Goal: Information Seeking & Learning: Learn about a topic

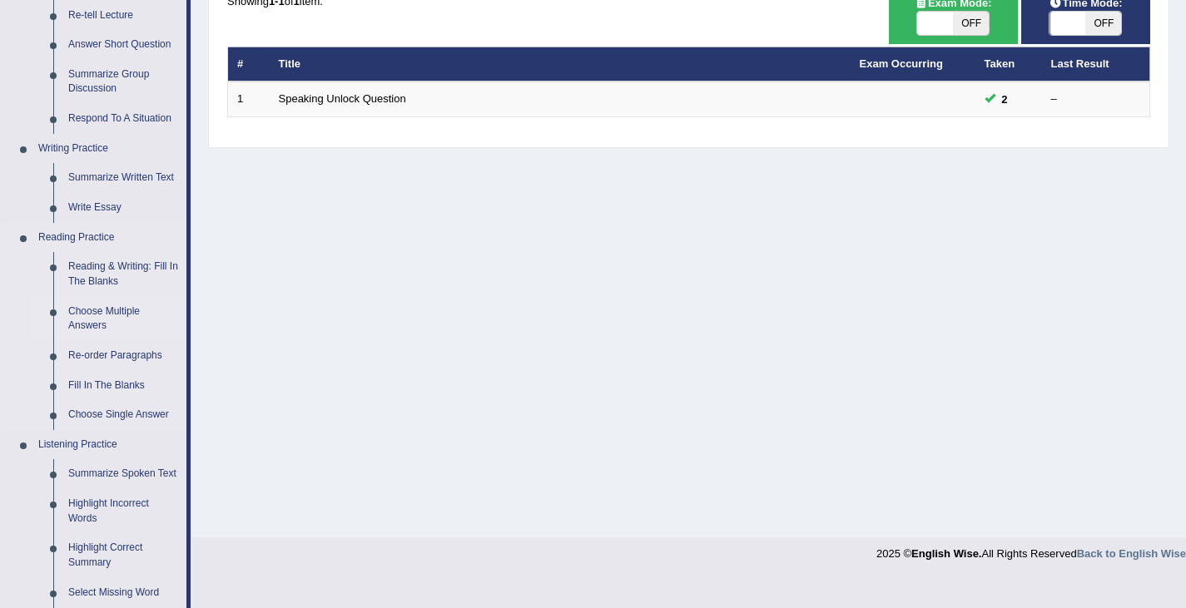
scroll to position [300, 0]
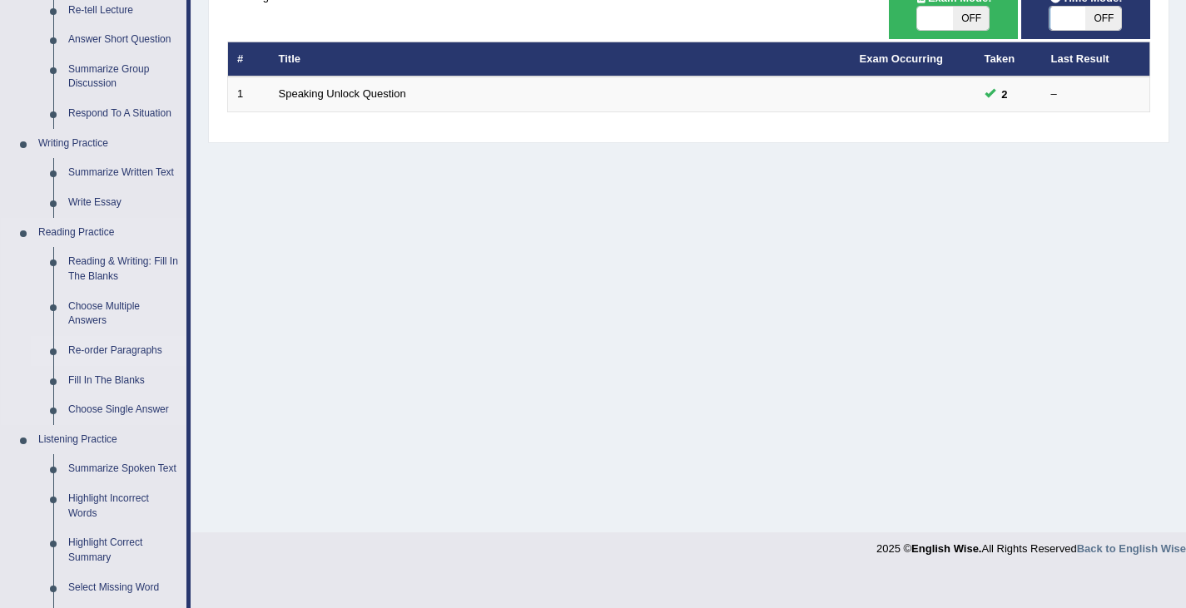
click at [93, 348] on link "Re-order Paragraphs" at bounding box center [124, 351] width 126 height 30
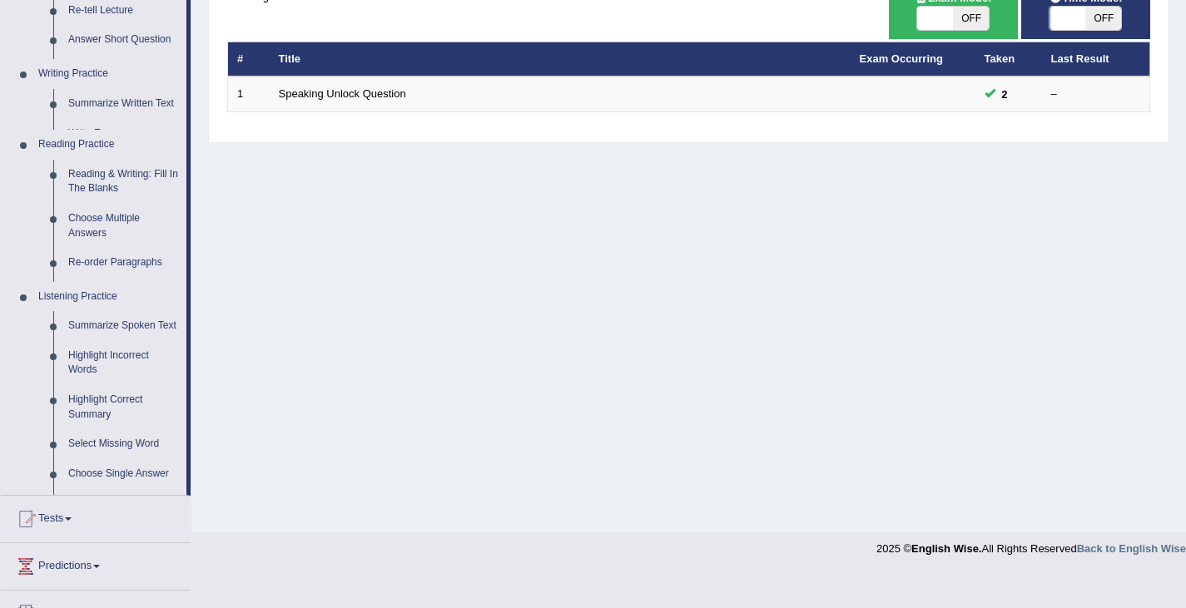
scroll to position [266, 0]
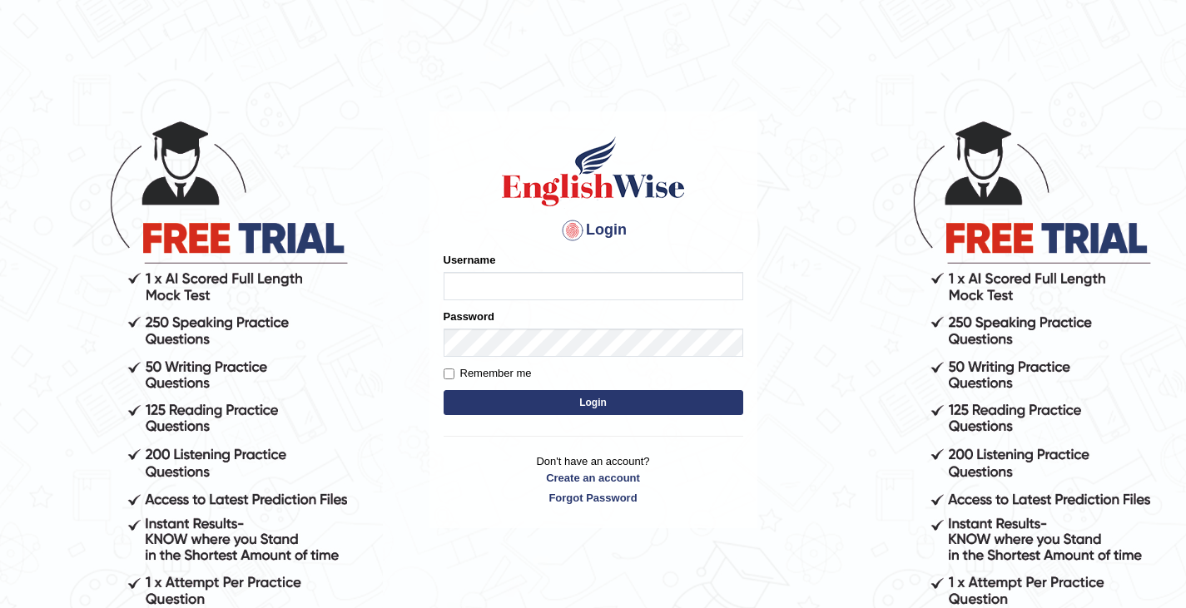
click at [487, 282] on input "Username" at bounding box center [594, 286] width 300 height 28
type input "0411980057"
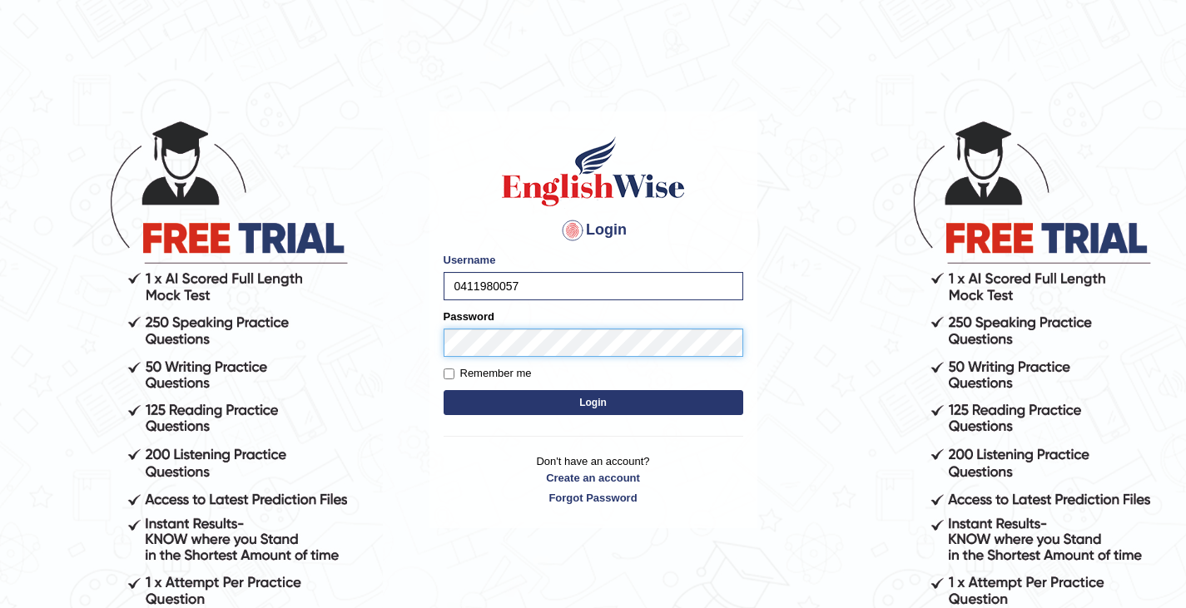
click at [444, 390] on button "Login" at bounding box center [594, 402] width 300 height 25
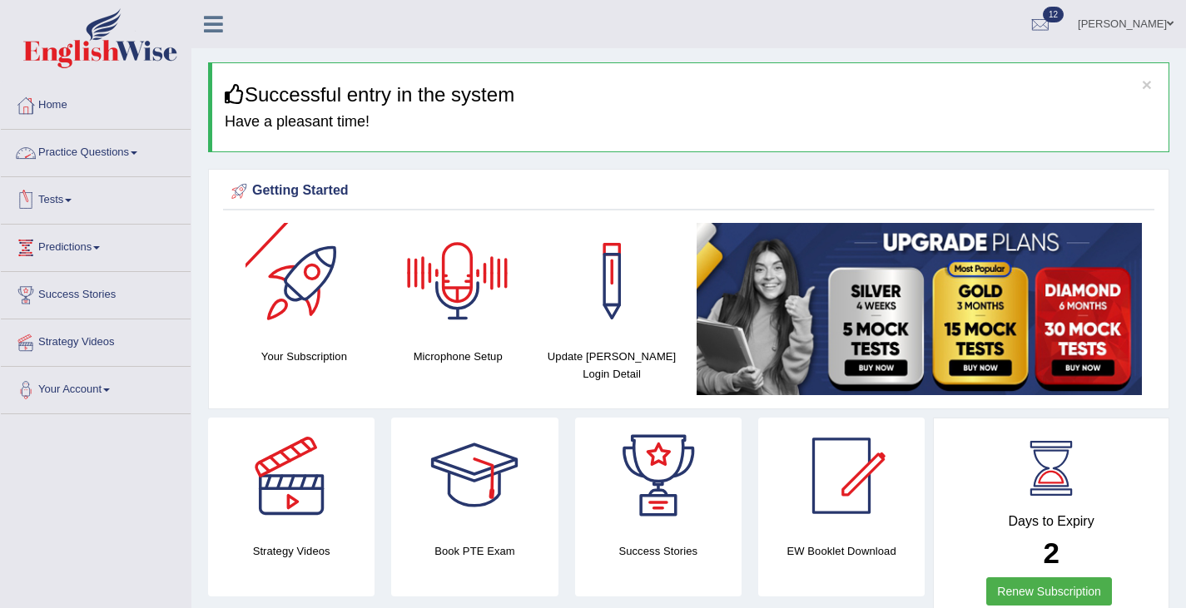
click at [126, 152] on link "Practice Questions" at bounding box center [96, 151] width 190 height 42
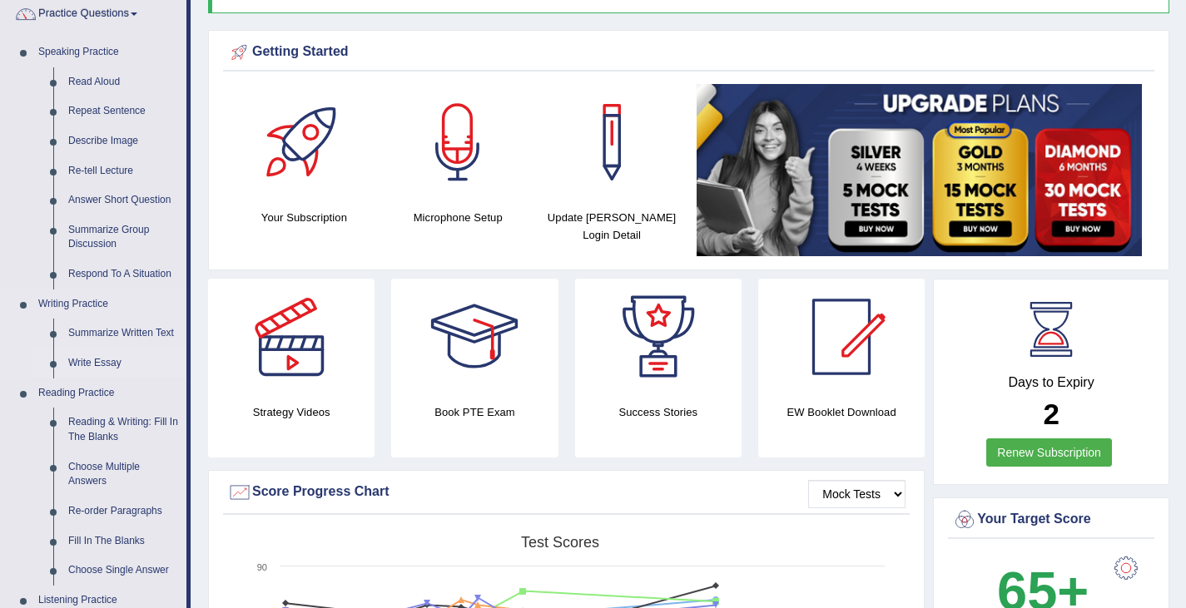
scroll to position [243, 0]
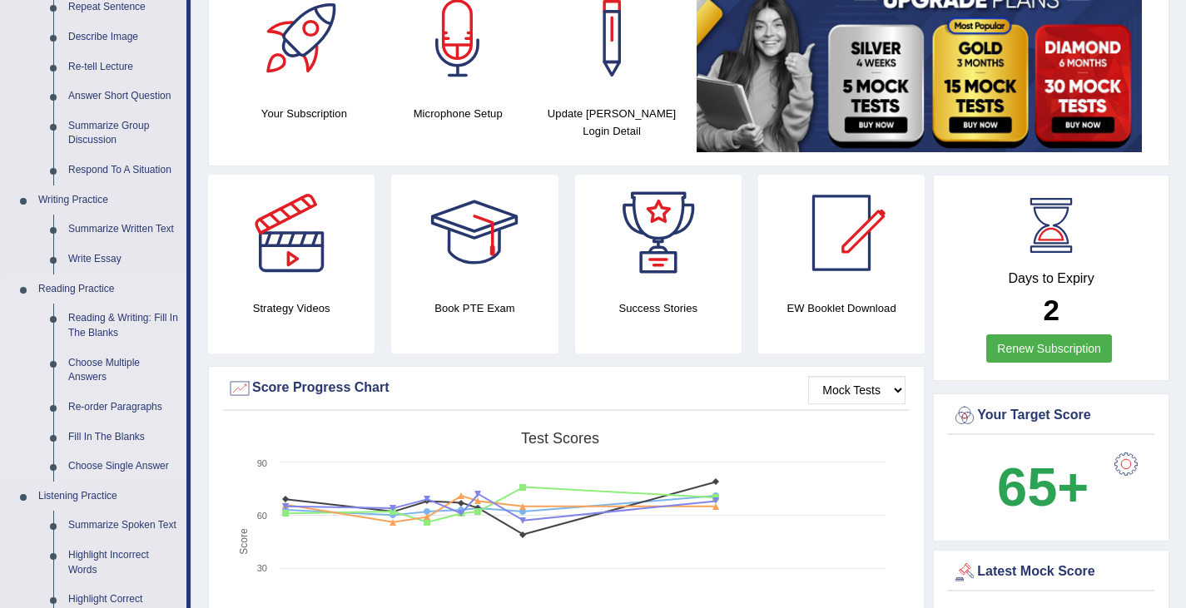
click at [97, 408] on link "Re-order Paragraphs" at bounding box center [124, 408] width 126 height 30
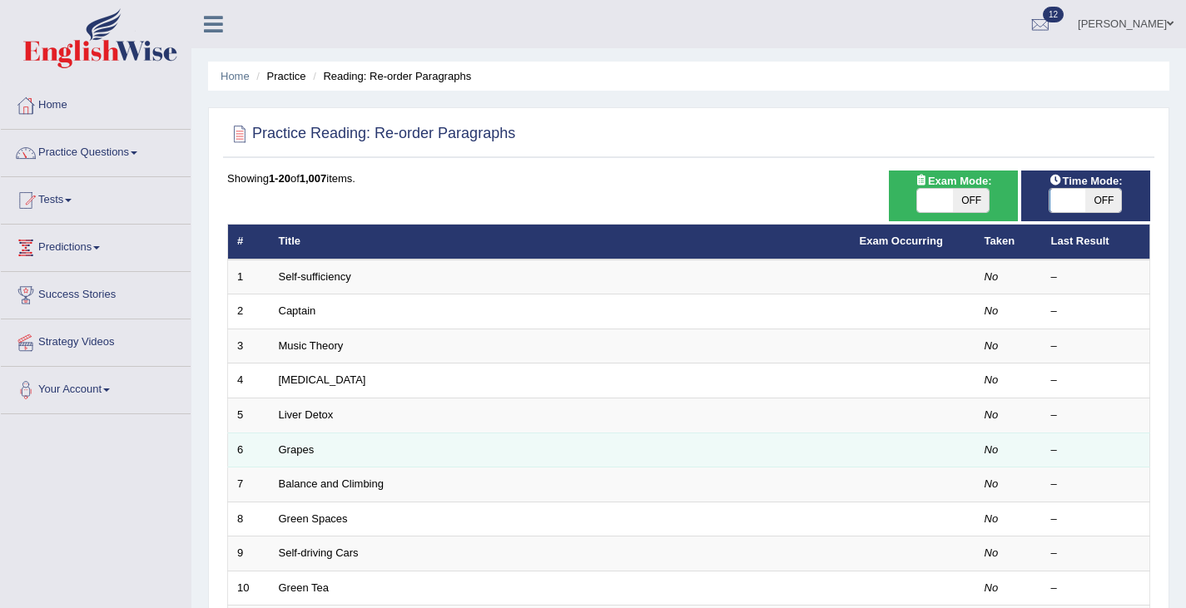
click at [327, 448] on td "Grapes" at bounding box center [560, 450] width 581 height 35
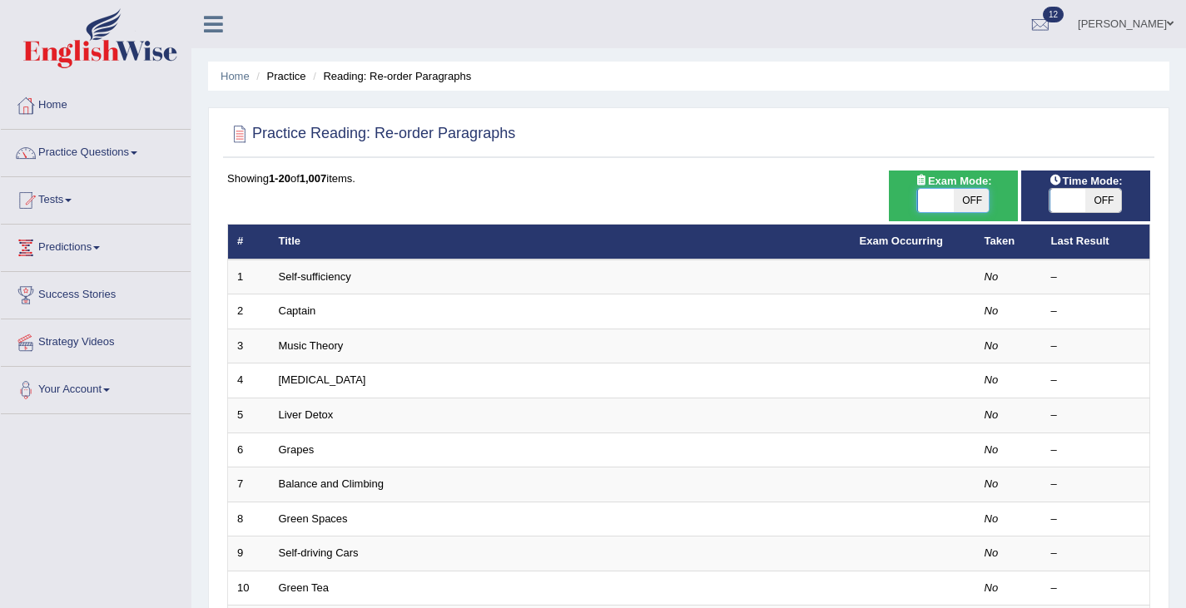
click at [942, 207] on span at bounding box center [936, 200] width 36 height 23
click at [969, 201] on span "OFF" at bounding box center [971, 200] width 36 height 23
checkbox input "true"
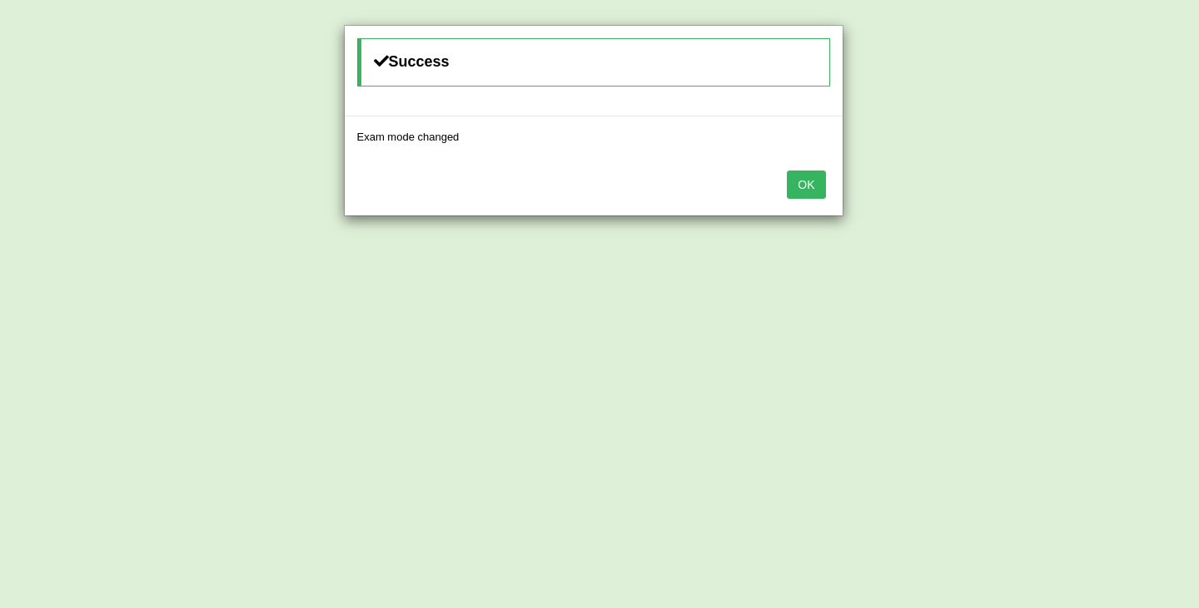
click at [811, 184] on button "OK" at bounding box center [806, 185] width 38 height 28
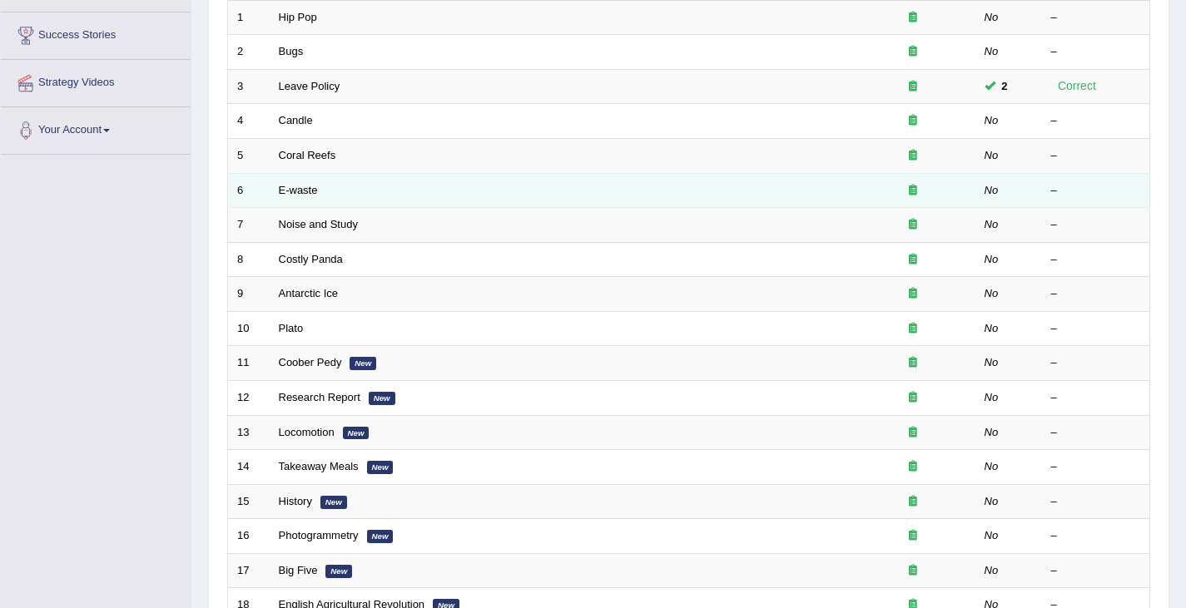
scroll to position [256, 0]
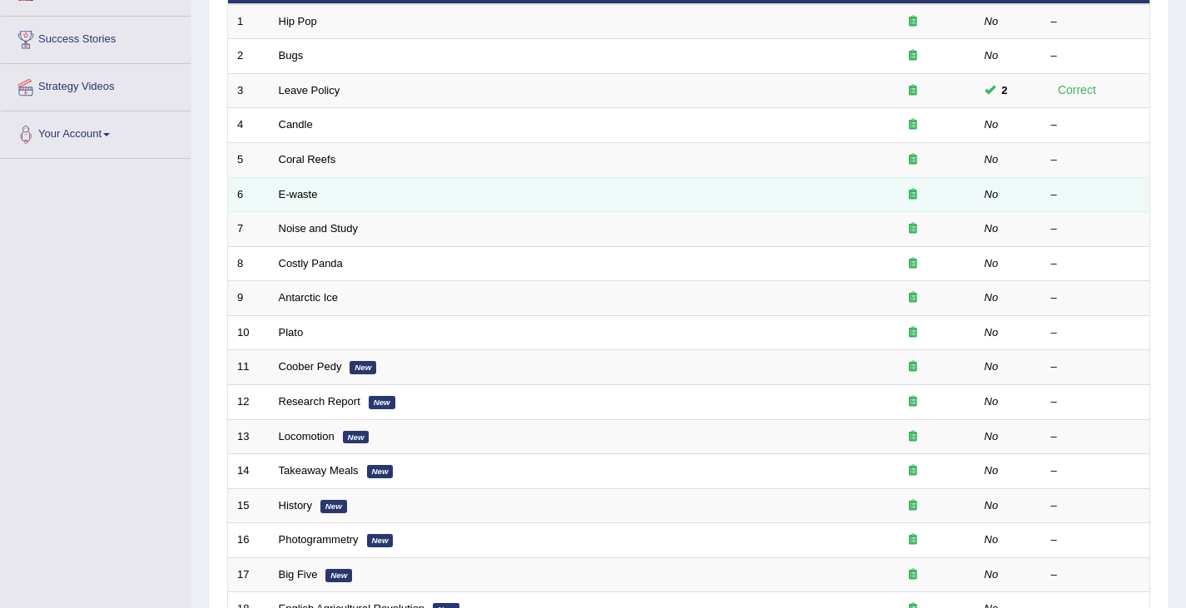
click at [291, 245] on td "Noise and Study" at bounding box center [560, 229] width 581 height 35
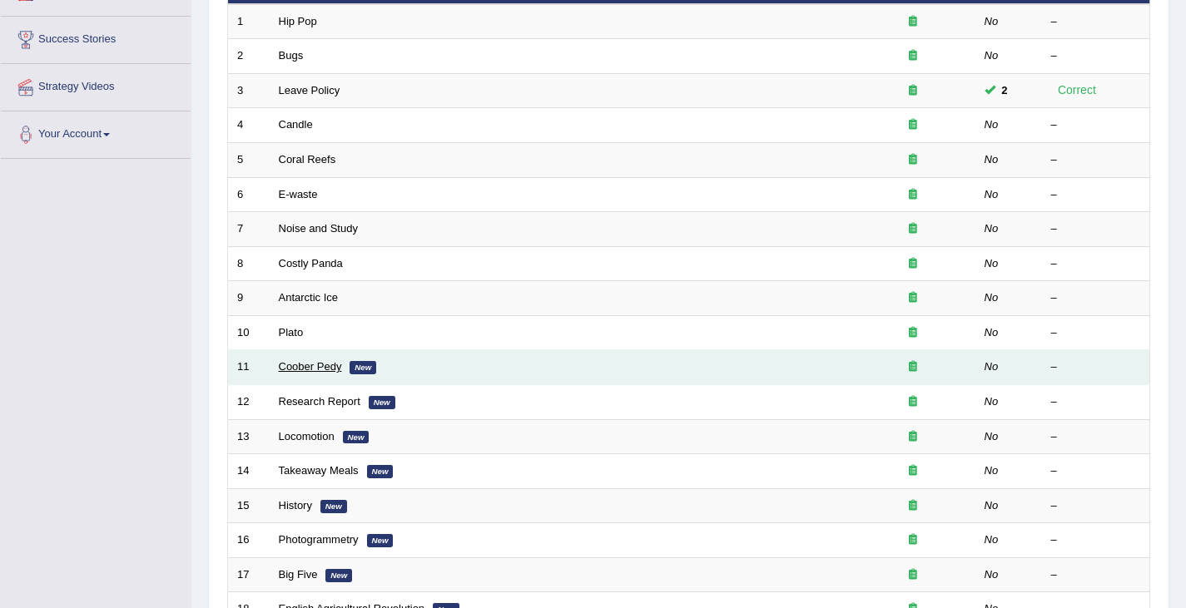
click at [310, 365] on link "Coober Pedy" at bounding box center [310, 366] width 63 height 12
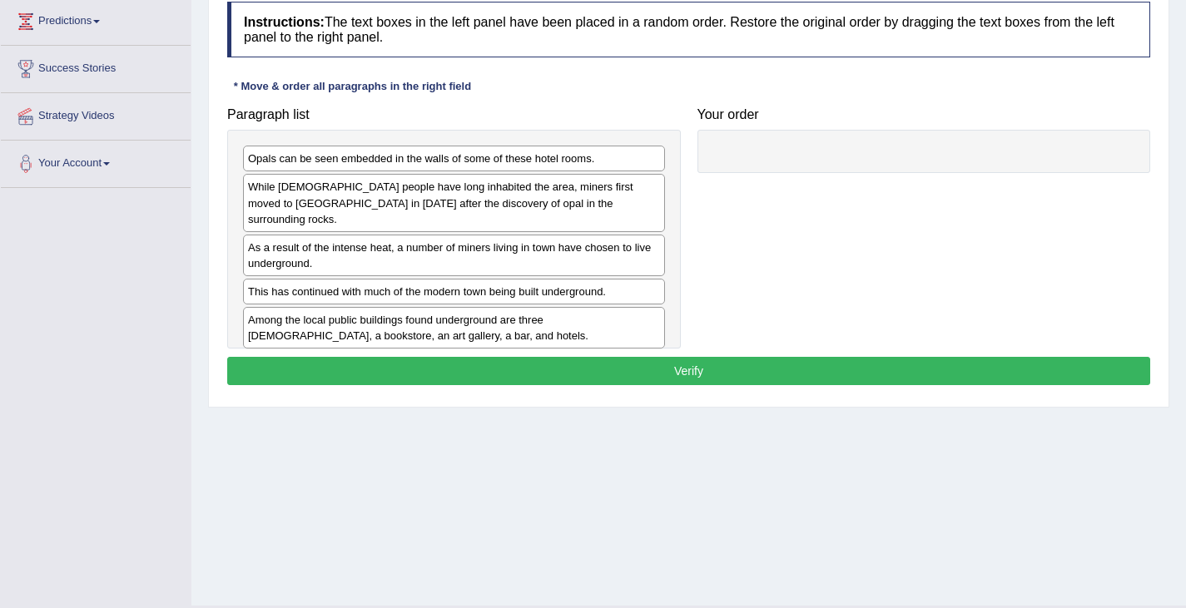
scroll to position [231, 0]
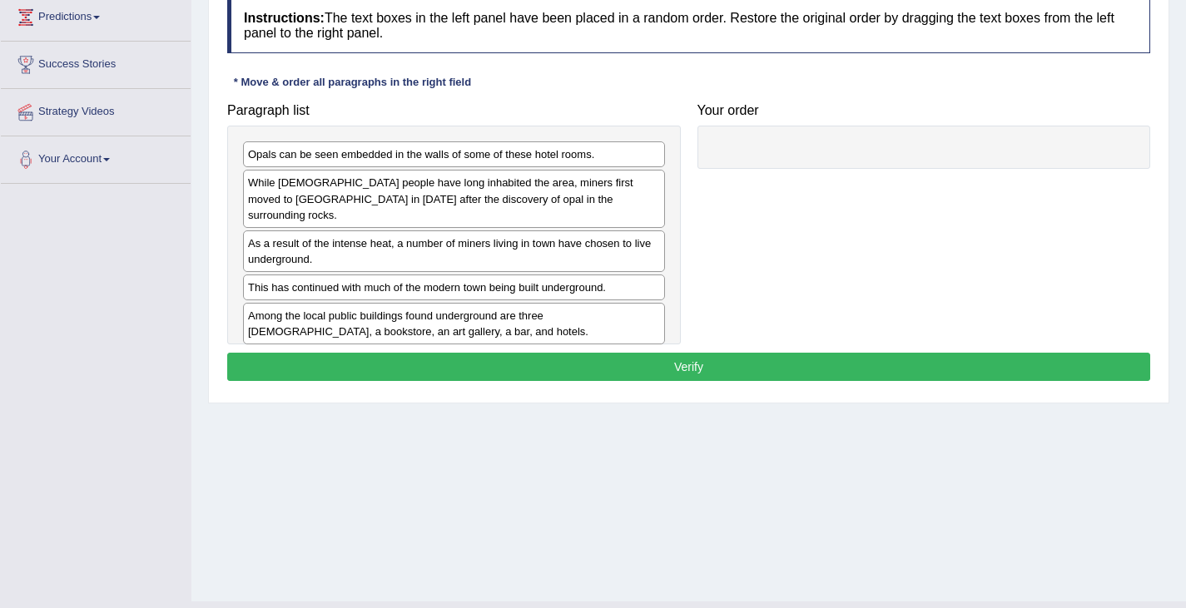
click at [316, 275] on div "This has continued with much of the modern town being built underground." at bounding box center [454, 288] width 422 height 26
click at [298, 278] on div "This has continued with much of the modern town being built underground." at bounding box center [454, 288] width 422 height 26
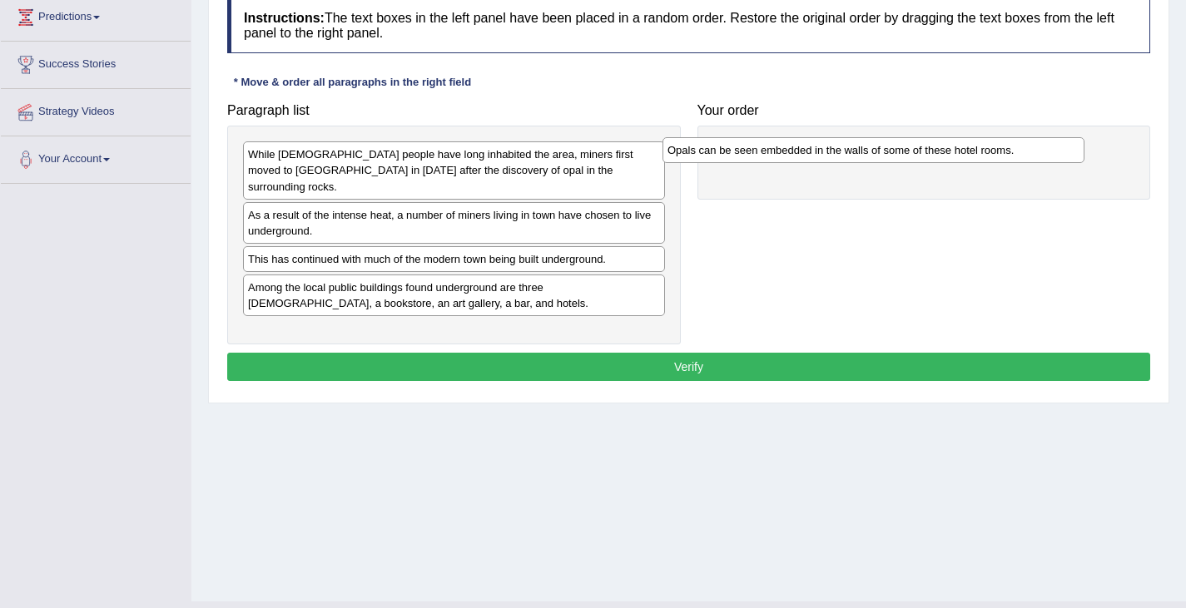
drag, startPoint x: 363, startPoint y: 161, endPoint x: 782, endPoint y: 157, distance: 419.5
click at [782, 157] on div "Opals can be seen embedded in the walls of some of these hotel rooms." at bounding box center [874, 150] width 422 height 26
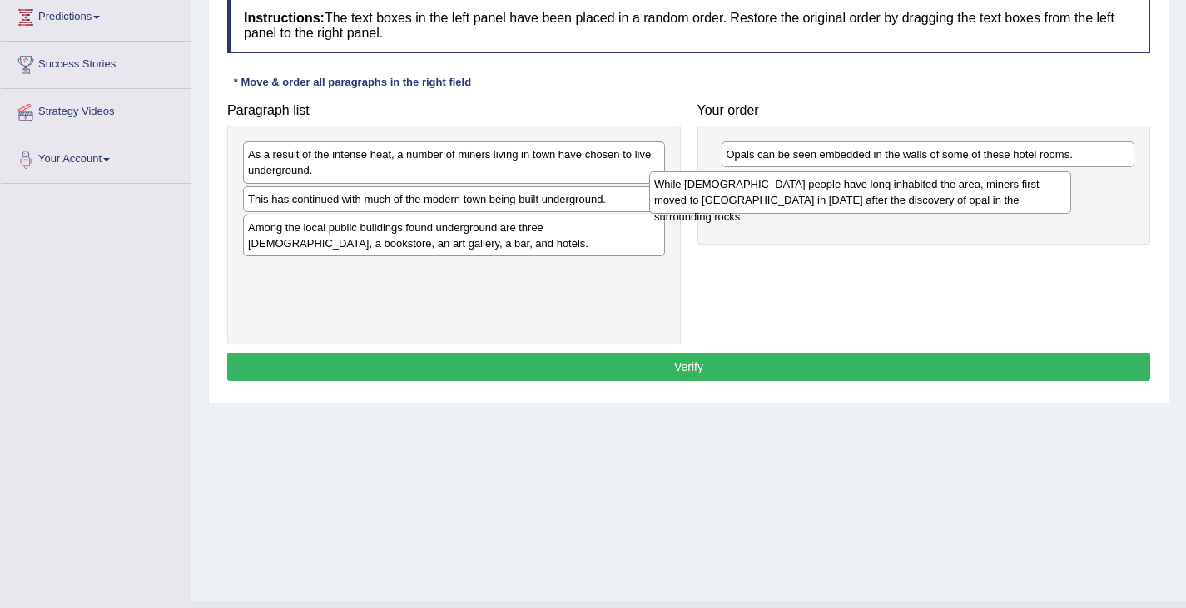
drag, startPoint x: 469, startPoint y: 167, endPoint x: 848, endPoint y: 196, distance: 379.8
click at [848, 196] on div "While [DEMOGRAPHIC_DATA] people have long inhabited the area, miners first move…" at bounding box center [860, 192] width 422 height 42
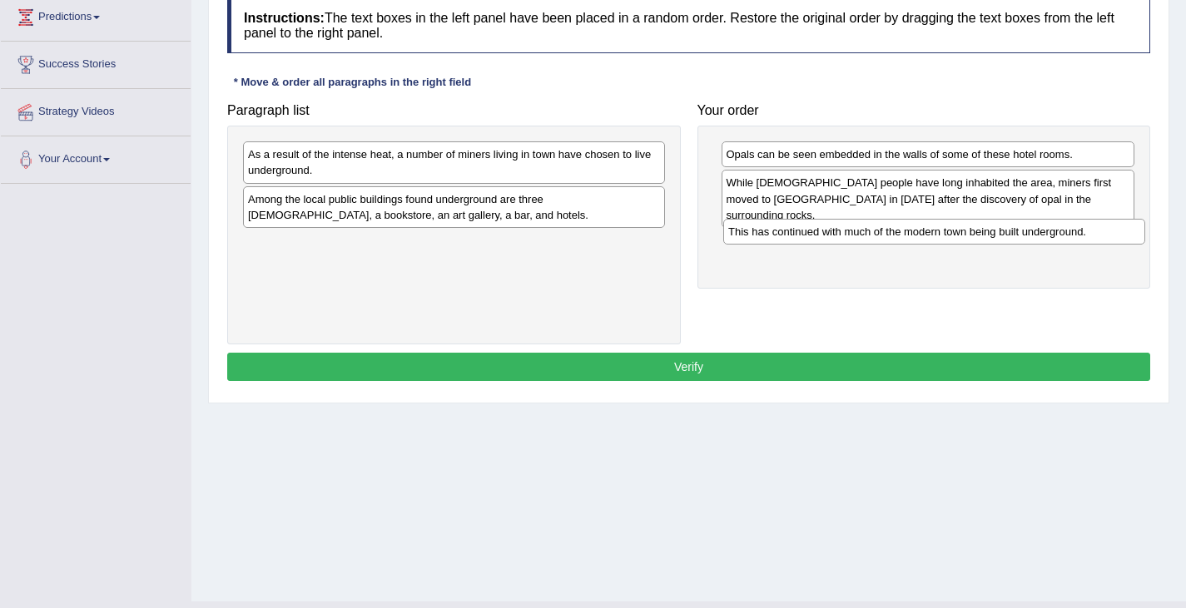
drag, startPoint x: 502, startPoint y: 199, endPoint x: 980, endPoint y: 233, distance: 479.0
click at [980, 234] on div "This has continued with much of the modern town being built underground." at bounding box center [934, 232] width 422 height 26
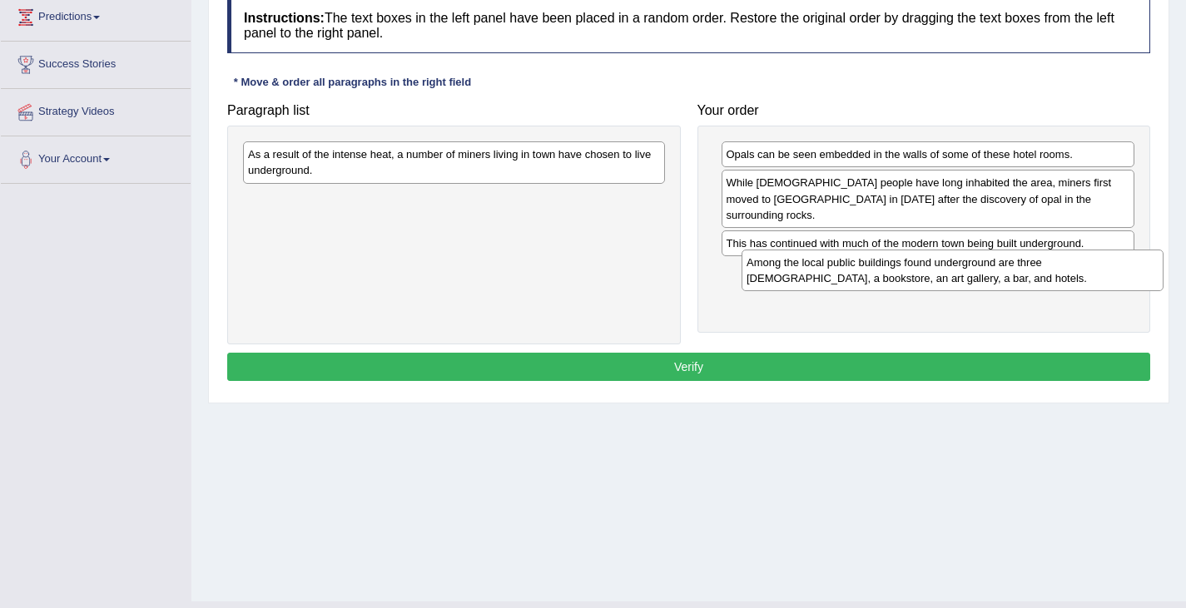
drag, startPoint x: 545, startPoint y: 198, endPoint x: 1043, endPoint y: 262, distance: 501.8
click at [1044, 262] on div "Among the local public buildings found underground are three [DEMOGRAPHIC_DATA]…" at bounding box center [953, 271] width 422 height 42
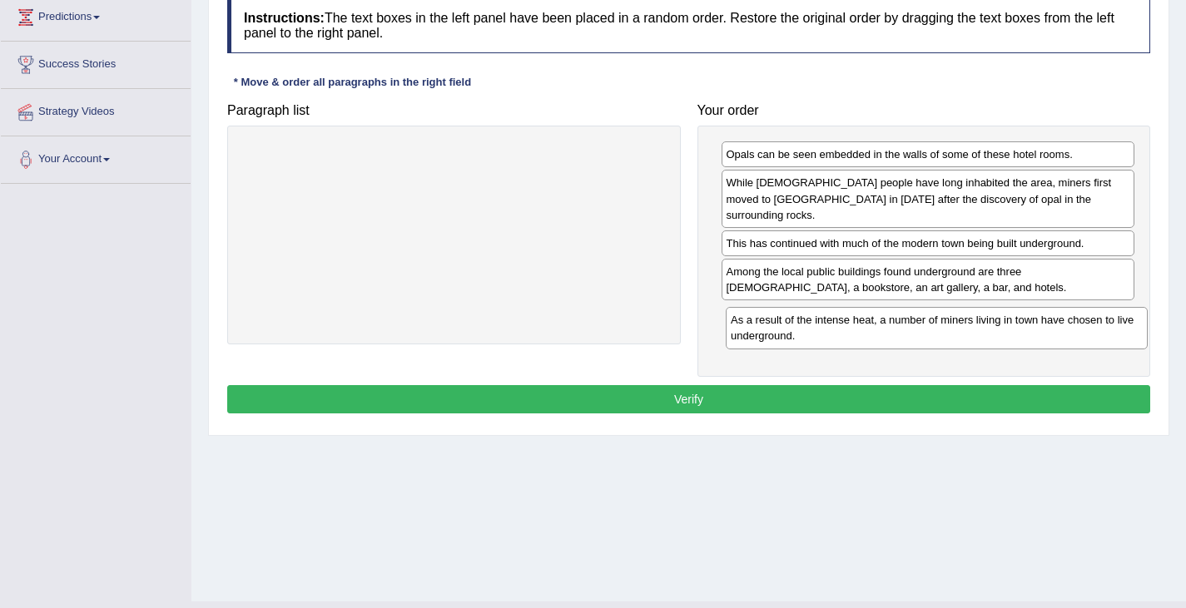
drag, startPoint x: 618, startPoint y: 162, endPoint x: 1099, endPoint y: 313, distance: 503.3
click at [1098, 317] on div "As a result of the intense heat, a number of miners living in town have chosen …" at bounding box center [937, 328] width 422 height 42
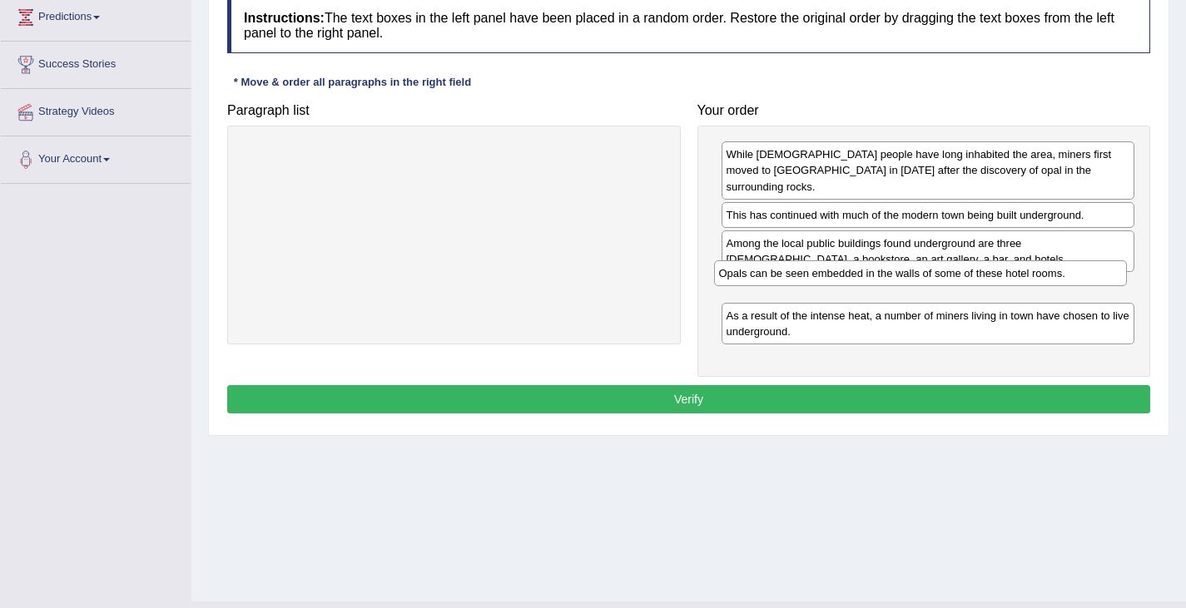
drag, startPoint x: 1005, startPoint y: 156, endPoint x: 1000, endPoint y: 275, distance: 119.2
click at [999, 275] on div "Opals can be seen embedded in the walls of some of these hotel rooms." at bounding box center [921, 274] width 414 height 26
click at [864, 385] on button "Verify" at bounding box center [688, 399] width 923 height 28
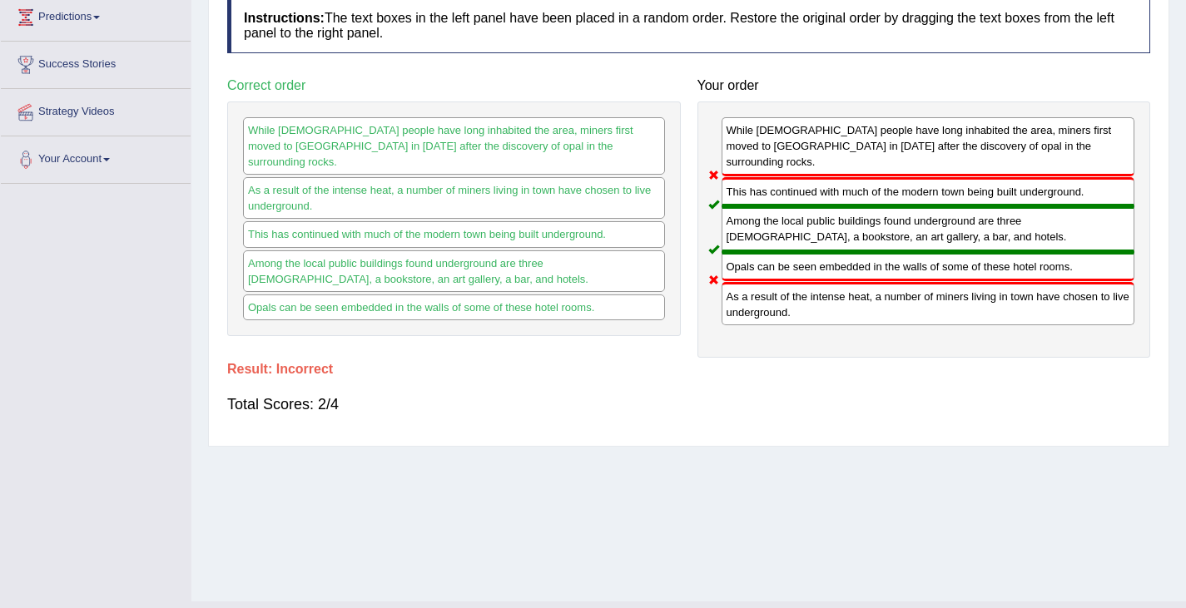
drag, startPoint x: 797, startPoint y: 290, endPoint x: 797, endPoint y: 179, distance: 111.5
click at [797, 179] on div "While Aboriginal people have long inhabited the area, miners first moved to Coo…" at bounding box center [924, 230] width 454 height 256
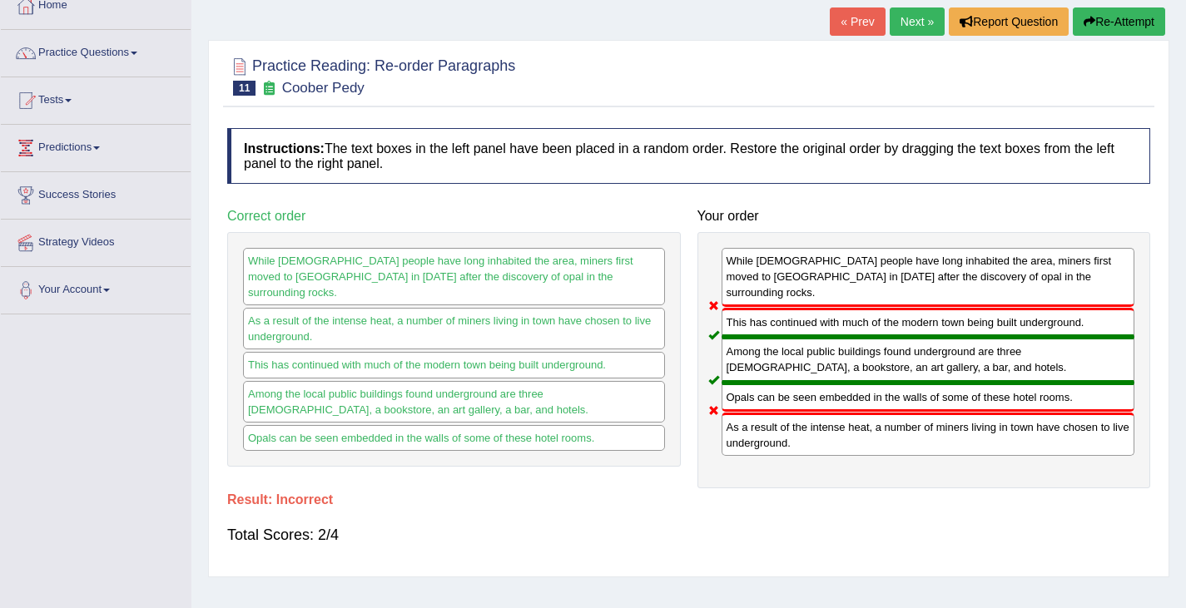
scroll to position [16, 0]
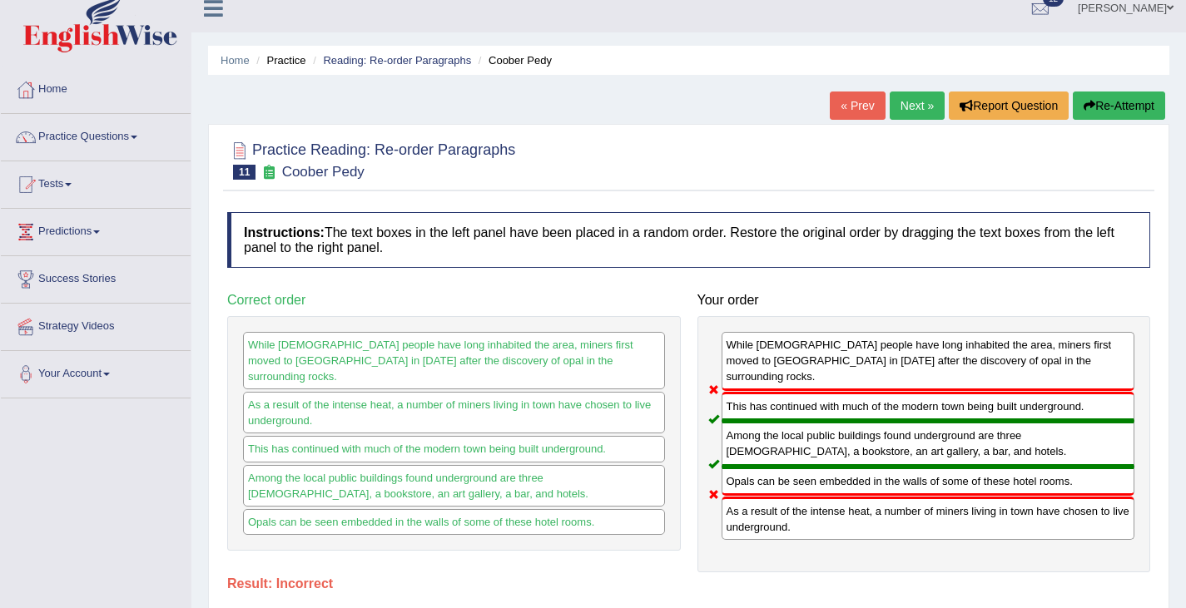
click at [1109, 105] on button "Re-Attempt" at bounding box center [1119, 106] width 92 height 28
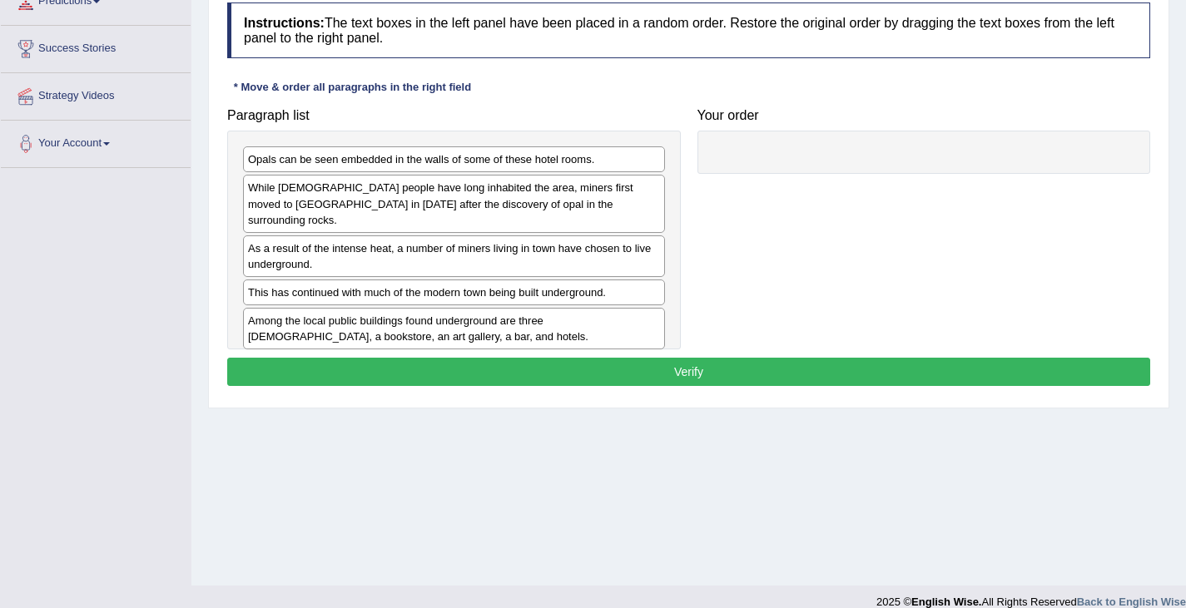
scroll to position [261, 0]
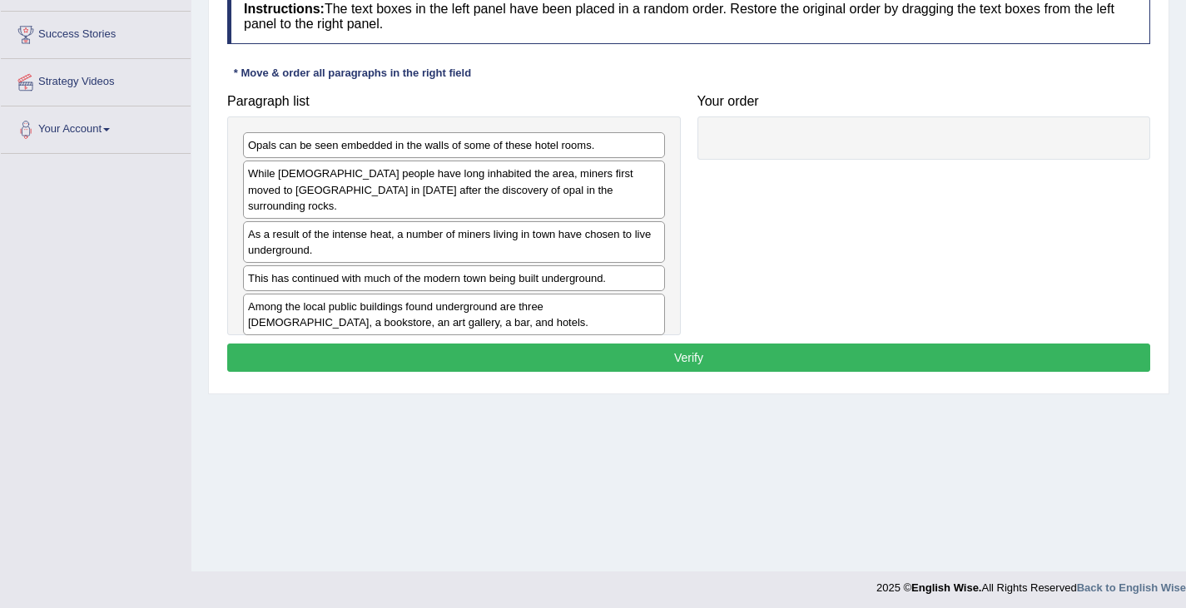
drag, startPoint x: 390, startPoint y: 182, endPoint x: 567, endPoint y: 179, distance: 176.5
click at [558, 179] on div "While Aboriginal people have long inhabited the area, miners first moved to Coo…" at bounding box center [454, 189] width 422 height 57
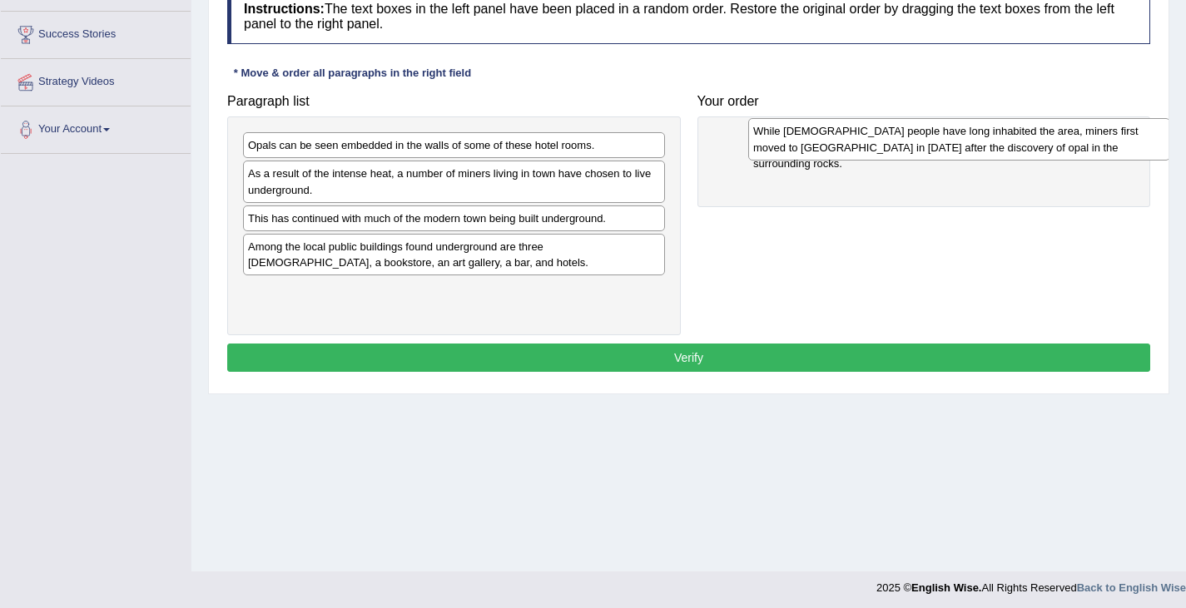
drag, startPoint x: 340, startPoint y: 181, endPoint x: 839, endPoint y: 141, distance: 500.9
click at [844, 140] on div "While Aboriginal people have long inhabited the area, miners first moved to Coo…" at bounding box center [959, 139] width 422 height 42
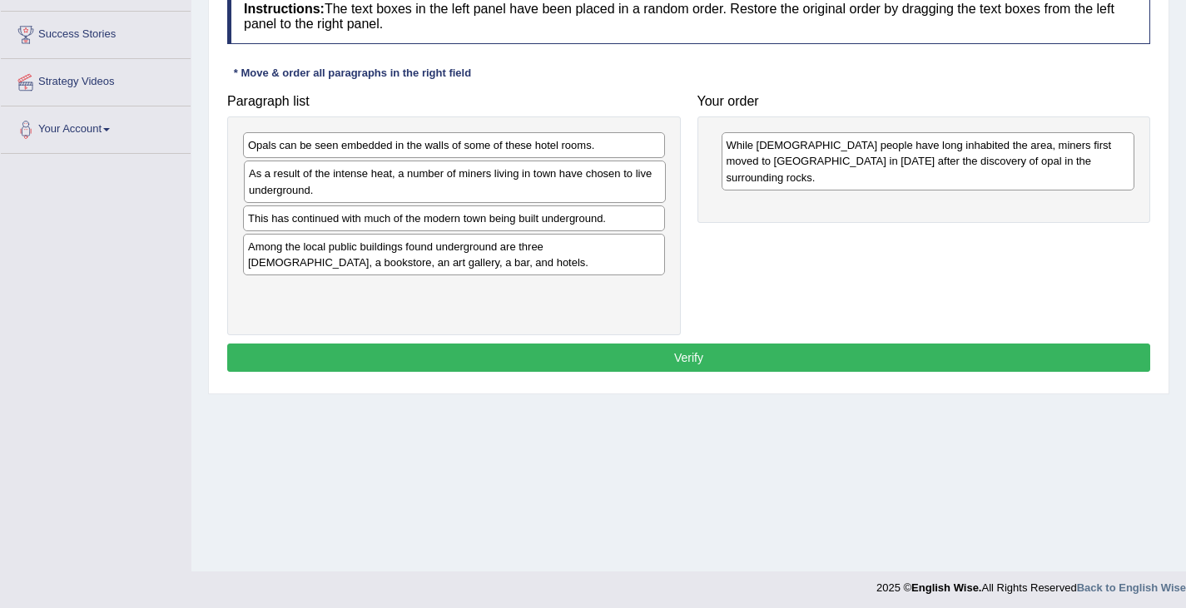
drag, startPoint x: 354, startPoint y: 179, endPoint x: 588, endPoint y: 192, distance: 234.3
click at [583, 192] on div "As a result of the intense heat, a number of miners living in town have chosen …" at bounding box center [455, 182] width 422 height 42
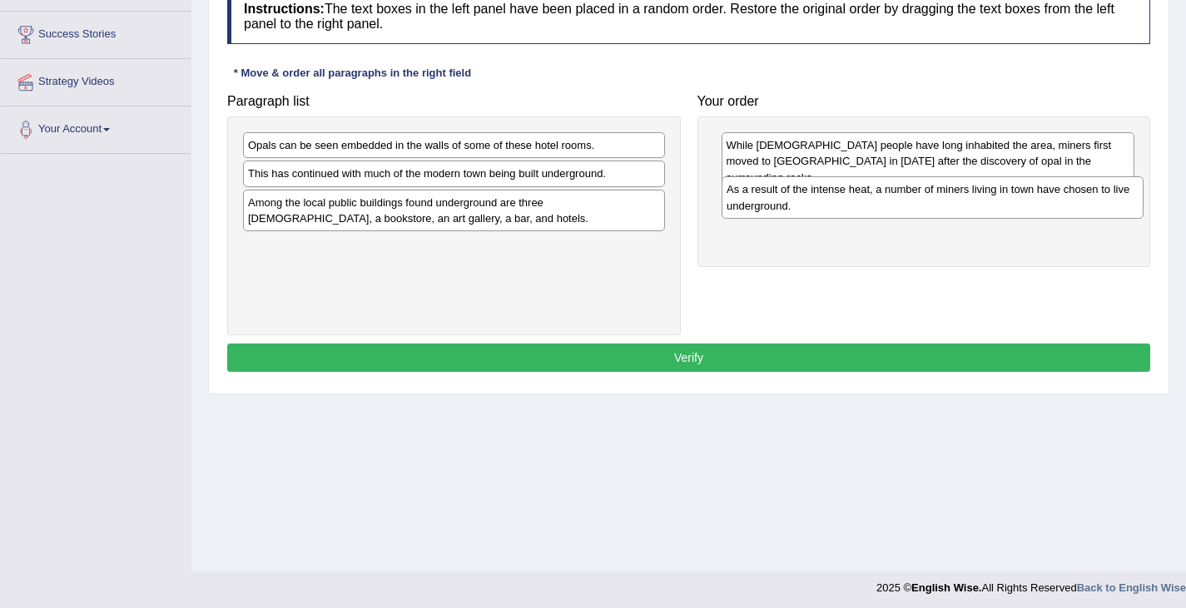
drag, startPoint x: 263, startPoint y: 186, endPoint x: 740, endPoint y: 201, distance: 477.1
click at [741, 201] on div "As a result of the intense heat, a number of miners living in town have chosen …" at bounding box center [933, 197] width 422 height 42
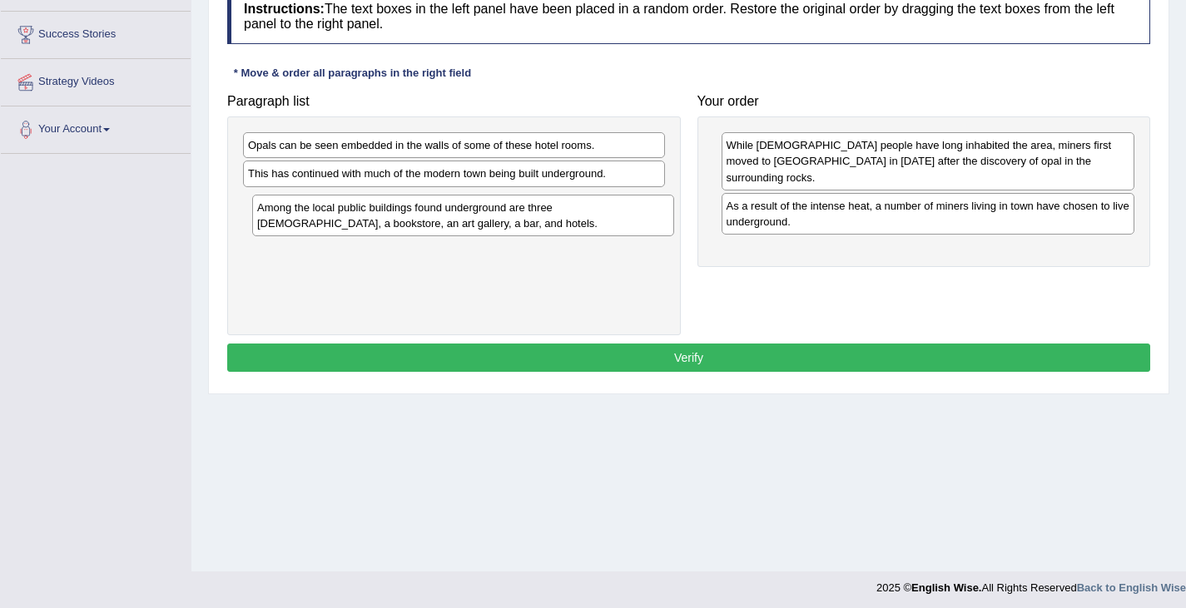
drag, startPoint x: 427, startPoint y: 212, endPoint x: 436, endPoint y: 217, distance: 10.4
click at [436, 217] on div "Among the local public buildings found underground are three churches, a bookst…" at bounding box center [463, 216] width 422 height 42
drag, startPoint x: 437, startPoint y: 217, endPoint x: 771, endPoint y: 237, distance: 334.4
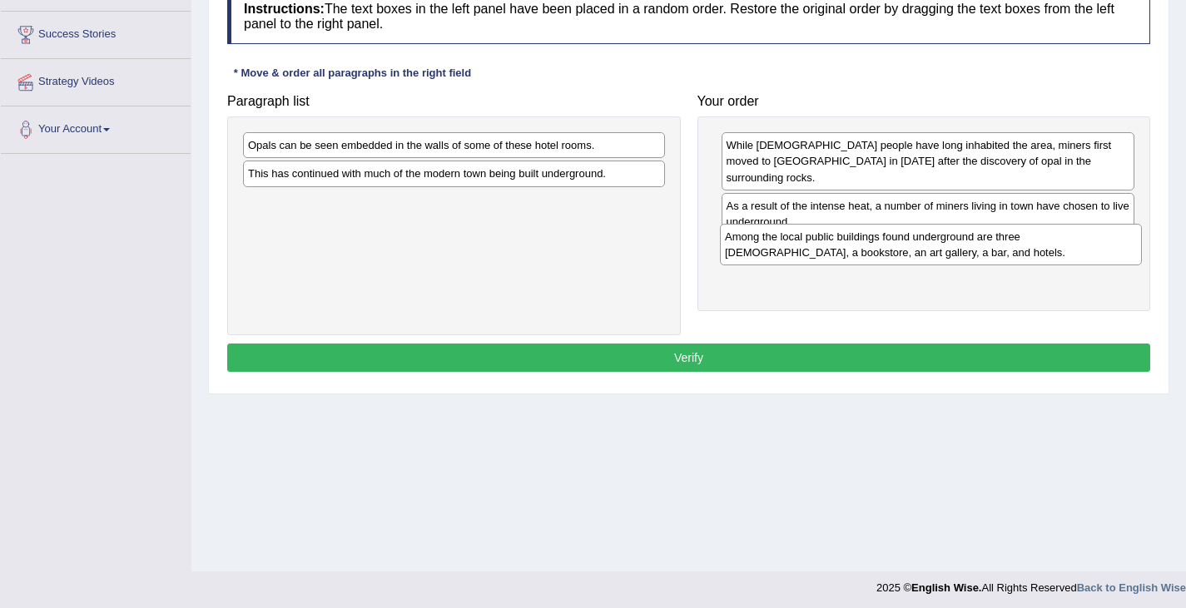
drag, startPoint x: 299, startPoint y: 206, endPoint x: 776, endPoint y: 240, distance: 478.1
click at [776, 240] on div "Among the local public buildings found underground are three churches, a bookst…" at bounding box center [931, 245] width 422 height 42
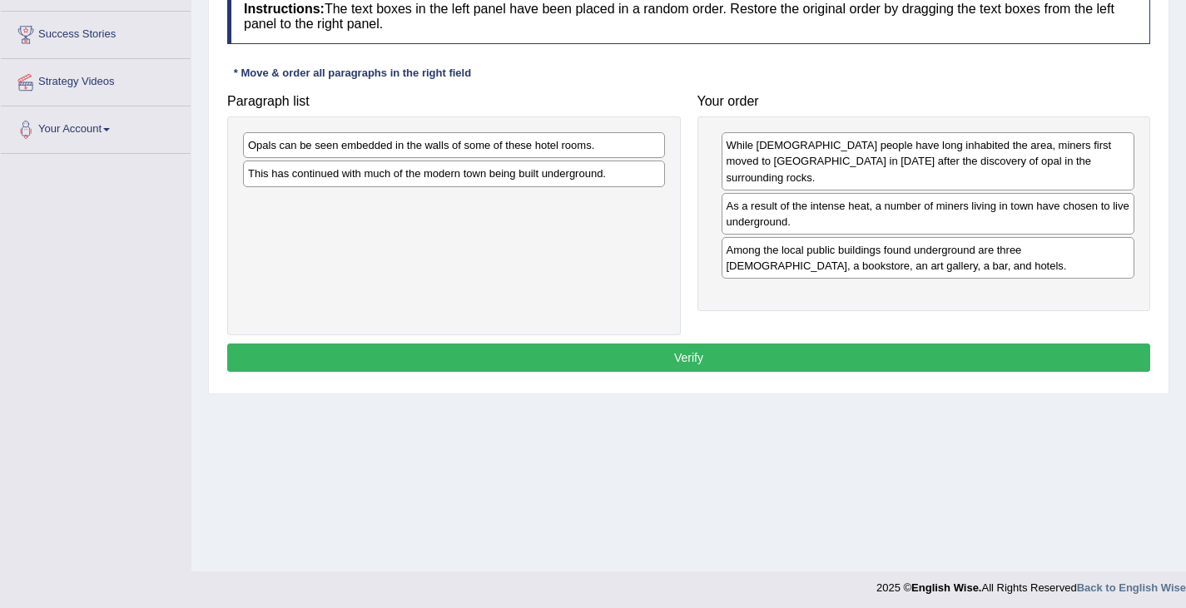
click at [786, 264] on div "While Aboriginal people have long inhabited the area, miners first moved to Coo…" at bounding box center [924, 214] width 454 height 195
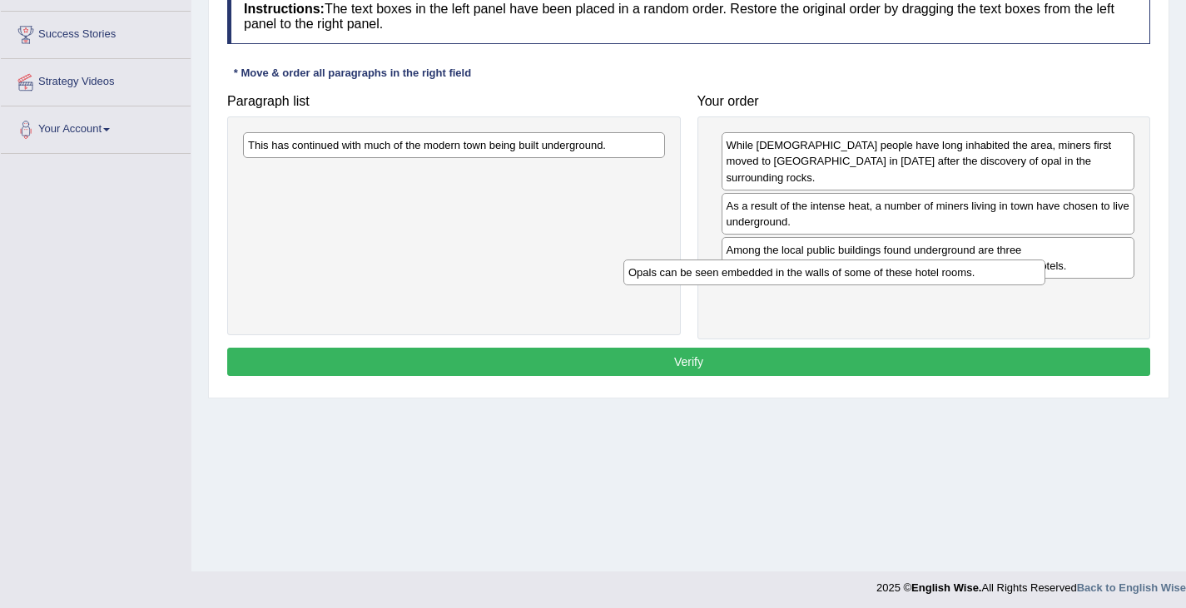
drag, startPoint x: 436, startPoint y: 148, endPoint x: 816, endPoint y: 275, distance: 401.1
click at [816, 275] on div "Opals can be seen embedded in the walls of some of these hotel rooms." at bounding box center [834, 273] width 422 height 26
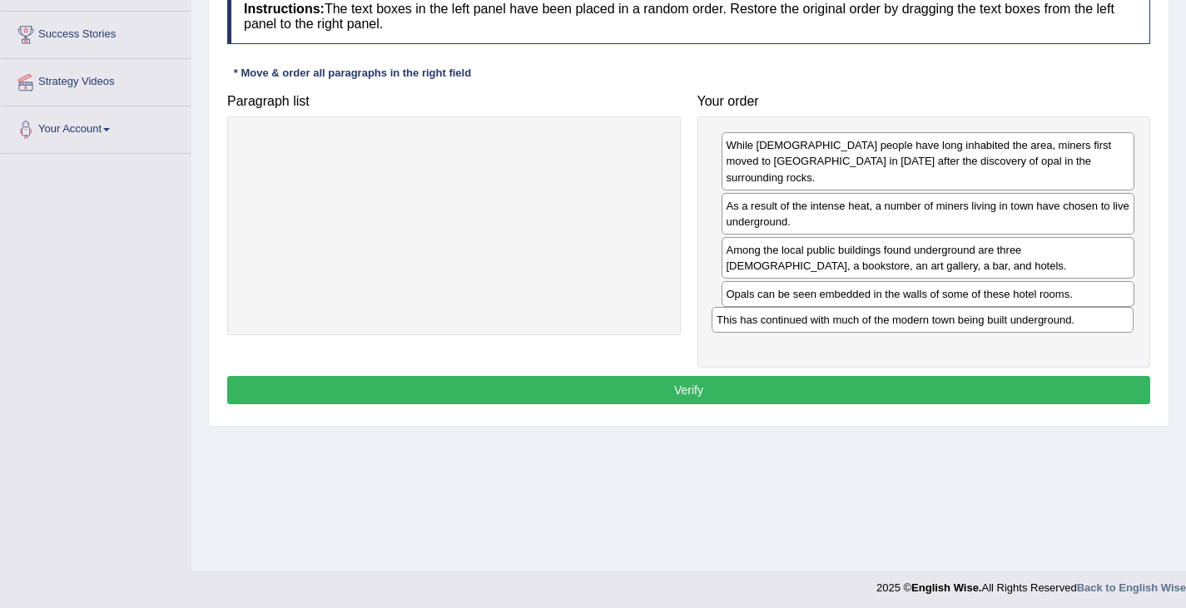
drag, startPoint x: 367, startPoint y: 147, endPoint x: 835, endPoint y: 313, distance: 496.2
click at [835, 314] on div "This has continued with much of the modern town being built underground." at bounding box center [923, 320] width 422 height 26
click at [733, 378] on button "Verify" at bounding box center [688, 390] width 923 height 28
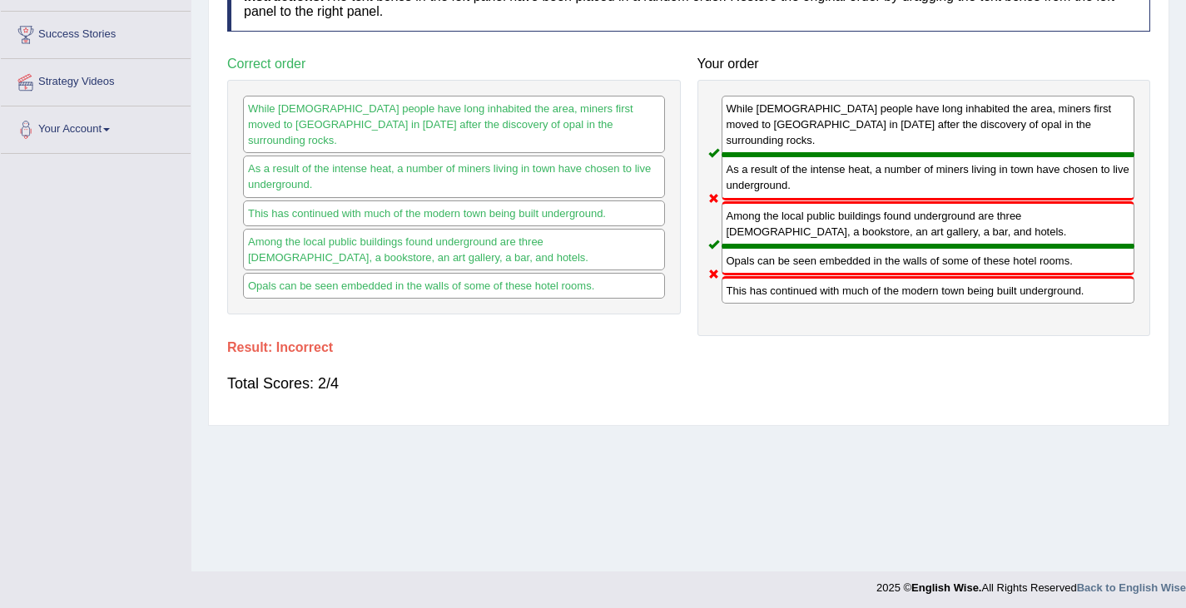
drag, startPoint x: 786, startPoint y: 281, endPoint x: 777, endPoint y: 217, distance: 64.7
click at [782, 214] on div "While Aboriginal people have long inhabited the area, miners first moved to Coo…" at bounding box center [924, 208] width 454 height 256
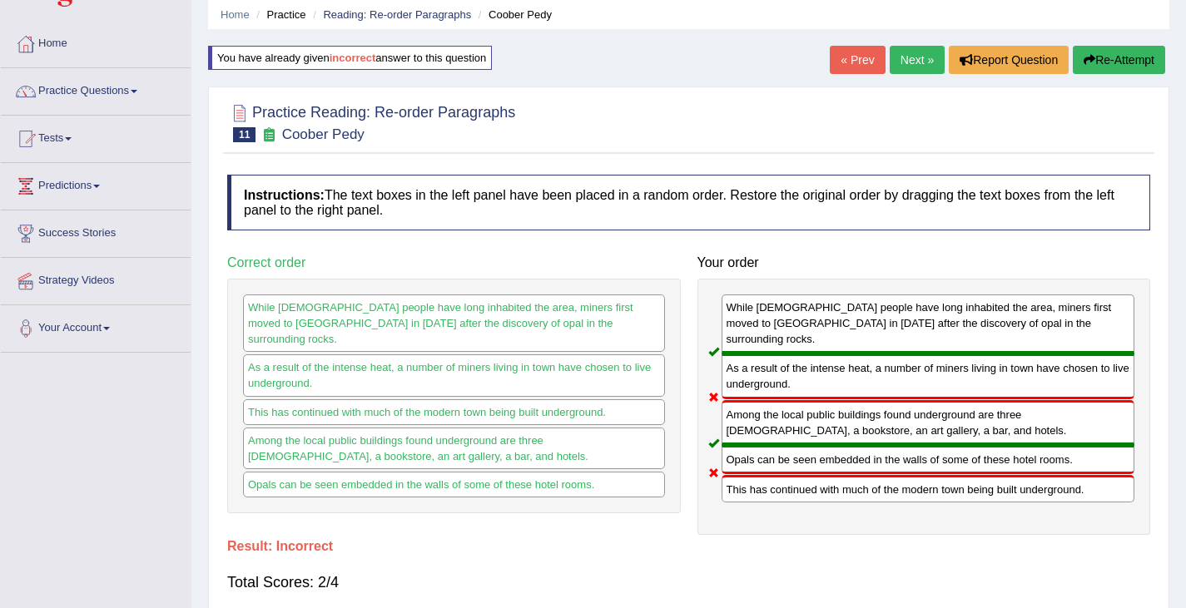
scroll to position [47, 0]
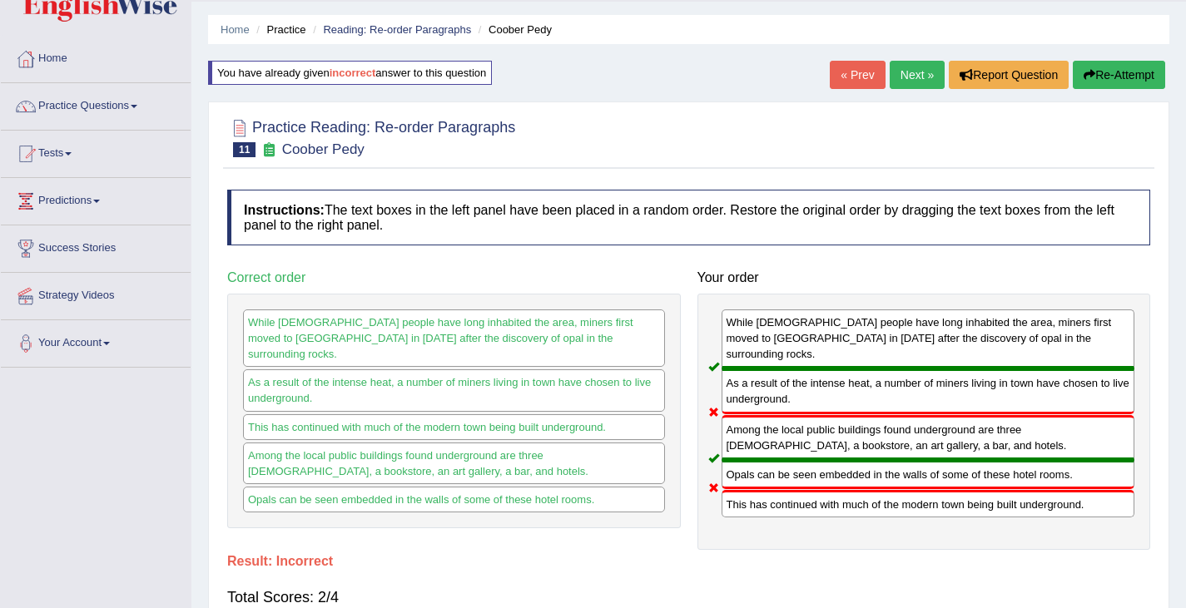
click at [1123, 75] on button "Re-Attempt" at bounding box center [1119, 75] width 92 height 28
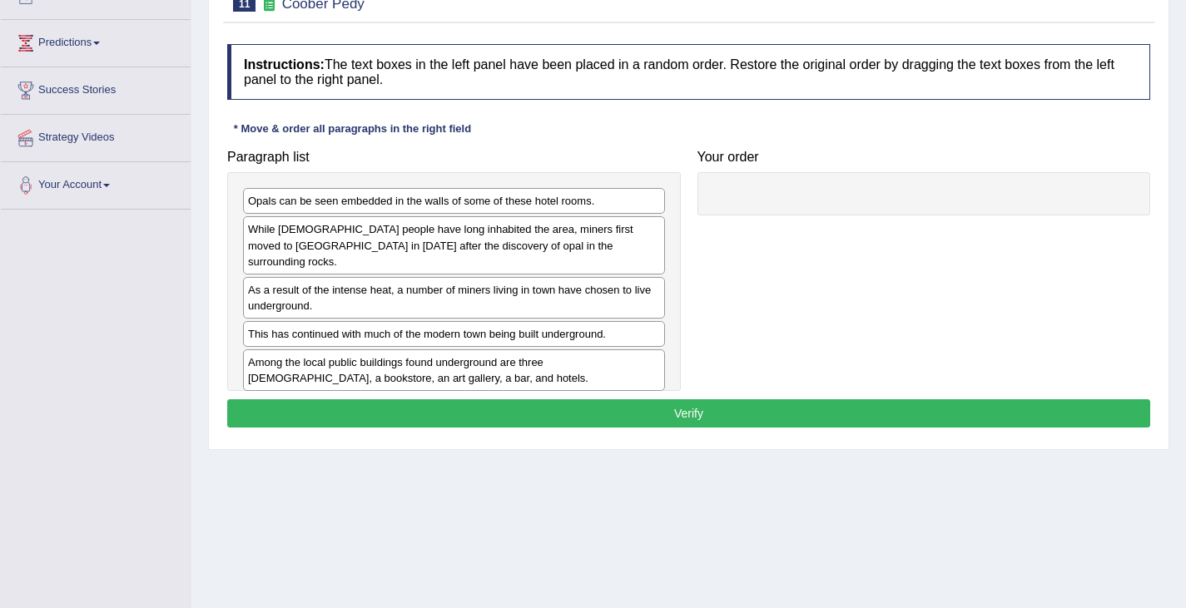
scroll to position [240, 0]
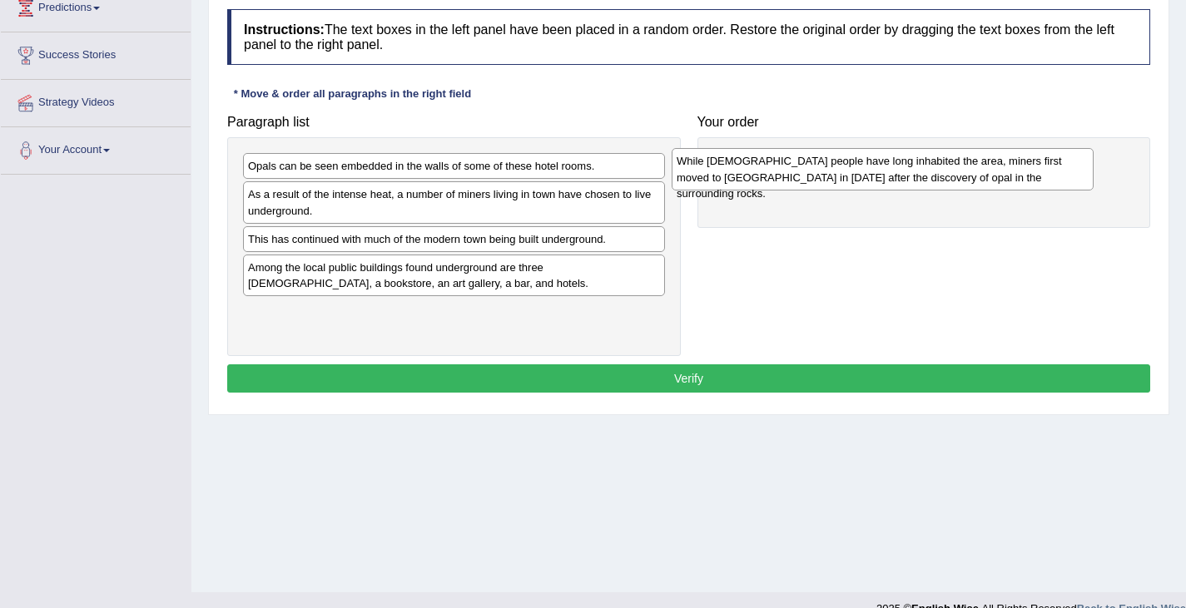
drag, startPoint x: 424, startPoint y: 202, endPoint x: 852, endPoint y: 169, distance: 429.9
click at [852, 169] on div "While [DEMOGRAPHIC_DATA] people have long inhabited the area, miners first move…" at bounding box center [883, 169] width 422 height 42
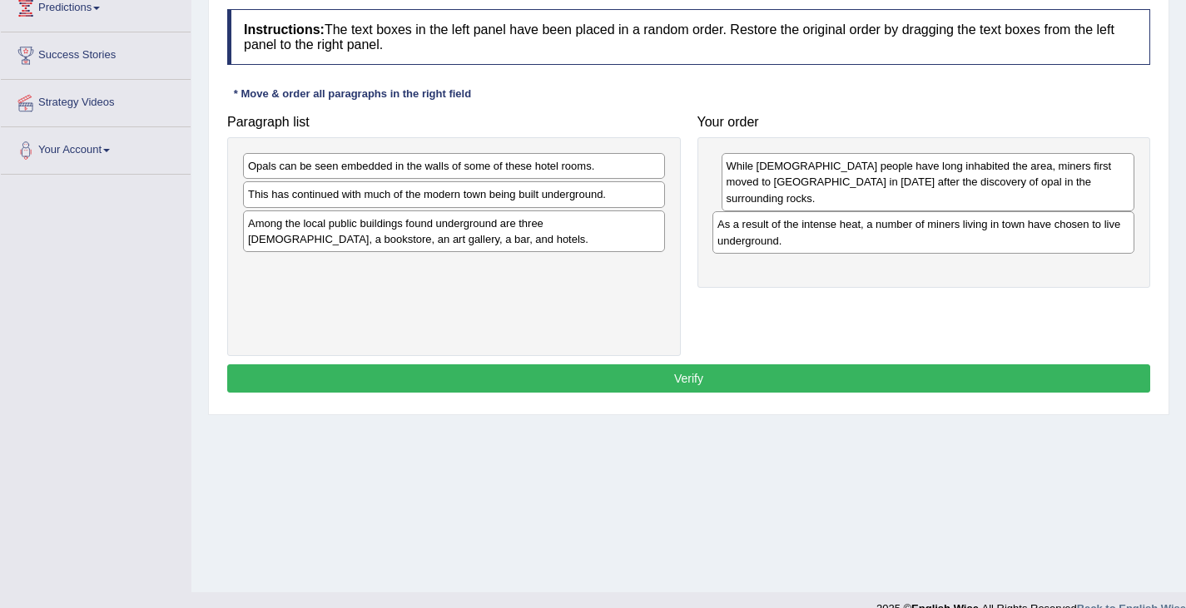
drag, startPoint x: 309, startPoint y: 200, endPoint x: 777, endPoint y: 228, distance: 469.4
click at [777, 228] on div "As a result of the intense heat, a number of miners living in town have chosen …" at bounding box center [923, 232] width 422 height 42
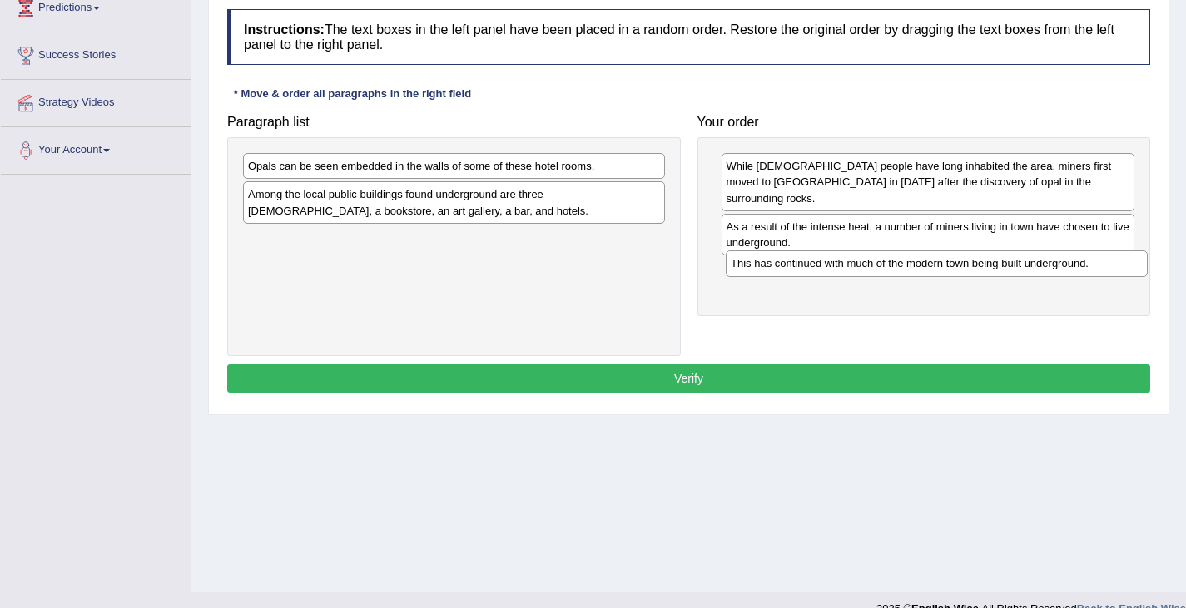
drag, startPoint x: 547, startPoint y: 196, endPoint x: 1015, endPoint y: 263, distance: 472.5
click at [1015, 263] on div "This has continued with much of the modern town being built underground." at bounding box center [937, 264] width 422 height 26
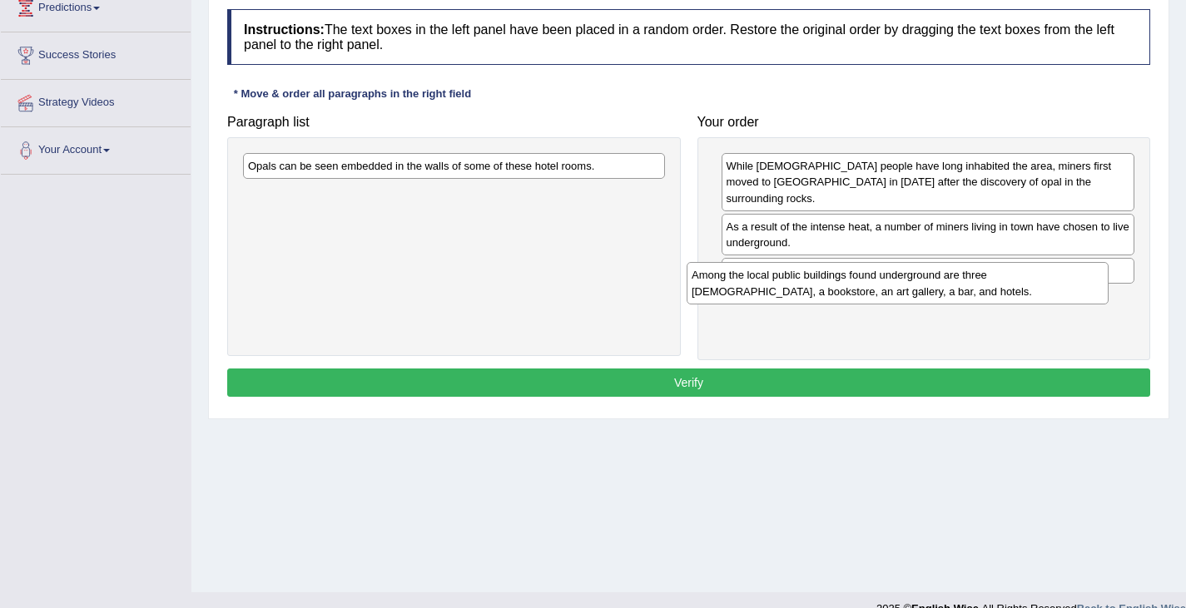
drag, startPoint x: 491, startPoint y: 196, endPoint x: 935, endPoint y: 277, distance: 450.9
click at [935, 277] on div "Among the local public buildings found underground are three [DEMOGRAPHIC_DATA]…" at bounding box center [898, 283] width 422 height 42
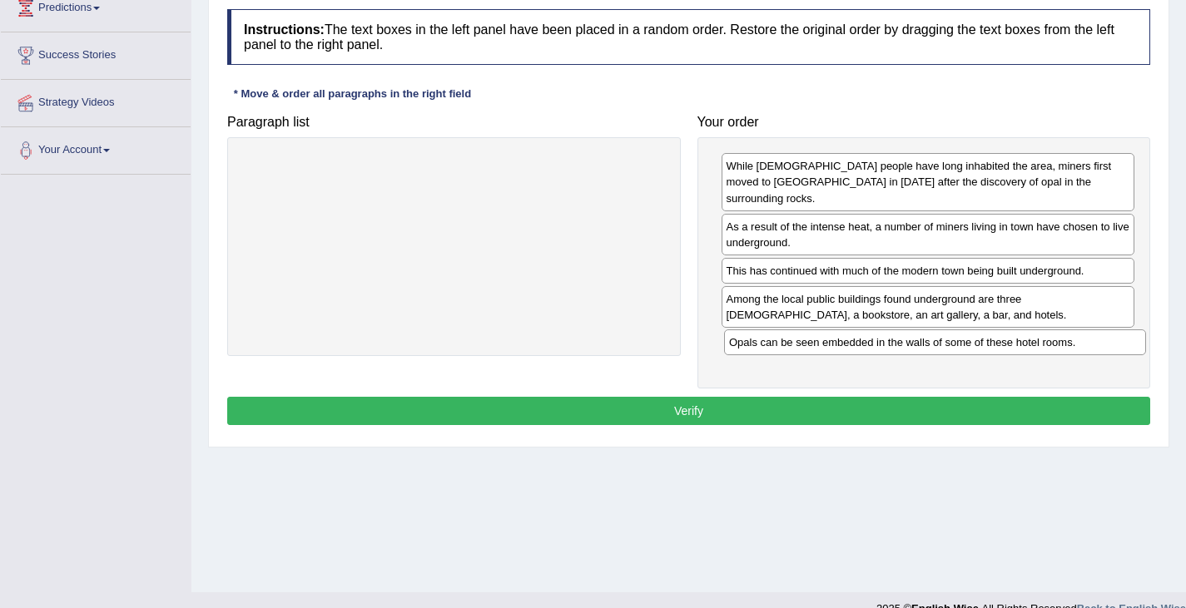
drag, startPoint x: 491, startPoint y: 164, endPoint x: 964, endPoint y: 333, distance: 502.0
click at [964, 334] on div "Opals can be seen embedded in the walls of some of these hotel rooms." at bounding box center [935, 343] width 422 height 26
click at [772, 397] on button "Verify" at bounding box center [688, 411] width 923 height 28
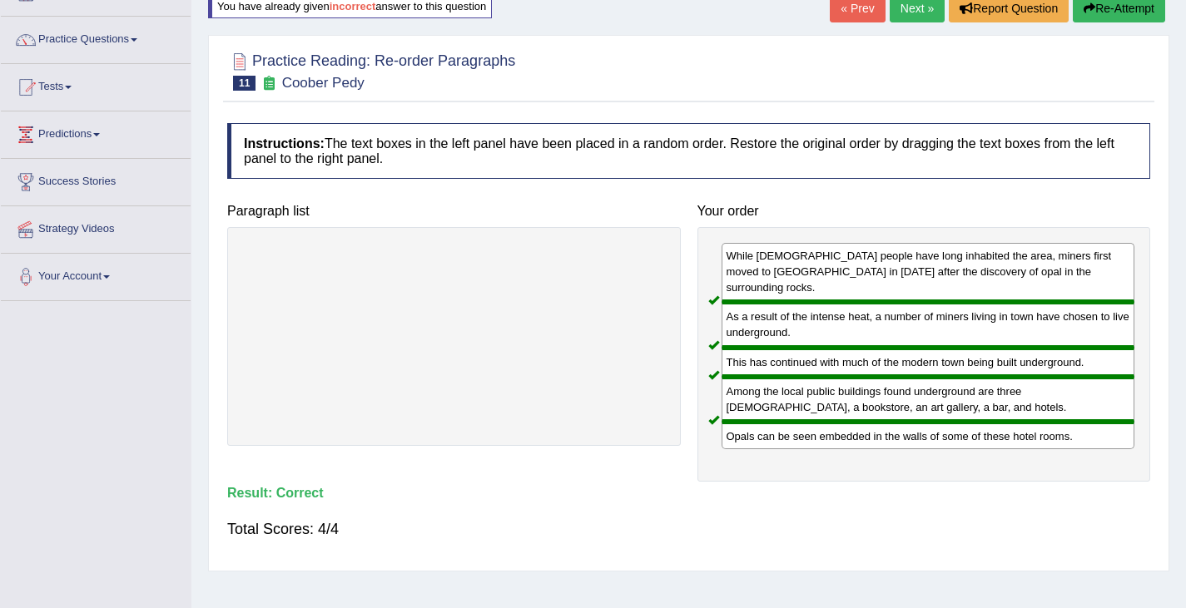
scroll to position [0, 0]
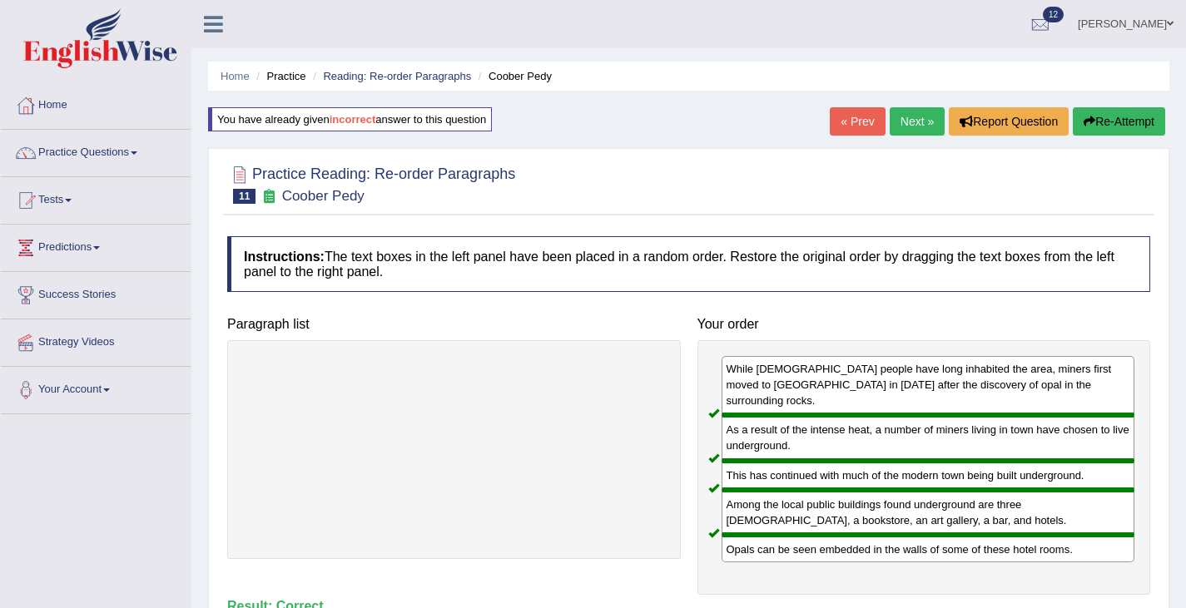
click at [907, 122] on link "Next »" at bounding box center [917, 121] width 55 height 28
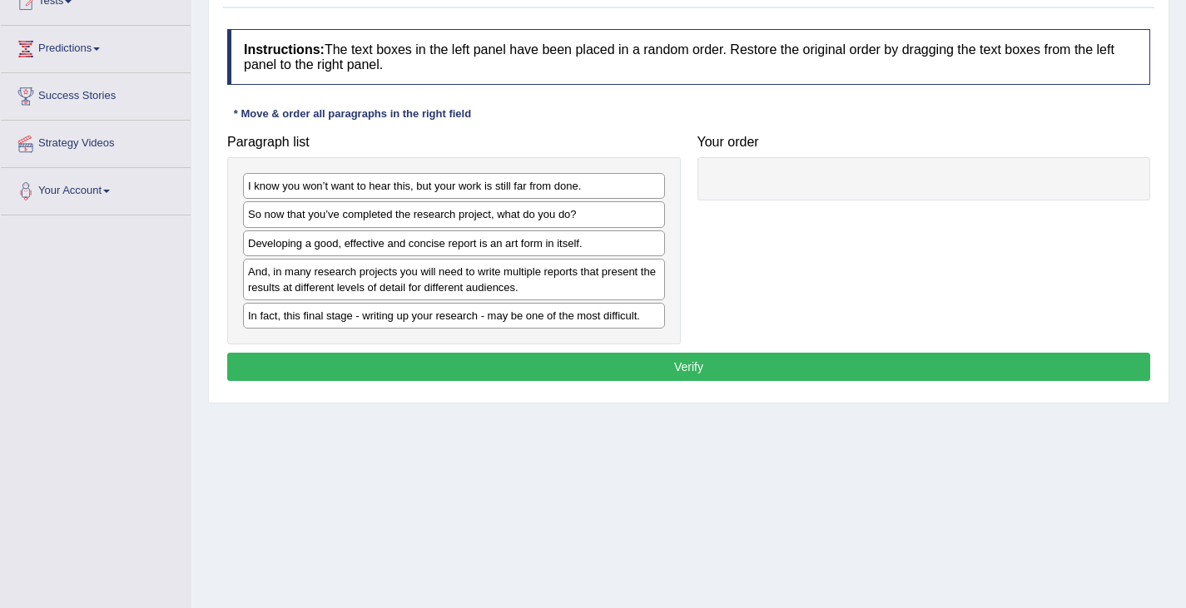
scroll to position [203, 0]
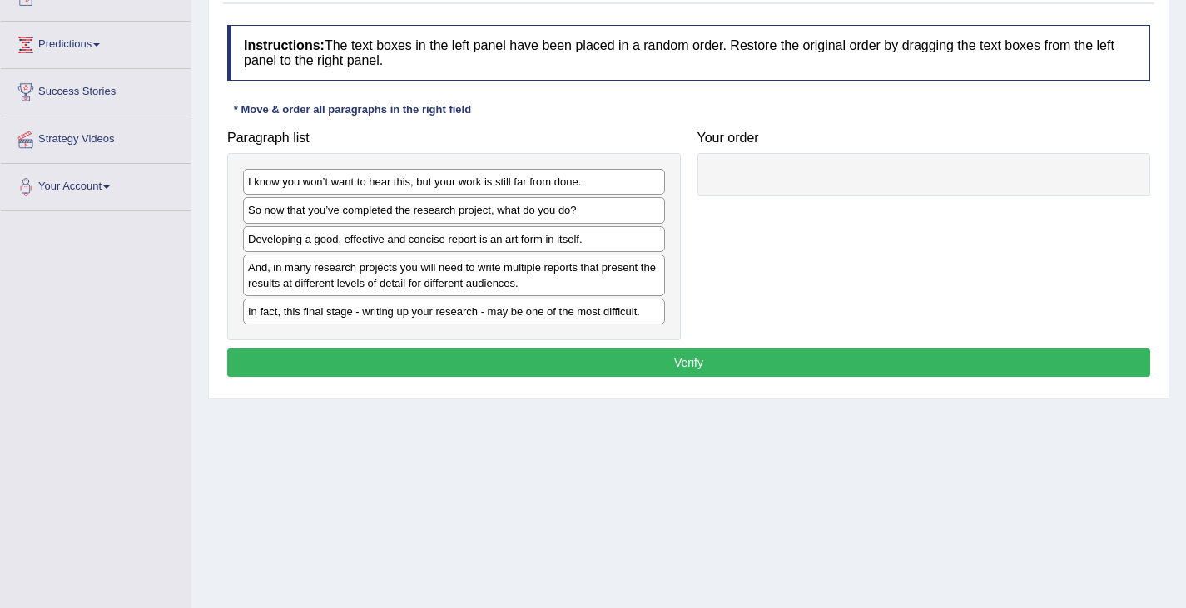
drag, startPoint x: 305, startPoint y: 241, endPoint x: 613, endPoint y: 198, distance: 311.0
click at [584, 226] on div "Developing a good, effective and concise report is an art form in itself." at bounding box center [454, 239] width 422 height 26
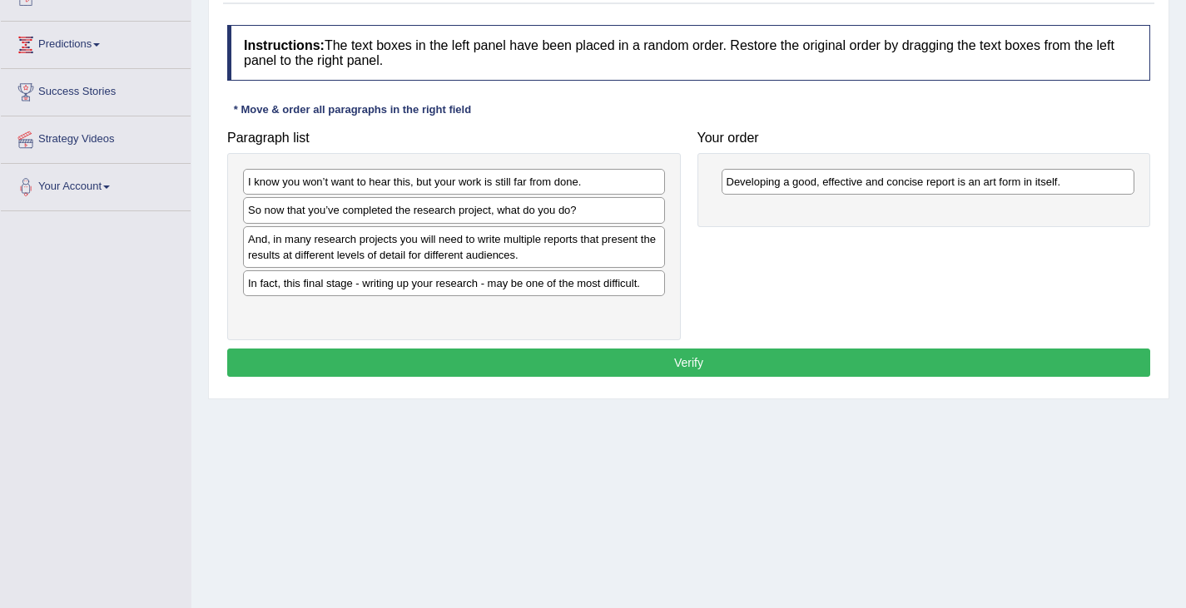
drag, startPoint x: 400, startPoint y: 244, endPoint x: 723, endPoint y: 229, distance: 324.1
click at [665, 233] on div "And, in many research projects you will need to write multiple reports that pre…" at bounding box center [454, 247] width 422 height 42
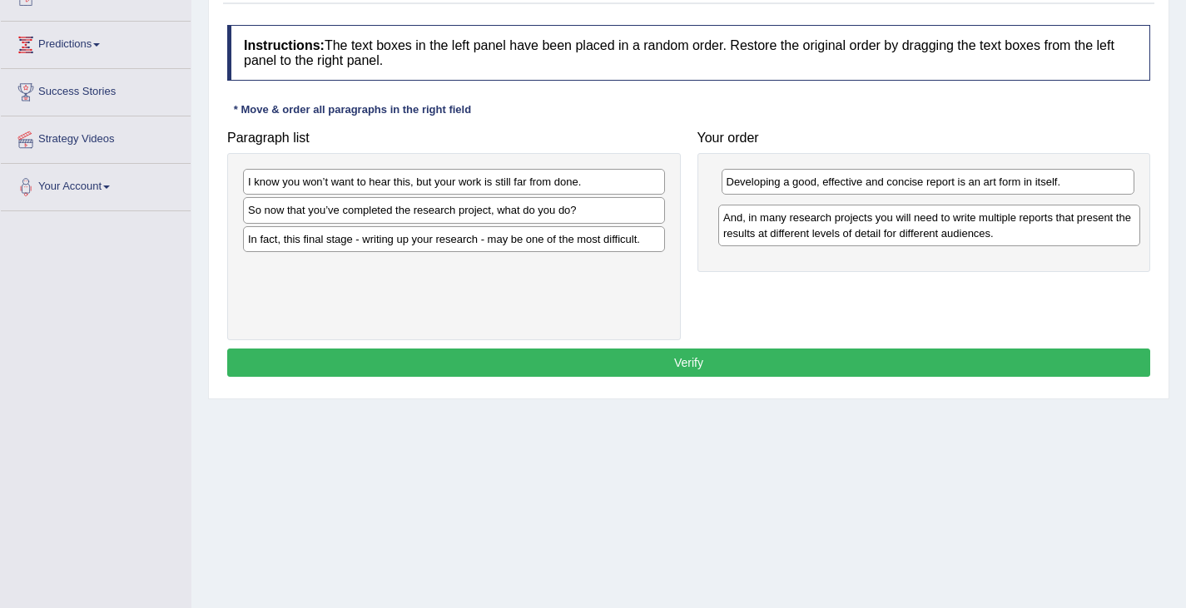
drag, startPoint x: 475, startPoint y: 255, endPoint x: 948, endPoint y: 229, distance: 473.5
click at [948, 231] on div "And, in many research projects you will need to write multiple reports that pre…" at bounding box center [929, 226] width 422 height 42
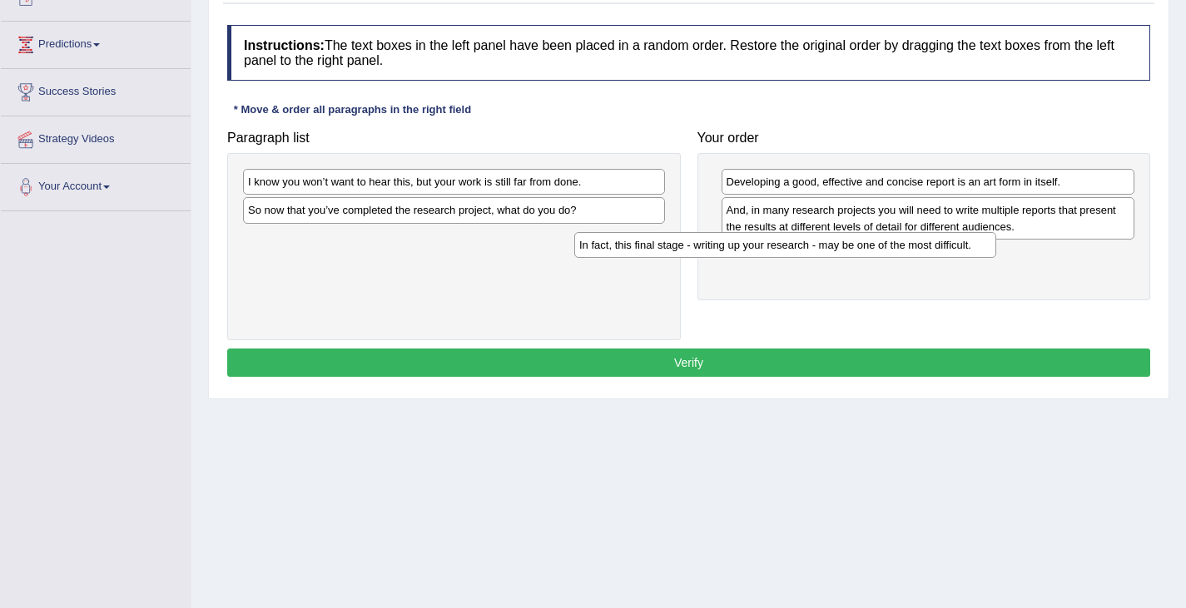
drag, startPoint x: 422, startPoint y: 246, endPoint x: 692, endPoint y: 270, distance: 271.5
click at [692, 258] on div "In fact, this final stage - writing up your research - may be one of the most d…" at bounding box center [785, 245] width 422 height 26
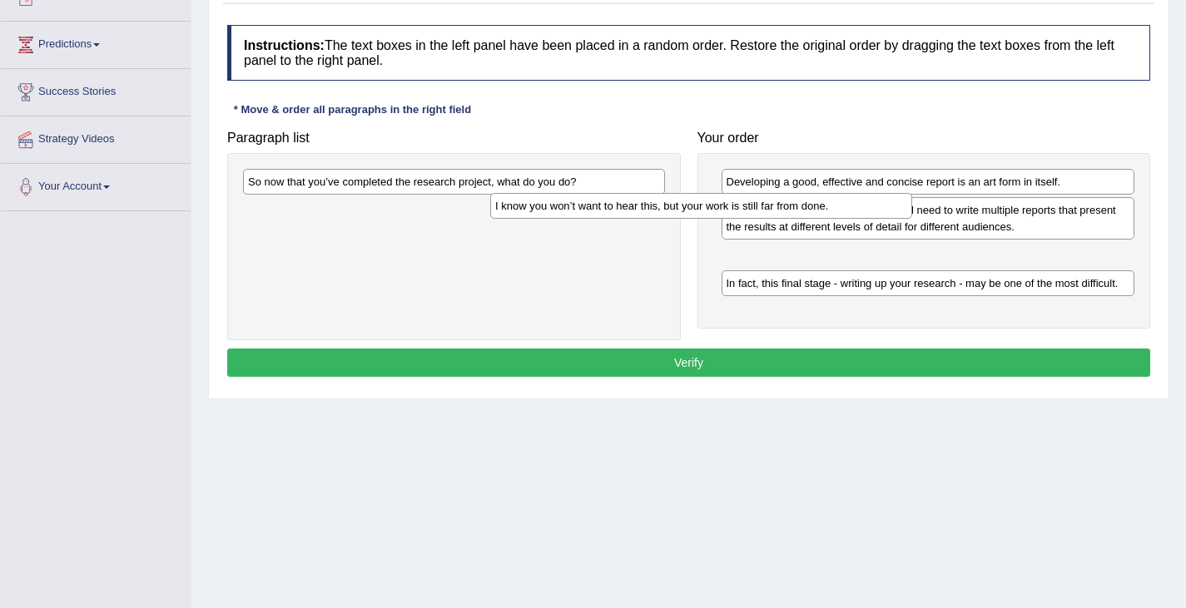
drag, startPoint x: 470, startPoint y: 187, endPoint x: 815, endPoint y: 241, distance: 348.7
click at [796, 219] on div "I know you won’t want to hear this, but your work is still far from done." at bounding box center [701, 206] width 422 height 26
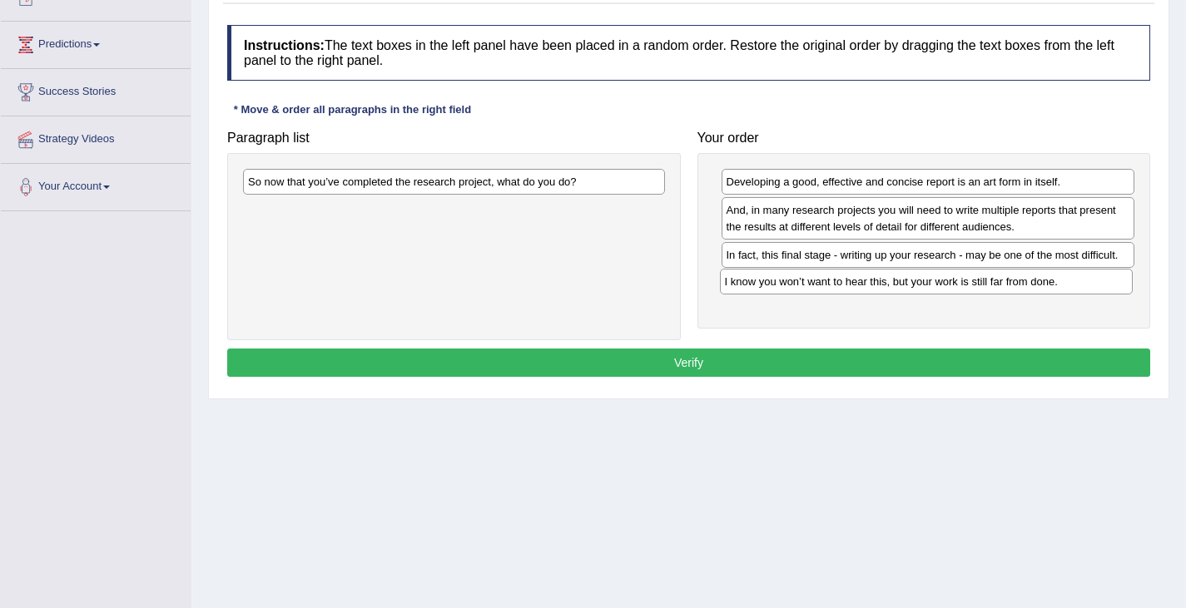
drag, startPoint x: 803, startPoint y: 259, endPoint x: 799, endPoint y: 285, distance: 27.0
click at [800, 285] on div "I know you won’t want to hear this, but your work is still far from done." at bounding box center [927, 282] width 414 height 26
click at [461, 194] on div "So now that you’ve completed the research project, what do you do?" at bounding box center [454, 182] width 422 height 26
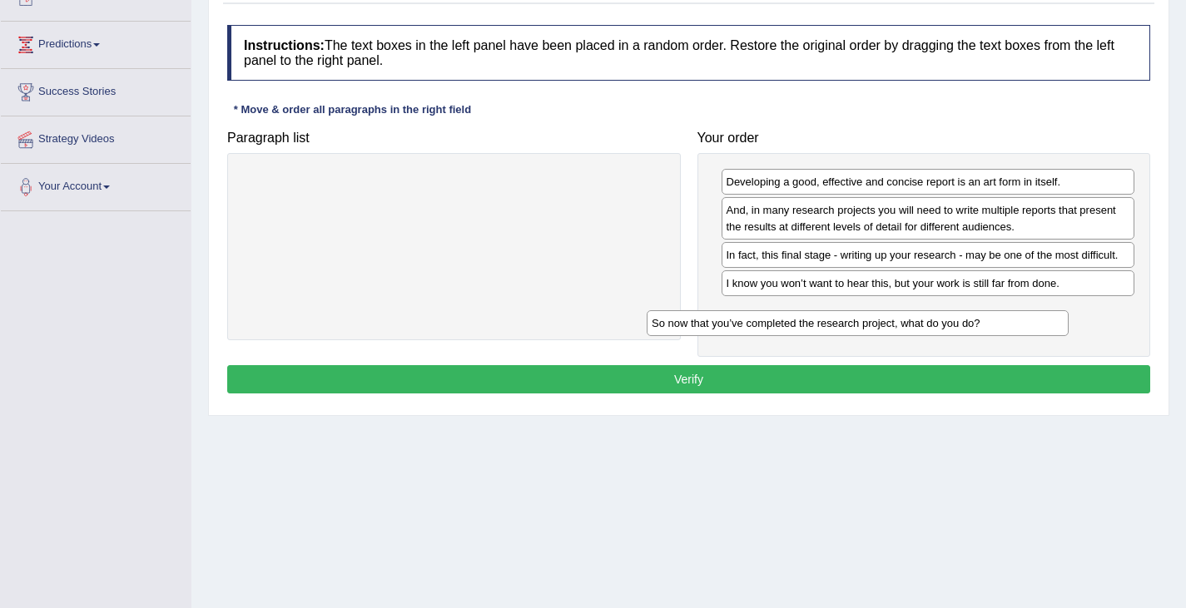
drag, startPoint x: 461, startPoint y: 187, endPoint x: 865, endPoint y: 320, distance: 425.1
click at [865, 324] on div "So now that you’ve completed the research project, what do you do?" at bounding box center [858, 323] width 422 height 26
click at [760, 372] on button "Verify" at bounding box center [688, 379] width 923 height 28
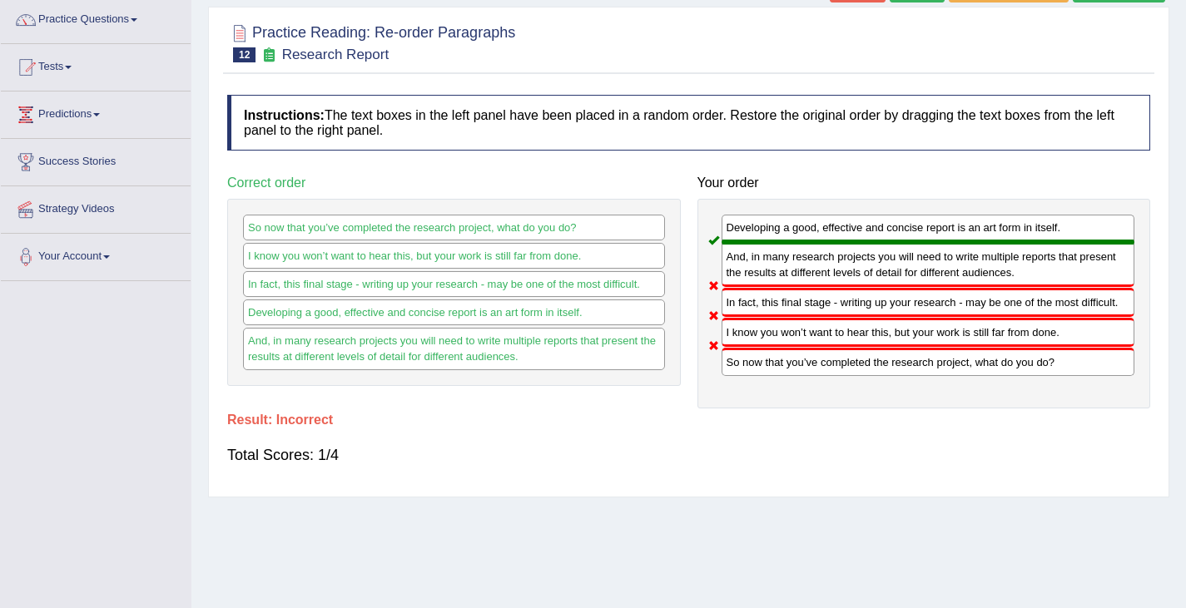
scroll to position [0, 0]
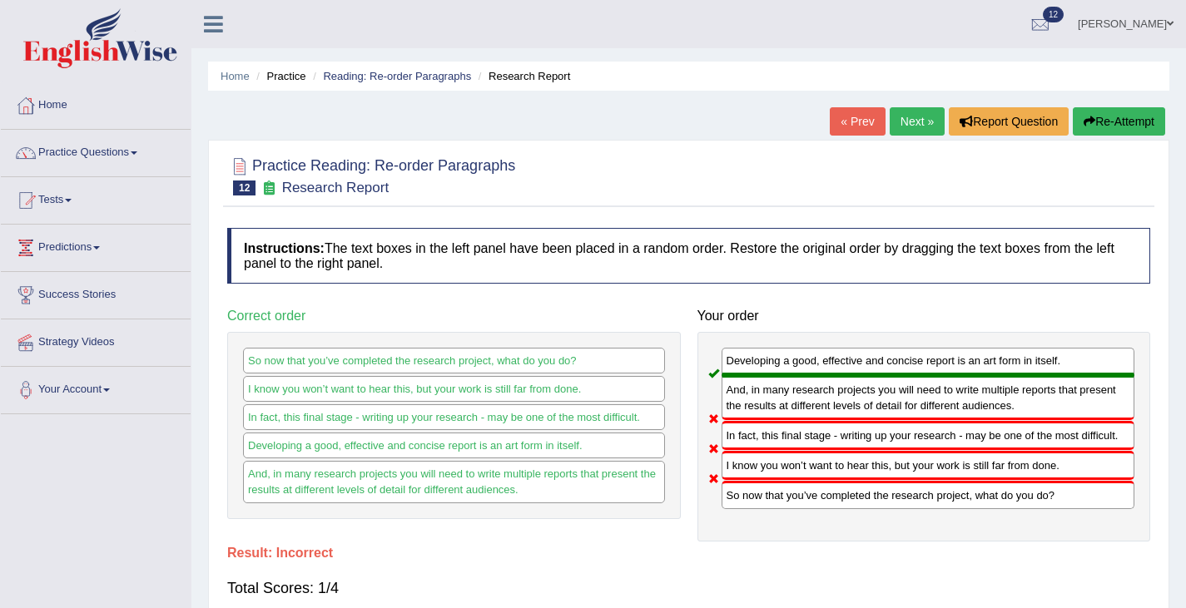
click at [1116, 116] on button "Re-Attempt" at bounding box center [1119, 121] width 92 height 28
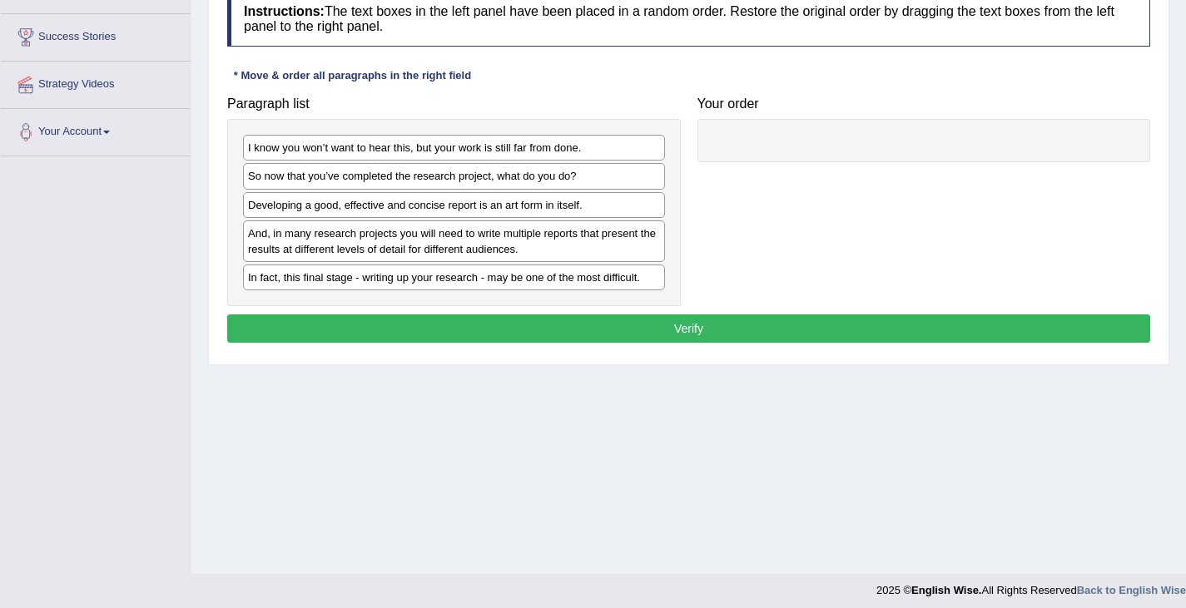
scroll to position [259, 0]
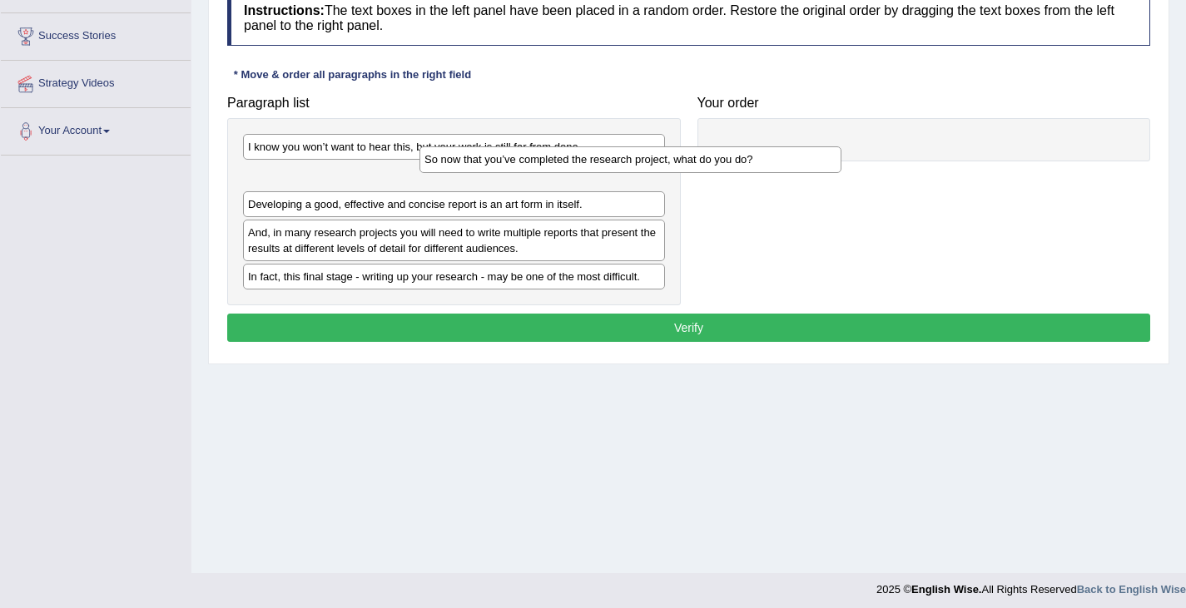
drag, startPoint x: 435, startPoint y: 172, endPoint x: 787, endPoint y: 134, distance: 354.1
click at [774, 146] on div "So now that you’ve completed the research project, what do you do?" at bounding box center [630, 159] width 422 height 26
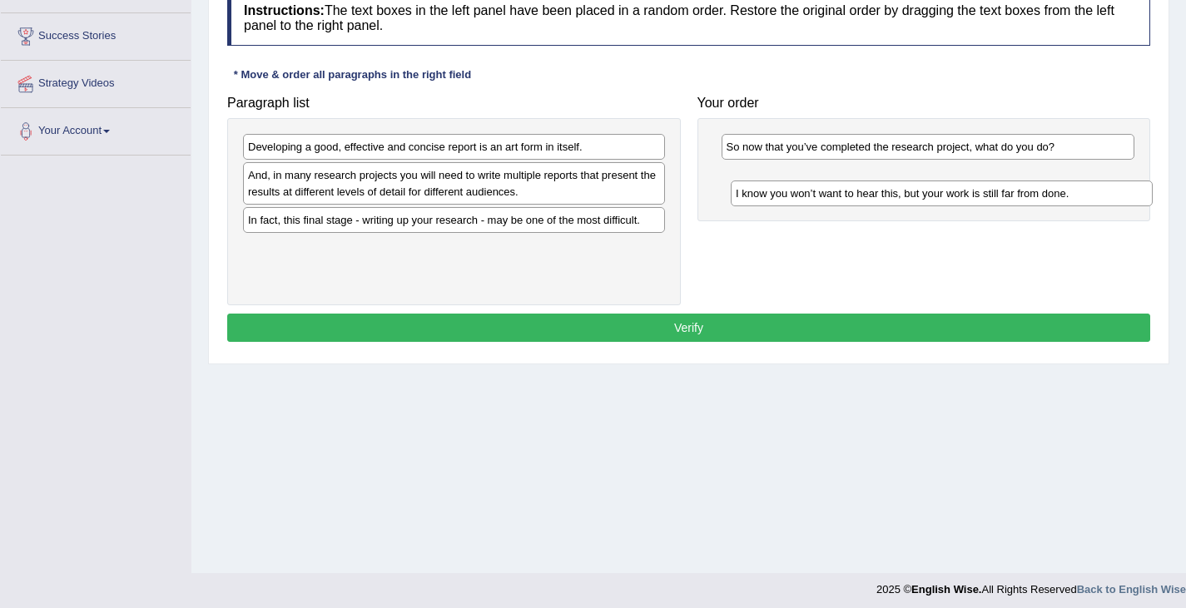
drag, startPoint x: 479, startPoint y: 149, endPoint x: 956, endPoint y: 190, distance: 479.5
click at [958, 191] on div "I know you won’t want to hear this, but your work is still far from done." at bounding box center [942, 194] width 422 height 26
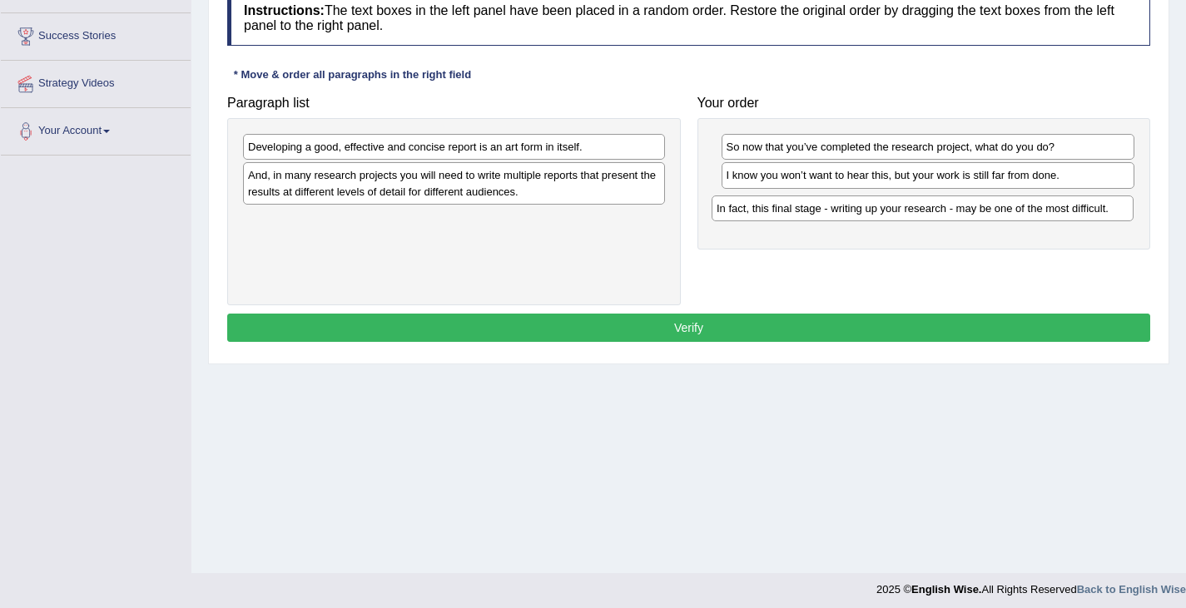
drag, startPoint x: 454, startPoint y: 225, endPoint x: 916, endPoint y: 211, distance: 462.1
click at [921, 212] on div "In fact, this final stage - writing up your research - may be one of the most d…" at bounding box center [923, 209] width 422 height 26
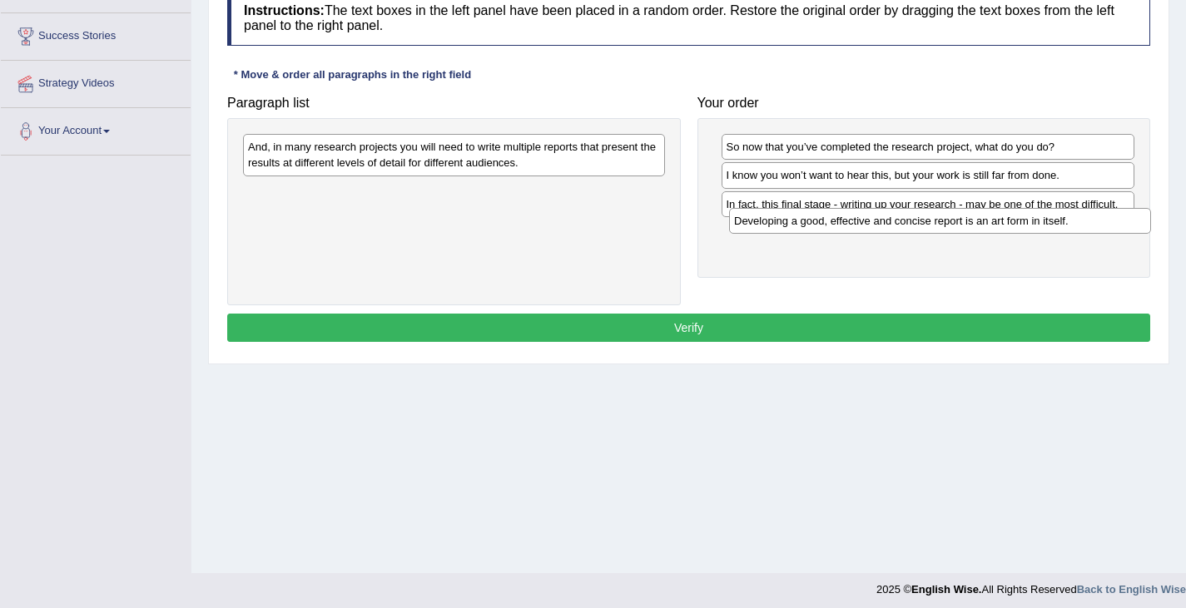
drag, startPoint x: 459, startPoint y: 142, endPoint x: 945, endPoint y: 217, distance: 491.8
click at [946, 217] on div "Developing a good, effective and concise report is an art form in itself." at bounding box center [940, 221] width 422 height 26
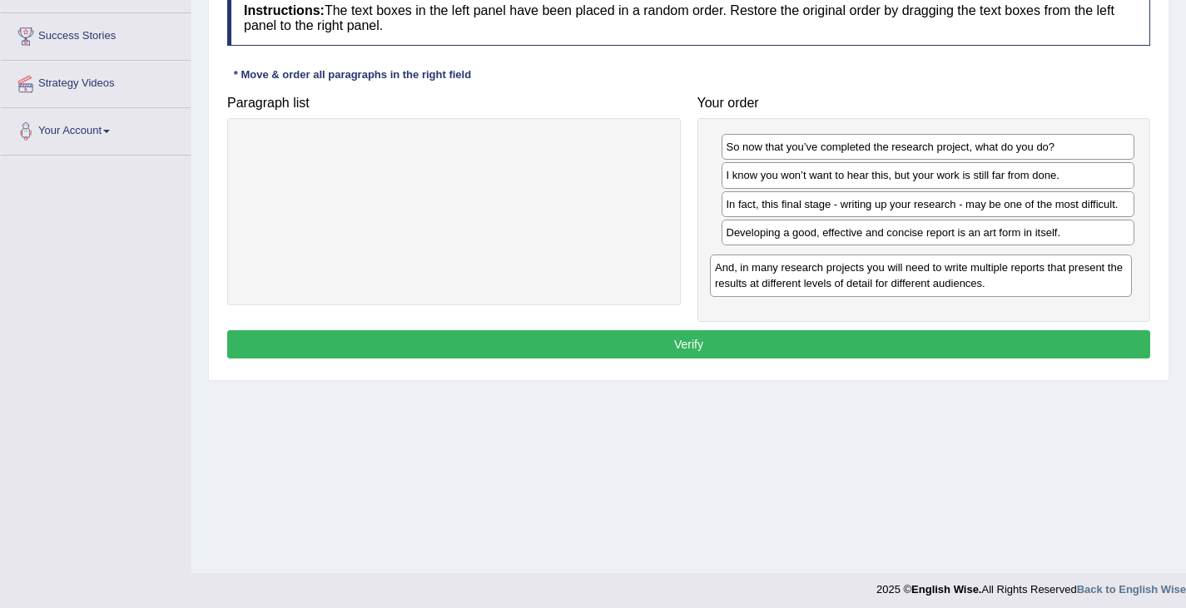
drag, startPoint x: 455, startPoint y: 157, endPoint x: 924, endPoint y: 276, distance: 483.5
click at [922, 277] on div "And, in many research projects you will need to write multiple reports that pre…" at bounding box center [921, 276] width 422 height 42
click at [845, 351] on button "Verify" at bounding box center [688, 344] width 923 height 28
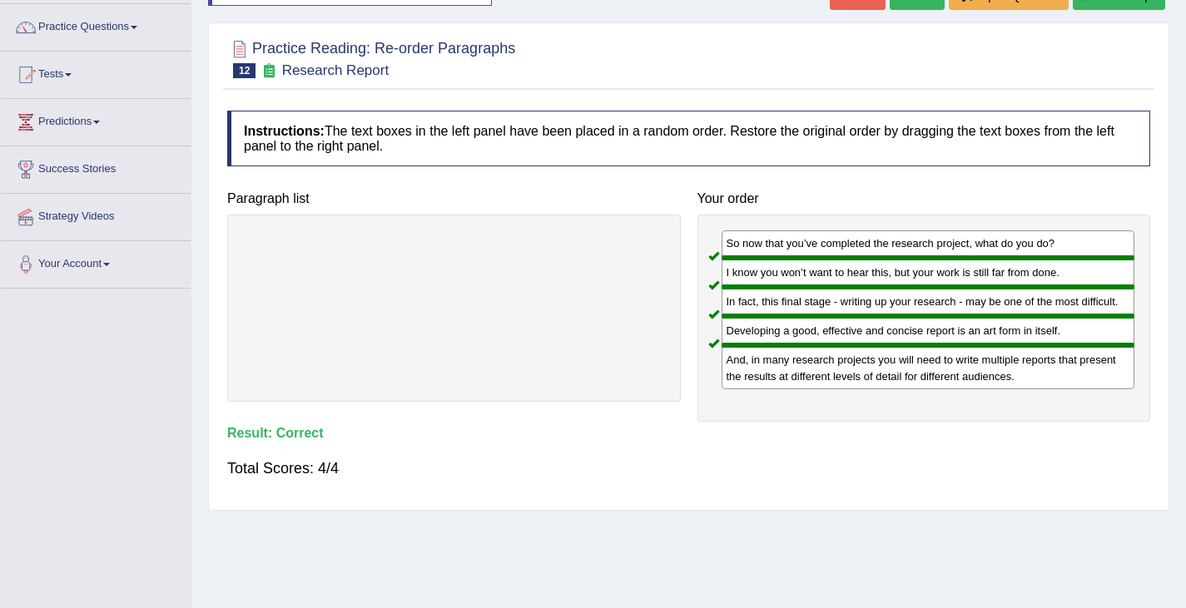
scroll to position [0, 0]
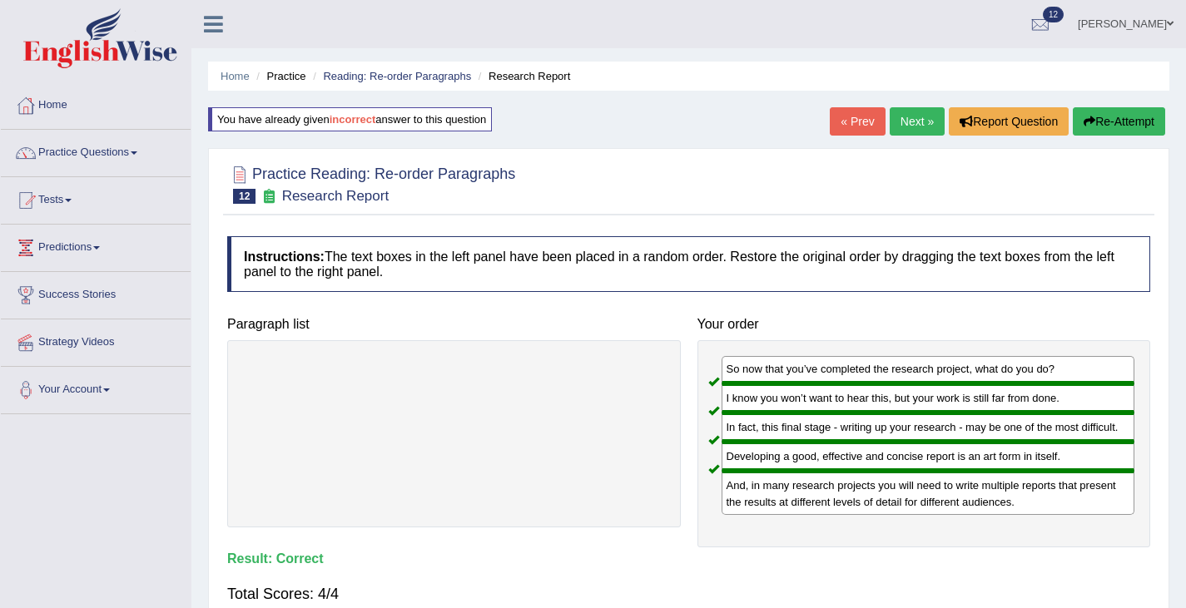
click at [915, 125] on link "Next »" at bounding box center [917, 121] width 55 height 28
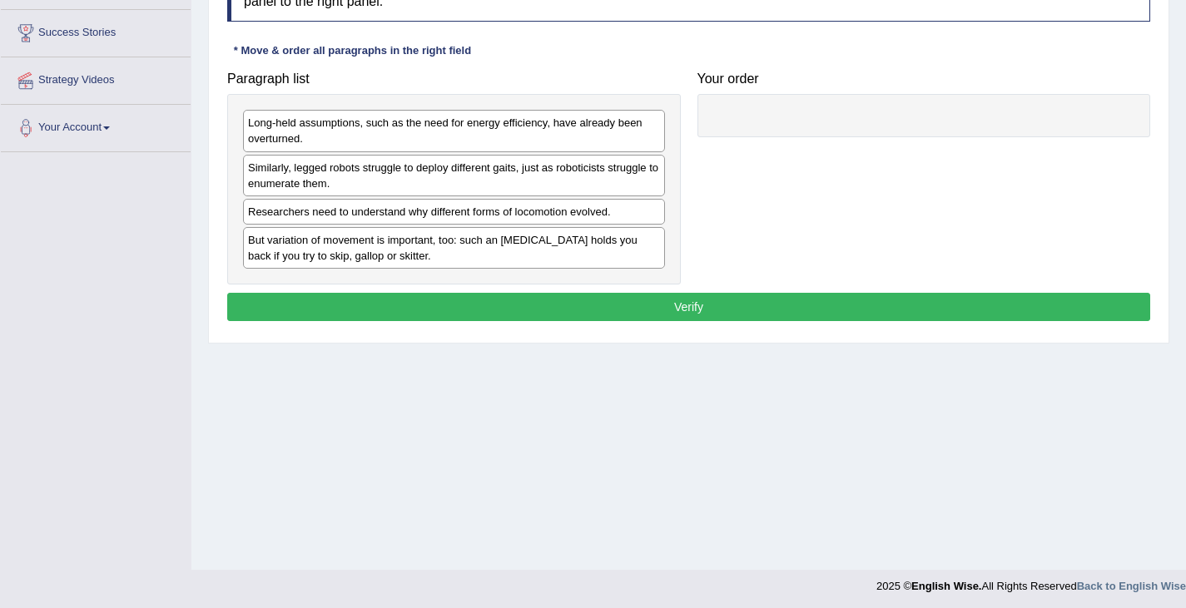
scroll to position [266, 0]
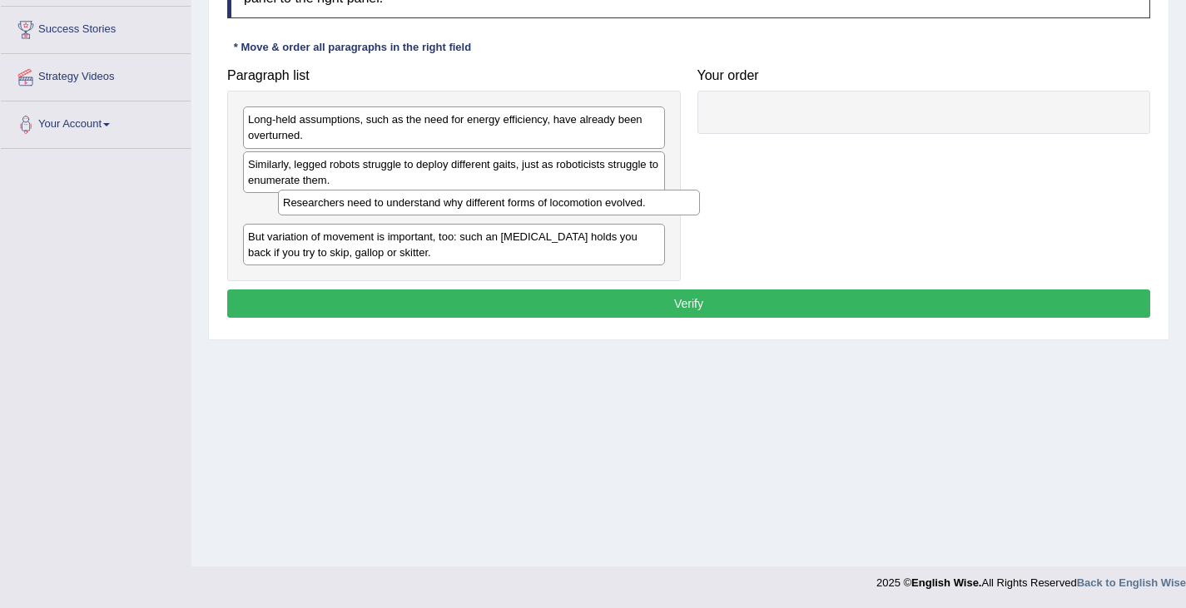
drag, startPoint x: 356, startPoint y: 212, endPoint x: 712, endPoint y: 128, distance: 365.2
click at [694, 190] on div "Researchers need to understand why different forms of locomotion evolved." at bounding box center [489, 203] width 422 height 26
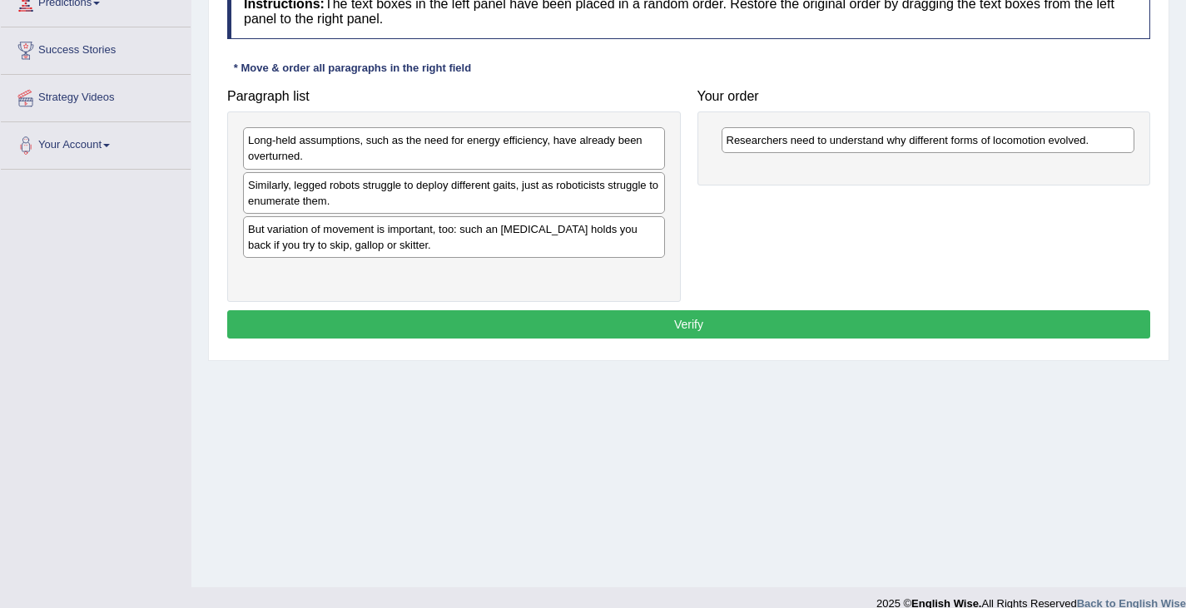
scroll to position [243, 0]
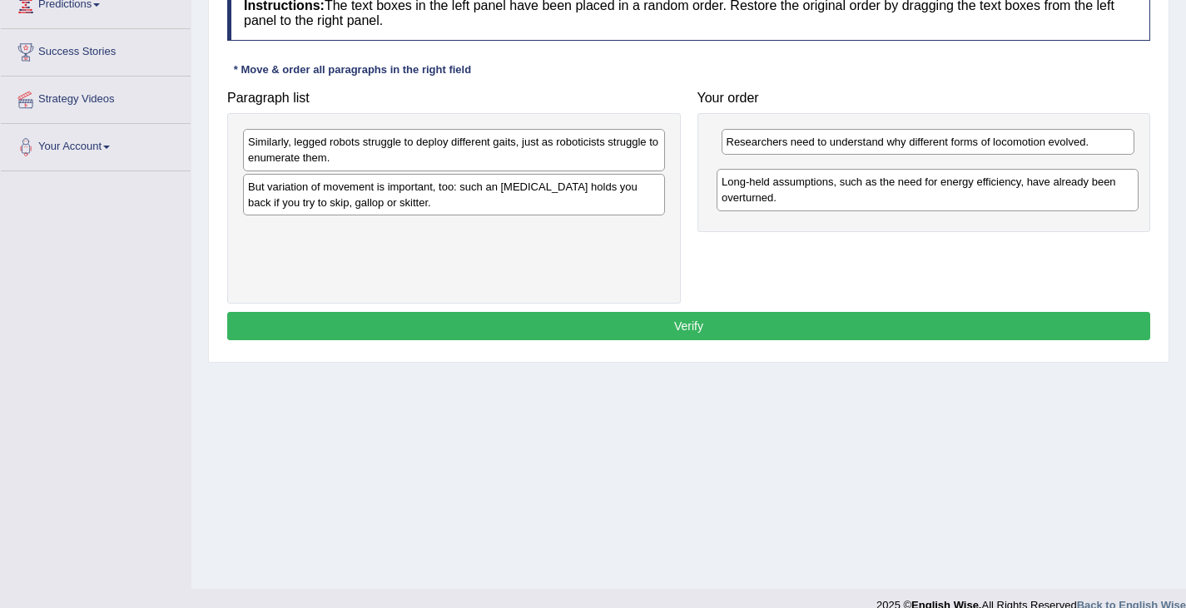
drag, startPoint x: 291, startPoint y: 146, endPoint x: 763, endPoint y: 183, distance: 473.4
click at [763, 183] on div "Long-held assumptions, such as the need for energy efficiency, have already bee…" at bounding box center [928, 190] width 422 height 42
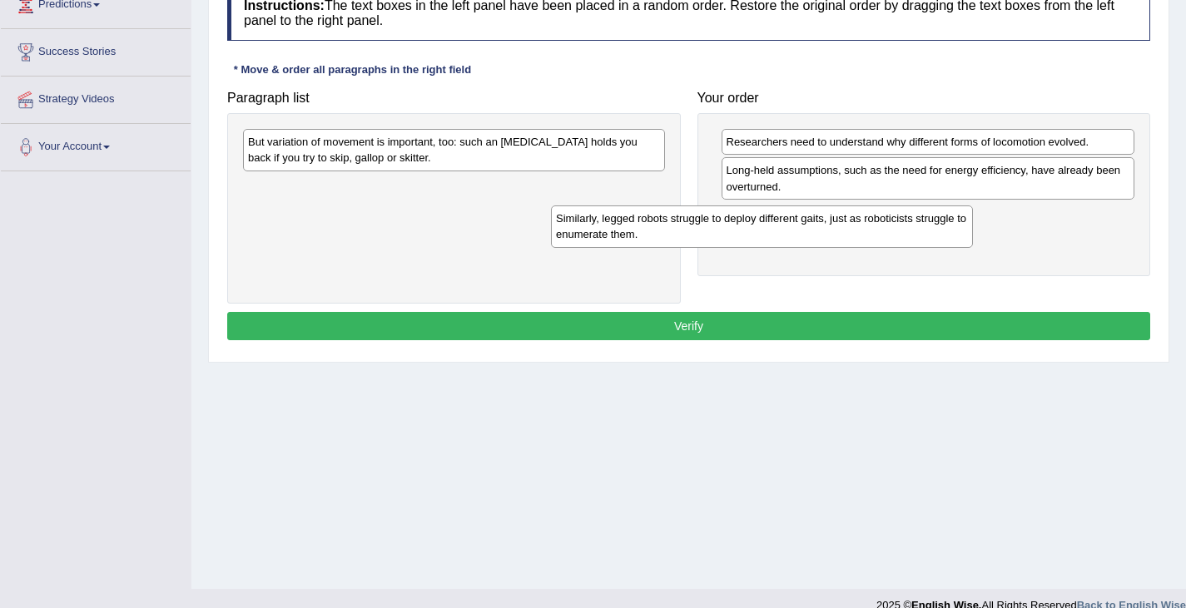
drag, startPoint x: 444, startPoint y: 144, endPoint x: 752, endPoint y: 224, distance: 318.2
click at [752, 224] on div "Similarly, legged robots struggle to deploy different gaits, just as roboticist…" at bounding box center [762, 227] width 422 height 42
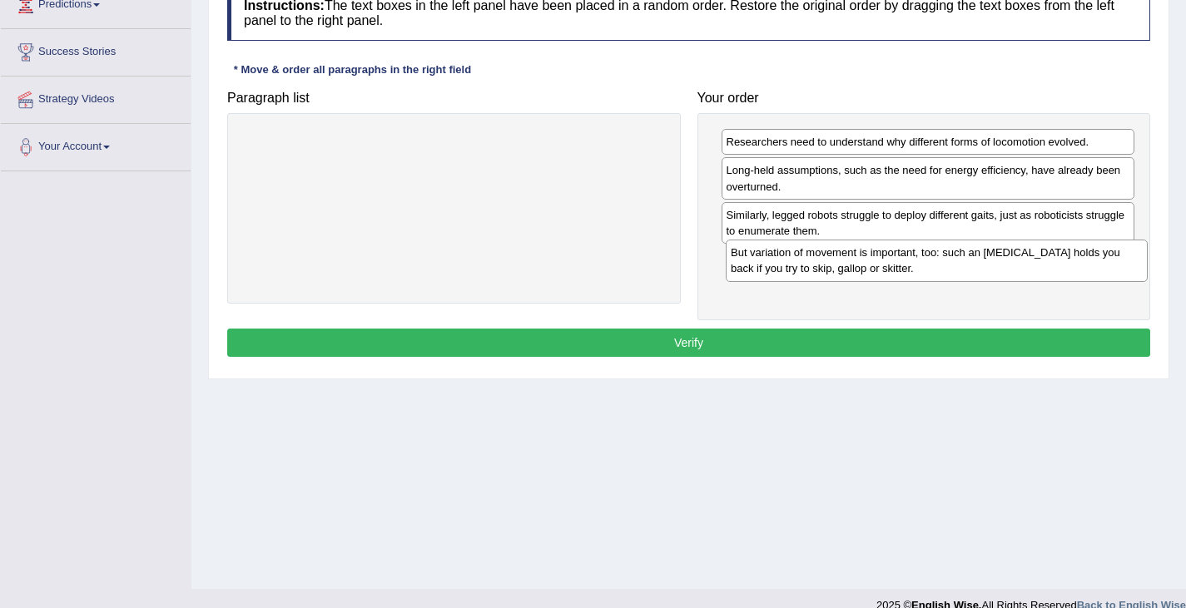
drag, startPoint x: 580, startPoint y: 137, endPoint x: 1062, endPoint y: 248, distance: 494.5
click at [1063, 248] on div "But variation of movement is important, too: such an ankle brace holds you back…" at bounding box center [937, 261] width 422 height 42
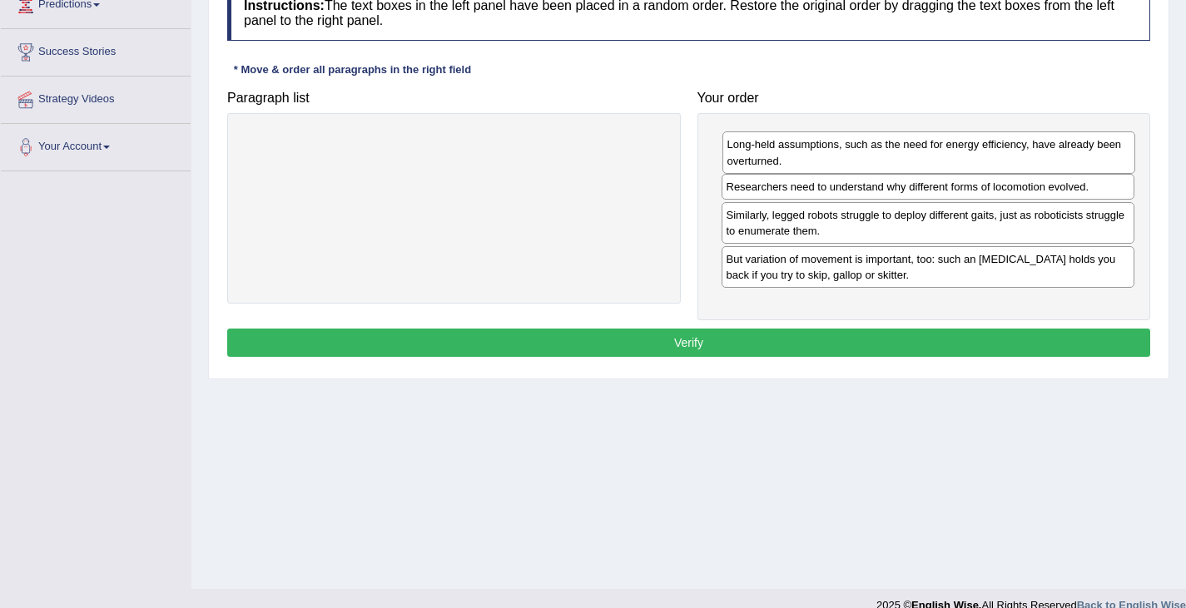
drag, startPoint x: 1026, startPoint y: 170, endPoint x: 1027, endPoint y: 144, distance: 25.8
click at [1027, 144] on div "Long-held assumptions, such as the need for energy efficiency, have already bee…" at bounding box center [929, 153] width 414 height 42
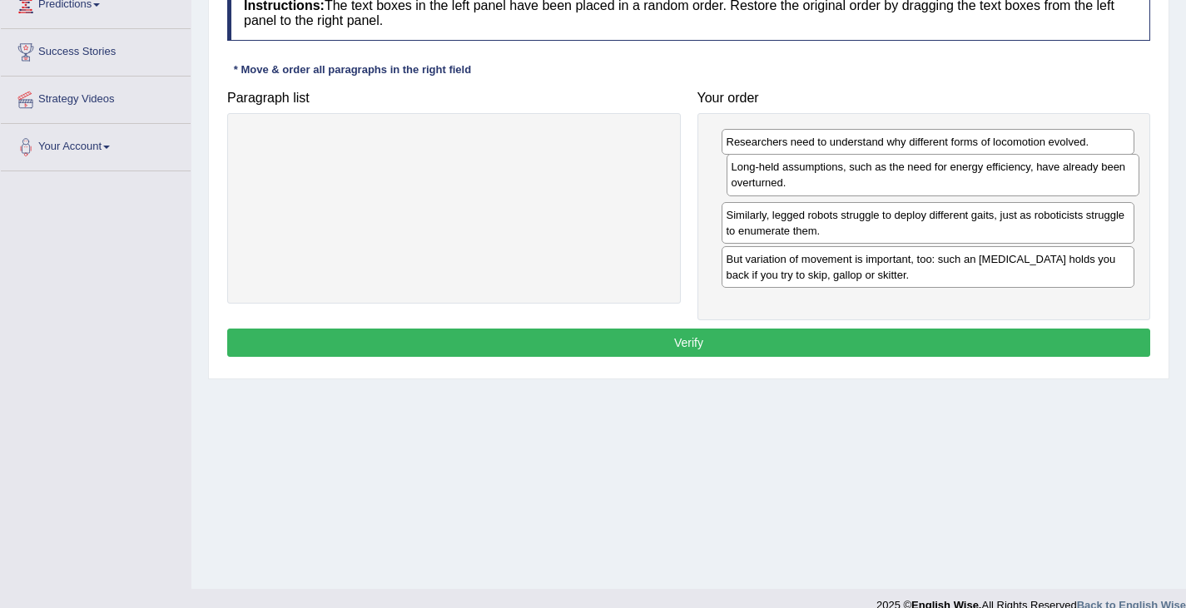
drag, startPoint x: 986, startPoint y: 145, endPoint x: 991, endPoint y: 170, distance: 25.5
click at [991, 170] on div "Long-held assumptions, such as the need for energy efficiency, have already bee…" at bounding box center [934, 175] width 414 height 42
click at [877, 335] on button "Verify" at bounding box center [688, 343] width 923 height 28
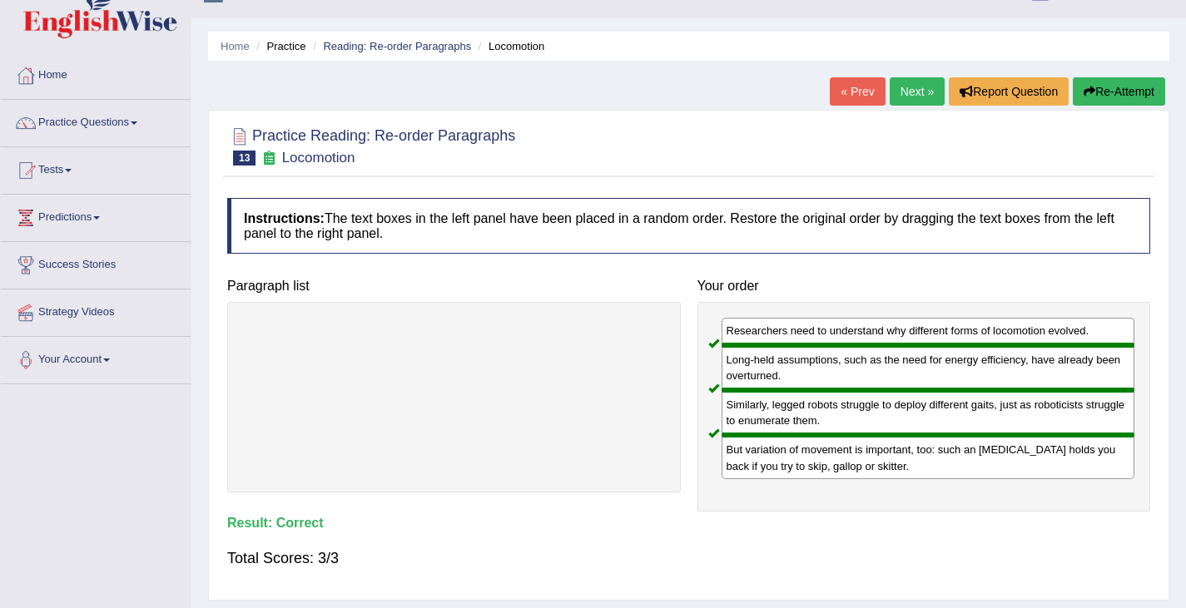
scroll to position [15, 0]
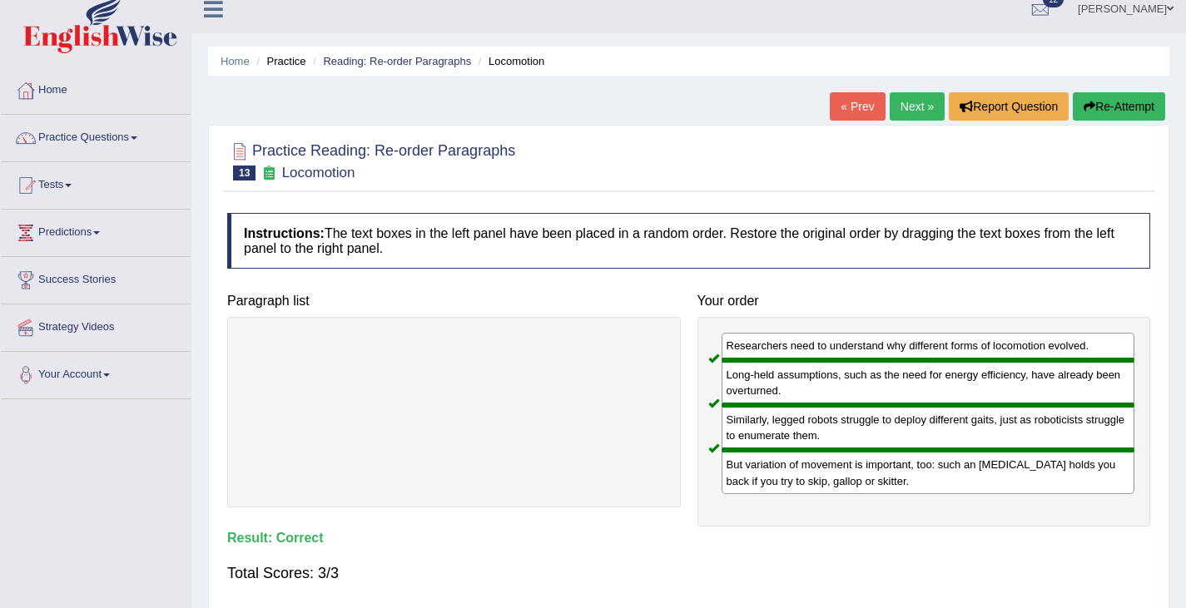
click at [908, 103] on link "Next »" at bounding box center [917, 106] width 55 height 28
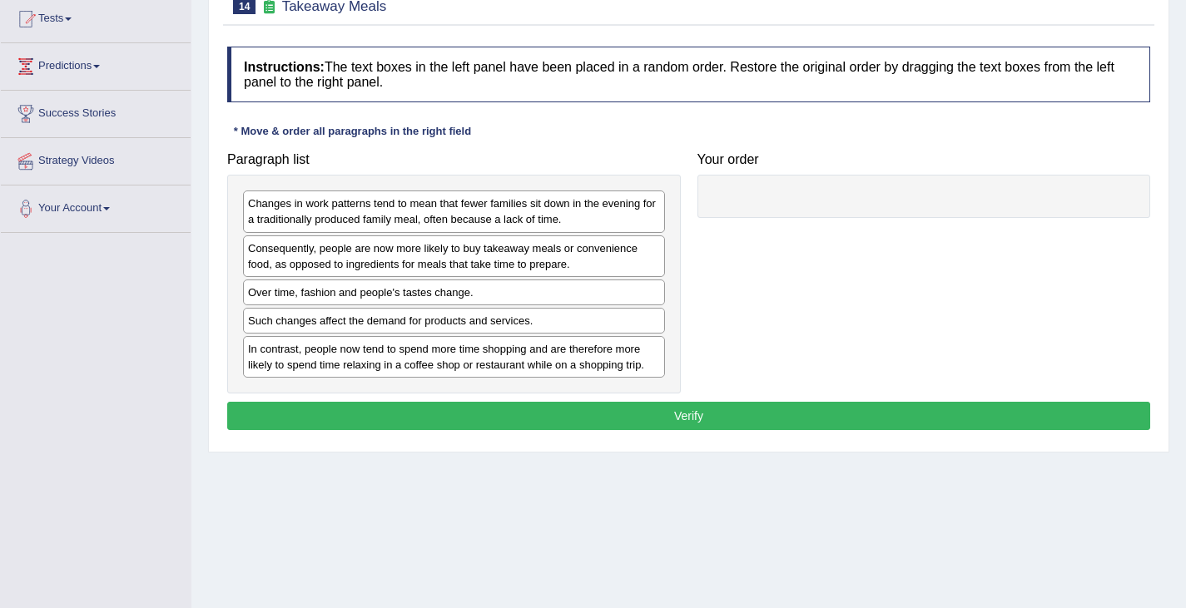
scroll to position [266, 0]
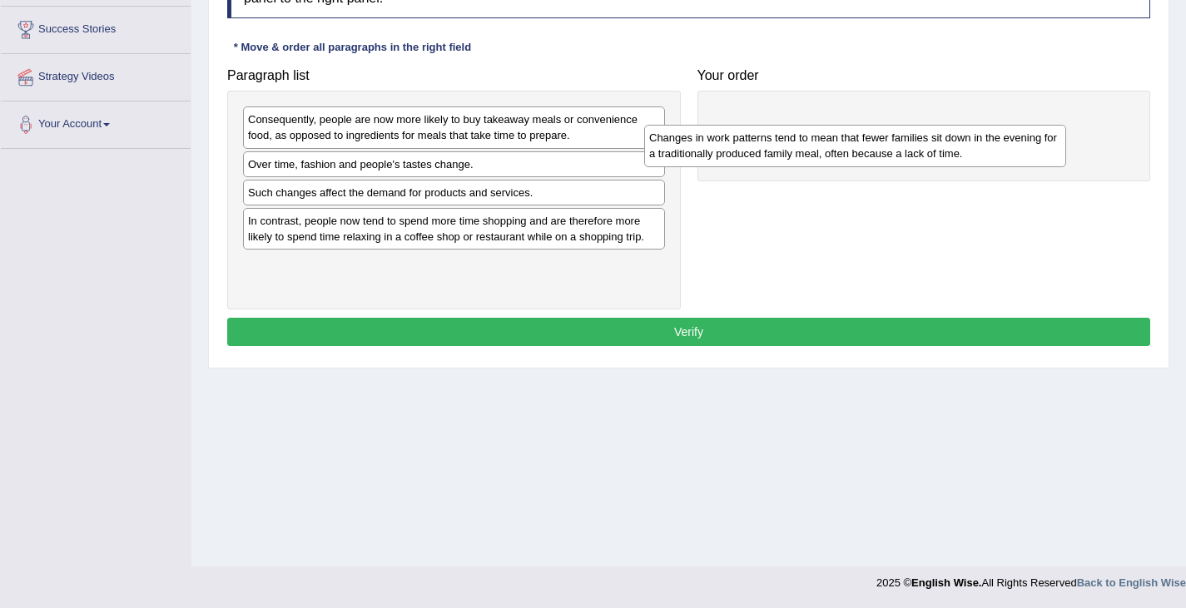
drag, startPoint x: 378, startPoint y: 127, endPoint x: 825, endPoint y: 135, distance: 447.0
click at [824, 135] on div "Changes in work patterns tend to mean that fewer families sit down in the eveni…" at bounding box center [855, 146] width 422 height 42
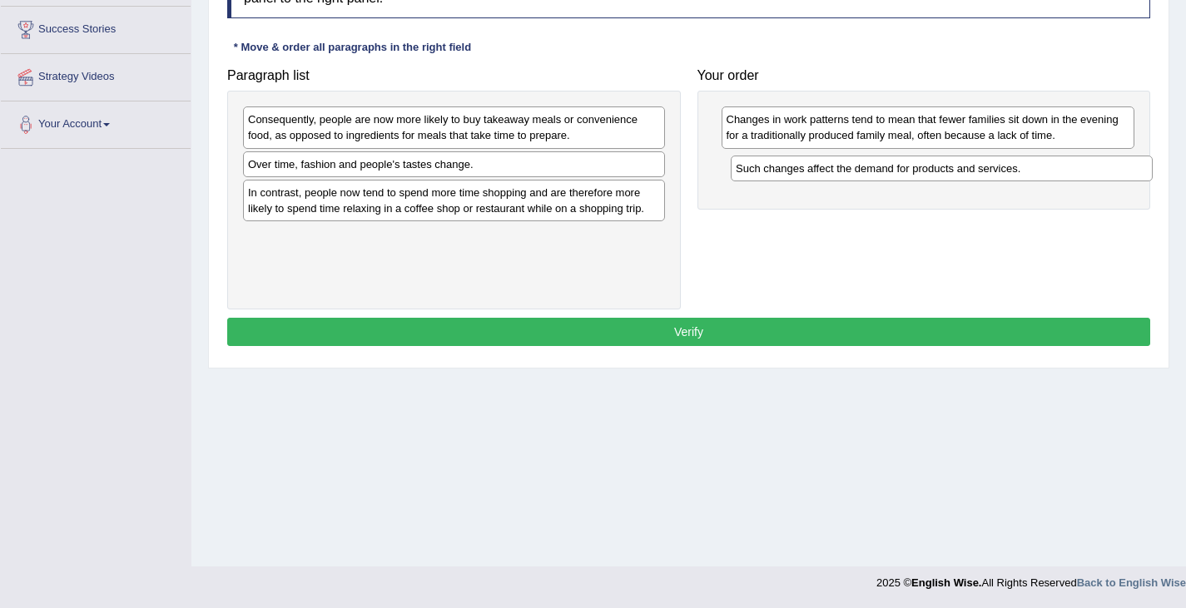
drag, startPoint x: 412, startPoint y: 199, endPoint x: 896, endPoint y: 176, distance: 485.0
click at [897, 176] on div "Such changes affect the demand for products and services." at bounding box center [942, 169] width 422 height 26
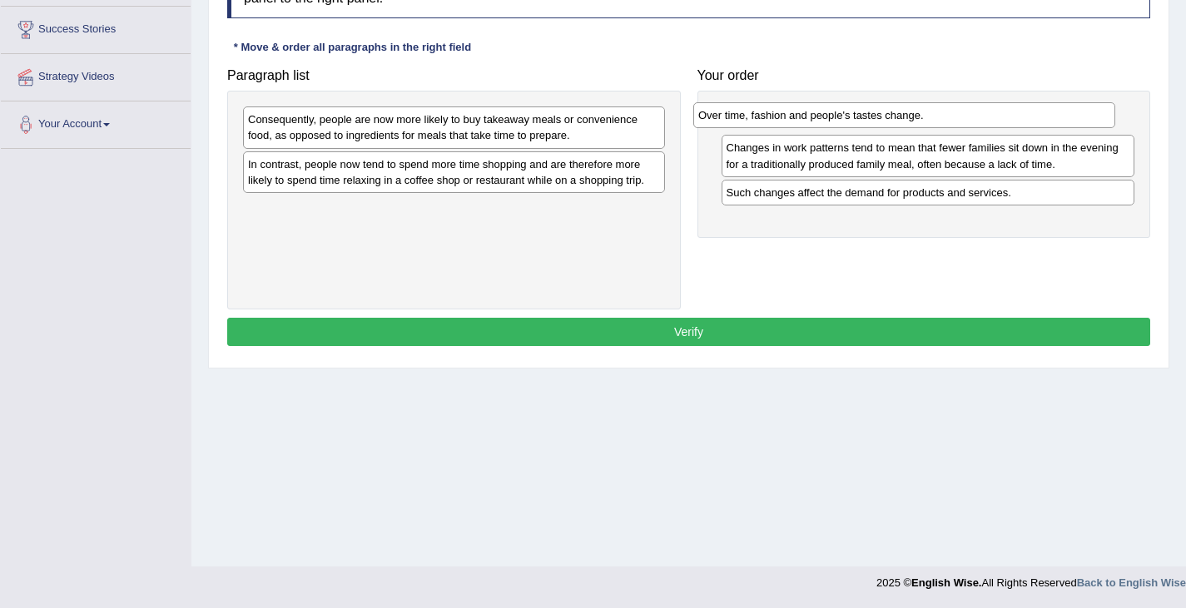
drag, startPoint x: 397, startPoint y: 162, endPoint x: 856, endPoint y: 117, distance: 461.7
click at [856, 117] on div "Over time, fashion and people's tastes change." at bounding box center [904, 115] width 422 height 26
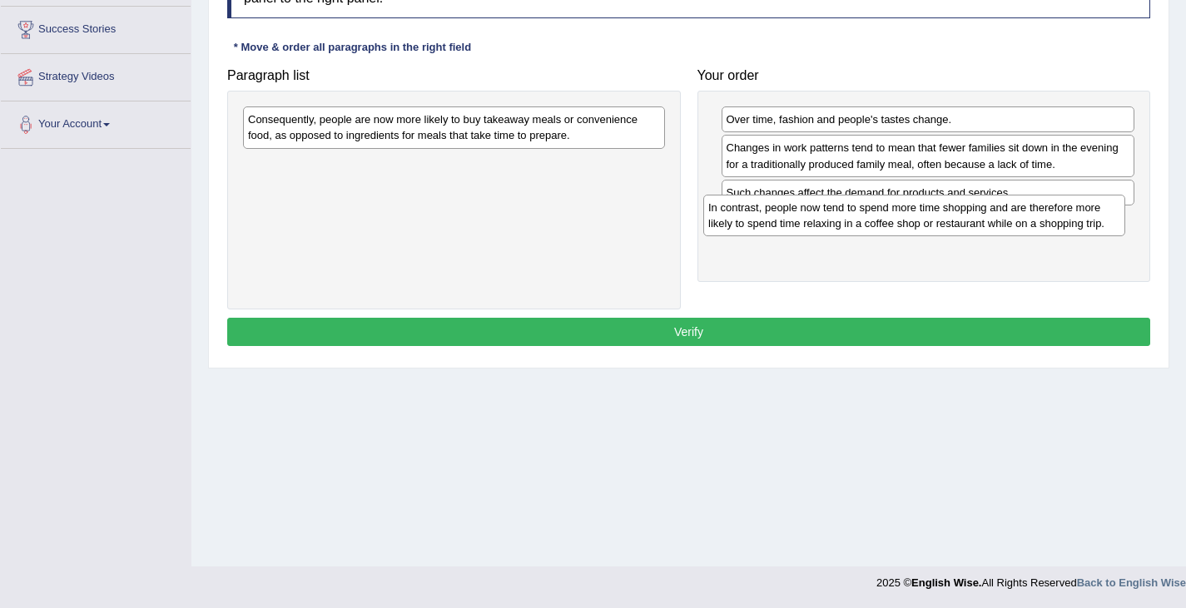
drag, startPoint x: 411, startPoint y: 180, endPoint x: 865, endPoint y: 226, distance: 456.0
click at [867, 226] on div "In contrast, people now tend to spend more time shopping and are therefore more…" at bounding box center [914, 216] width 422 height 42
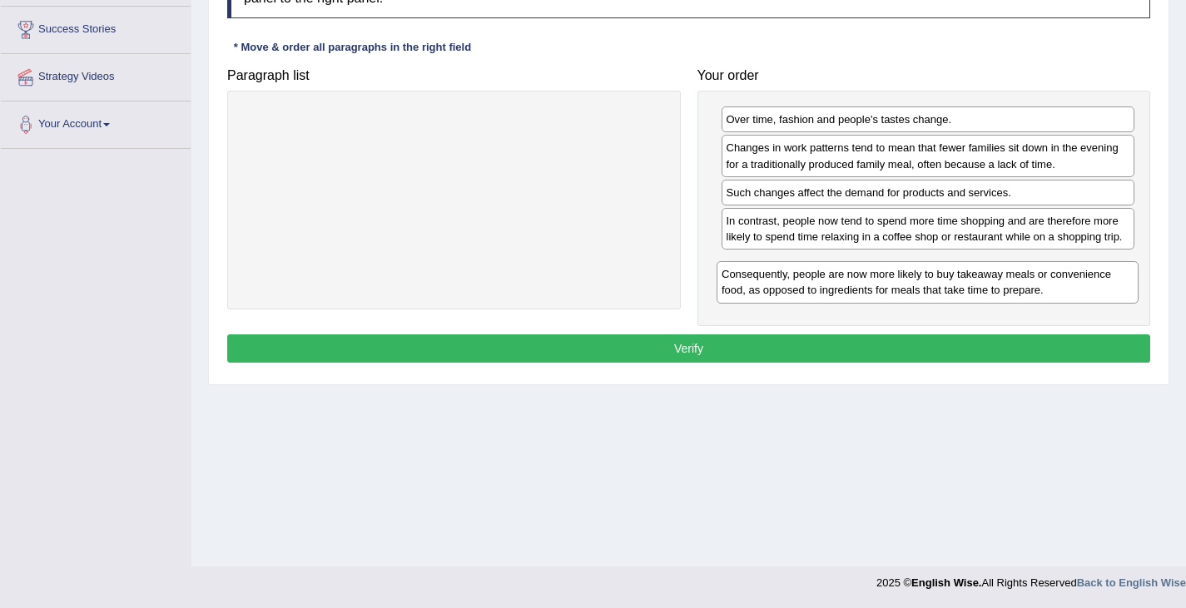
drag, startPoint x: 446, startPoint y: 133, endPoint x: 917, endPoint y: 281, distance: 493.8
click at [917, 284] on div "Consequently, people are now more likely to buy takeaway meals or convenience f…" at bounding box center [928, 282] width 422 height 42
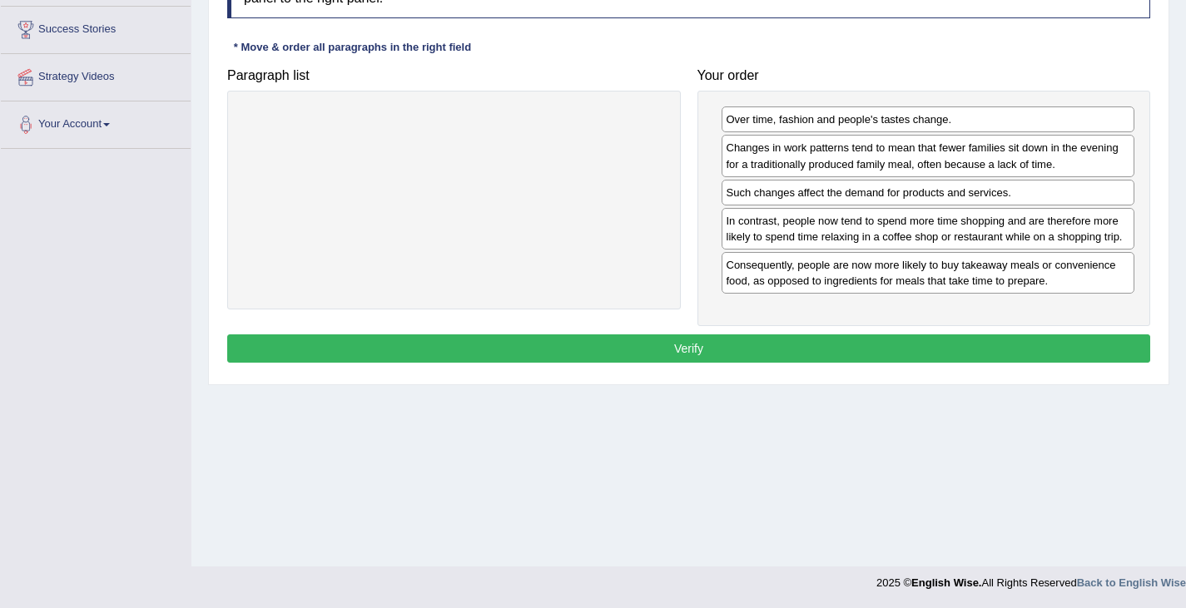
click at [678, 361] on button "Verify" at bounding box center [688, 349] width 923 height 28
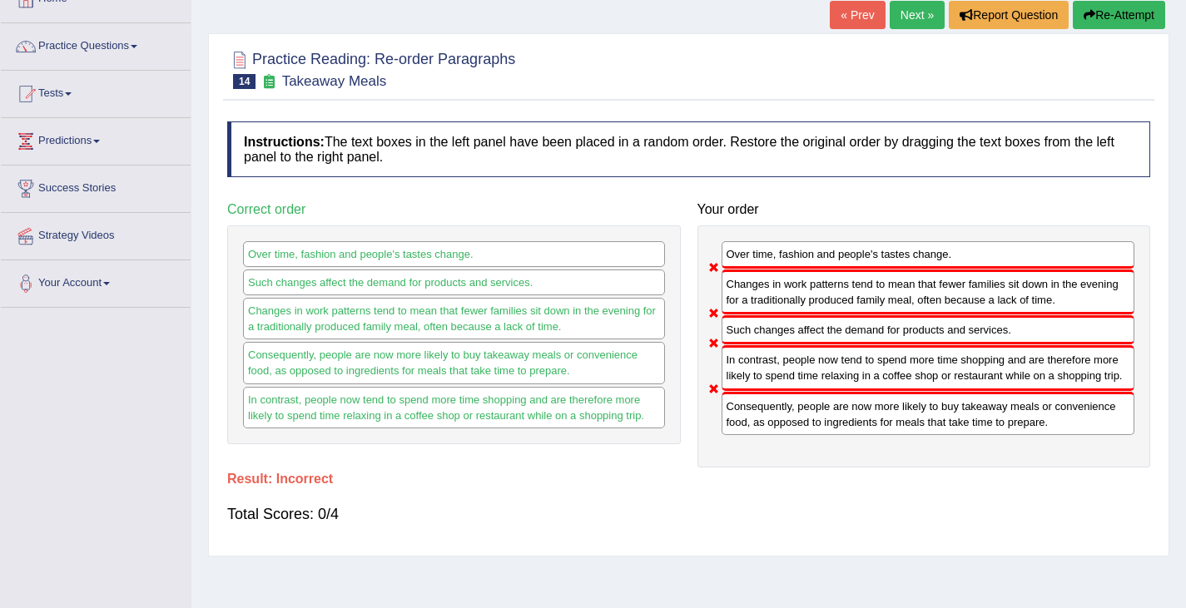
scroll to position [0, 0]
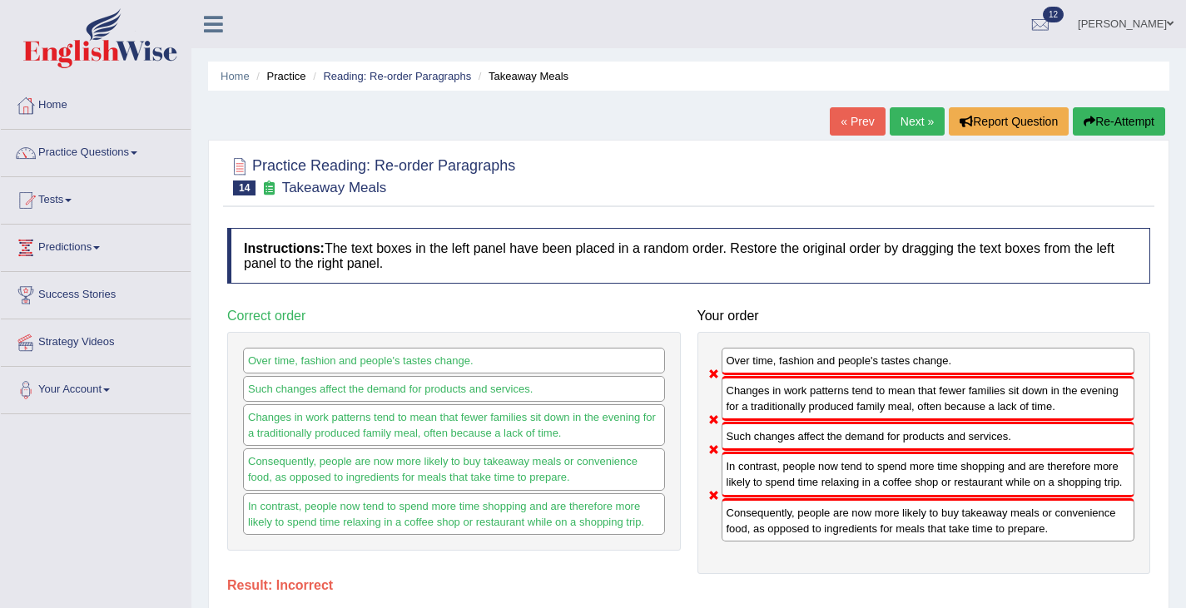
click at [1114, 126] on button "Re-Attempt" at bounding box center [1119, 121] width 92 height 28
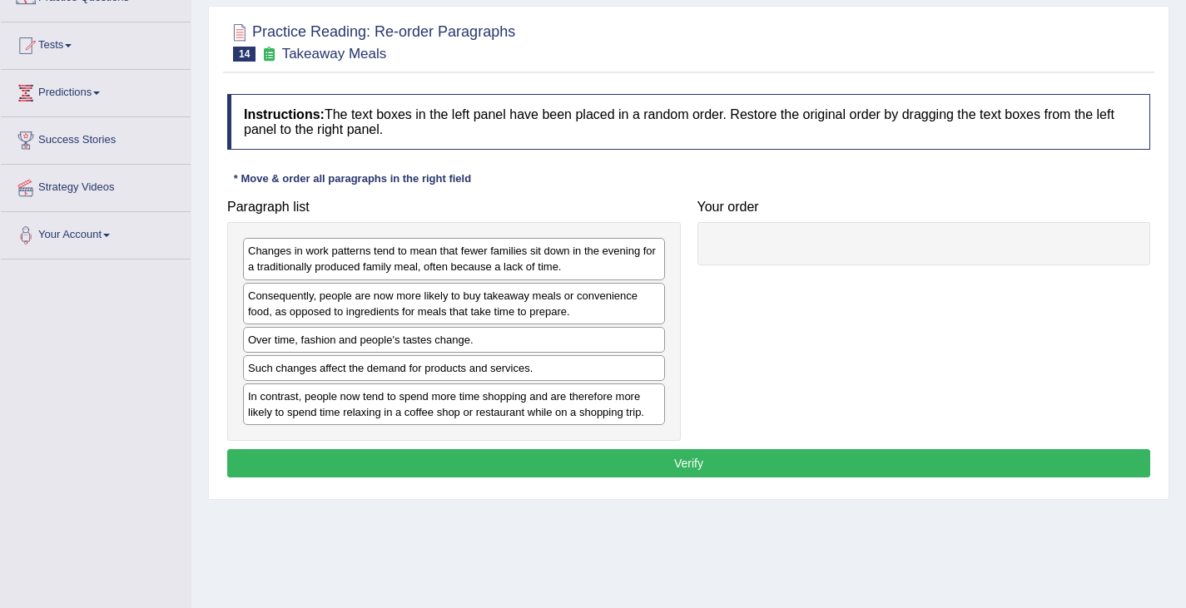
scroll to position [243, 0]
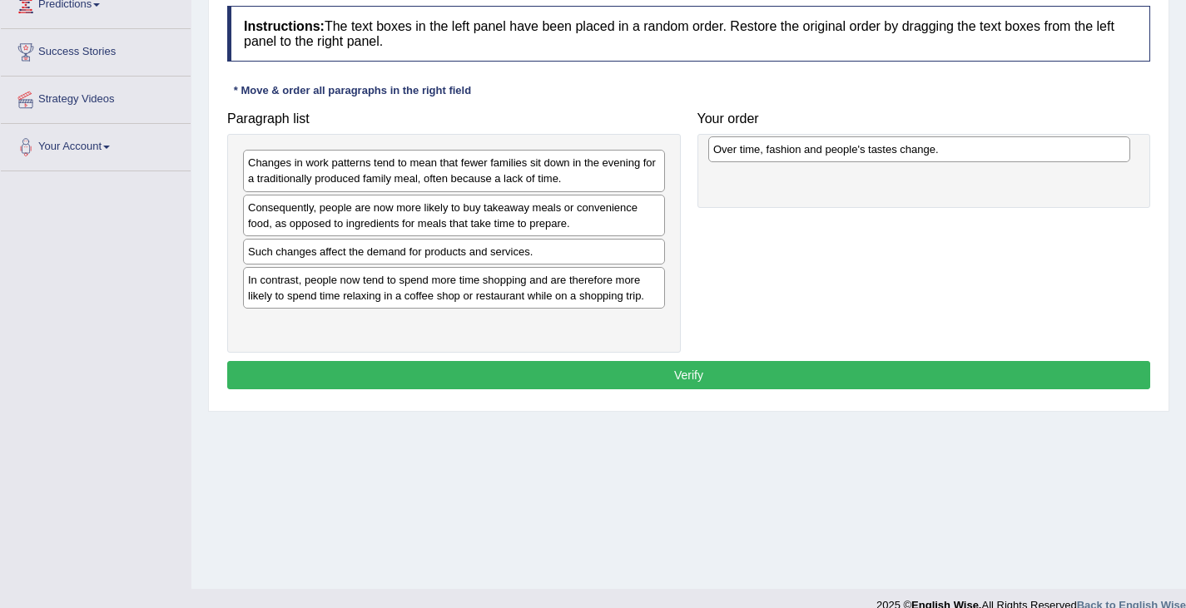
drag, startPoint x: 397, startPoint y: 257, endPoint x: 861, endPoint y: 152, distance: 475.3
click at [861, 152] on div "Over time, fashion and people's tastes change." at bounding box center [919, 149] width 422 height 26
click at [354, 261] on div "Such changes affect the demand for products and services." at bounding box center [454, 252] width 422 height 26
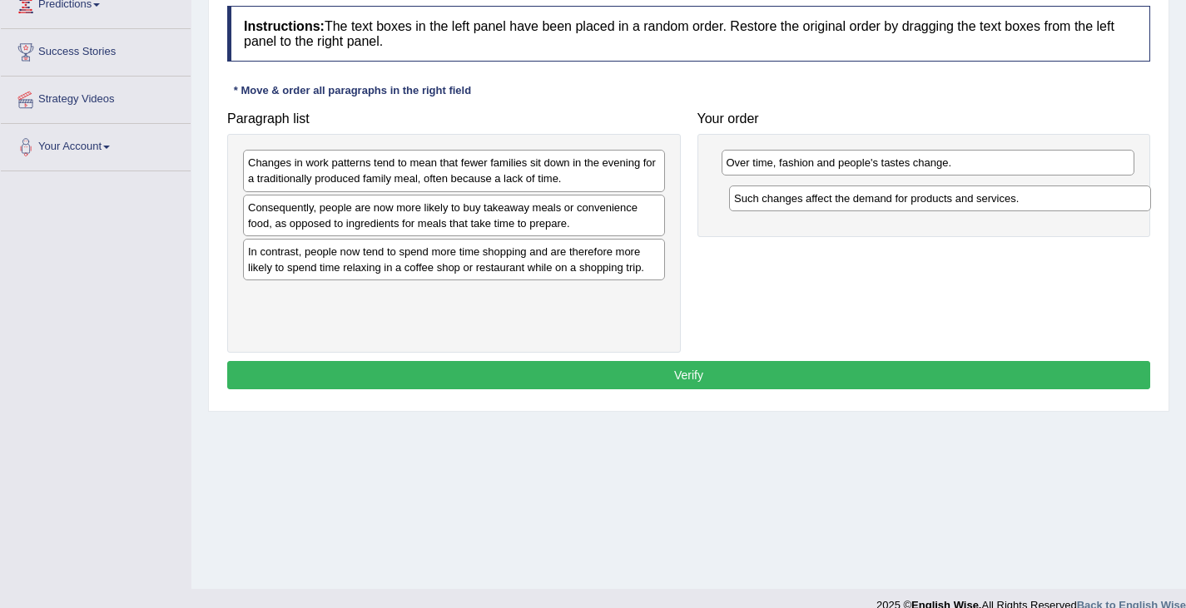
drag, startPoint x: 353, startPoint y: 256, endPoint x: 839, endPoint y: 197, distance: 489.6
click at [839, 197] on div "Such changes affect the demand for products and services." at bounding box center [940, 199] width 422 height 26
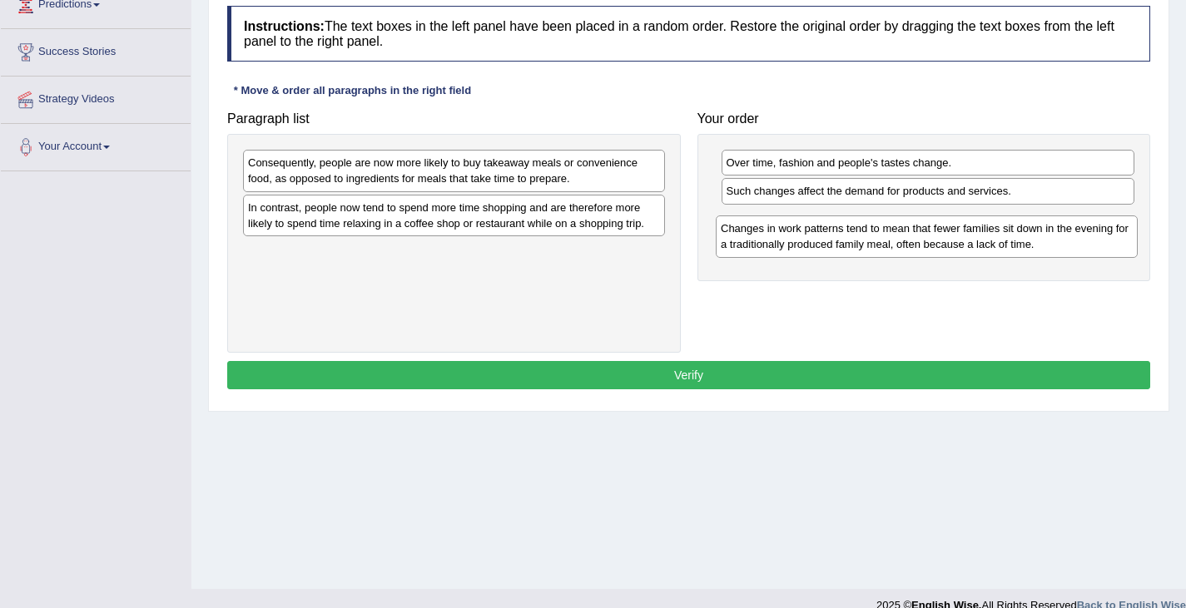
drag, startPoint x: 358, startPoint y: 168, endPoint x: 825, endPoint y: 234, distance: 471.5
click at [825, 235] on div "Changes in work patterns tend to mean that fewer families sit down in the eveni…" at bounding box center [927, 237] width 422 height 42
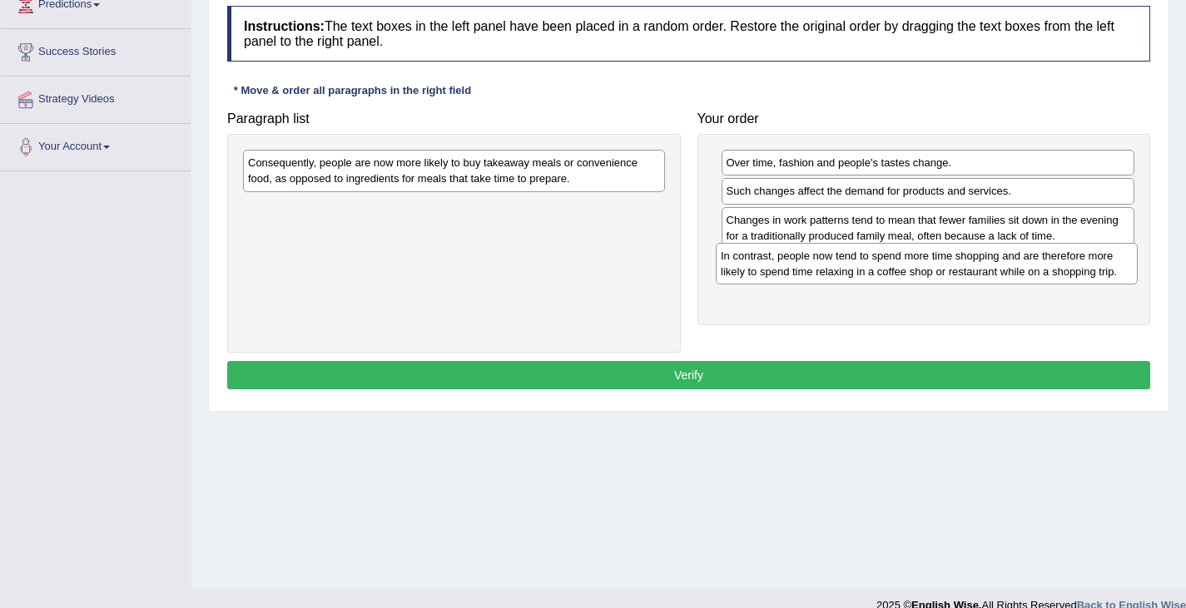
drag, startPoint x: 508, startPoint y: 216, endPoint x: 980, endPoint y: 263, distance: 475.1
click at [980, 263] on div "In contrast, people now tend to spend more time shopping and are therefore more…" at bounding box center [927, 264] width 422 height 42
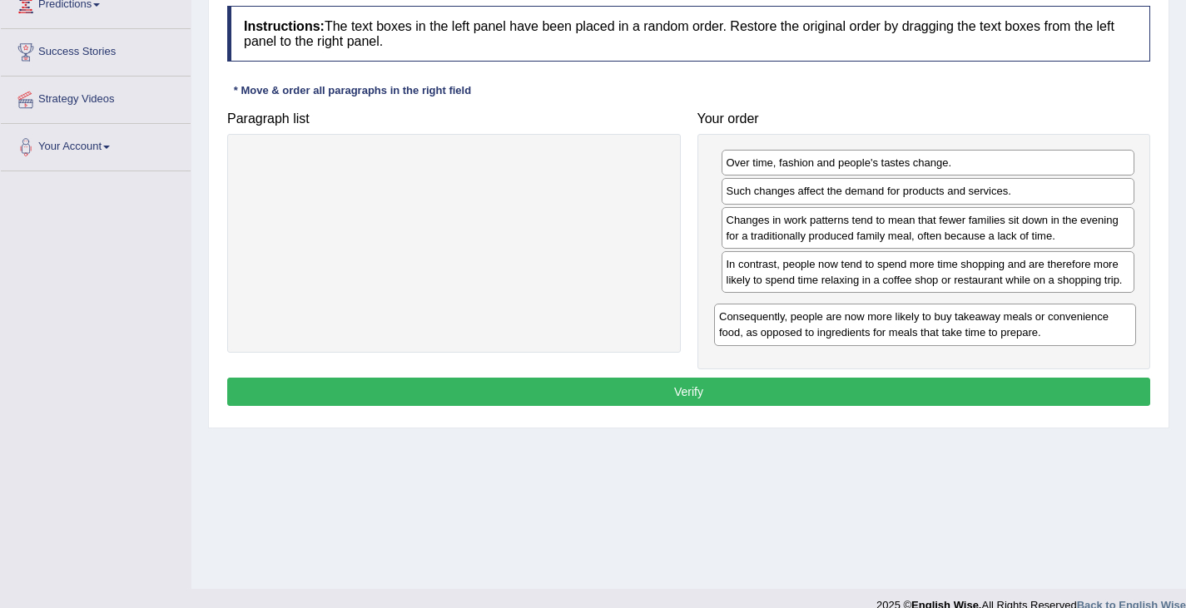
drag, startPoint x: 513, startPoint y: 173, endPoint x: 980, endPoint y: 325, distance: 491.1
click at [982, 326] on div "Consequently, people are now more likely to buy takeaway meals or convenience f…" at bounding box center [925, 325] width 422 height 42
click at [830, 389] on button "Verify" at bounding box center [688, 392] width 923 height 28
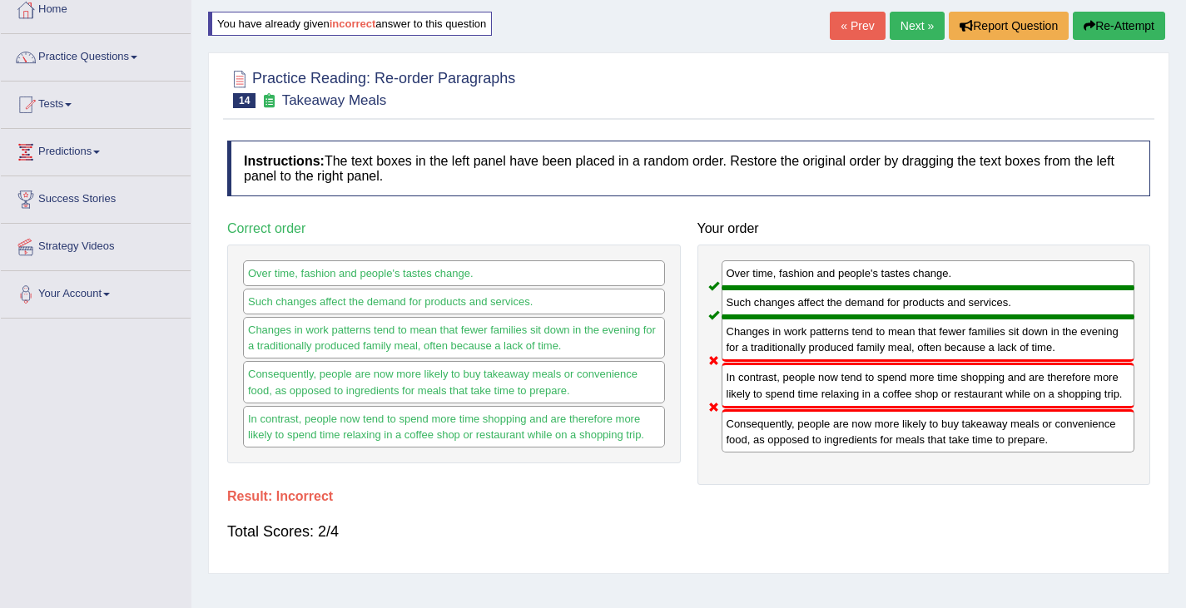
scroll to position [0, 0]
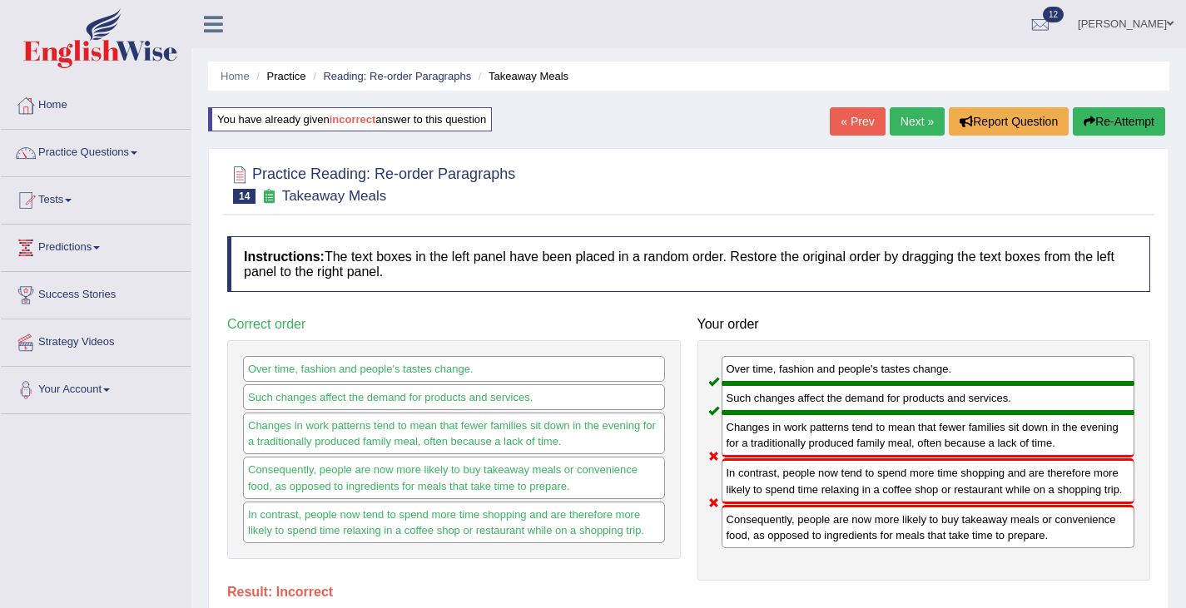
click at [1130, 121] on button "Re-Attempt" at bounding box center [1119, 121] width 92 height 28
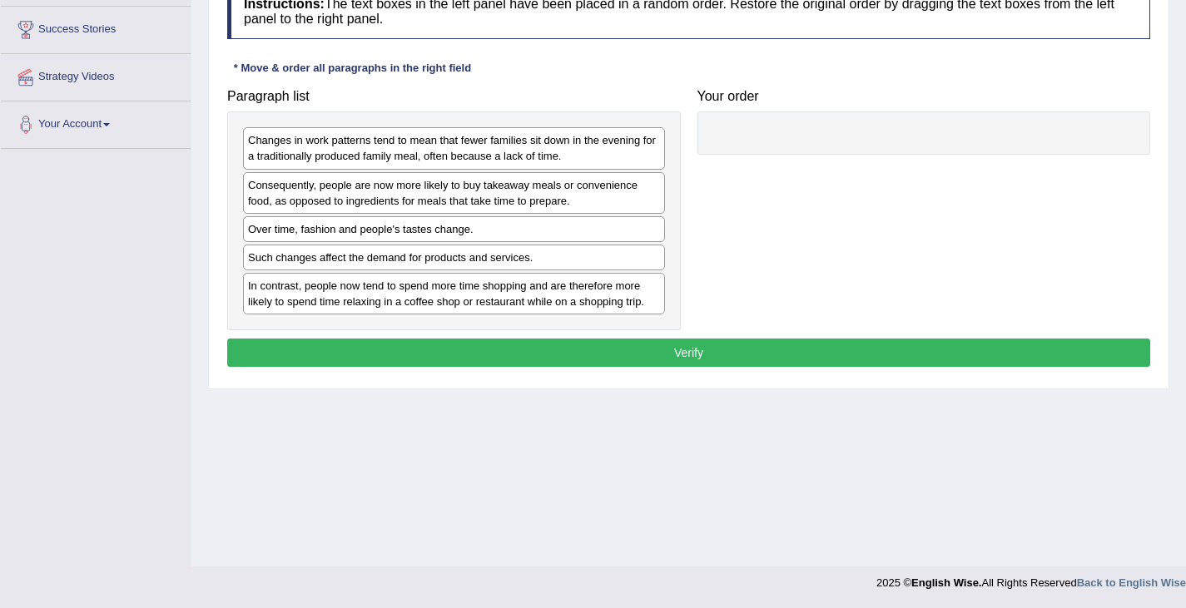
scroll to position [266, 0]
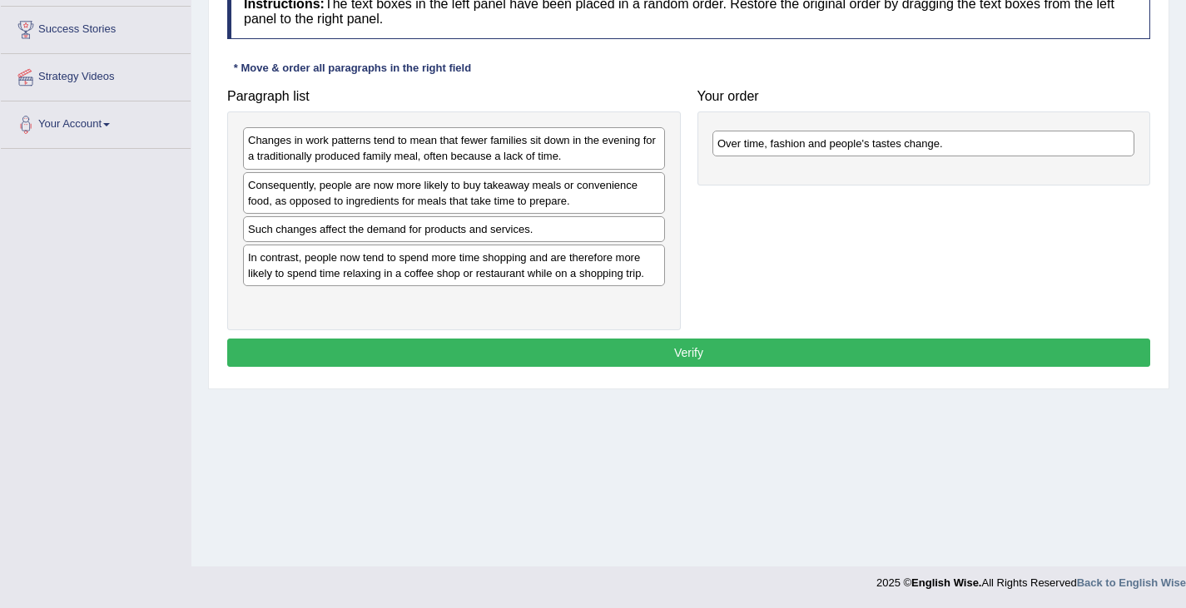
drag, startPoint x: 290, startPoint y: 234, endPoint x: 755, endPoint y: 135, distance: 474.9
click at [755, 136] on div "Over time, fashion and people's tastes change." at bounding box center [923, 144] width 422 height 26
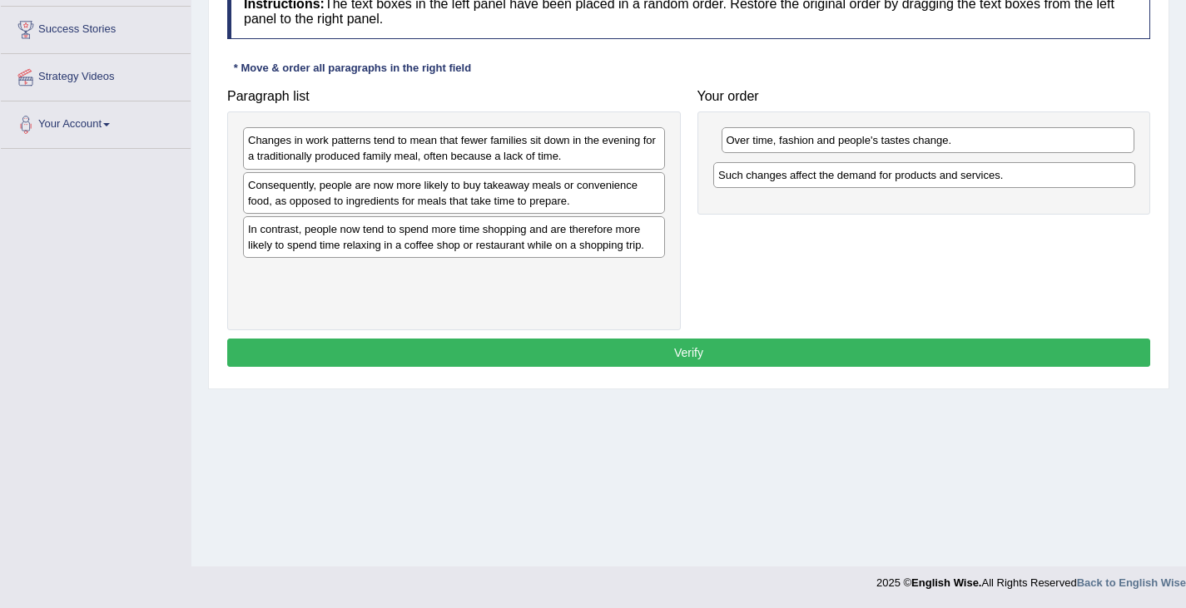
drag, startPoint x: 276, startPoint y: 235, endPoint x: 746, endPoint y: 175, distance: 473.2
click at [746, 176] on div "Such changes affect the demand for products and services." at bounding box center [924, 175] width 422 height 26
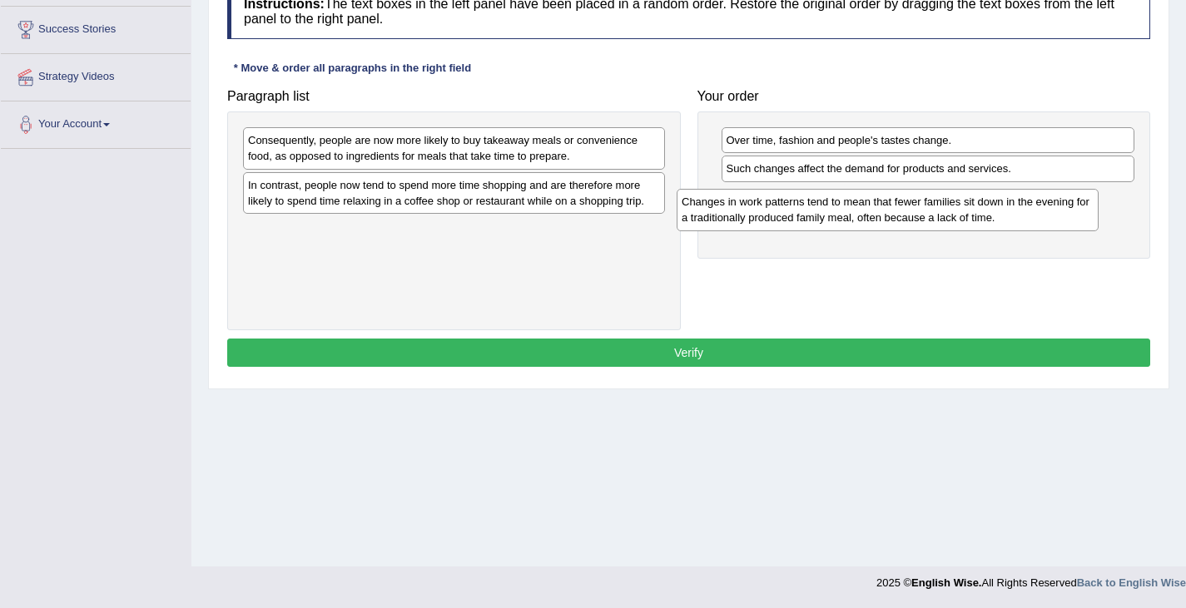
drag, startPoint x: 506, startPoint y: 148, endPoint x: 955, endPoint y: 195, distance: 451.0
click at [955, 195] on div "Changes in work patterns tend to mean that fewer families sit down in the eveni…" at bounding box center [888, 210] width 422 height 42
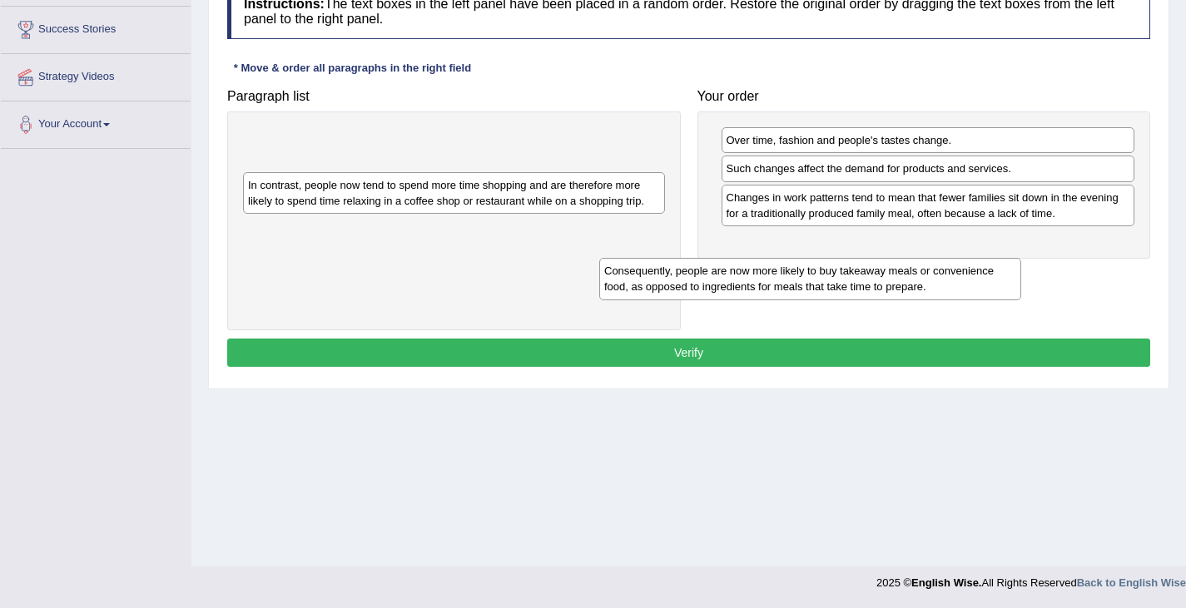
drag, startPoint x: 396, startPoint y: 145, endPoint x: 760, endPoint y: 271, distance: 384.8
click at [760, 271] on div "Consequently, people are now more likely to buy takeaway meals or convenience f…" at bounding box center [810, 279] width 422 height 42
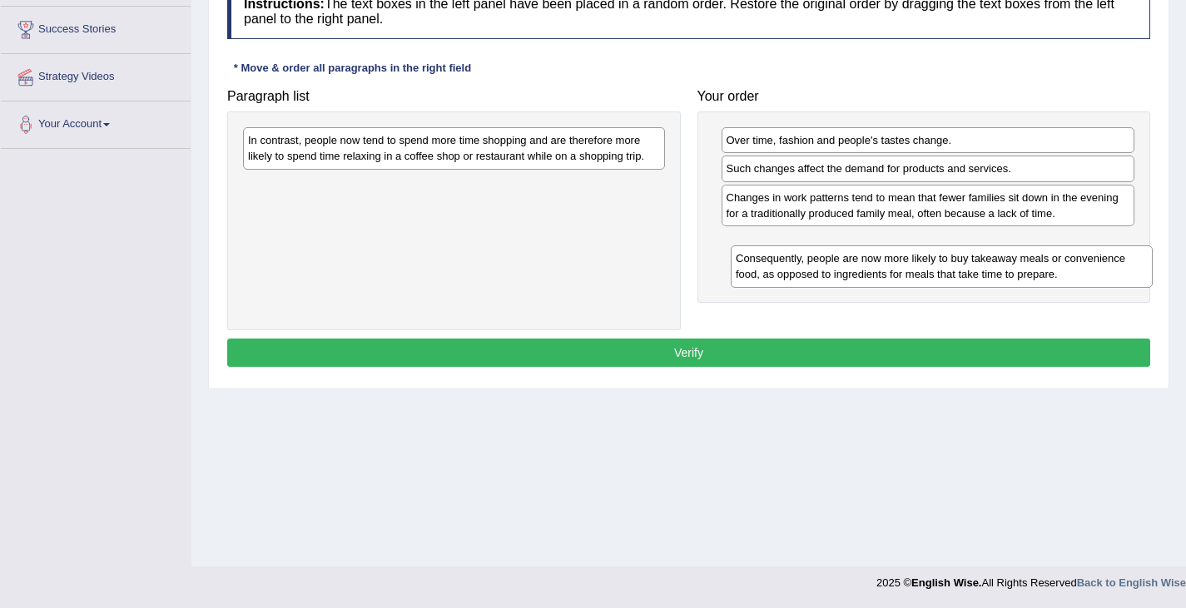
drag, startPoint x: 370, startPoint y: 154, endPoint x: 857, endPoint y: 270, distance: 501.3
click at [857, 271] on div "Consequently, people are now more likely to buy takeaway meals or convenience f…" at bounding box center [942, 267] width 422 height 42
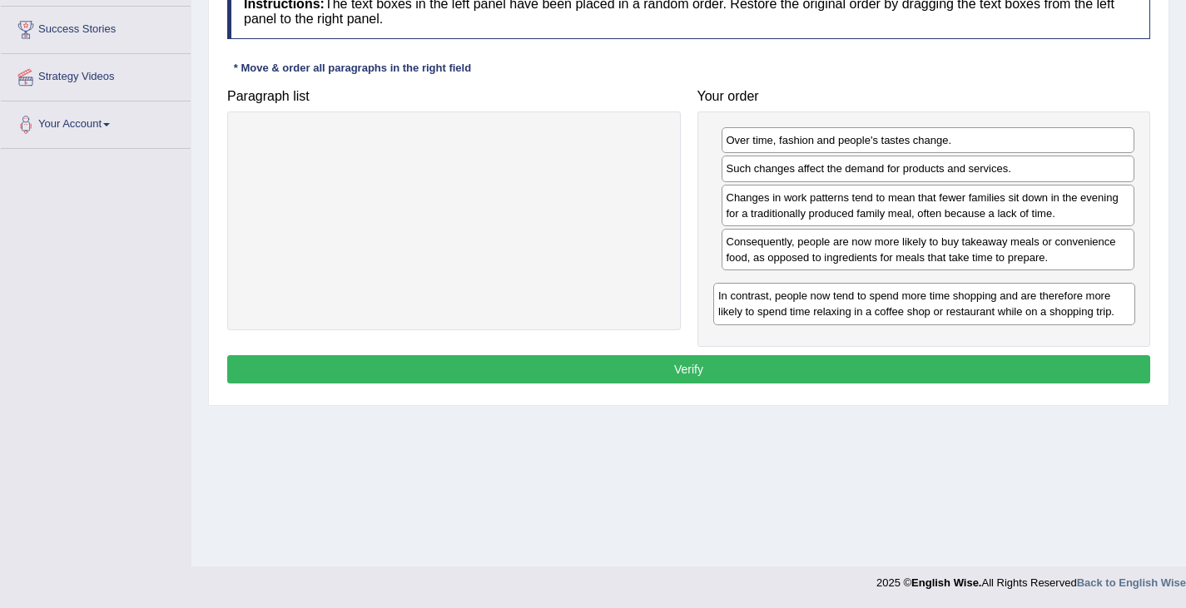
drag, startPoint x: 409, startPoint y: 155, endPoint x: 880, endPoint y: 301, distance: 493.3
click at [881, 302] on div "In contrast, people now tend to spend more time shopping and are therefore more…" at bounding box center [924, 304] width 422 height 42
click at [717, 377] on button "Verify" at bounding box center [688, 369] width 923 height 28
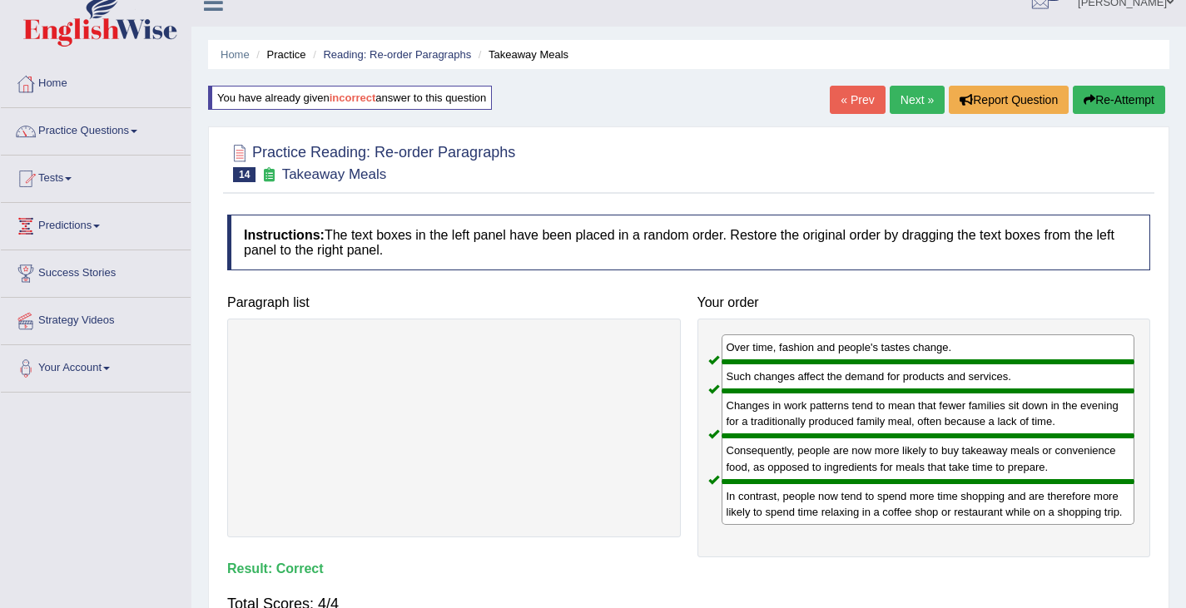
scroll to position [0, 0]
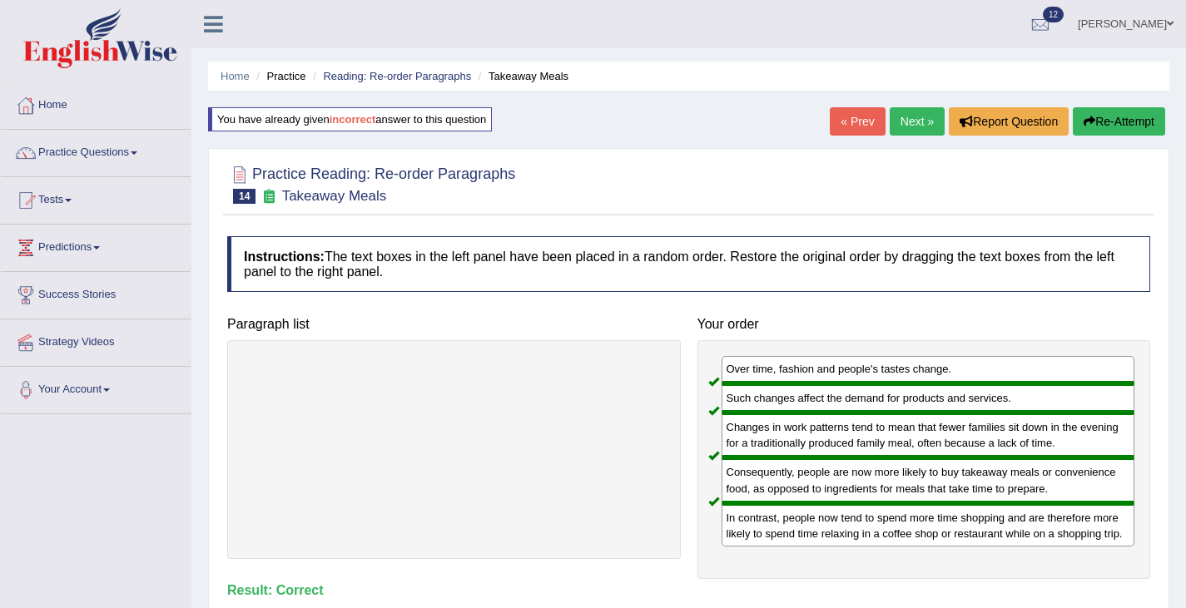
click at [924, 114] on link "Next »" at bounding box center [917, 121] width 55 height 28
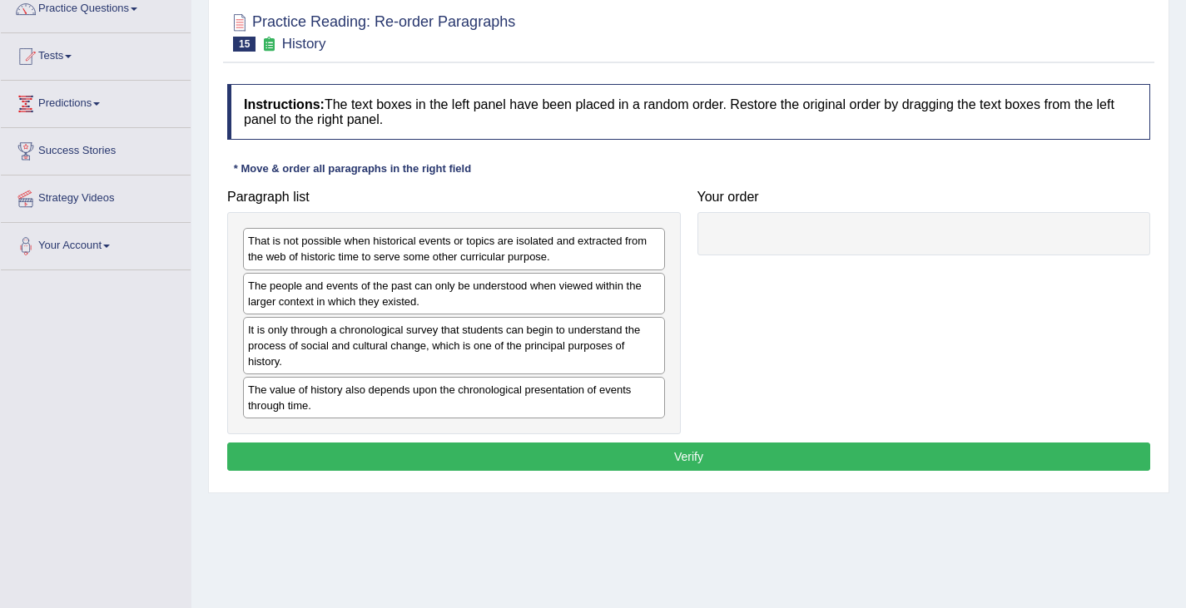
scroll to position [148, 0]
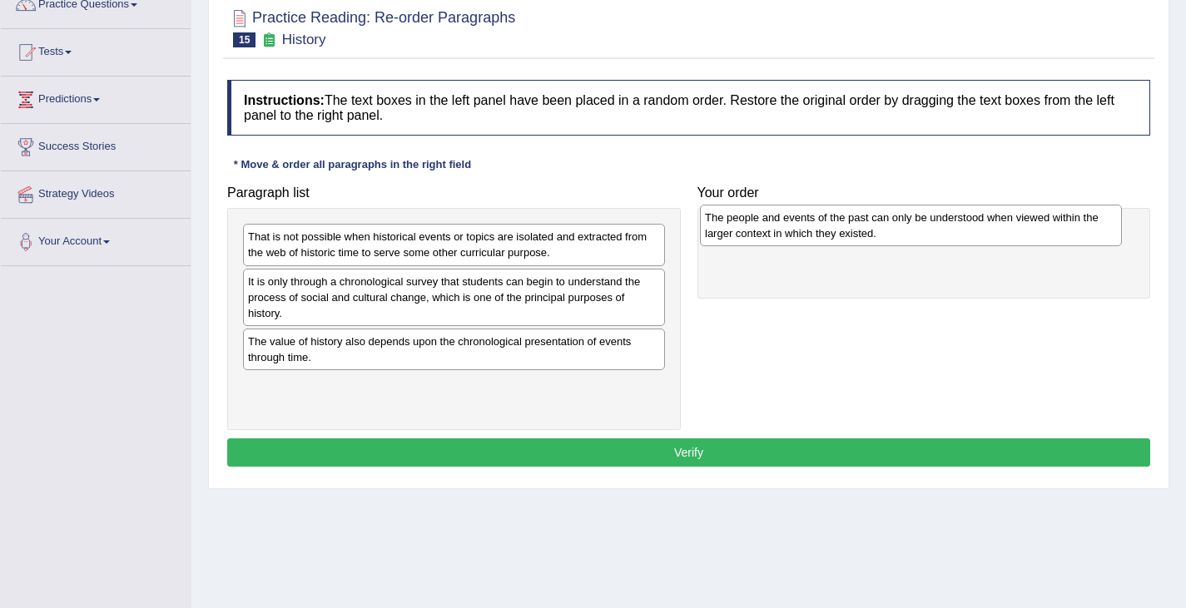
drag, startPoint x: 344, startPoint y: 285, endPoint x: 800, endPoint y: 218, distance: 461.1
click at [800, 220] on div "The people and events of the past can only be understood when viewed within the…" at bounding box center [911, 226] width 422 height 42
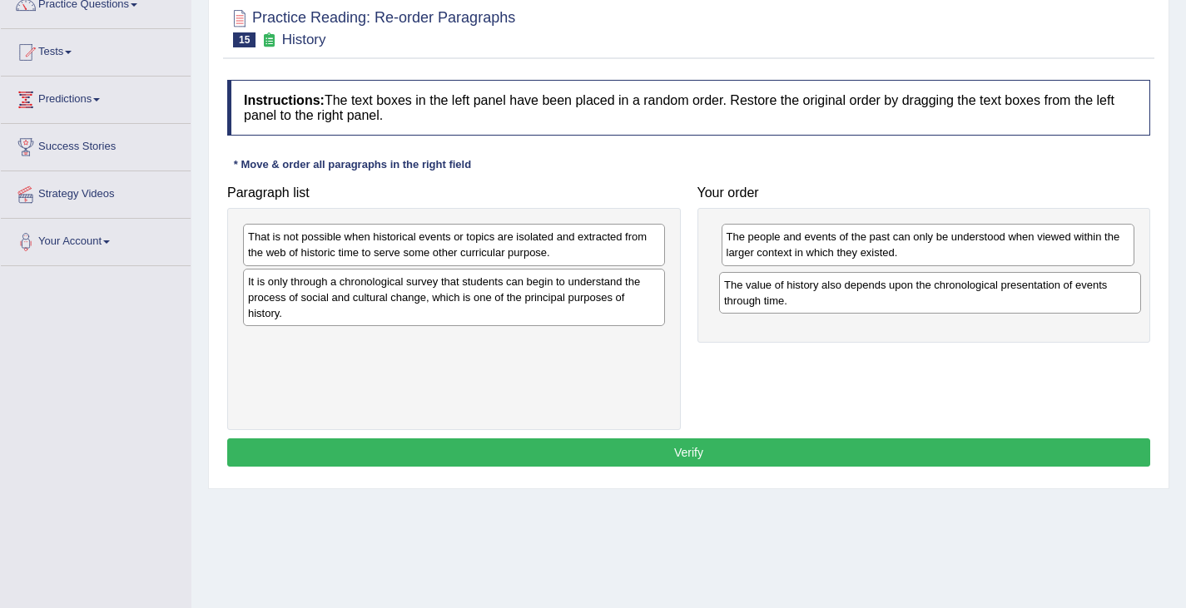
drag, startPoint x: 398, startPoint y: 347, endPoint x: 874, endPoint y: 290, distance: 479.4
click at [874, 290] on div "The value of history also depends upon the chronological presentation of events…" at bounding box center [930, 293] width 422 height 42
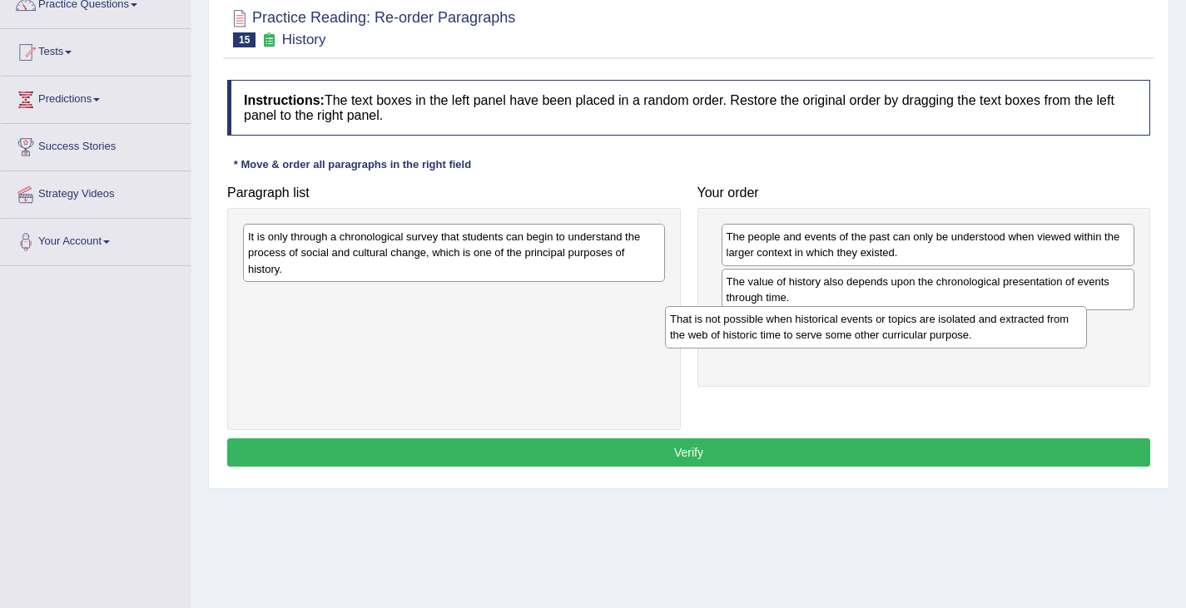
drag, startPoint x: 603, startPoint y: 255, endPoint x: 1027, endPoint y: 336, distance: 432.2
click at [1027, 336] on div "That is not possible when historical events or topics are isolated and extracte…" at bounding box center [876, 327] width 422 height 42
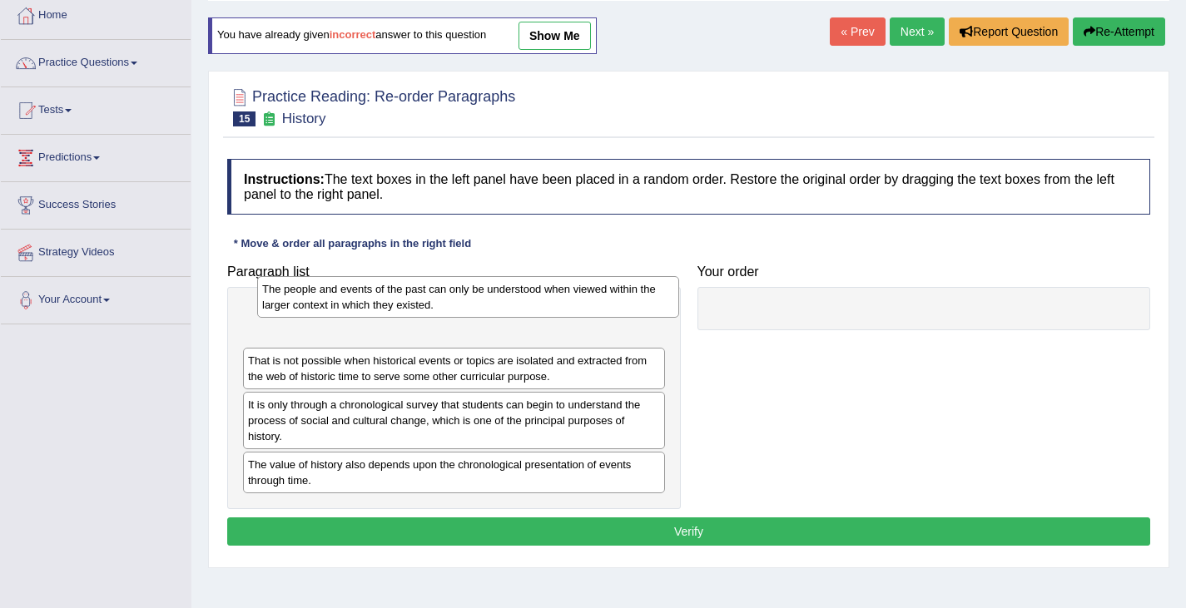
drag, startPoint x: 369, startPoint y: 370, endPoint x: 383, endPoint y: 300, distance: 72.1
click at [383, 300] on div "The people and events of the past can only be understood when viewed within the…" at bounding box center [468, 297] width 422 height 42
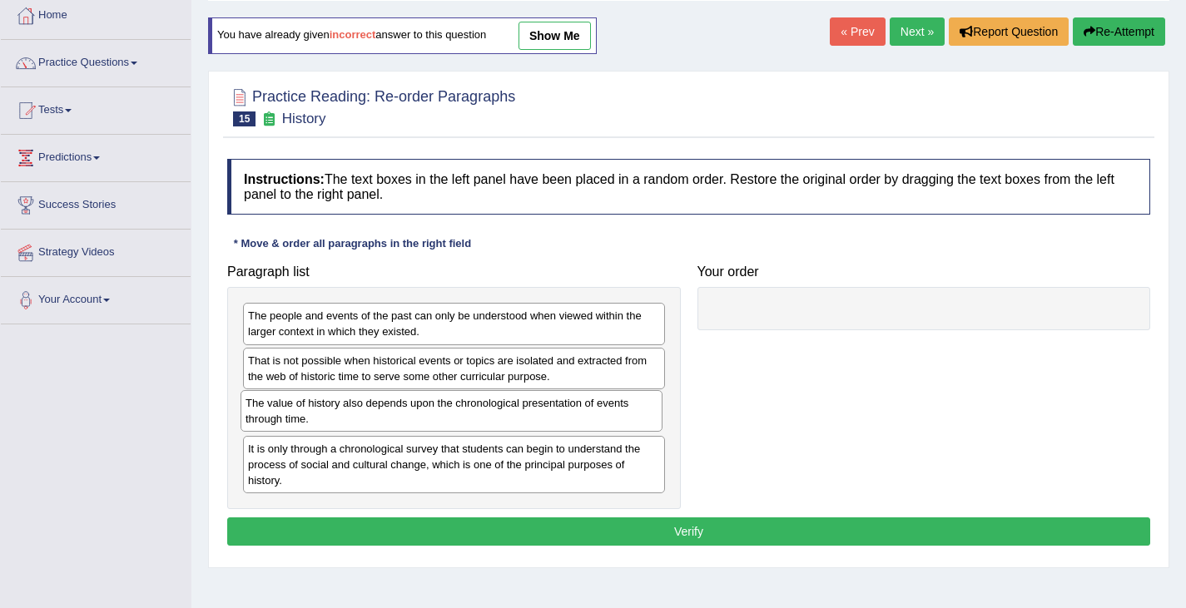
drag, startPoint x: 296, startPoint y: 467, endPoint x: 295, endPoint y: 405, distance: 61.6
click at [295, 405] on div "The value of history also depends upon the chronological presentation of events…" at bounding box center [452, 411] width 422 height 42
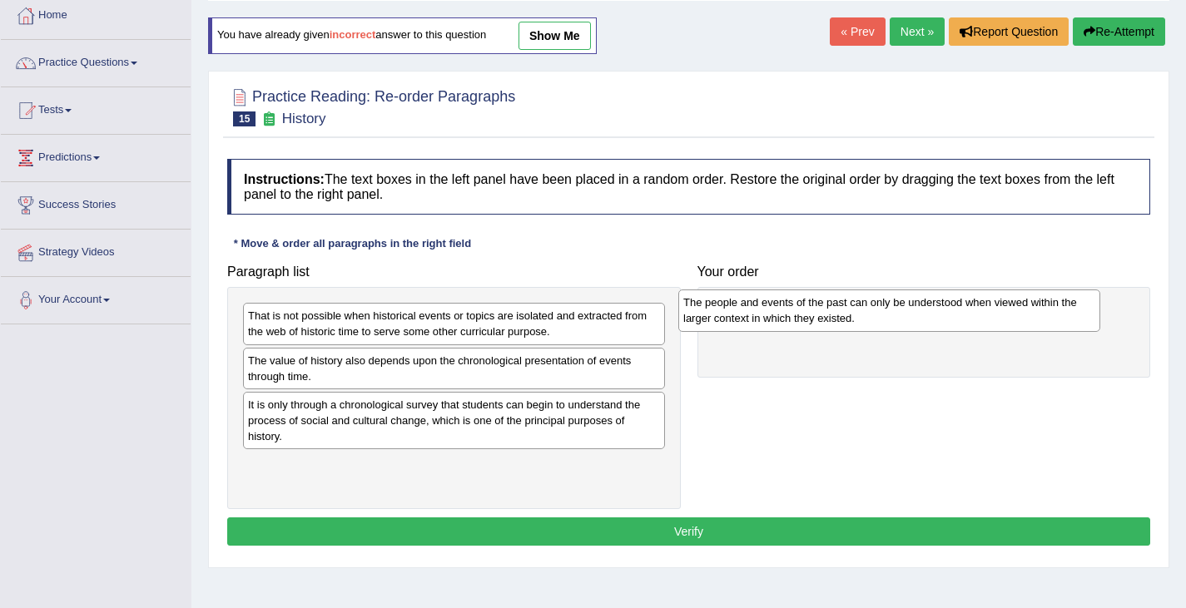
drag, startPoint x: 421, startPoint y: 308, endPoint x: 851, endPoint y: 284, distance: 431.0
click at [854, 290] on div "The people and events of the past can only be understood when viewed within the…" at bounding box center [889, 311] width 422 height 42
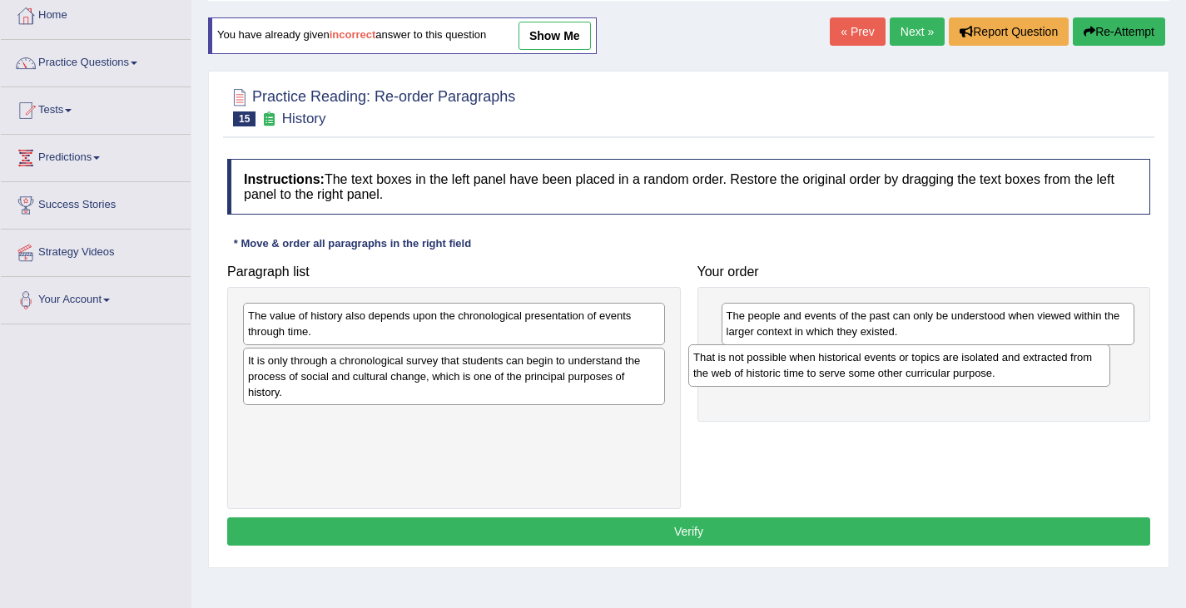
drag, startPoint x: 471, startPoint y: 320, endPoint x: 916, endPoint y: 355, distance: 446.7
click at [916, 358] on div "That is not possible when historical events or topics are isolated and extracte…" at bounding box center [899, 366] width 422 height 42
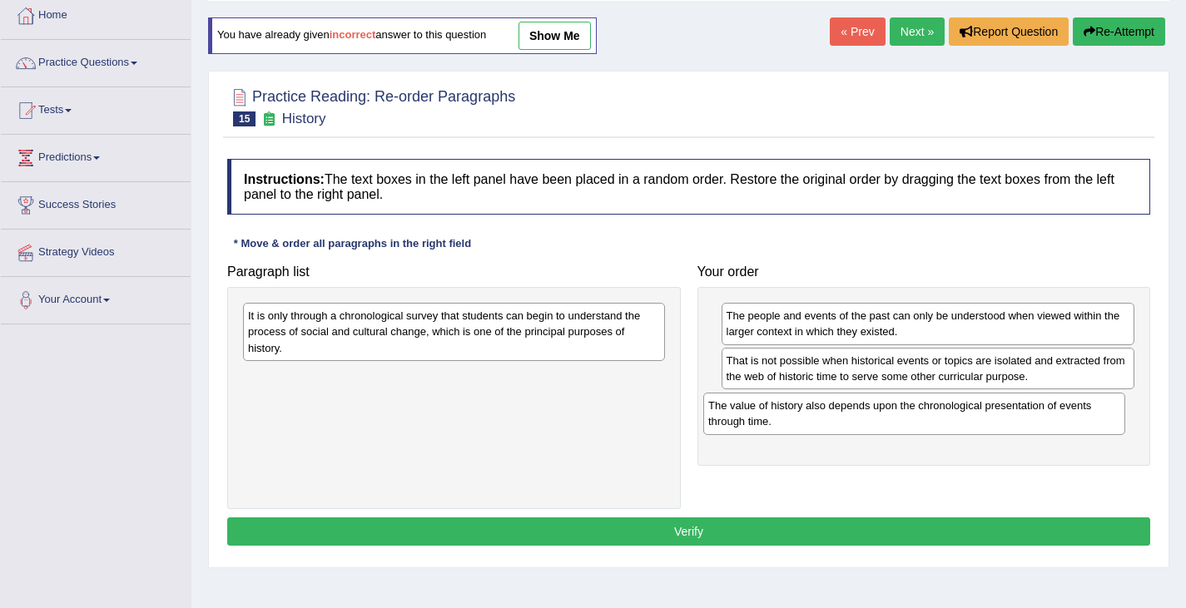
drag, startPoint x: 543, startPoint y: 323, endPoint x: 1007, endPoint y: 415, distance: 473.5
click at [1011, 414] on div "The value of history also depends upon the chronological presentation of events…" at bounding box center [914, 414] width 422 height 42
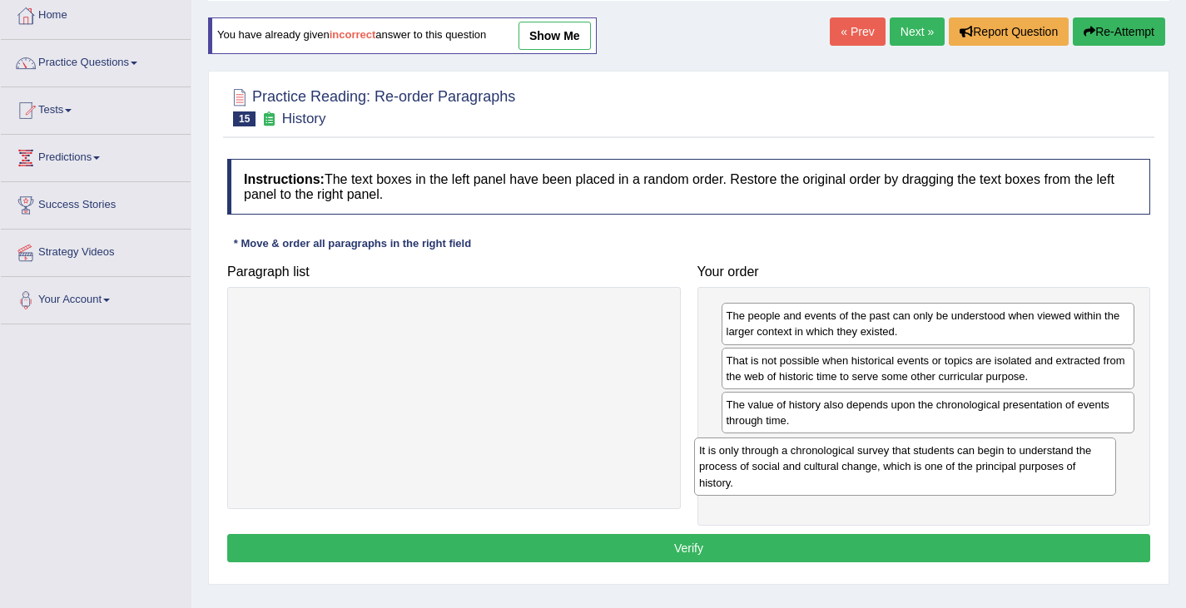
drag, startPoint x: 556, startPoint y: 326, endPoint x: 1009, endPoint y: 457, distance: 471.3
click at [1009, 458] on div "It is only through a chronological survey that students can begin to understand…" at bounding box center [905, 466] width 422 height 57
click at [862, 543] on button "Verify" at bounding box center [688, 548] width 923 height 28
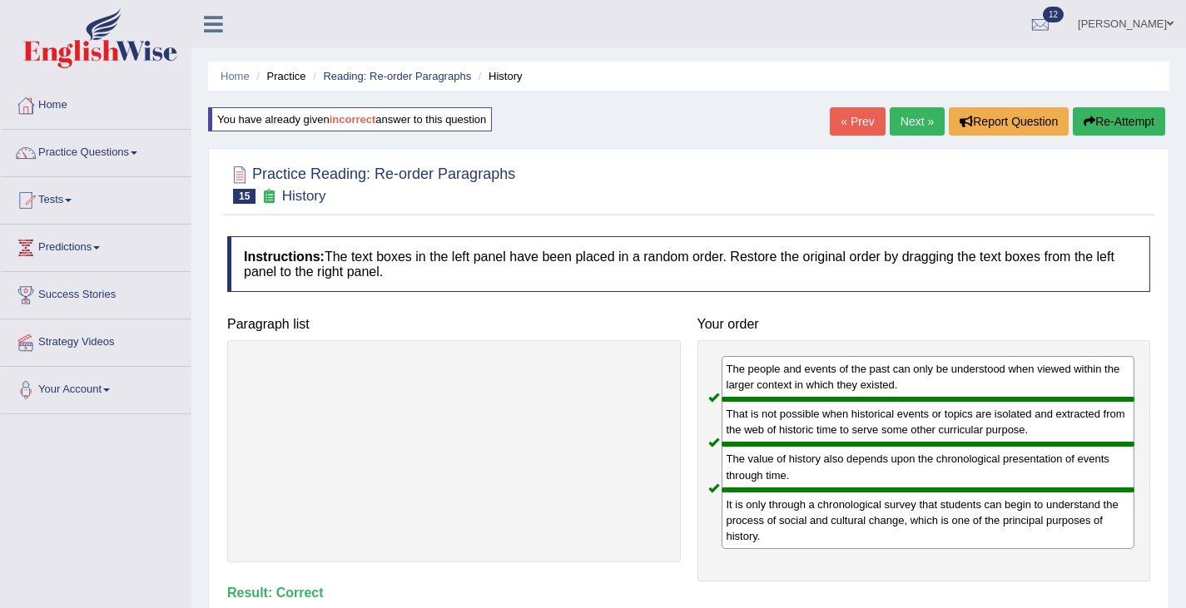
click at [925, 113] on link "Next »" at bounding box center [917, 121] width 55 height 28
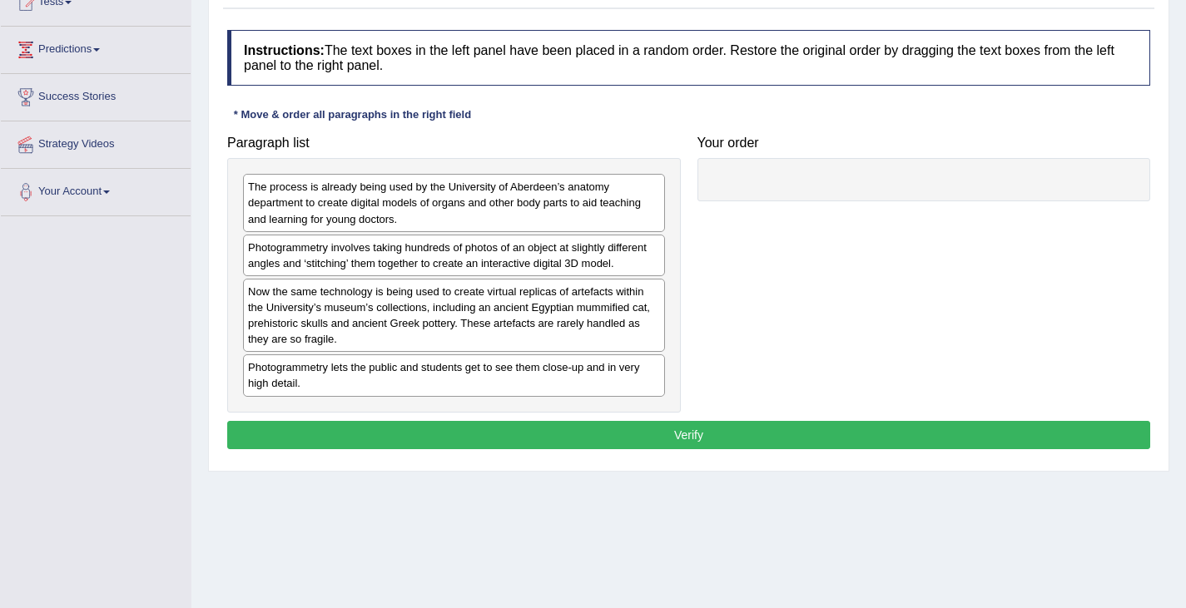
scroll to position [231, 0]
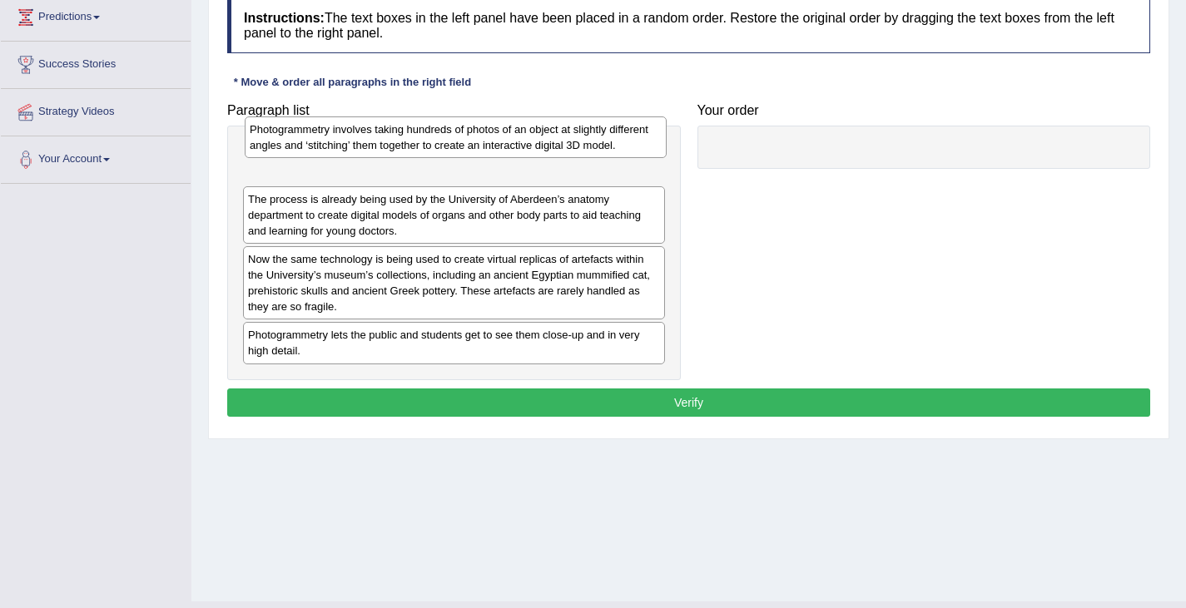
drag, startPoint x: 330, startPoint y: 236, endPoint x: 332, endPoint y: 157, distance: 78.3
click at [332, 155] on div "Photogrammetry involves taking hundreds of photos of an object at slightly diff…" at bounding box center [456, 138] width 422 height 42
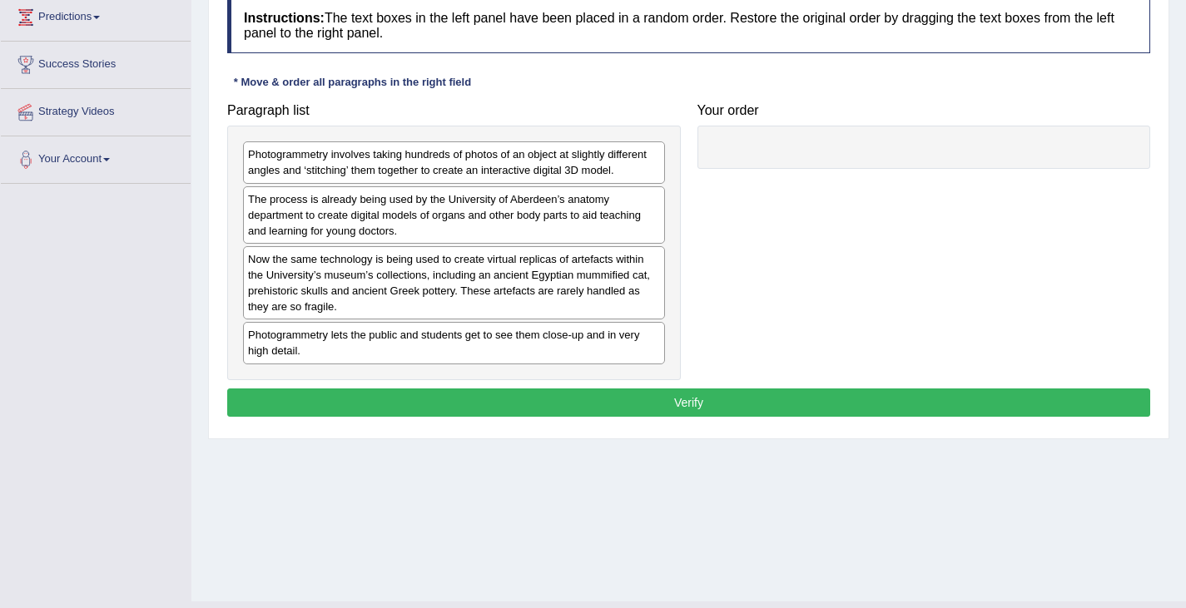
click at [424, 214] on div "The process is already being used by the University of Aberdeen’s anatomy depar…" at bounding box center [454, 214] width 422 height 57
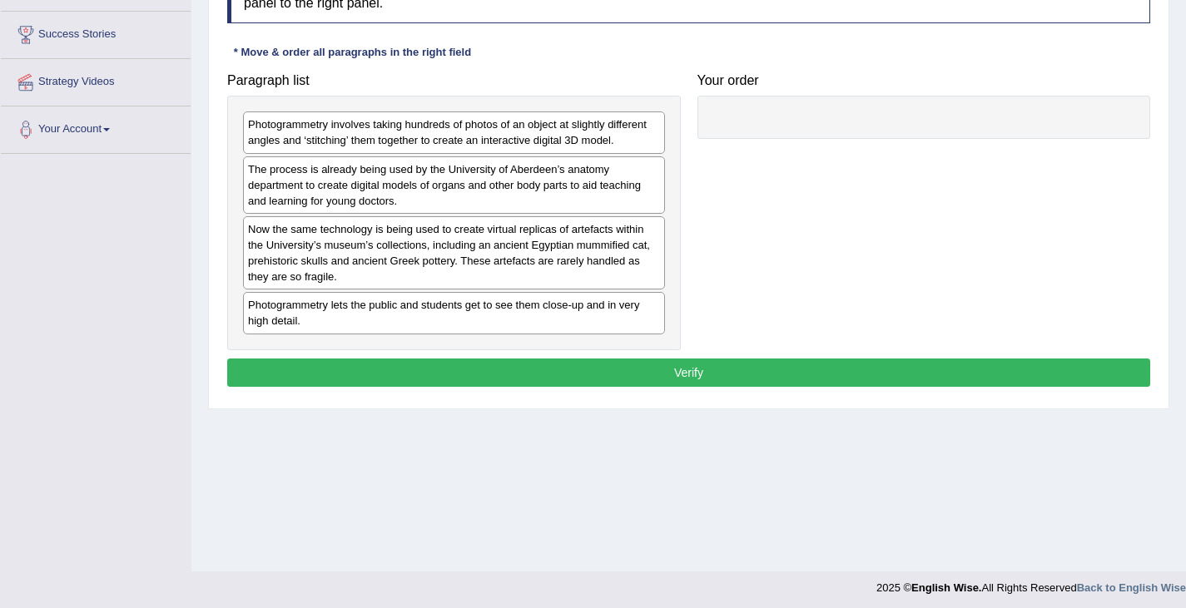
scroll to position [255, 0]
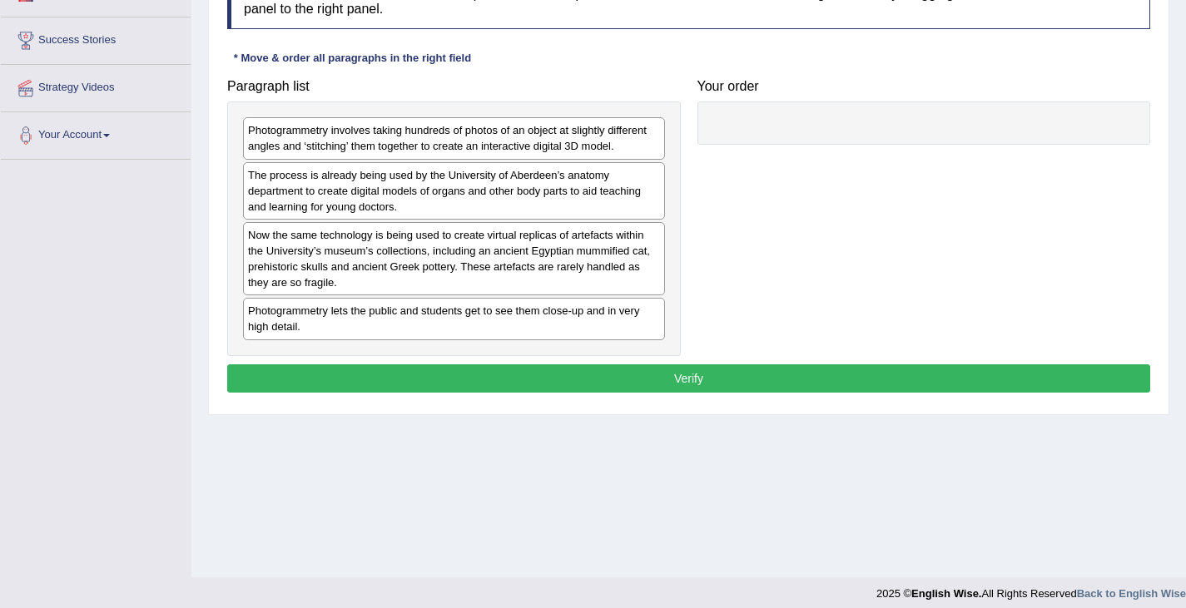
click at [448, 276] on div "Now the same technology is being used to create virtual replicas of artefacts w…" at bounding box center [454, 258] width 422 height 73
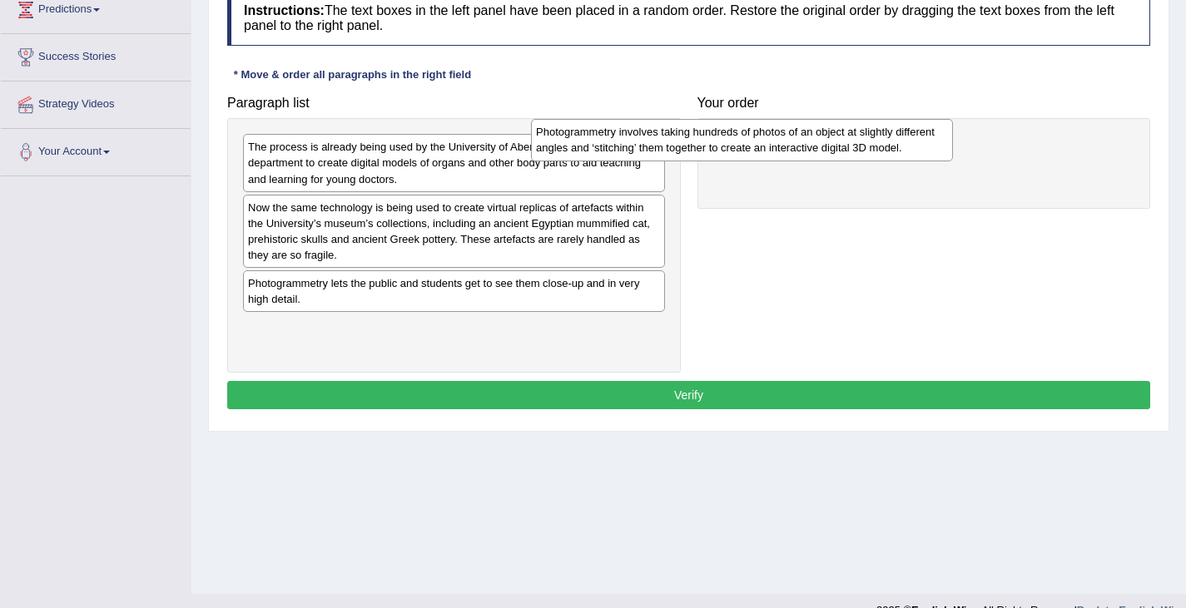
drag, startPoint x: 460, startPoint y: 157, endPoint x: 750, endPoint y: 146, distance: 289.9
click at [750, 145] on div "Photogrammetry involves taking hundreds of photos of an object at slightly diff…" at bounding box center [742, 140] width 422 height 42
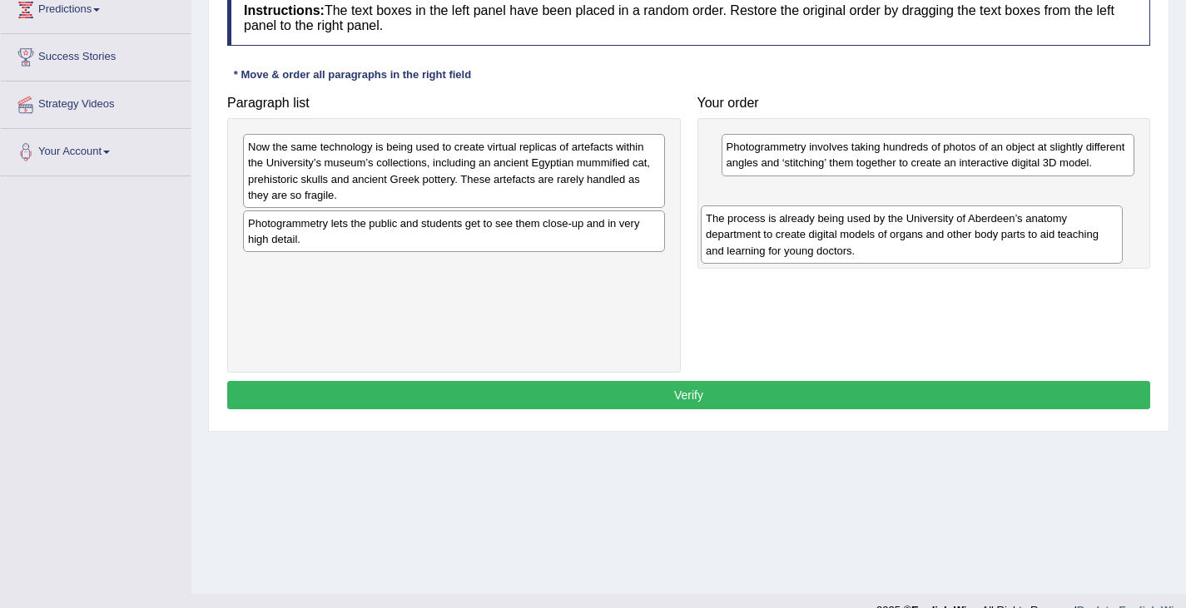
drag, startPoint x: 412, startPoint y: 155, endPoint x: 890, endPoint y: 218, distance: 481.9
click at [888, 219] on div "The process is already being used by the University of Aberdeen’s anatomy depar…" at bounding box center [912, 234] width 422 height 57
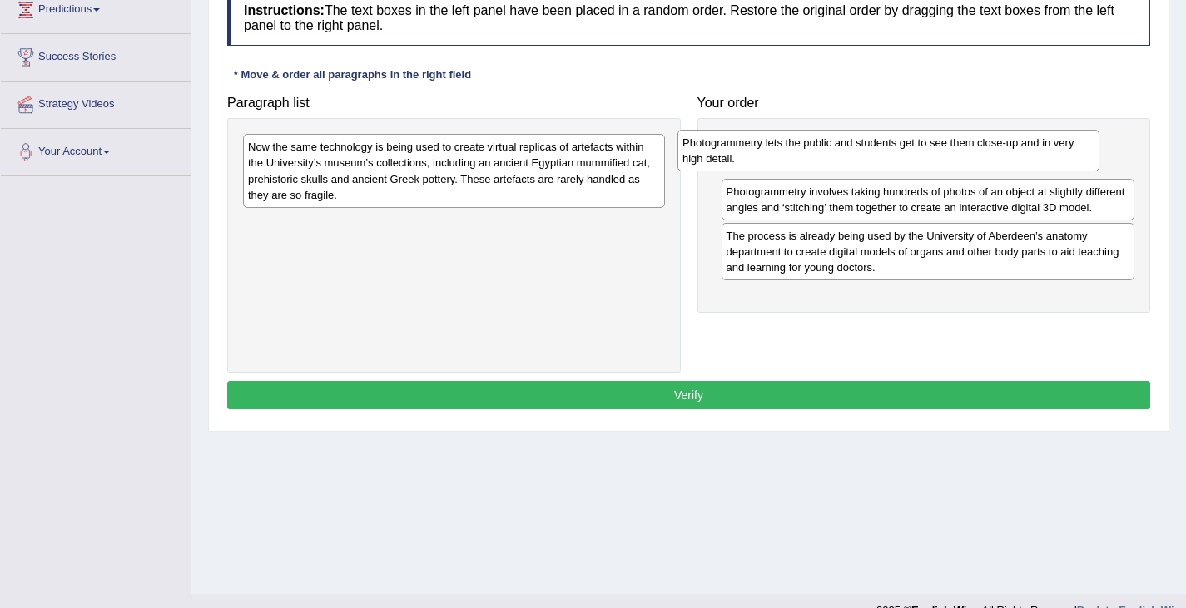
drag, startPoint x: 487, startPoint y: 224, endPoint x: 921, endPoint y: 142, distance: 441.2
click at [921, 142] on div "Photogrammetry lets the public and students get to see them close-up and in ver…" at bounding box center [888, 151] width 422 height 42
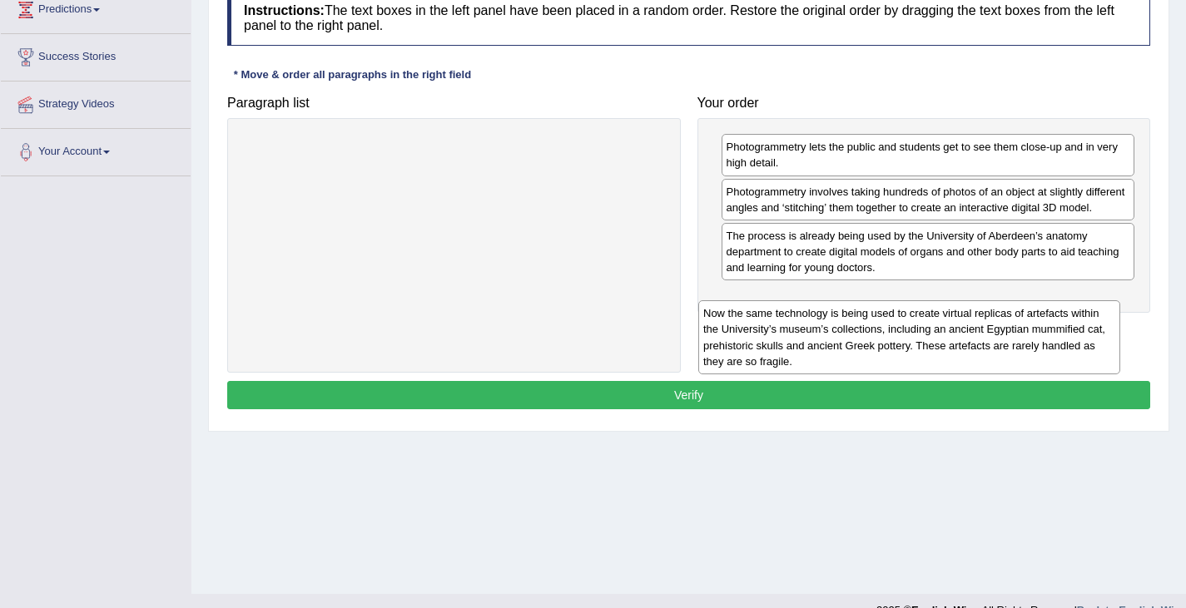
drag, startPoint x: 445, startPoint y: 201, endPoint x: 871, endPoint y: 350, distance: 451.7
click at [871, 350] on div "Now the same technology is being used to create virtual replicas of artefacts w…" at bounding box center [909, 336] width 422 height 73
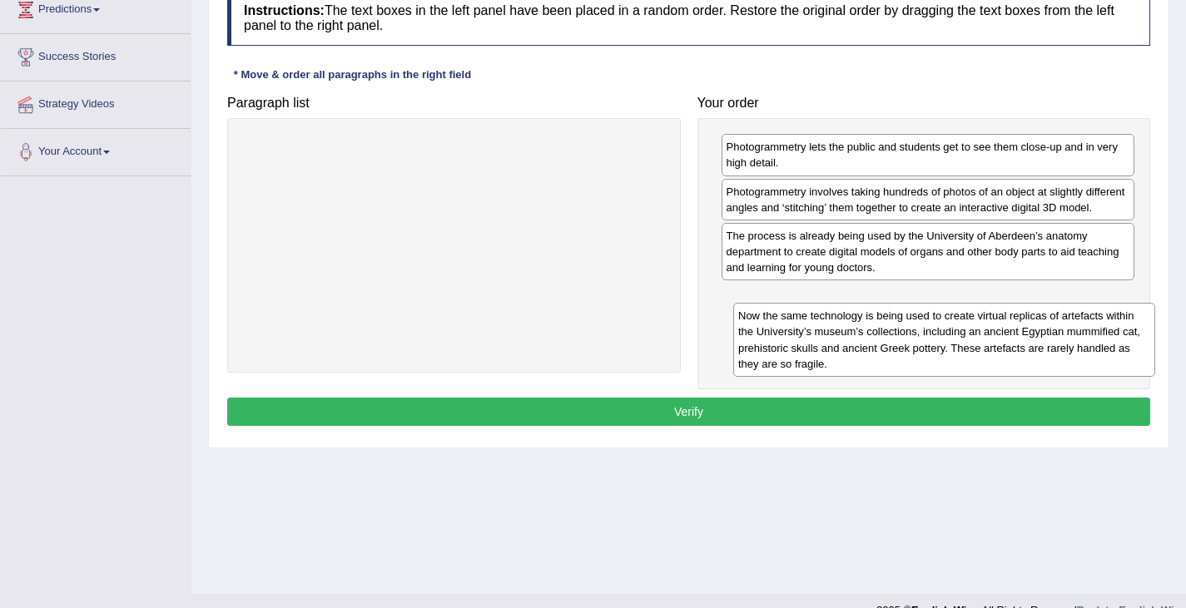
drag, startPoint x: 480, startPoint y: 162, endPoint x: 962, endPoint y: 328, distance: 509.6
click at [963, 328] on div "Now the same technology is being used to create virtual replicas of artefacts w…" at bounding box center [944, 339] width 422 height 73
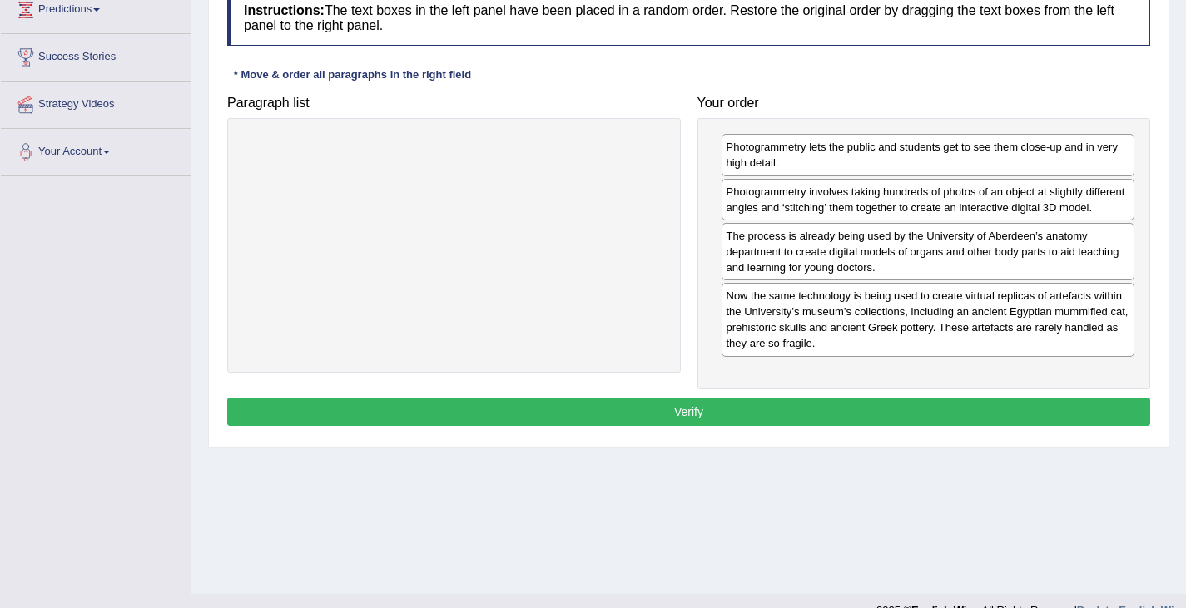
click at [821, 426] on button "Verify" at bounding box center [688, 412] width 923 height 28
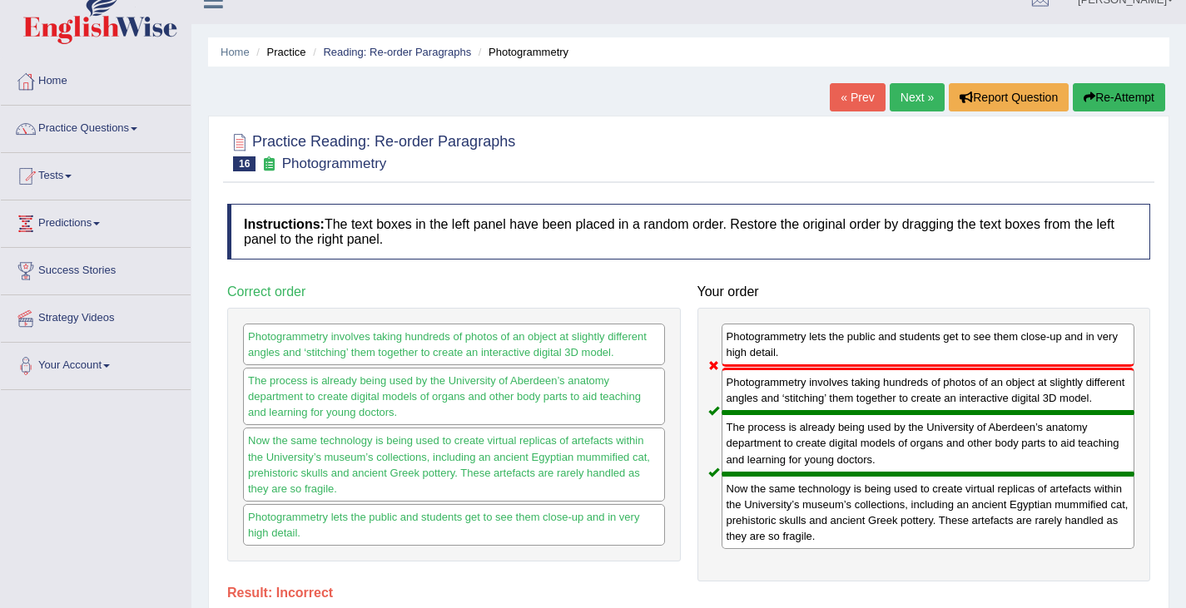
scroll to position [0, 0]
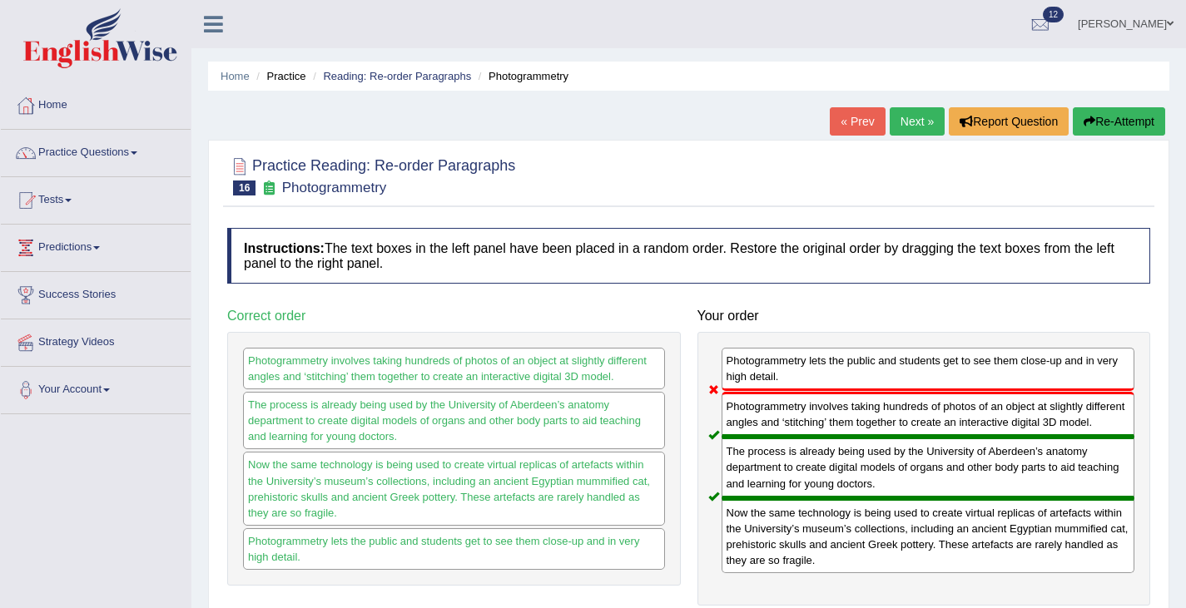
click at [1105, 123] on button "Re-Attempt" at bounding box center [1119, 121] width 92 height 28
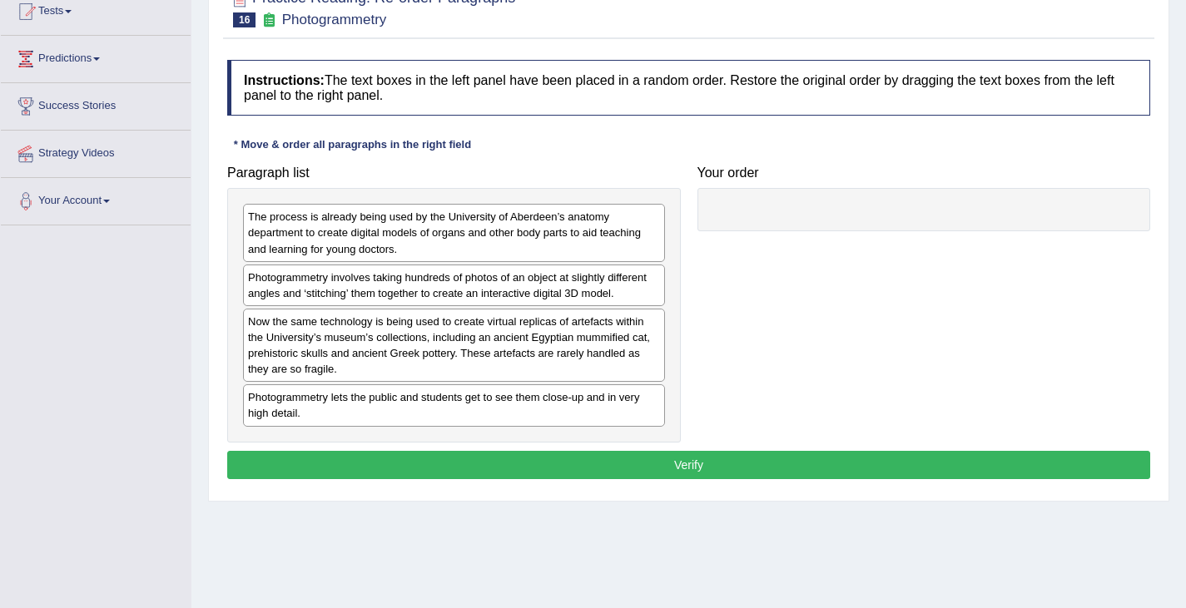
scroll to position [266, 0]
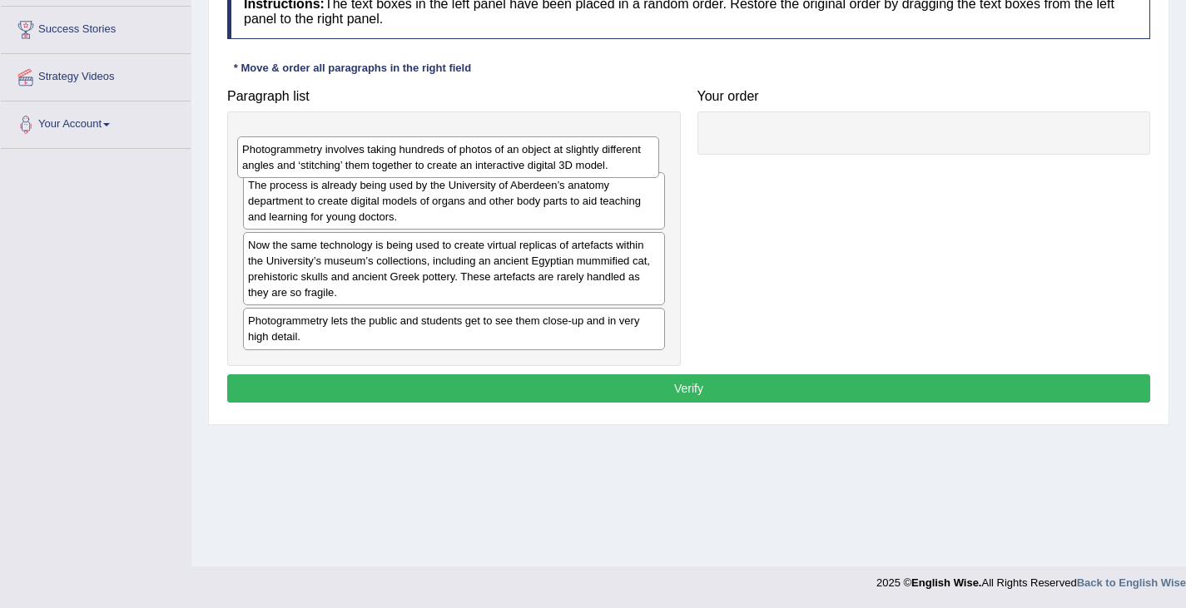
drag, startPoint x: 330, startPoint y: 218, endPoint x: 322, endPoint y: 166, distance: 53.0
click at [323, 166] on div "Photogrammetry involves taking hundreds of photos of an object at slightly diff…" at bounding box center [448, 157] width 422 height 42
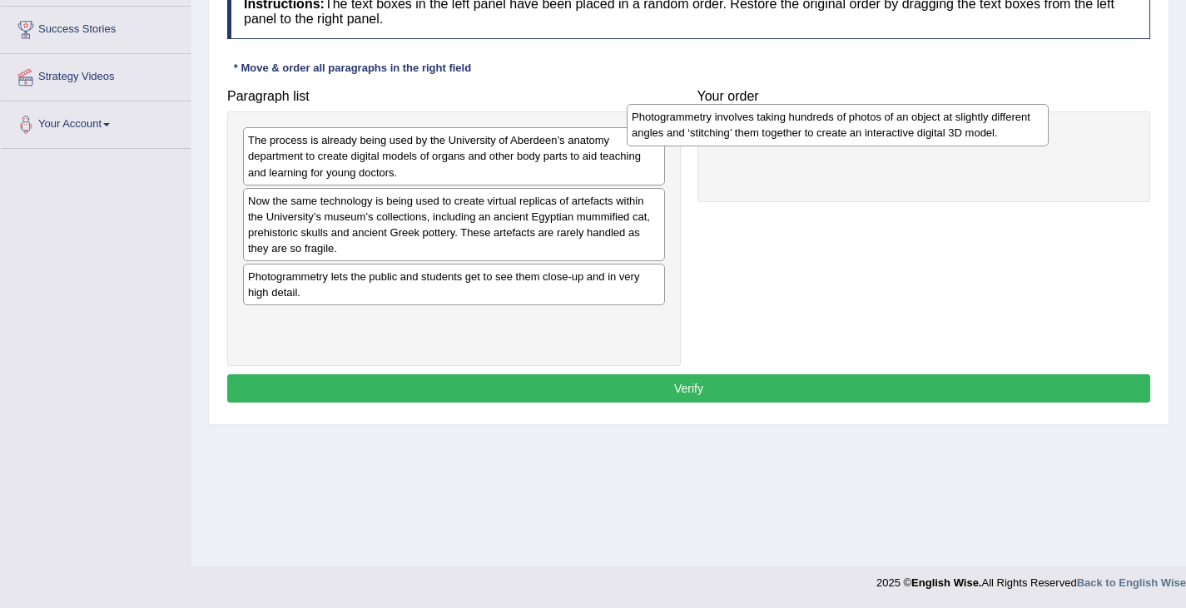
drag, startPoint x: 343, startPoint y: 144, endPoint x: 727, endPoint y: 121, distance: 384.4
click at [727, 121] on div "Photogrammetry involves taking hundreds of photos of an object at slightly diff…" at bounding box center [838, 125] width 422 height 42
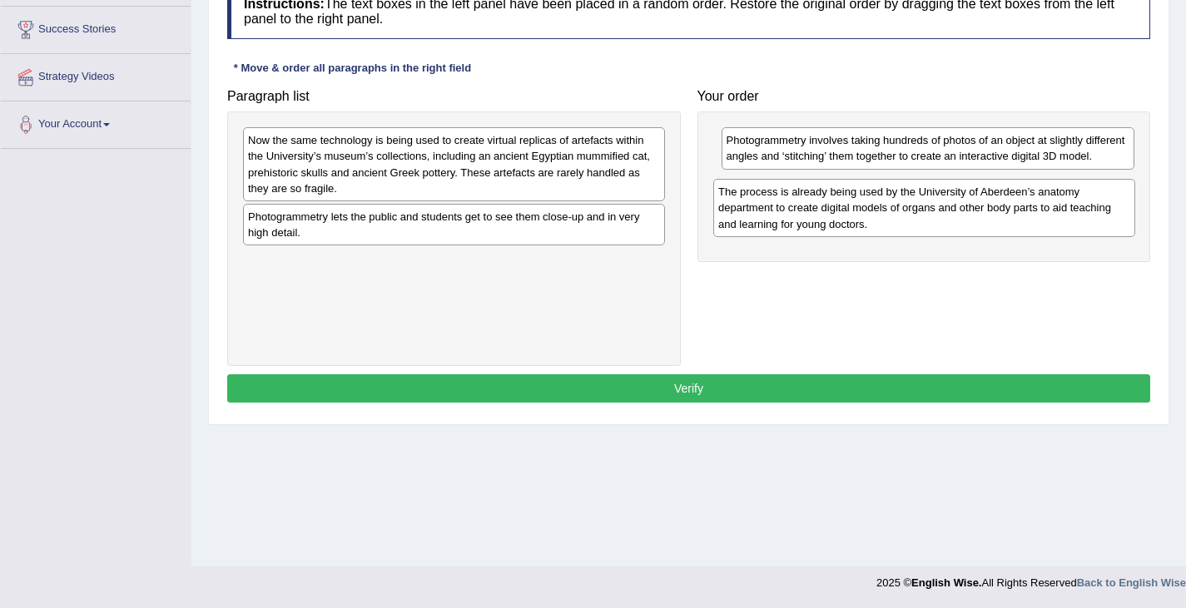
drag, startPoint x: 449, startPoint y: 143, endPoint x: 914, endPoint y: 196, distance: 468.2
click at [913, 196] on div "The process is already being used by the University of Aberdeen’s anatomy depar…" at bounding box center [924, 207] width 422 height 57
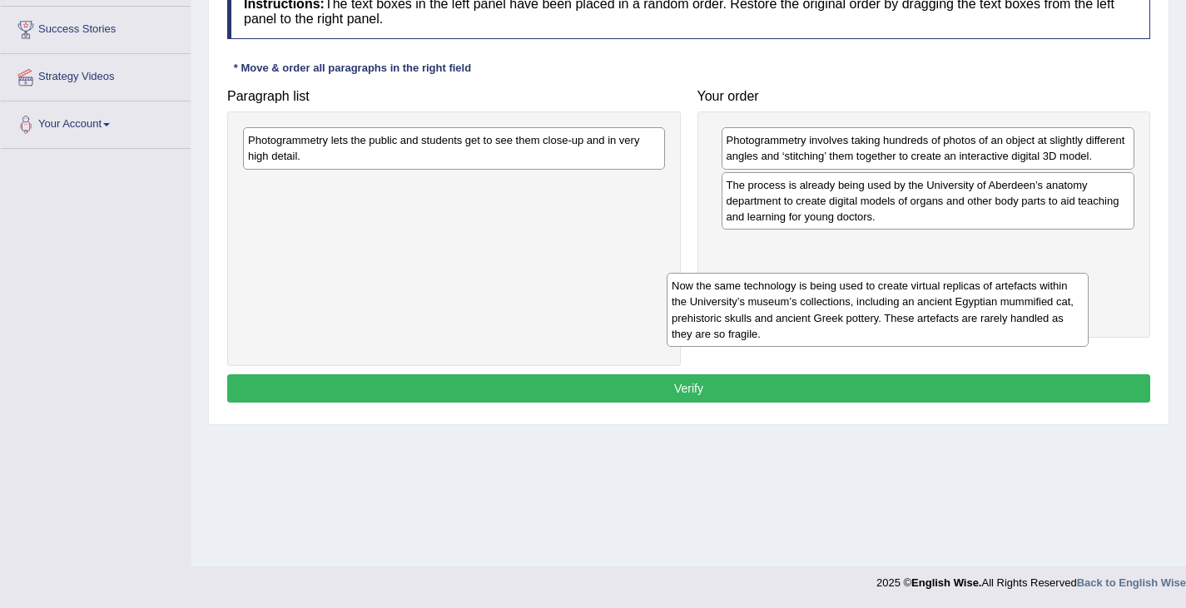
drag, startPoint x: 553, startPoint y: 181, endPoint x: 970, endPoint y: 275, distance: 428.1
click at [970, 275] on div "Now the same technology is being used to create virtual replicas of artefacts w…" at bounding box center [878, 309] width 422 height 73
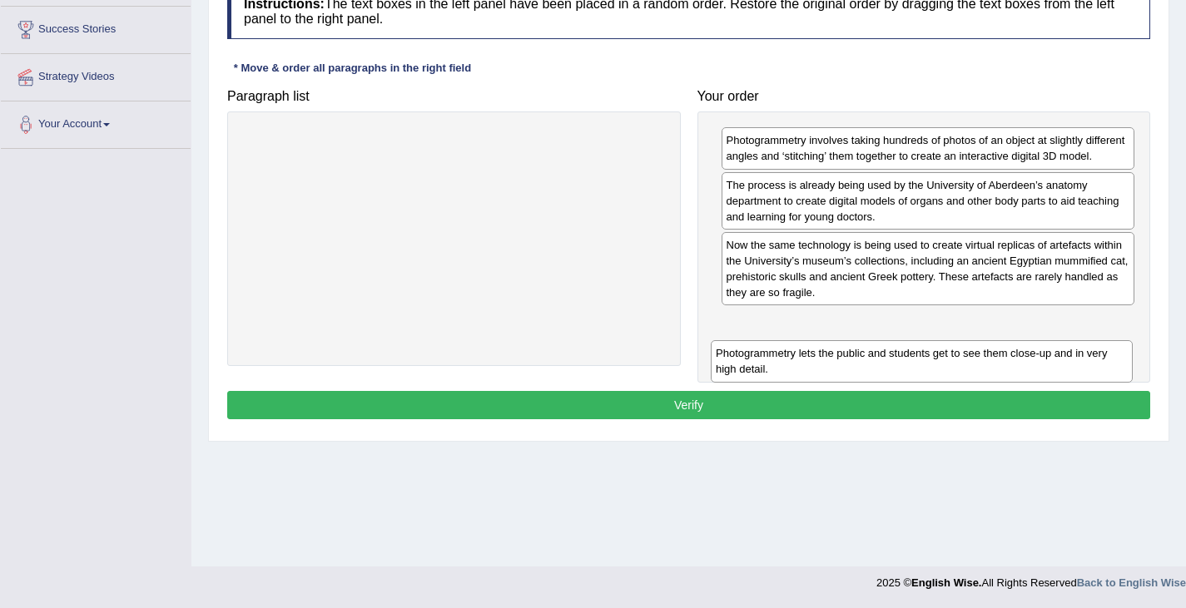
drag, startPoint x: 530, startPoint y: 140, endPoint x: 1000, endPoint y: 342, distance: 511.1
click at [1000, 343] on div "Photogrammetry lets the public and students get to see them close-up and in ver…" at bounding box center [922, 361] width 422 height 42
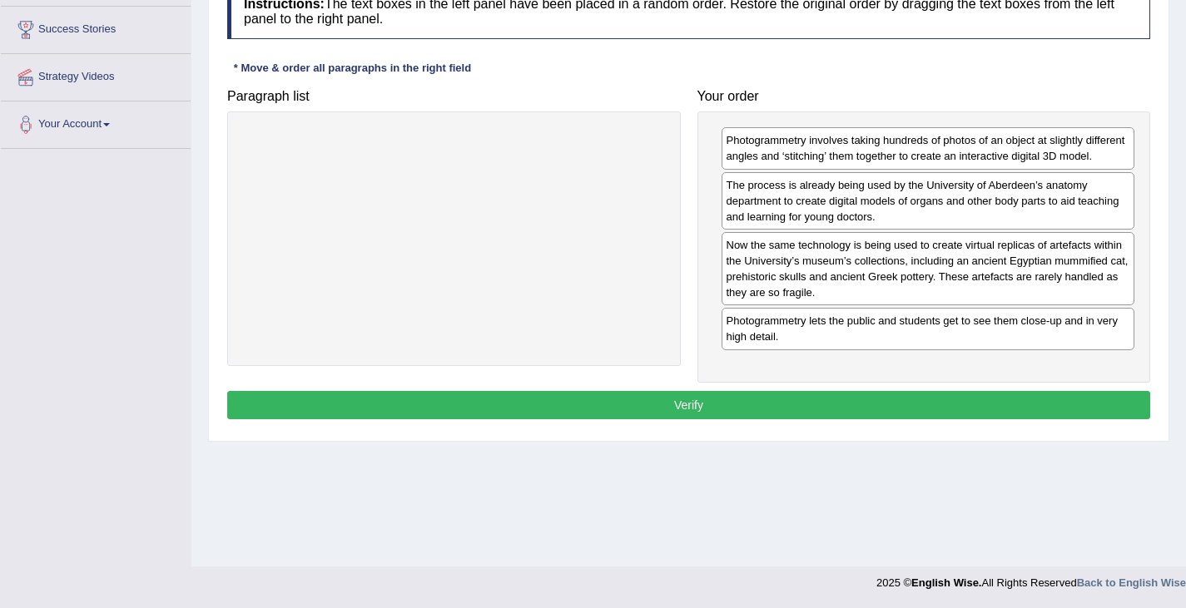
click at [832, 419] on button "Verify" at bounding box center [688, 405] width 923 height 28
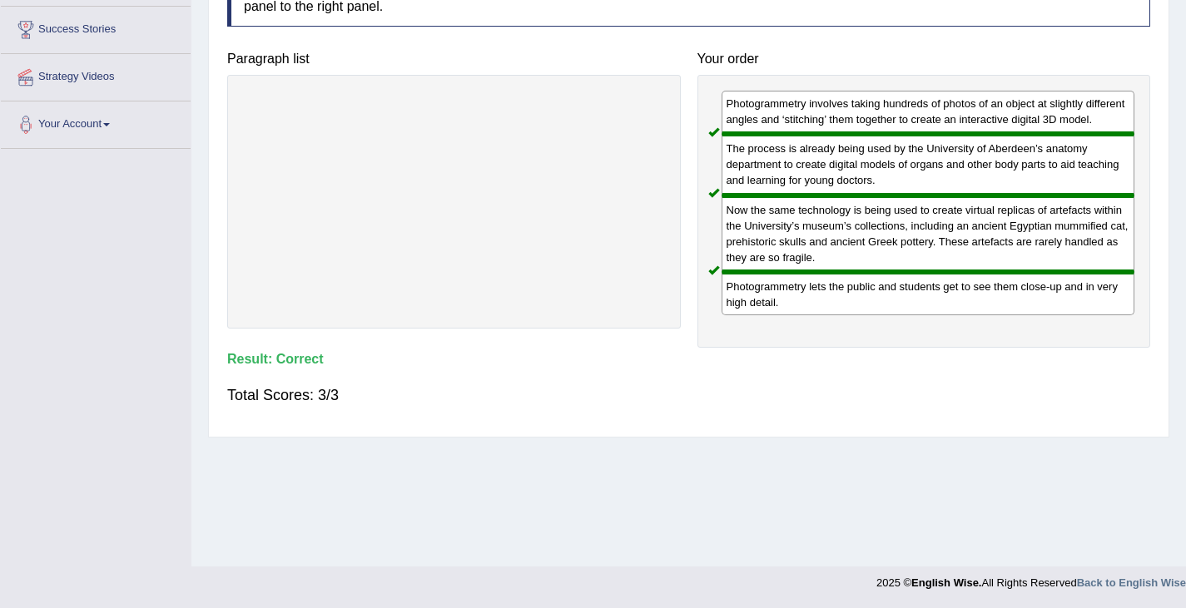
scroll to position [0, 0]
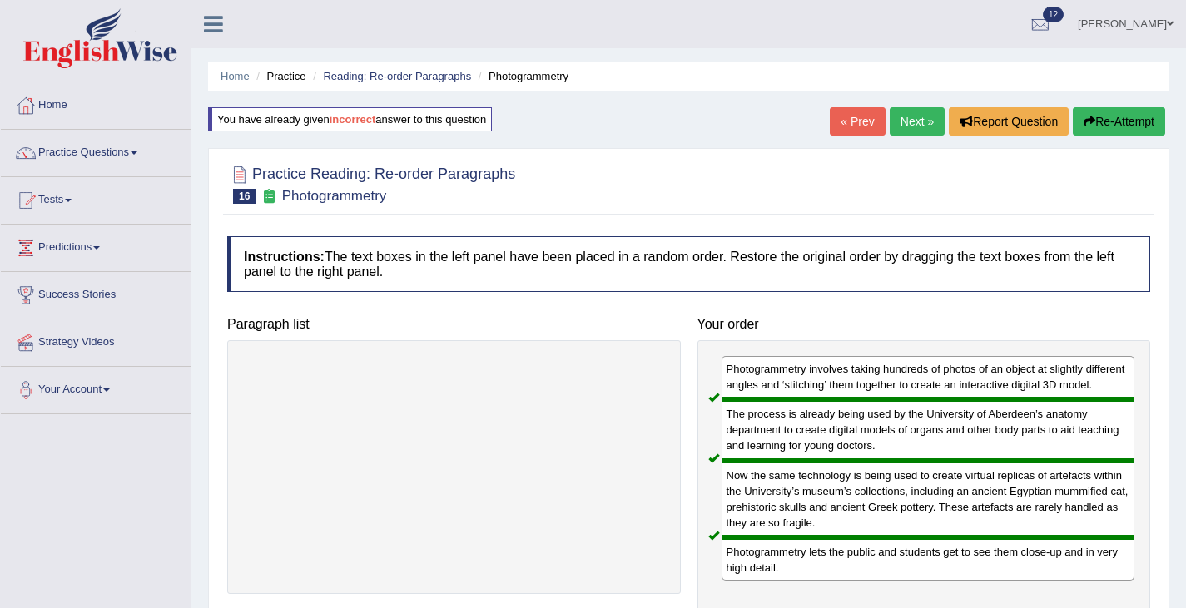
click at [899, 123] on link "Next »" at bounding box center [917, 121] width 55 height 28
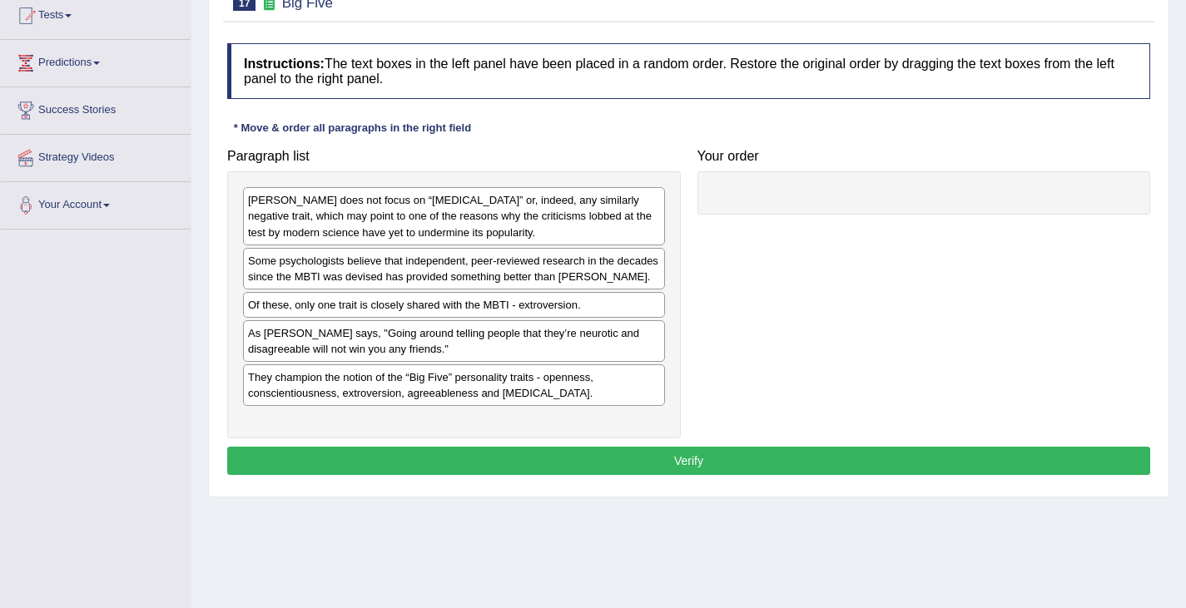
scroll to position [256, 0]
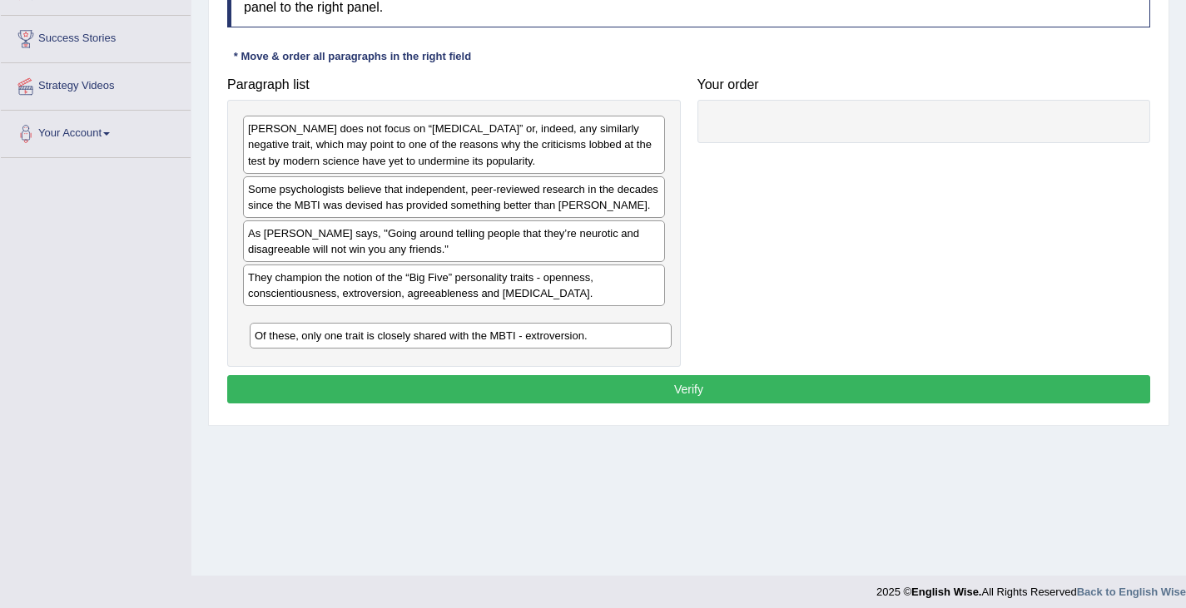
drag, startPoint x: 339, startPoint y: 256, endPoint x: 344, endPoint y: 342, distance: 86.7
click at [345, 342] on div "Of these, only one trait is closely shared with the MBTI - extroversion." at bounding box center [461, 336] width 422 height 26
click at [394, 382] on button "Verify" at bounding box center [688, 389] width 923 height 28
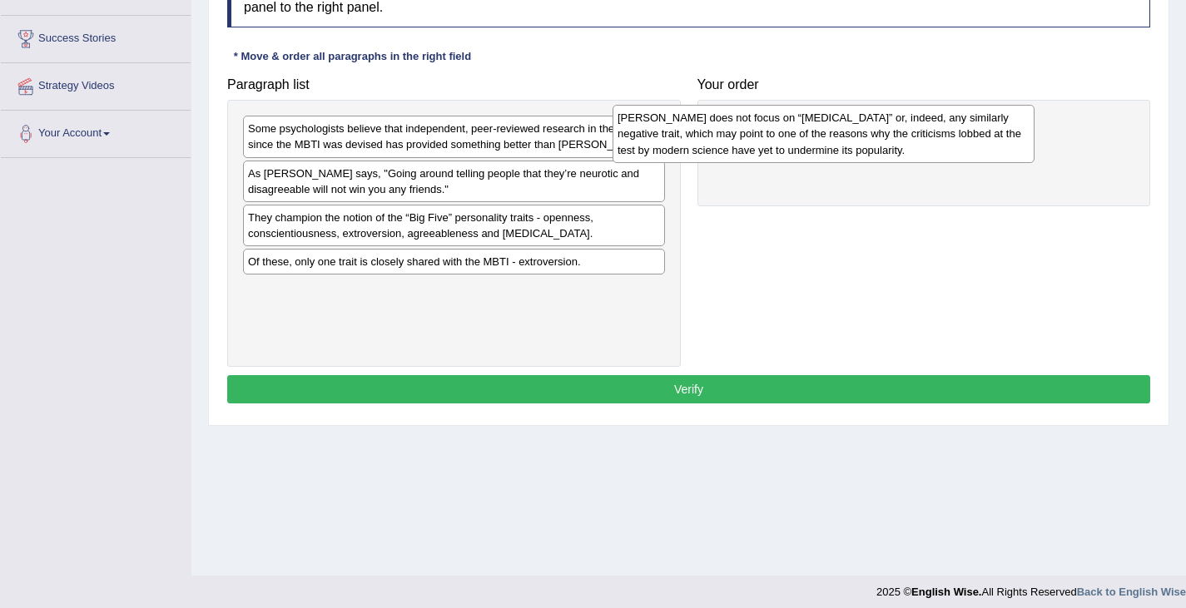
drag, startPoint x: 373, startPoint y: 146, endPoint x: 755, endPoint y: 122, distance: 382.8
click at [763, 114] on div "[PERSON_NAME] does not focus on “[MEDICAL_DATA]” or, indeed, any similarly nega…" at bounding box center [824, 133] width 422 height 57
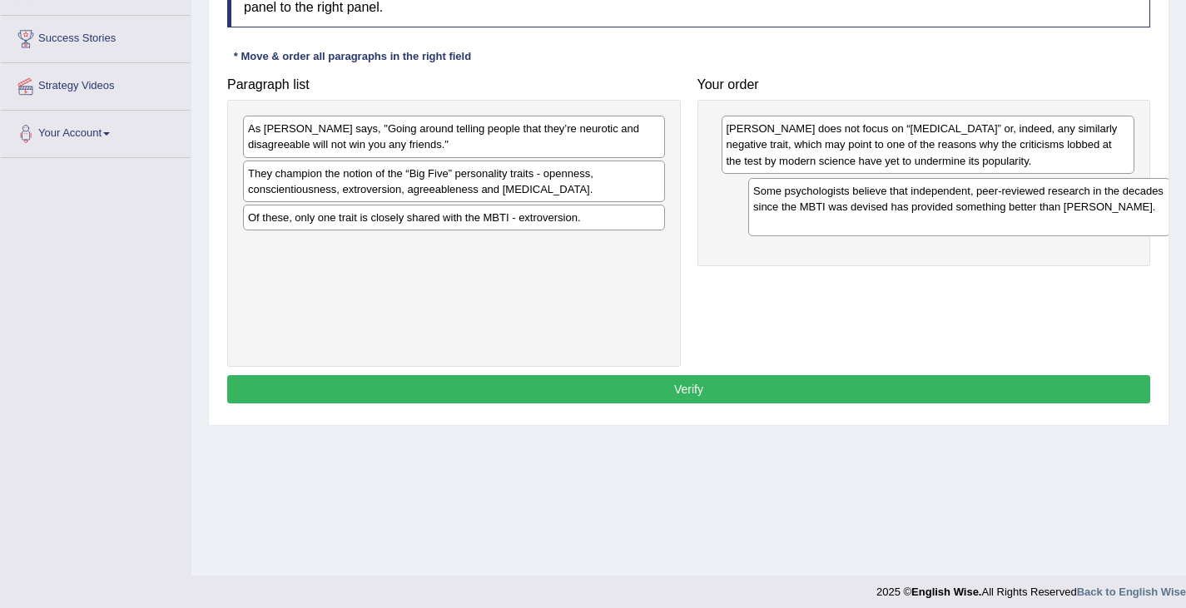
drag, startPoint x: 372, startPoint y: 147, endPoint x: 842, endPoint y: 203, distance: 473.5
click at [843, 203] on div "Some psychologists believe that independent, peer-reviewed research in the deca…" at bounding box center [959, 206] width 422 height 57
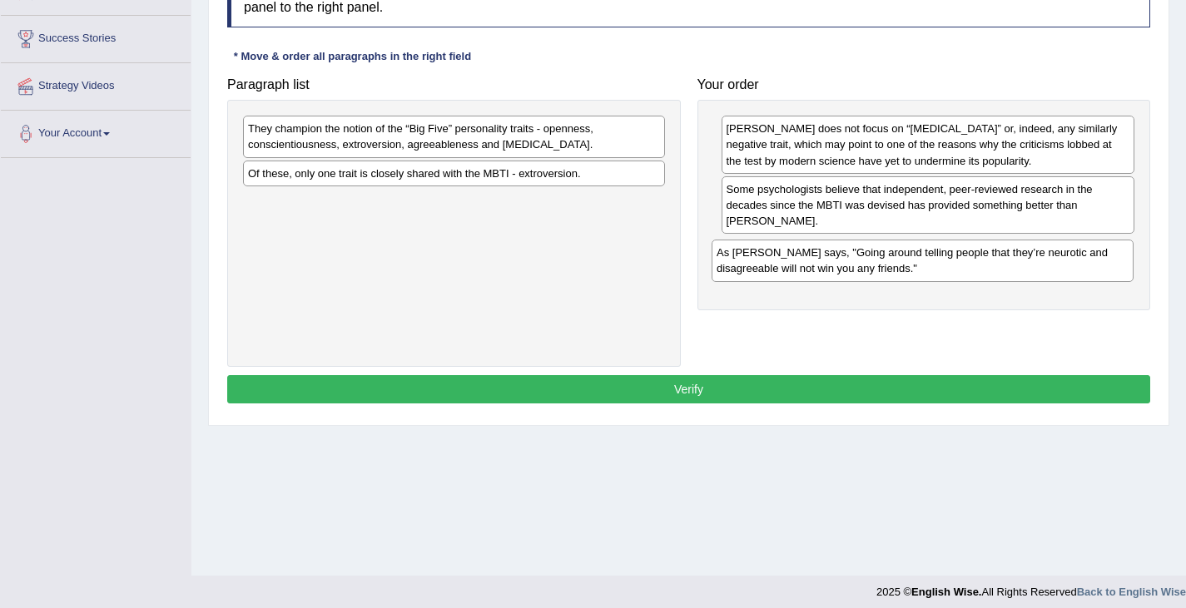
drag, startPoint x: 518, startPoint y: 141, endPoint x: 983, endPoint y: 265, distance: 481.5
click at [983, 265] on div "As [PERSON_NAME] says, "Going around telling people that they’re neurotic and d…" at bounding box center [923, 261] width 422 height 42
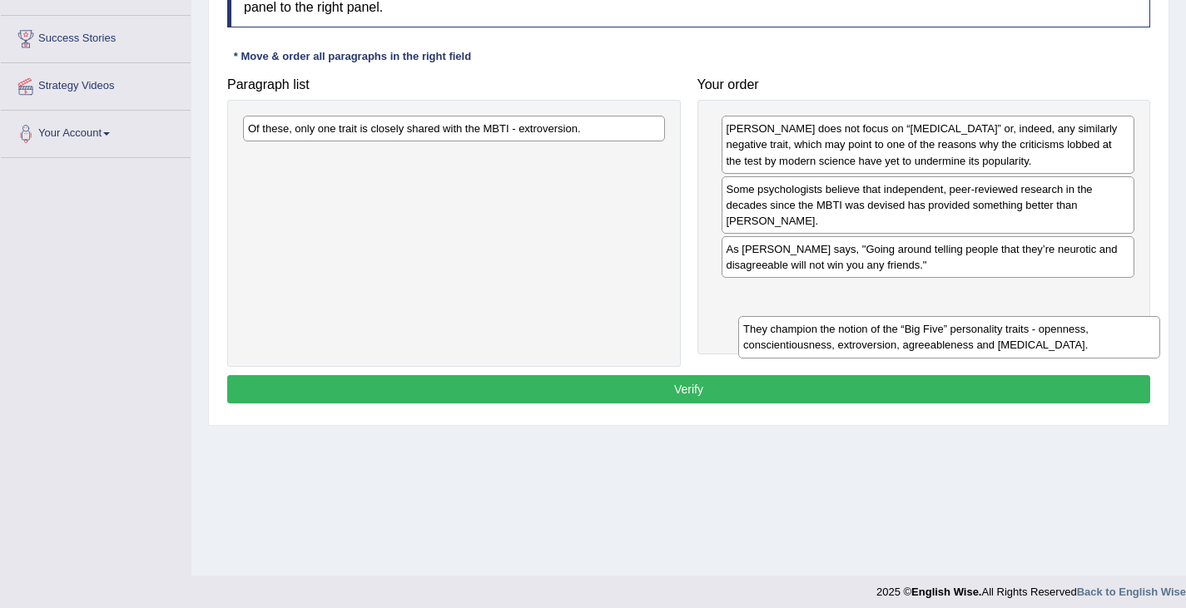
drag, startPoint x: 588, startPoint y: 122, endPoint x: 1067, endPoint y: 288, distance: 506.4
click at [1067, 316] on div "They champion the notion of the “Big Five” personality traits - openness, consc…" at bounding box center [949, 337] width 422 height 42
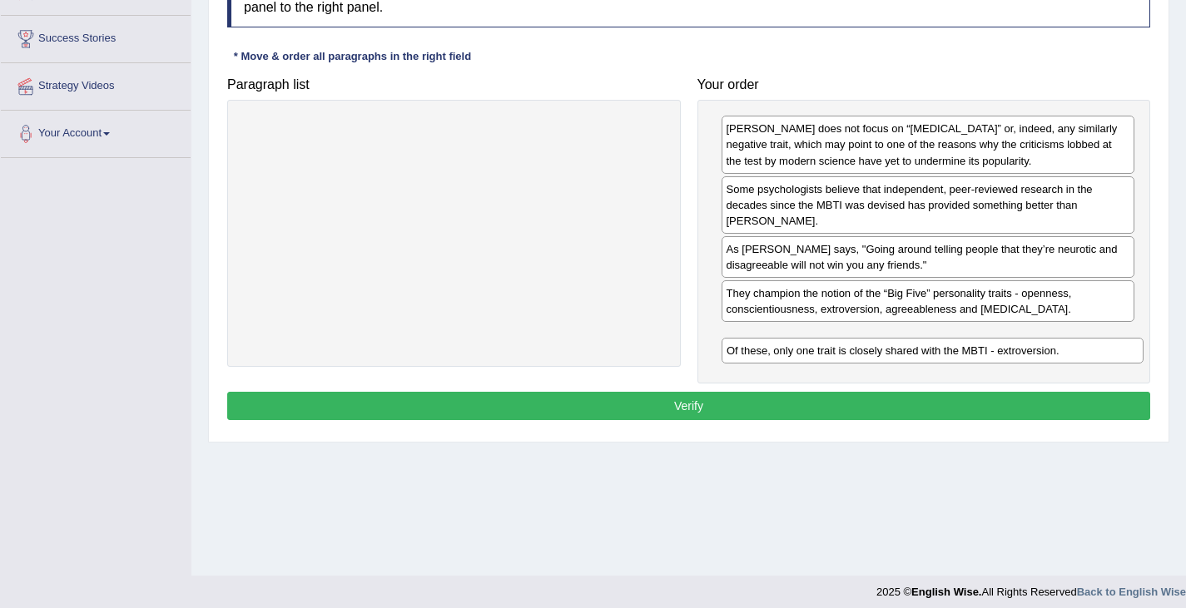
drag, startPoint x: 578, startPoint y: 127, endPoint x: 1056, endPoint y: 349, distance: 527.7
click at [1056, 349] on div "Of these, only one trait is closely shared with the MBTI - extroversion." at bounding box center [933, 351] width 422 height 26
click at [982, 411] on button "Verify" at bounding box center [688, 406] width 923 height 28
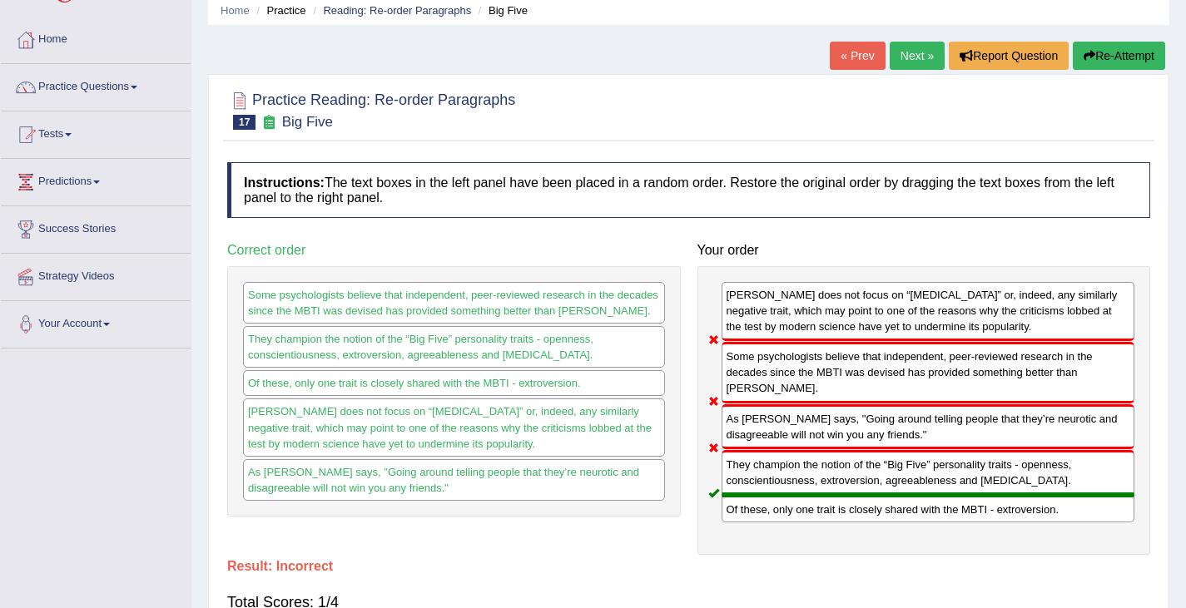
scroll to position [0, 0]
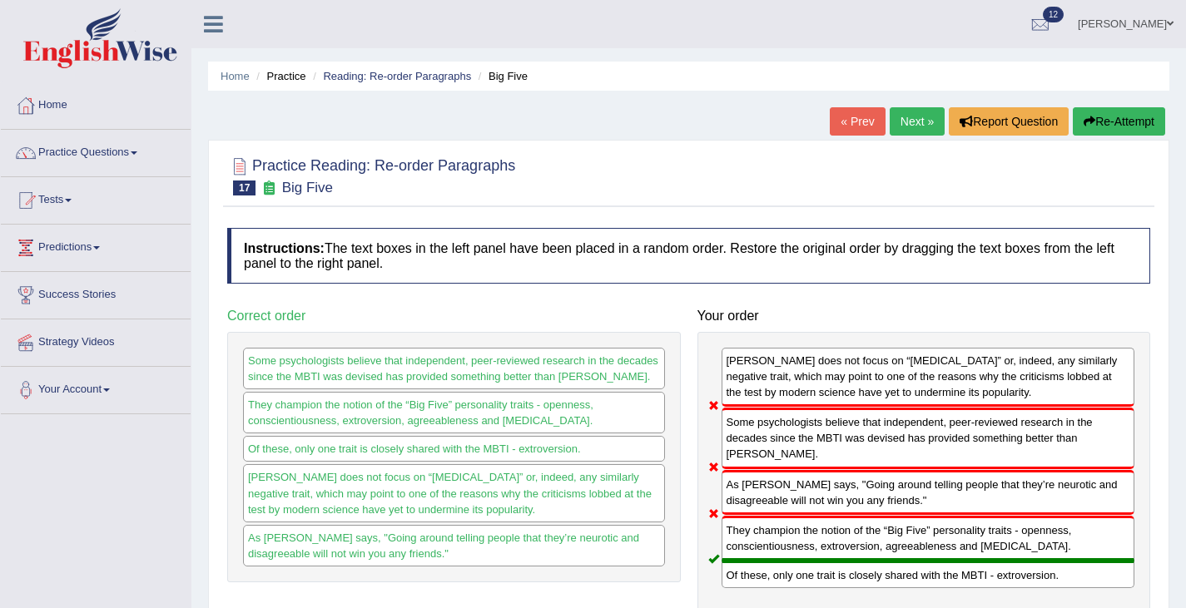
click at [1112, 128] on button "Re-Attempt" at bounding box center [1119, 121] width 92 height 28
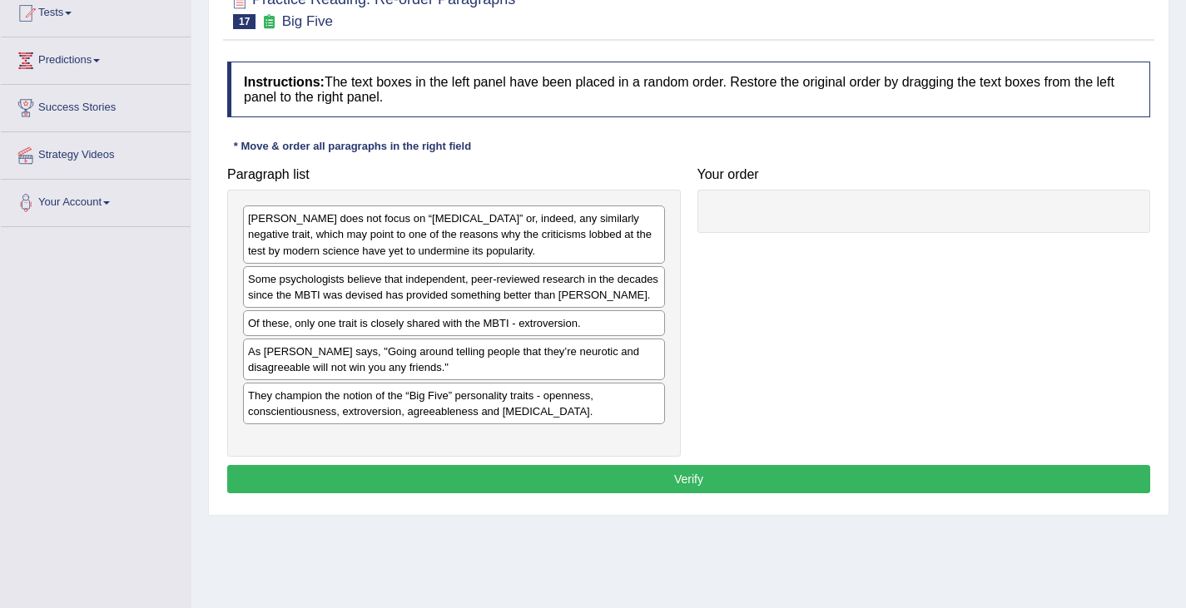
scroll to position [197, 0]
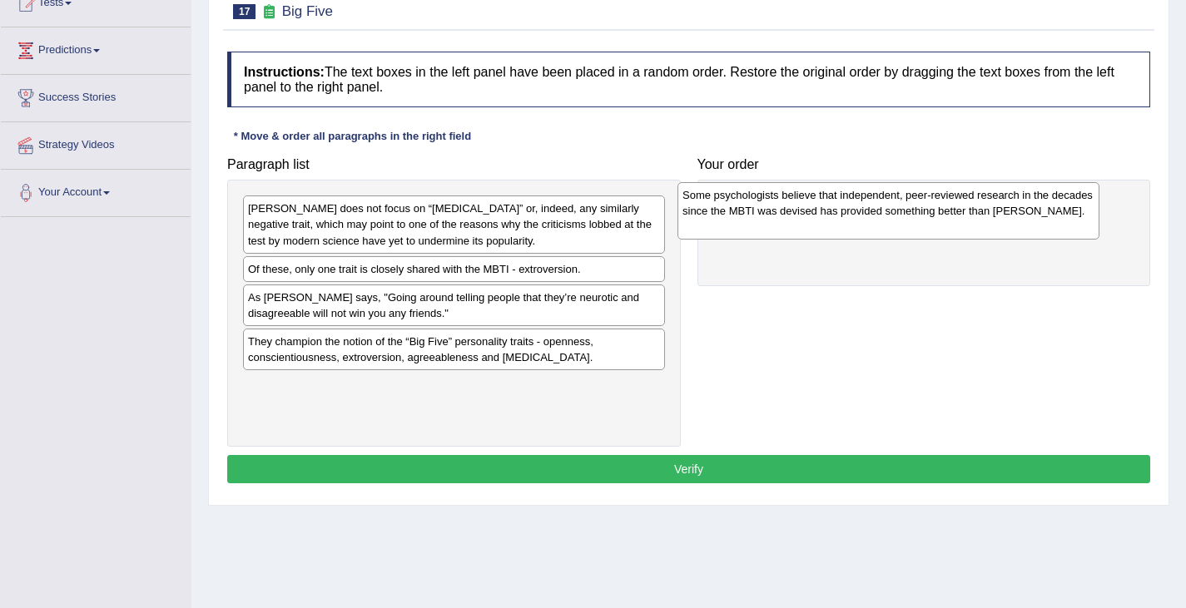
drag, startPoint x: 350, startPoint y: 281, endPoint x: 779, endPoint y: 207, distance: 435.8
click at [779, 207] on div "Some psychologists believe that independent, peer-reviewed research in the deca…" at bounding box center [888, 210] width 422 height 57
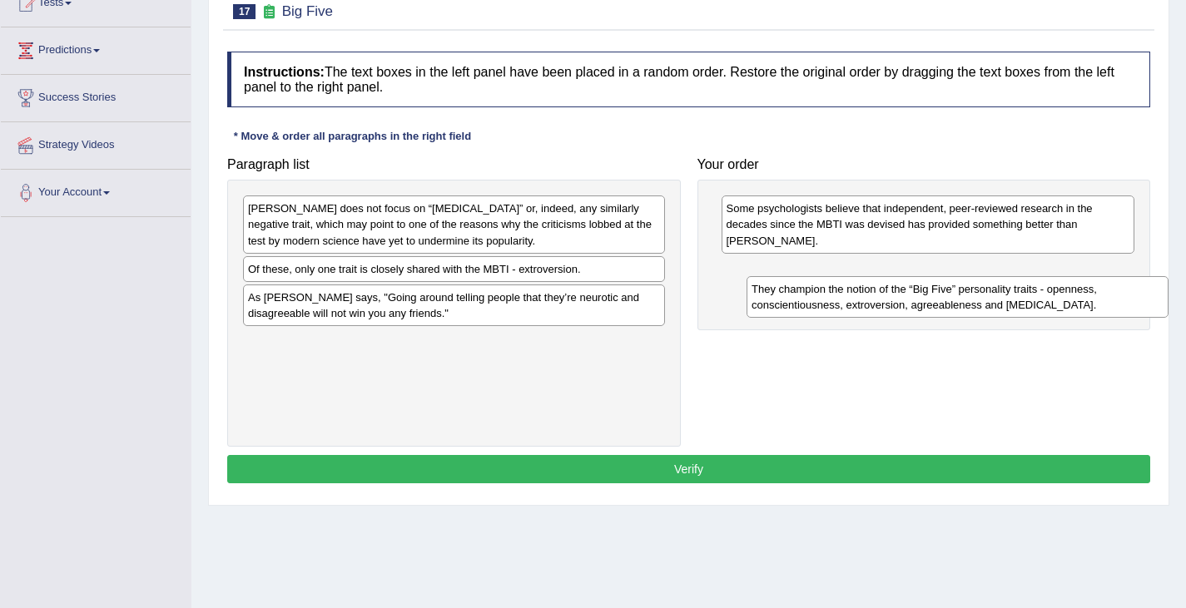
drag, startPoint x: 364, startPoint y: 350, endPoint x: 839, endPoint y: 277, distance: 480.9
click at [838, 277] on div "They champion the notion of the “Big Five” personality traits - openness, consc…" at bounding box center [958, 297] width 422 height 42
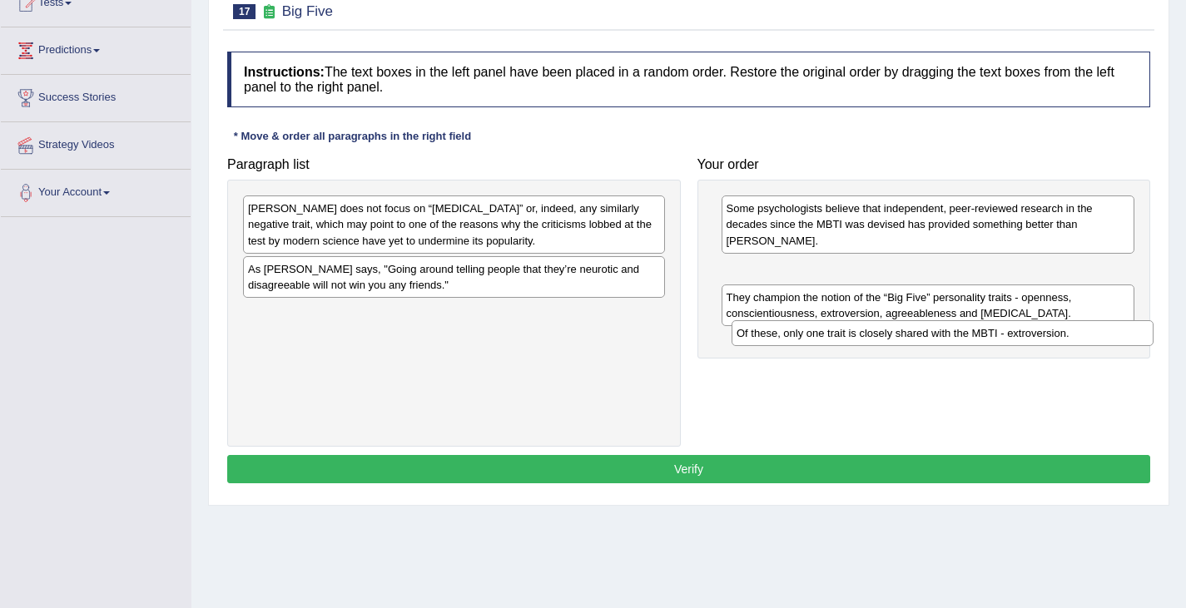
drag, startPoint x: 548, startPoint y: 266, endPoint x: 1030, endPoint y: 334, distance: 486.6
click at [1032, 334] on div "Of these, only one trait is closely shared with the MBTI - extroversion." at bounding box center [943, 333] width 422 height 26
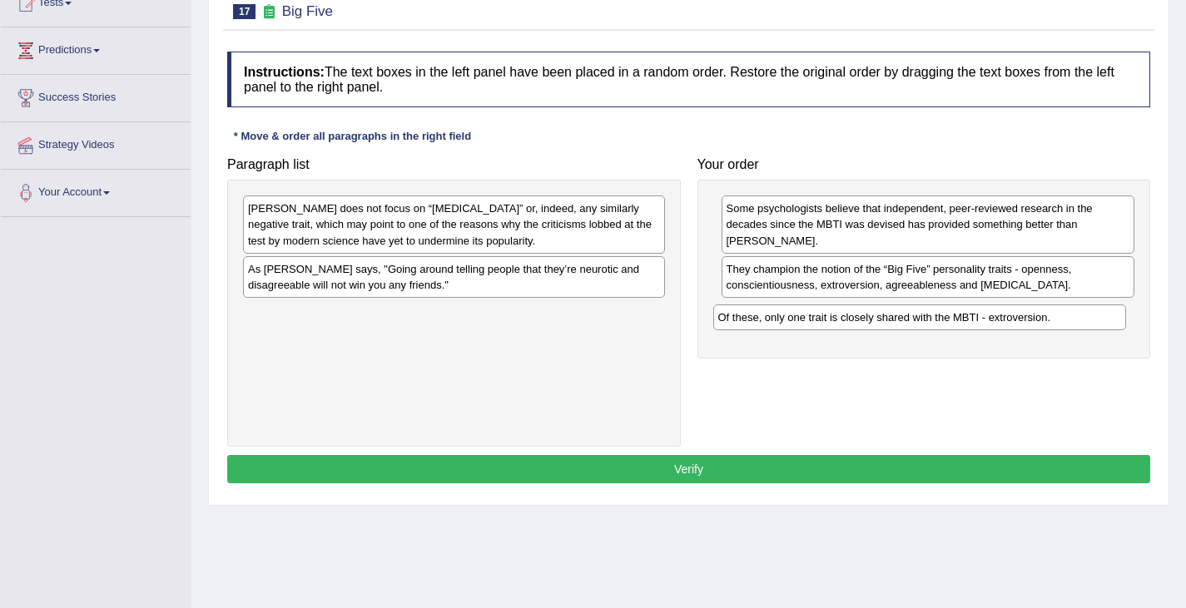
drag, startPoint x: 993, startPoint y: 263, endPoint x: 985, endPoint y: 311, distance: 48.9
click at [985, 311] on div "Of these, only one trait is closely shared with the MBTI - extroversion." at bounding box center [920, 318] width 414 height 26
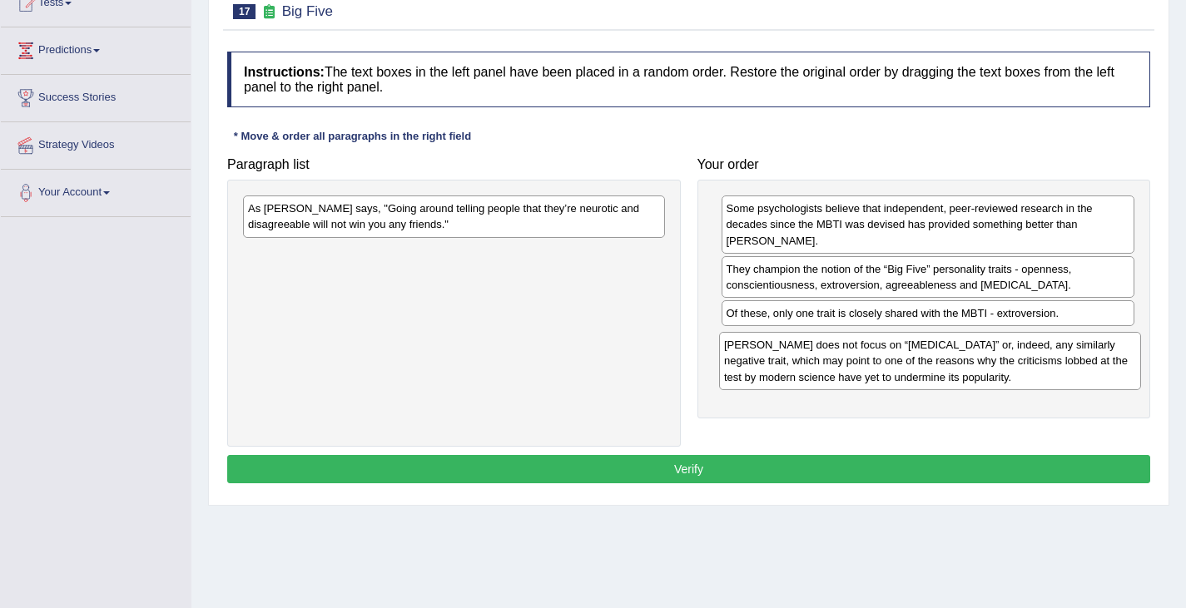
drag, startPoint x: 582, startPoint y: 204, endPoint x: 1056, endPoint y: 339, distance: 493.2
click at [1056, 340] on div "Myers-Briggs does not focus on “neuroticism” or, indeed, any similarly negative…" at bounding box center [930, 360] width 422 height 57
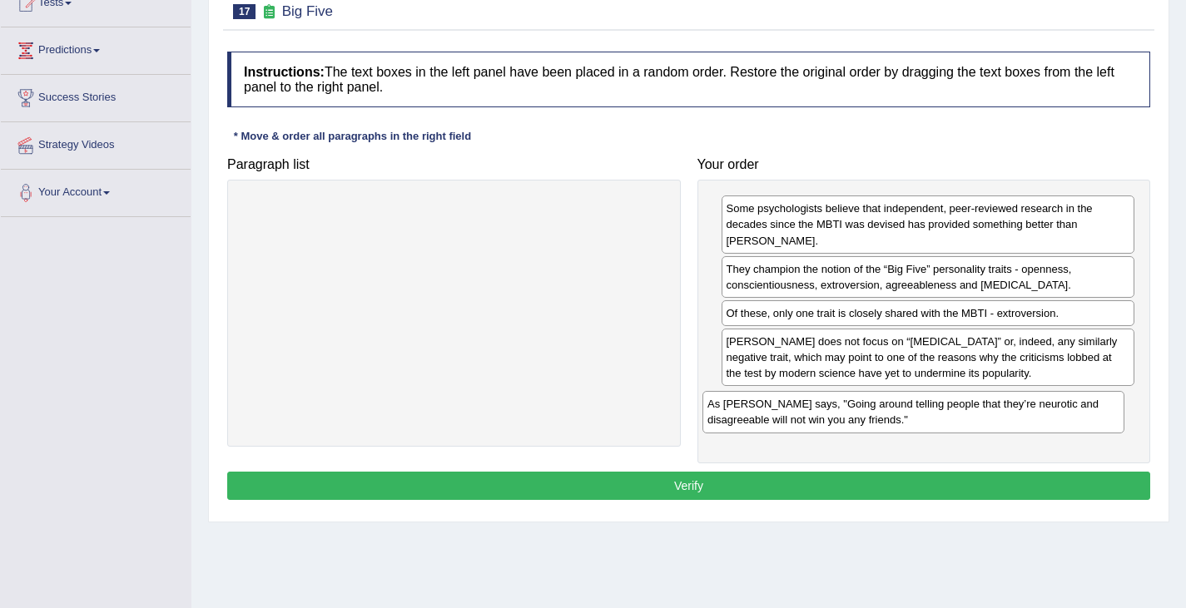
drag, startPoint x: 583, startPoint y: 226, endPoint x: 1067, endPoint y: 412, distance: 518.0
click at [1067, 413] on div "As Adam Grant says, "Going around telling people that they’re neurotic and disa…" at bounding box center [913, 412] width 422 height 42
click at [927, 482] on button "Verify" at bounding box center [688, 486] width 923 height 28
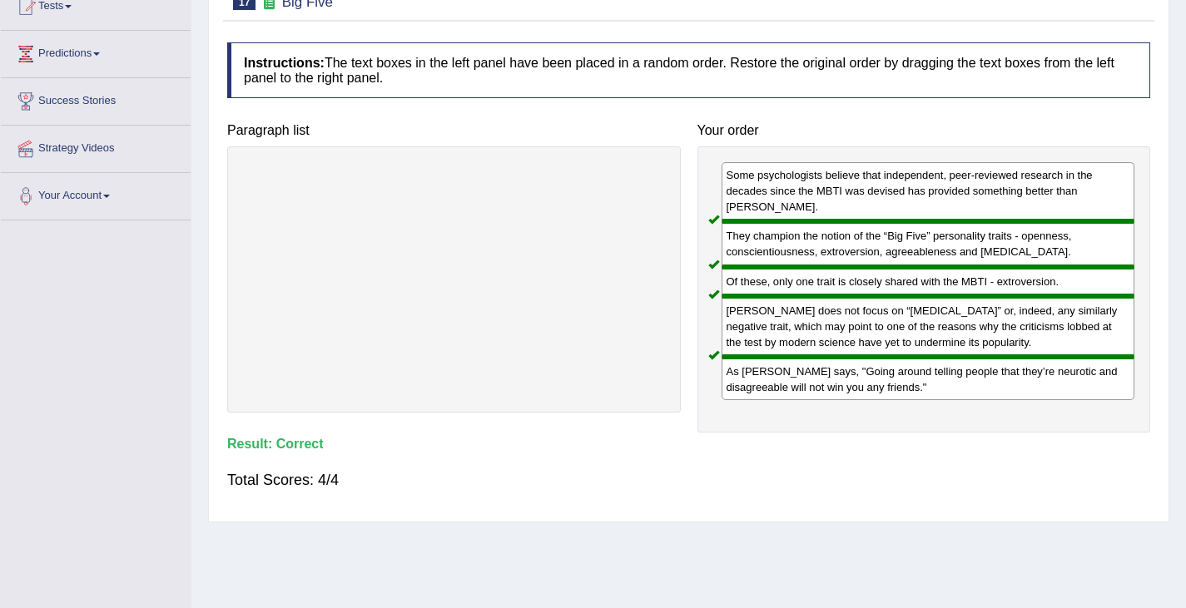
scroll to position [0, 0]
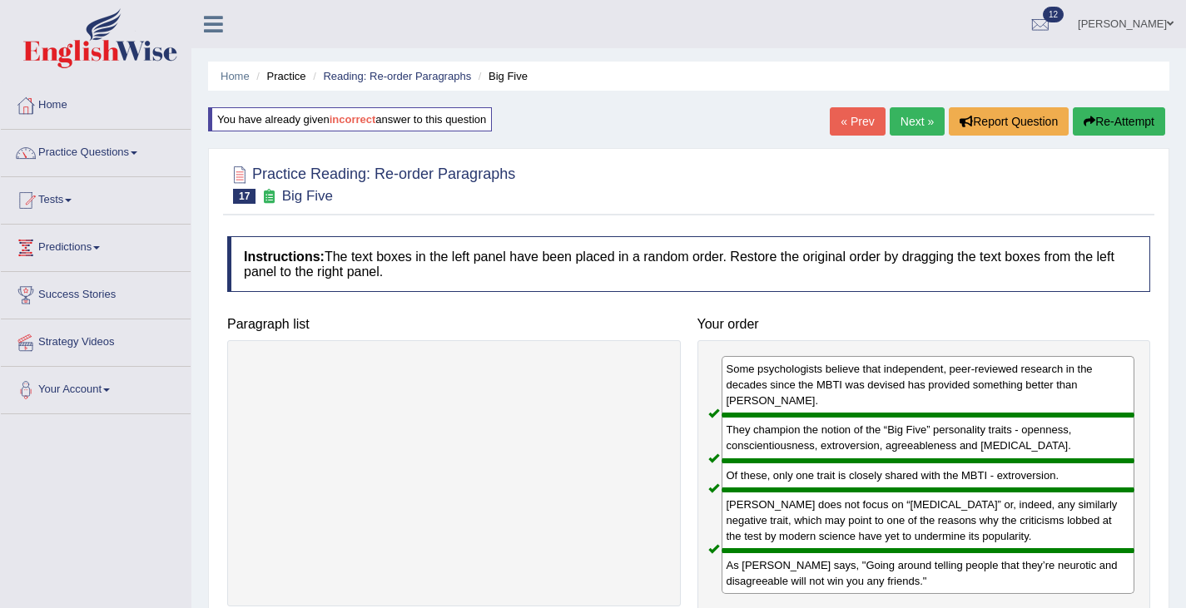
click at [896, 118] on link "Next »" at bounding box center [917, 121] width 55 height 28
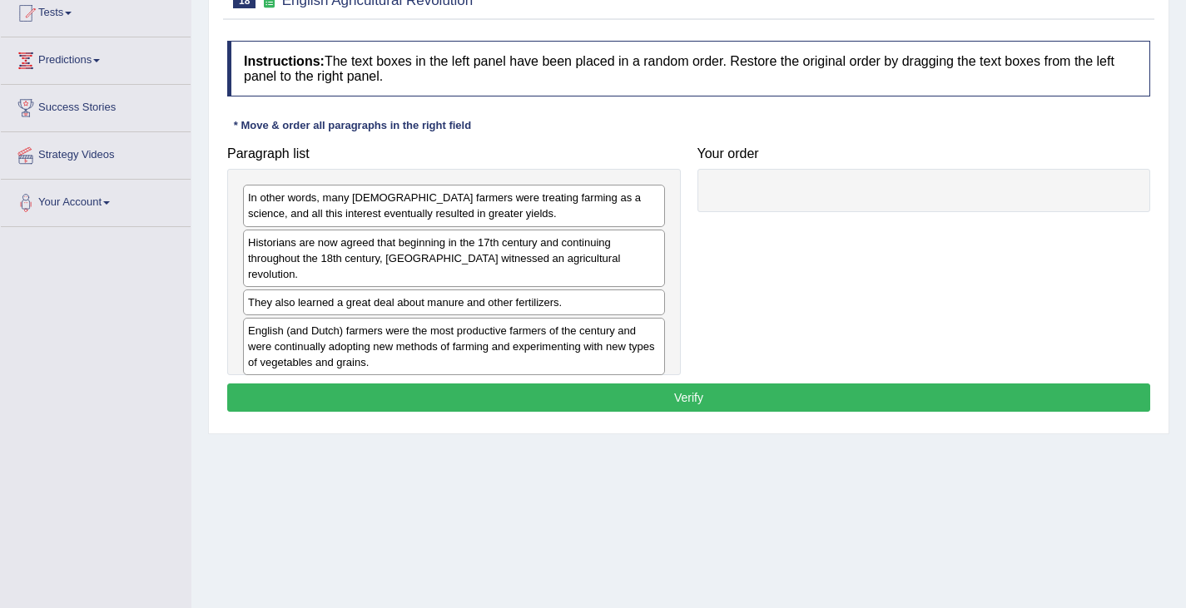
scroll to position [196, 0]
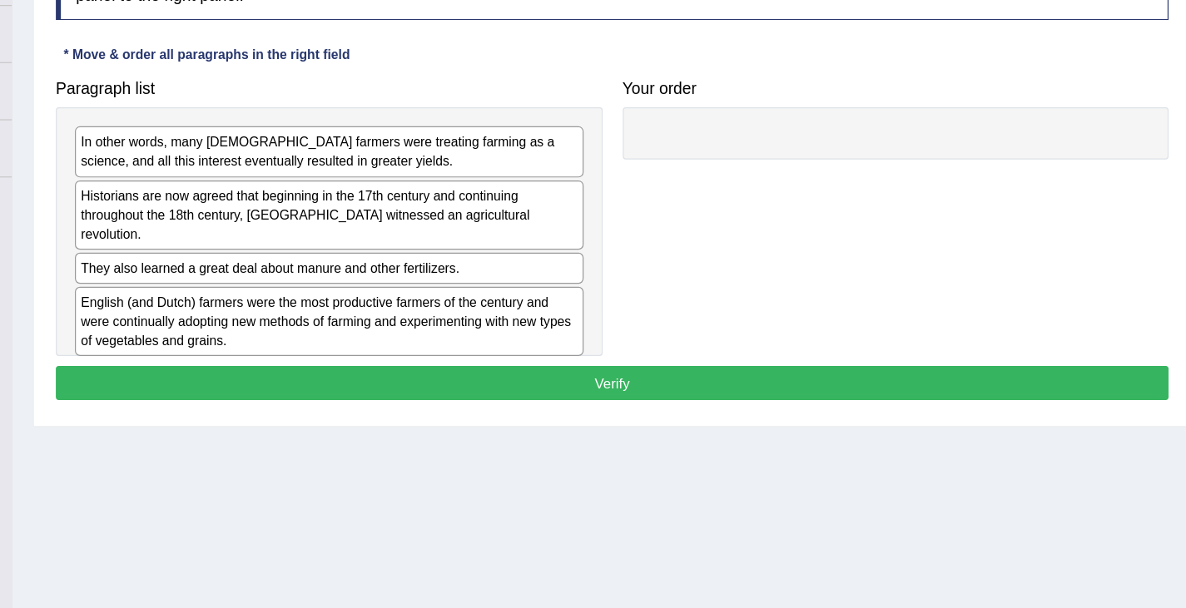
click at [305, 247] on div "Historians are now agreed that beginning in the 17th century and continuing thr…" at bounding box center [454, 249] width 422 height 57
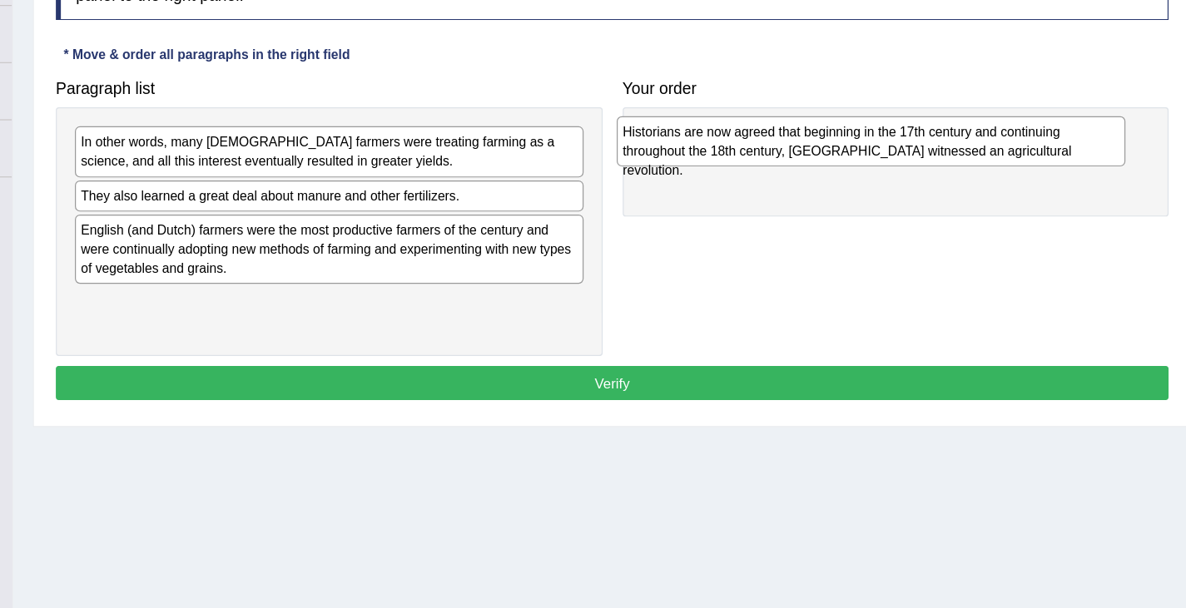
drag, startPoint x: 305, startPoint y: 256, endPoint x: 756, endPoint y: 206, distance: 453.9
click at [757, 206] on div "Historians are now agreed that beginning in the 17th century and continuing thr…" at bounding box center [903, 189] width 422 height 42
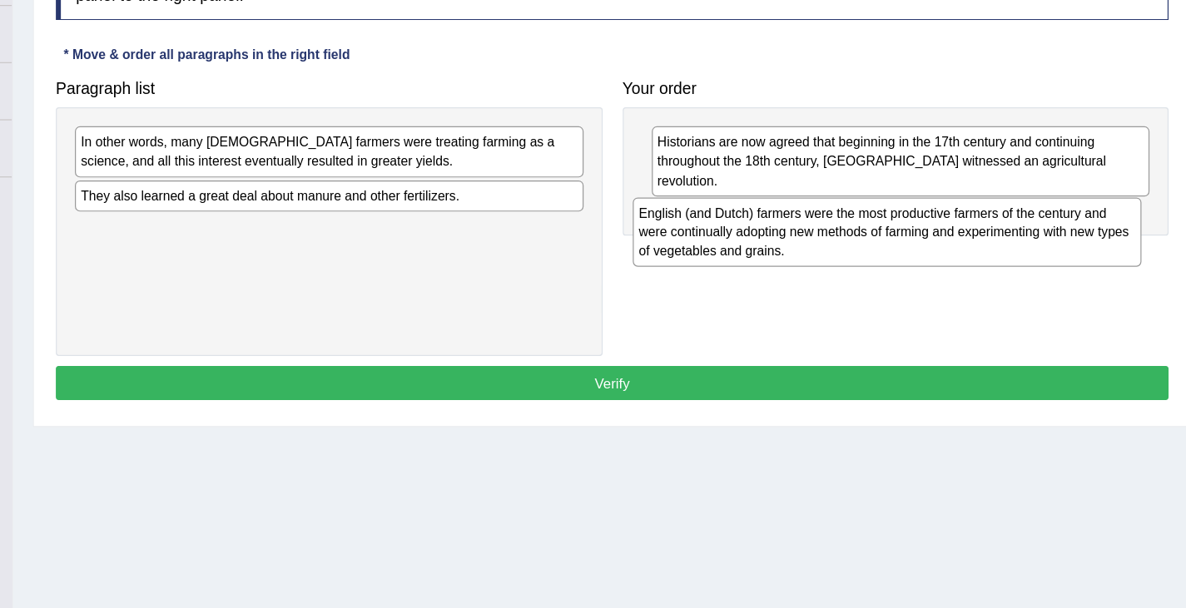
drag, startPoint x: 355, startPoint y: 282, endPoint x: 817, endPoint y: 265, distance: 463.1
click at [817, 266] on div "English (and Dutch) farmers were the most productive farmers of the century and…" at bounding box center [917, 264] width 422 height 57
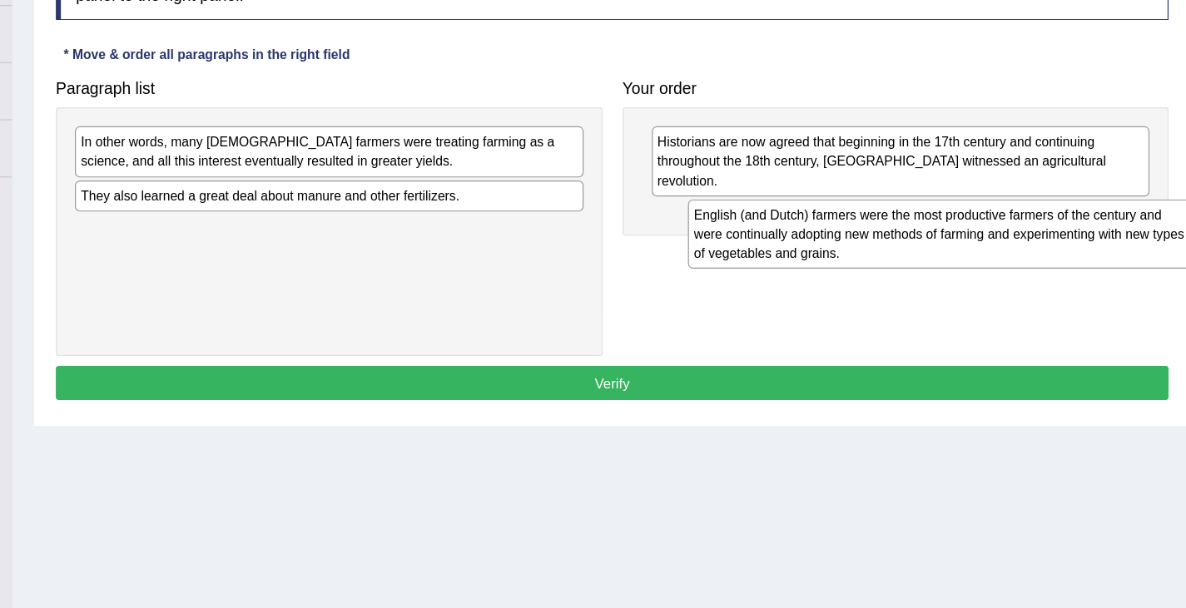
drag, startPoint x: 345, startPoint y: 275, endPoint x: 851, endPoint y: 262, distance: 506.2
click at [852, 262] on div "English (and Dutch) farmers were the most productive farmers of the century and…" at bounding box center [963, 265] width 422 height 57
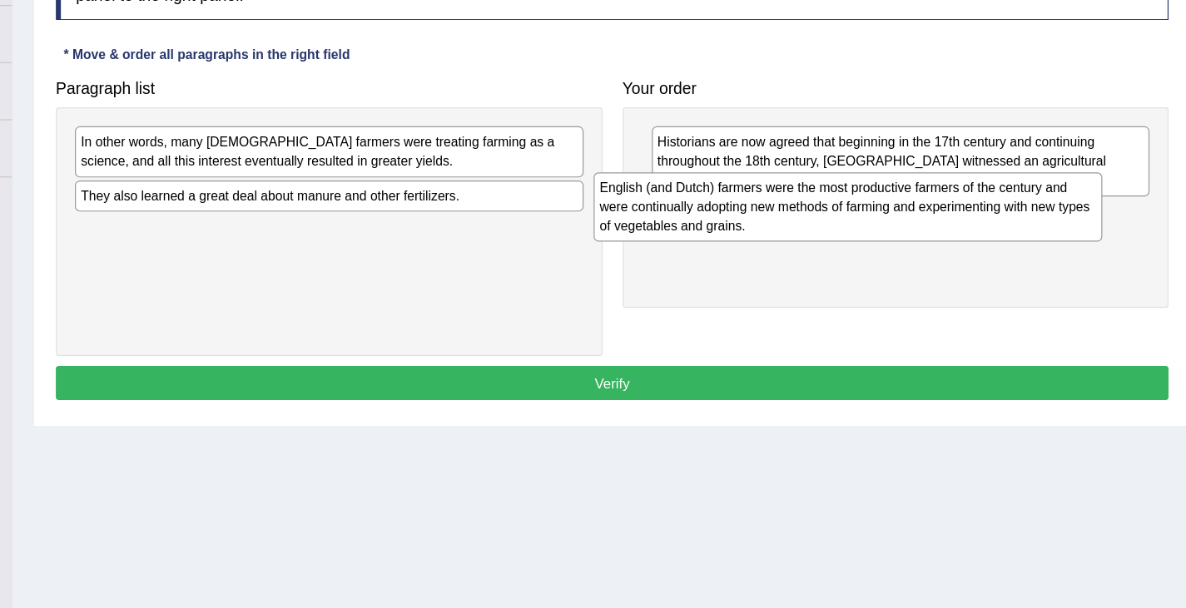
drag, startPoint x: 535, startPoint y: 266, endPoint x: 963, endPoint y: 228, distance: 429.4
click at [964, 229] on div "English (and Dutch) farmers were the most productive farmers of the century and…" at bounding box center [884, 243] width 422 height 57
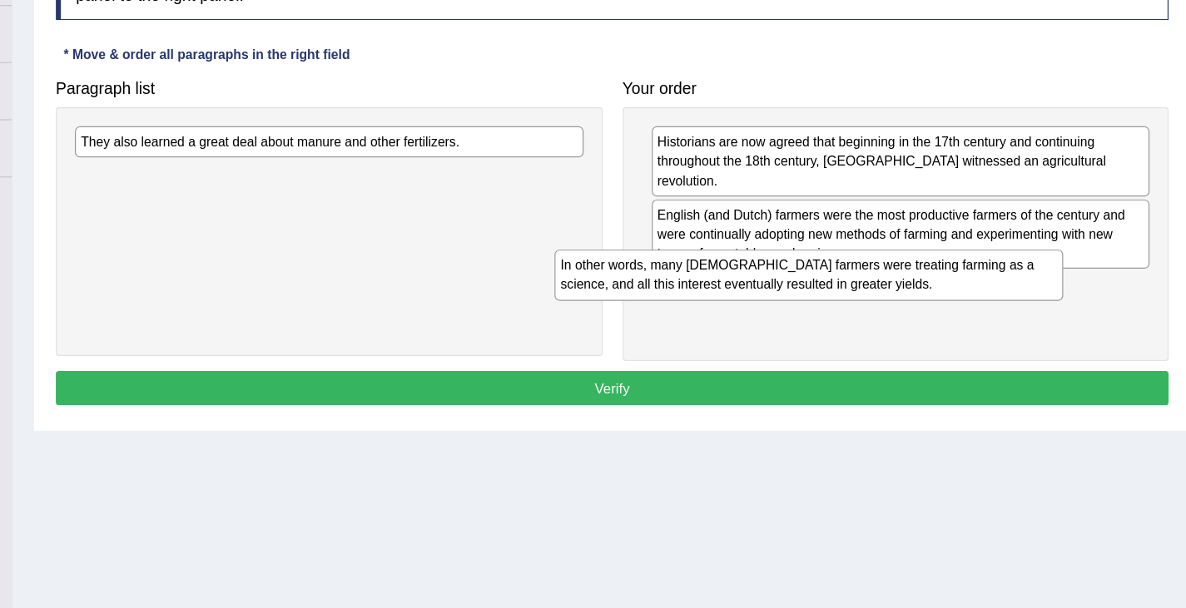
drag, startPoint x: 448, startPoint y: 189, endPoint x: 850, endPoint y: 293, distance: 415.2
click at [850, 293] on div "In other words, many [DEMOGRAPHIC_DATA] farmers were treating farming as a scie…" at bounding box center [852, 300] width 422 height 42
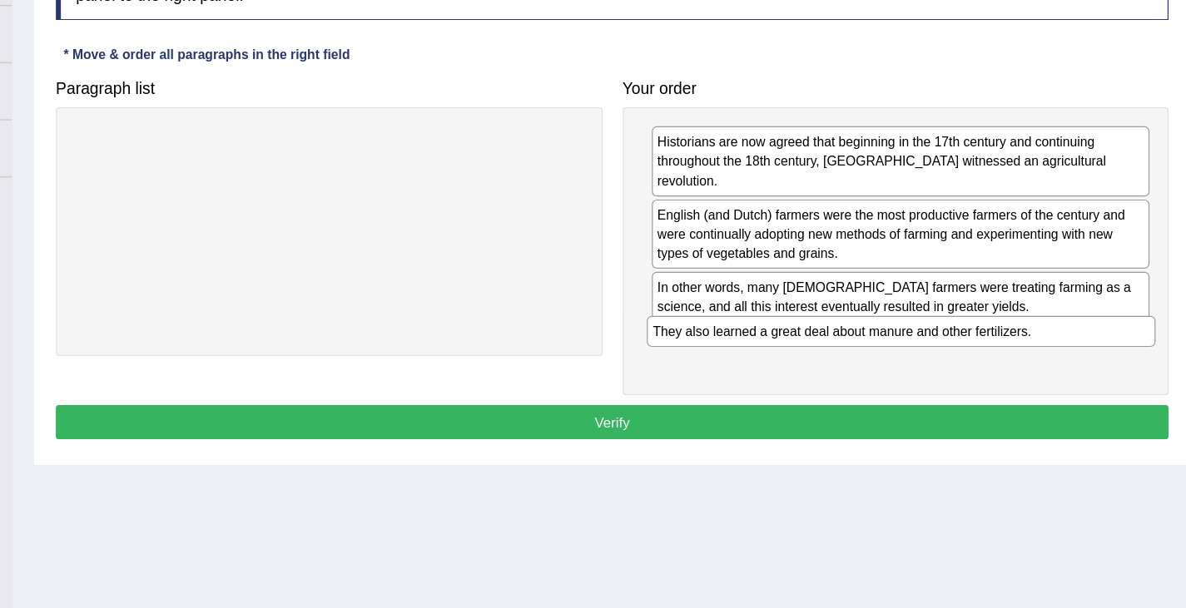
drag, startPoint x: 436, startPoint y: 196, endPoint x: 909, endPoint y: 352, distance: 497.7
click at [909, 353] on div "They also learned a great deal about manure and other fertilizers." at bounding box center [928, 347] width 422 height 26
click at [687, 409] on button "Verify" at bounding box center [688, 422] width 923 height 28
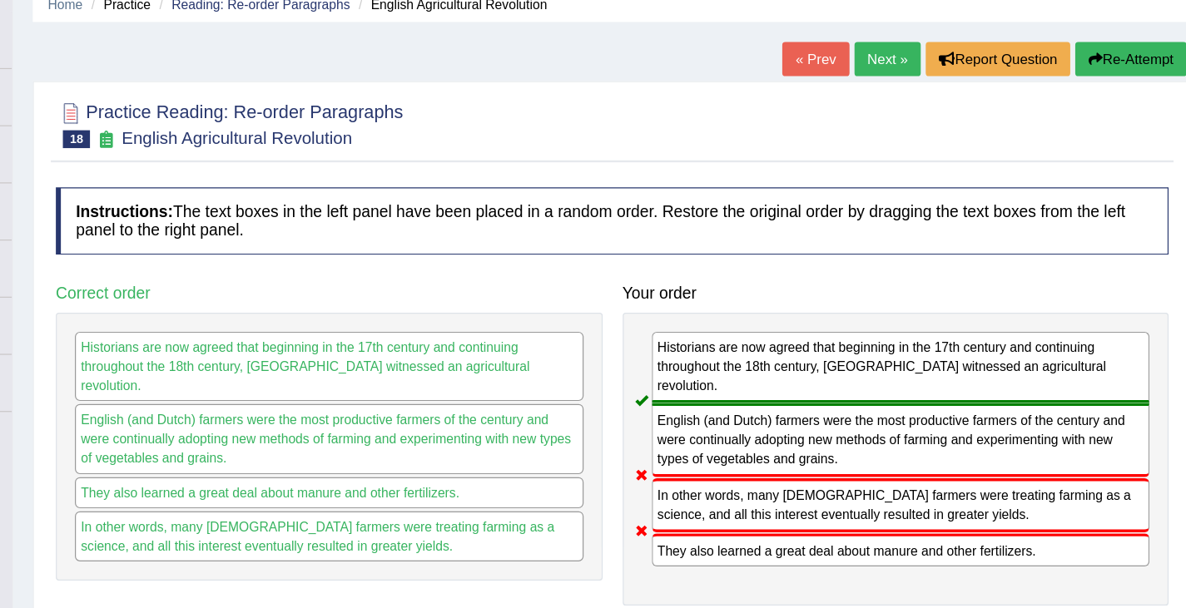
scroll to position [0, 0]
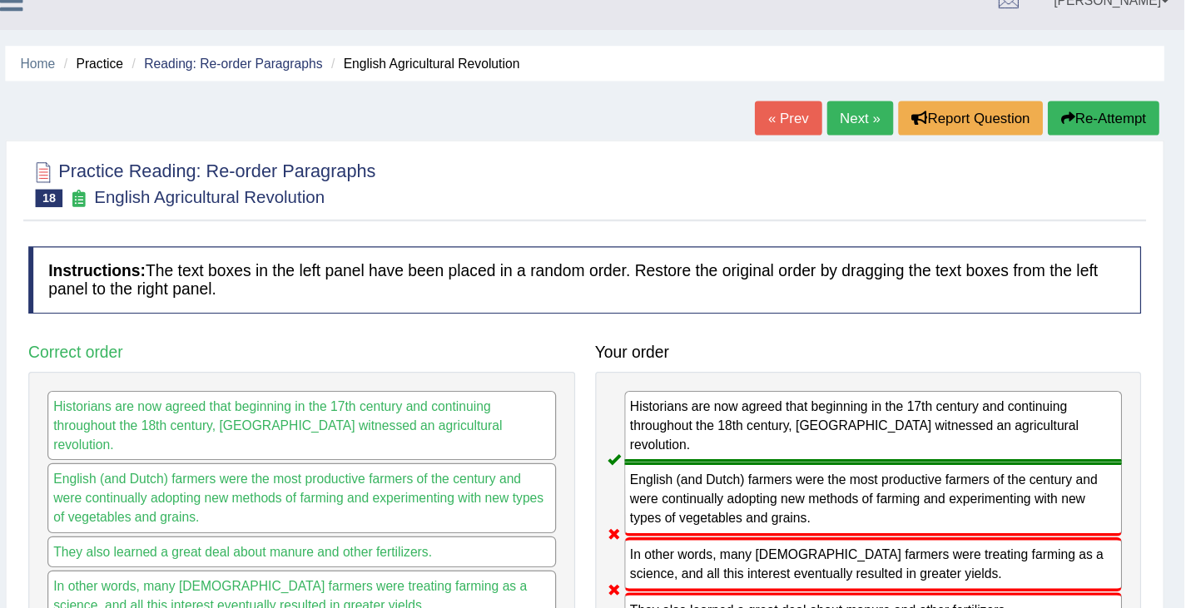
click at [1124, 115] on button "Re-Attempt" at bounding box center [1119, 121] width 92 height 28
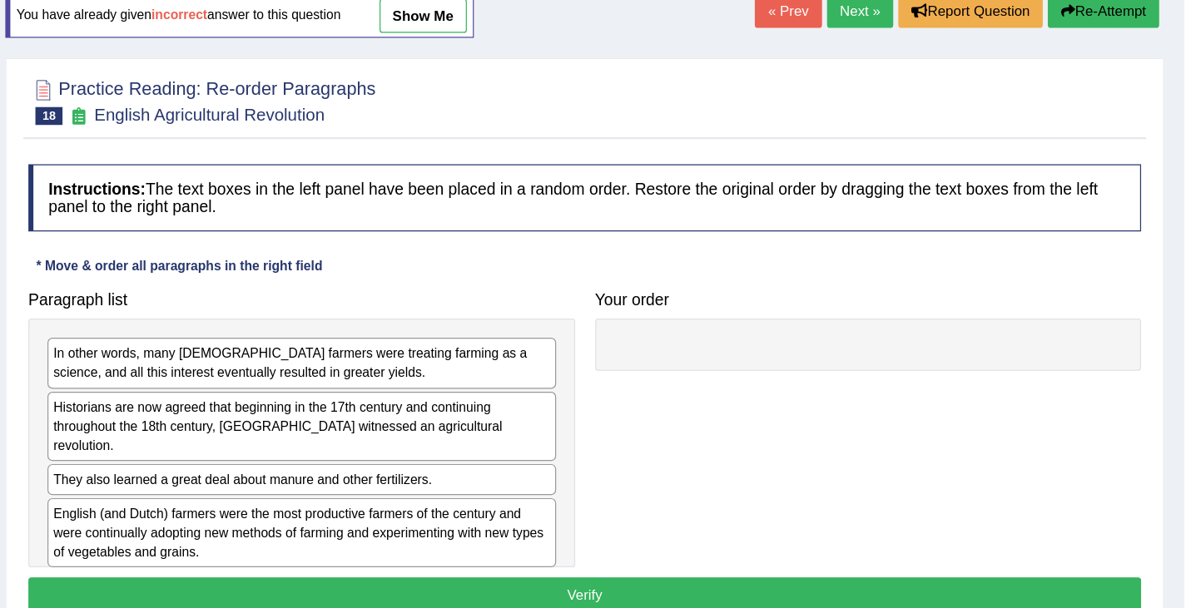
scroll to position [35, 0]
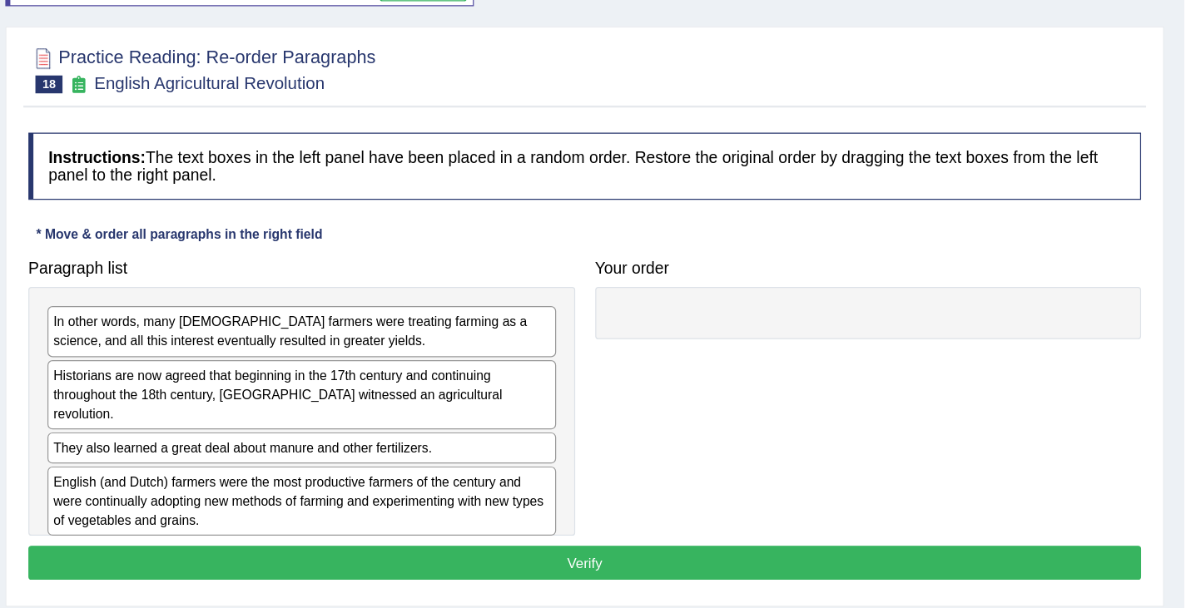
click at [433, 514] on div "English (and Dutch) farmers were the most productive farmers of the century and…" at bounding box center [454, 519] width 422 height 57
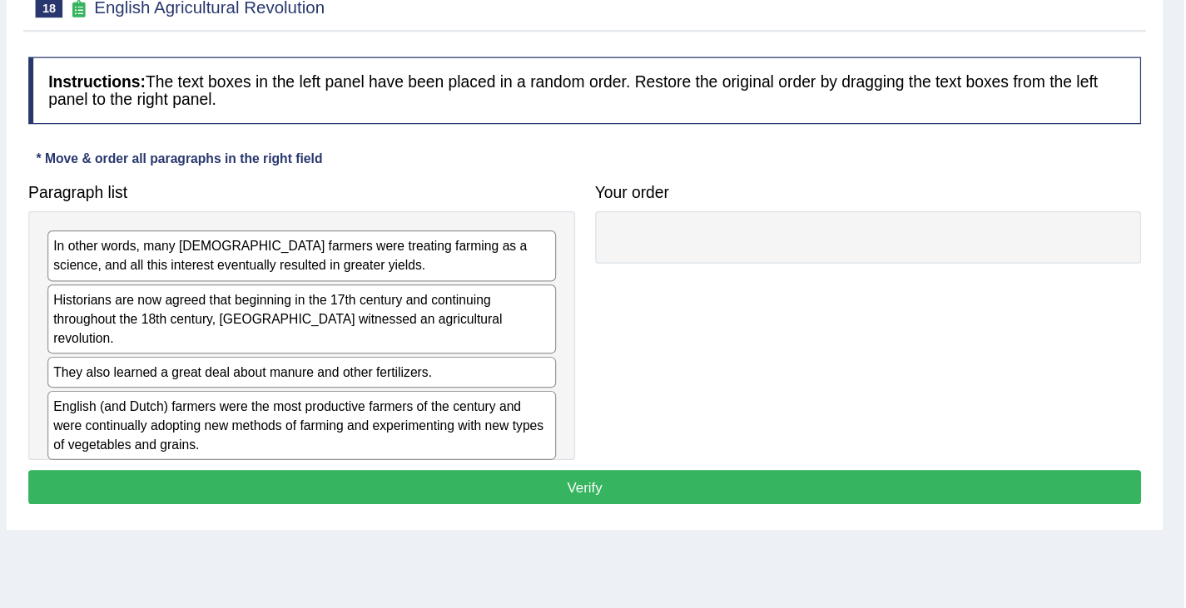
scroll to position [101, 0]
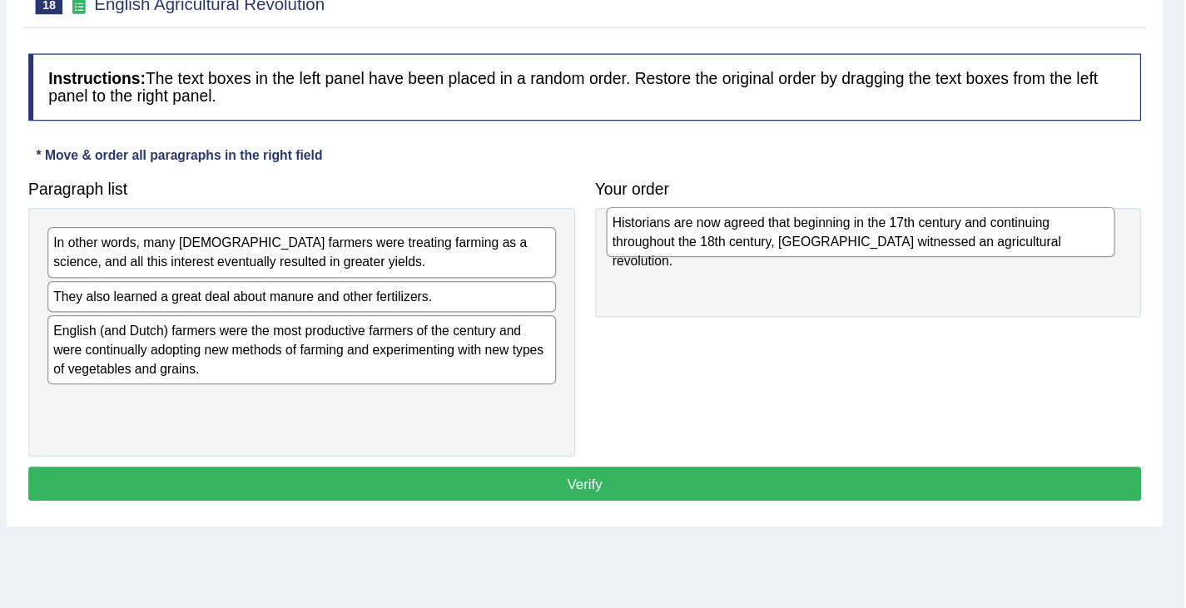
drag, startPoint x: 354, startPoint y: 360, endPoint x: 765, endPoint y: 300, distance: 415.5
click at [766, 300] on div "Historians are now agreed that beginning in the 17th century and continuing thr…" at bounding box center [918, 296] width 422 height 42
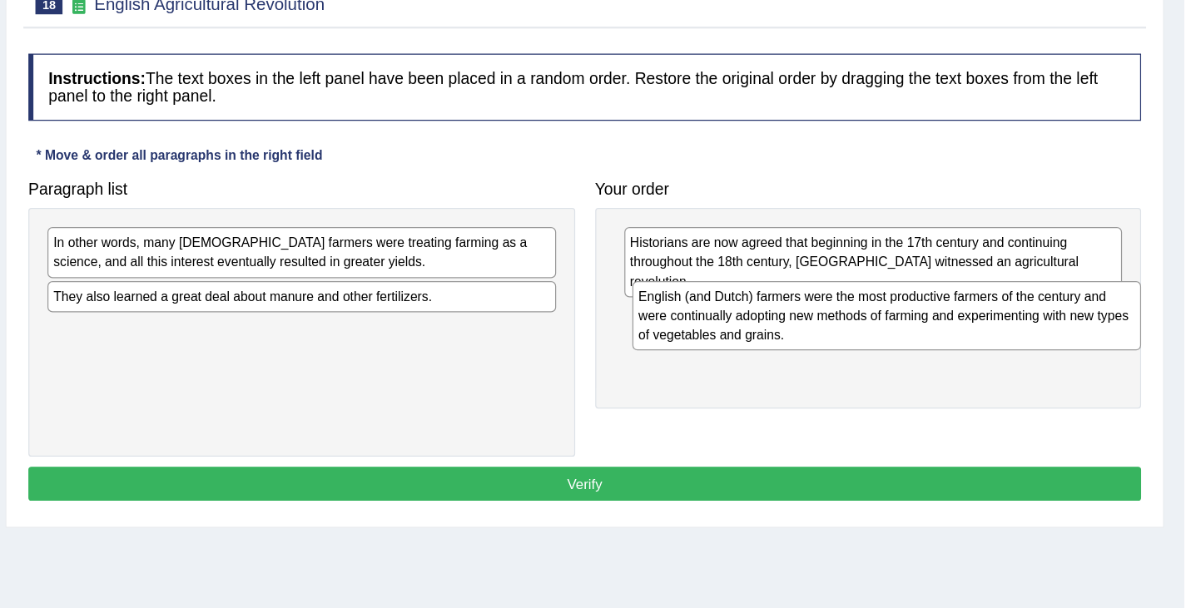
drag, startPoint x: 405, startPoint y: 385, endPoint x: 852, endPoint y: 359, distance: 448.5
click at [853, 359] on div "English (and Dutch) farmers were the most productive farmers of the century and…" at bounding box center [939, 365] width 422 height 57
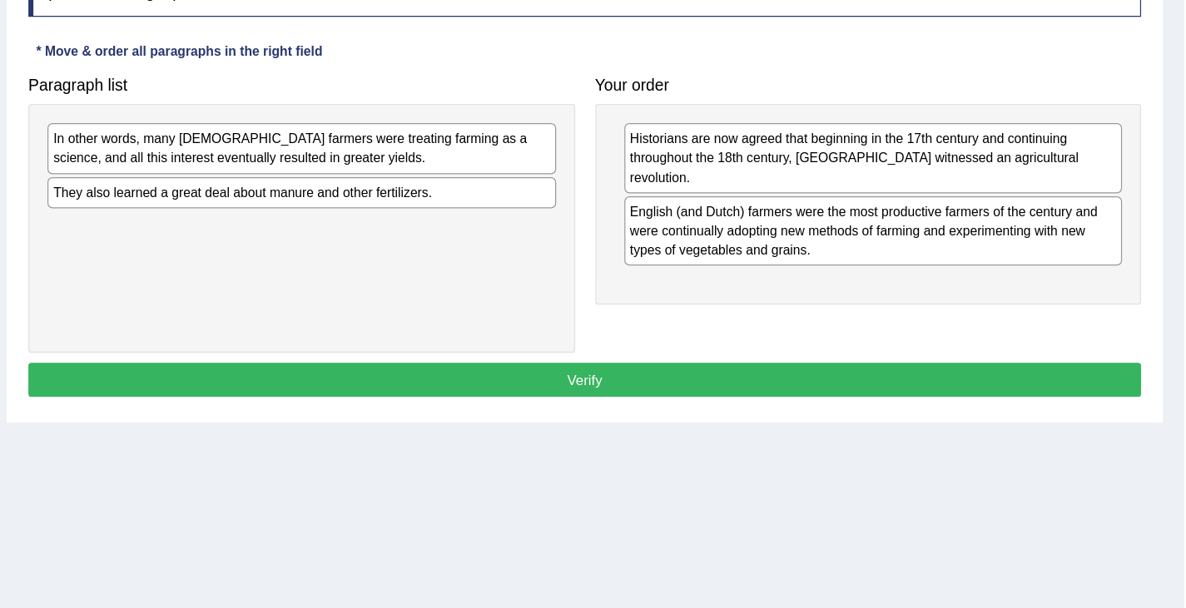
scroll to position [191, 0]
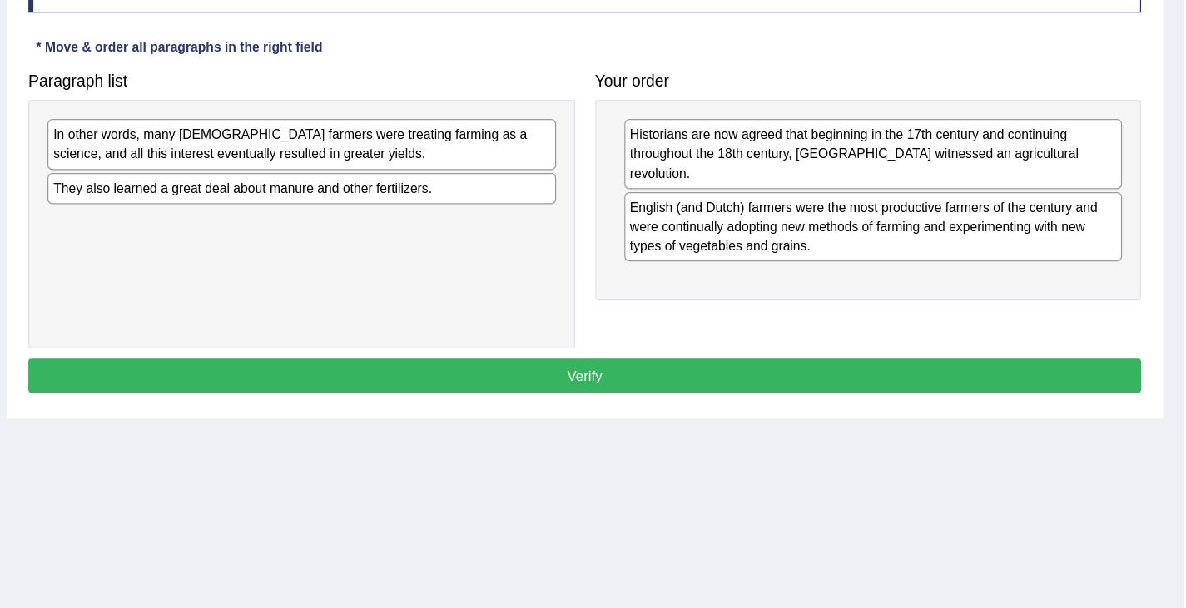
click at [731, 305] on div "Historians are now agreed that beginning in the 17th century and continuing thr…" at bounding box center [924, 269] width 454 height 166
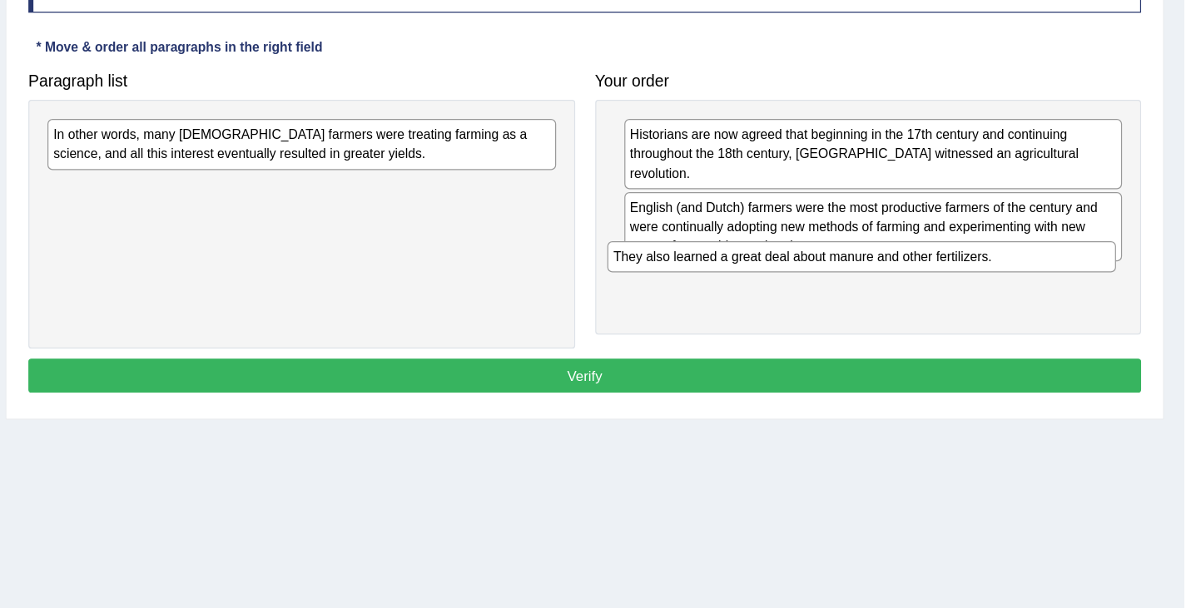
drag, startPoint x: 427, startPoint y: 265, endPoint x: 830, endPoint y: 319, distance: 406.5
click at [830, 320] on div "They also learned a great deal about manure and other fertilizers." at bounding box center [918, 317] width 422 height 26
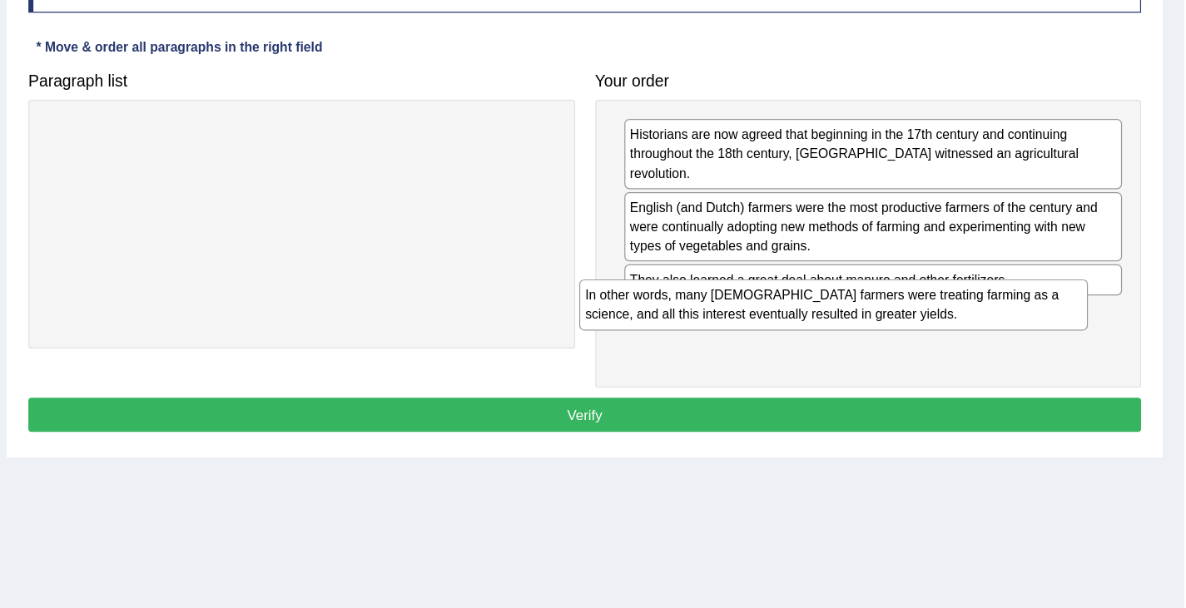
drag, startPoint x: 476, startPoint y: 221, endPoint x: 924, endPoint y: 361, distance: 469.4
click at [923, 360] on div "In other words, many [DEMOGRAPHIC_DATA] farmers were treating farming as a scie…" at bounding box center [895, 356] width 422 height 42
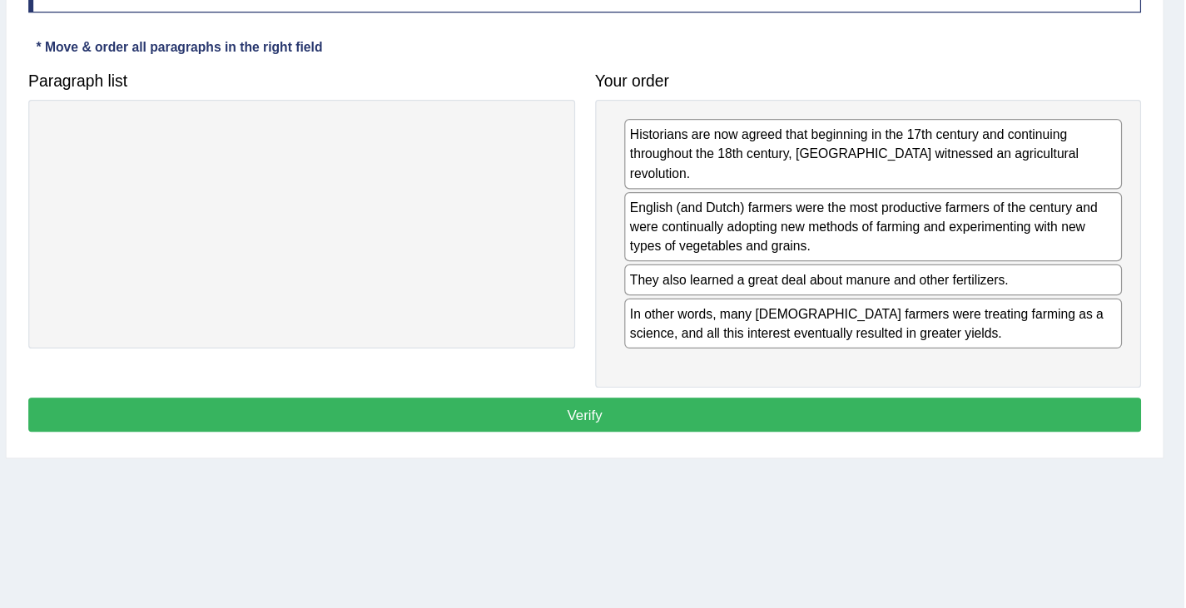
click at [735, 434] on button "Verify" at bounding box center [688, 448] width 923 height 28
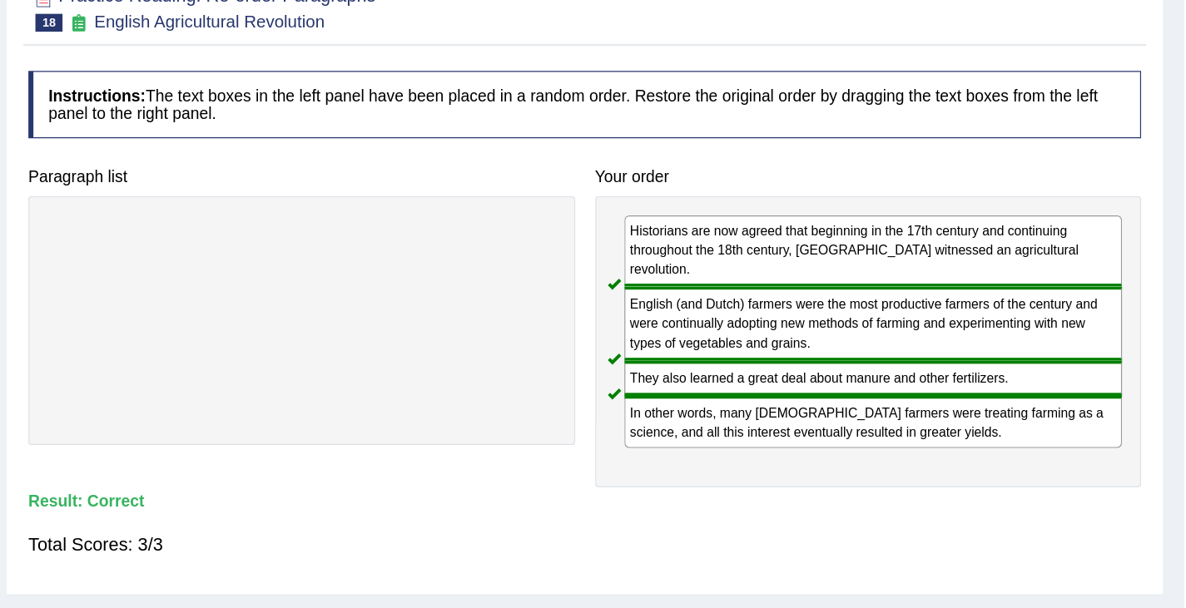
scroll to position [0, 0]
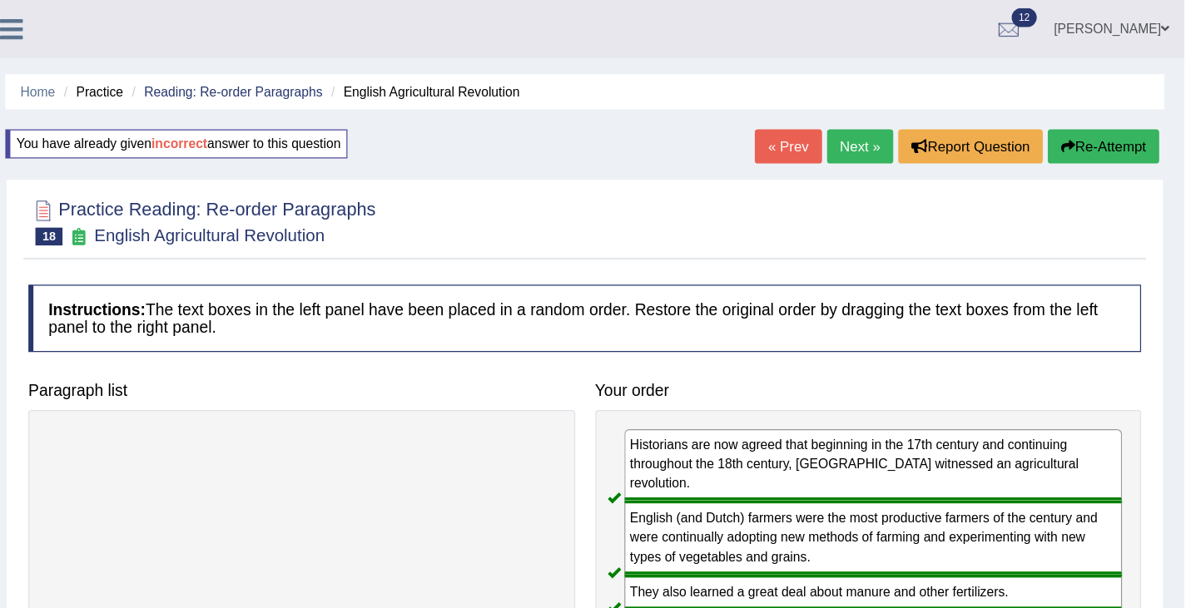
click at [907, 122] on link "Next »" at bounding box center [917, 121] width 55 height 28
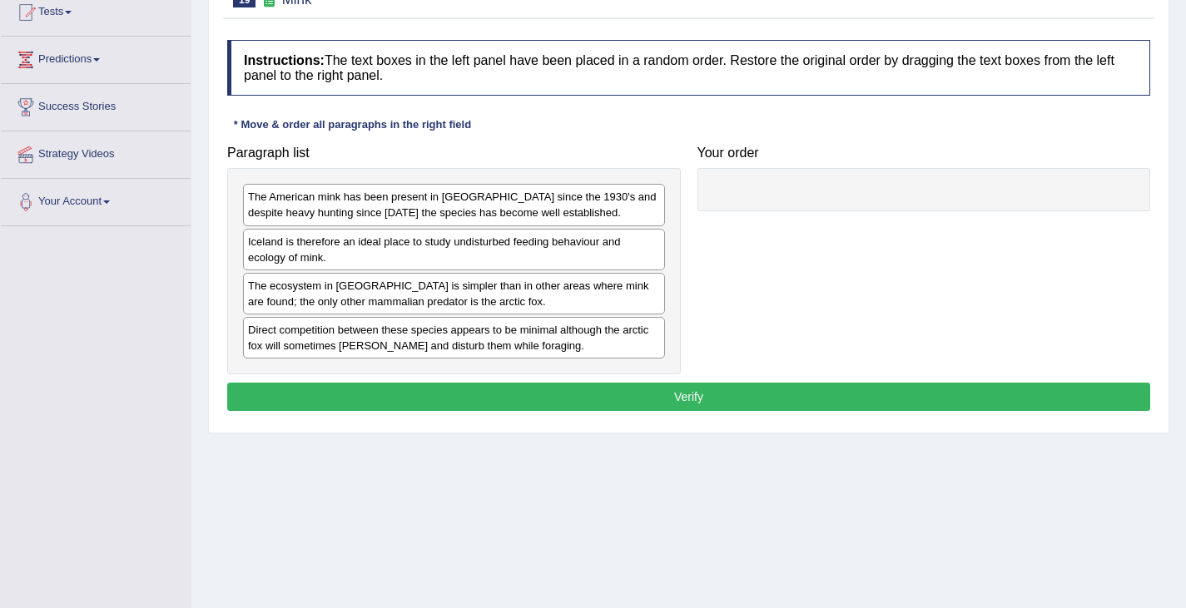
scroll to position [186, 0]
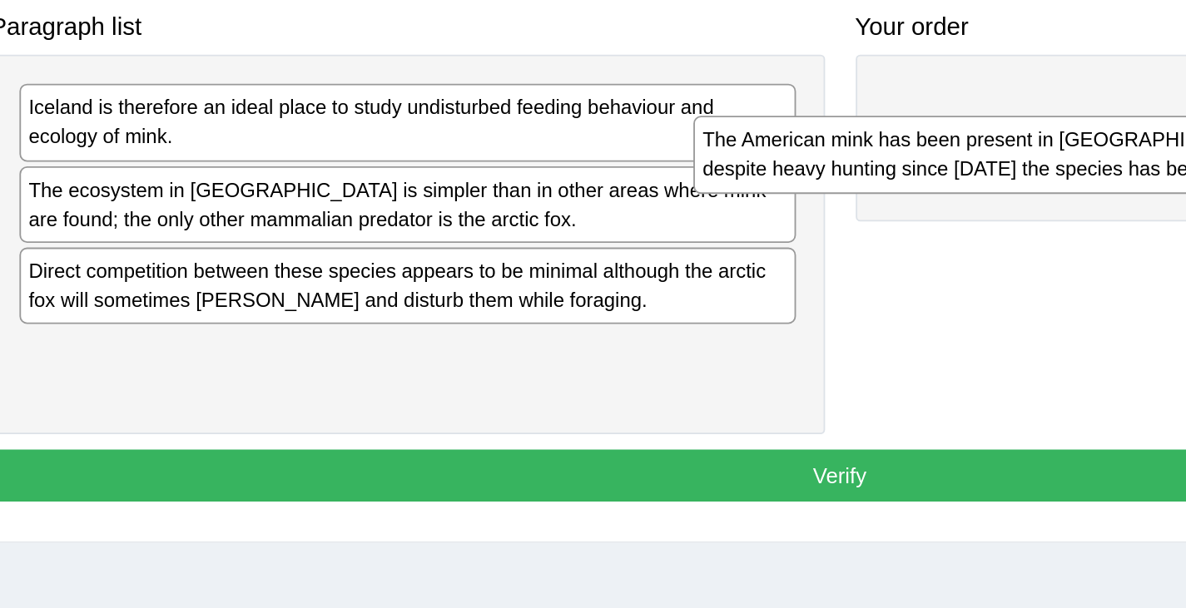
drag, startPoint x: 350, startPoint y: 219, endPoint x: 739, endPoint y: 211, distance: 388.8
click at [738, 212] on div "The American mink has been present in Iceland since the 1930's and despite heav…" at bounding box center [820, 224] width 422 height 42
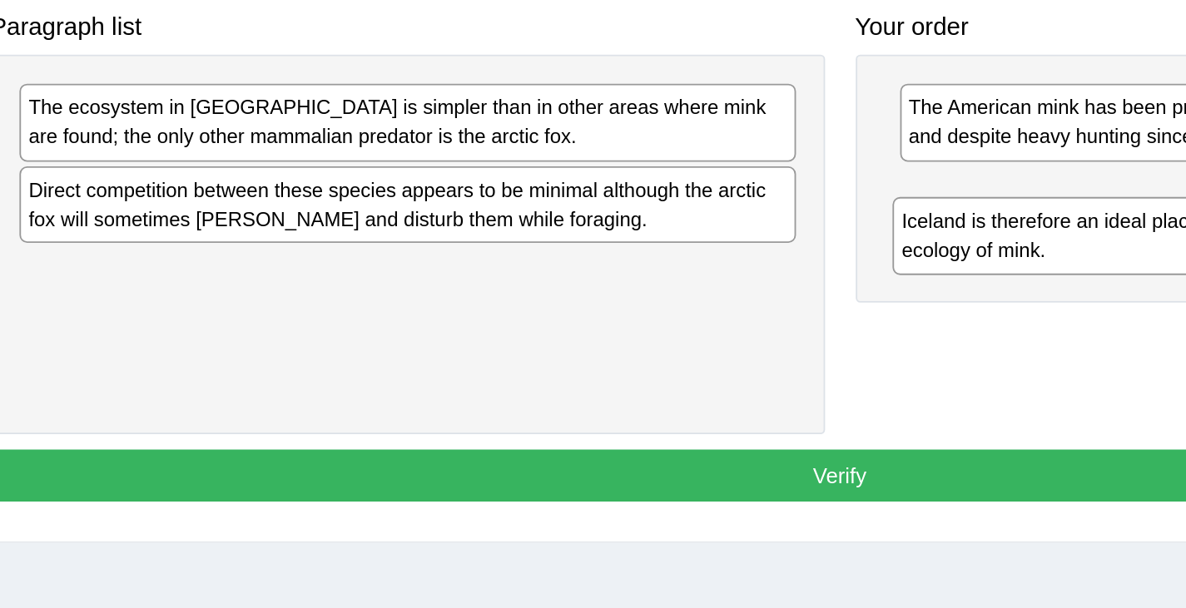
drag, startPoint x: 409, startPoint y: 207, endPoint x: 880, endPoint y: 267, distance: 474.1
click at [881, 267] on html "Toggle navigation Home Practice Questions Speaking Practice Read Aloud Repeat S…" at bounding box center [593, 118] width 1186 height 608
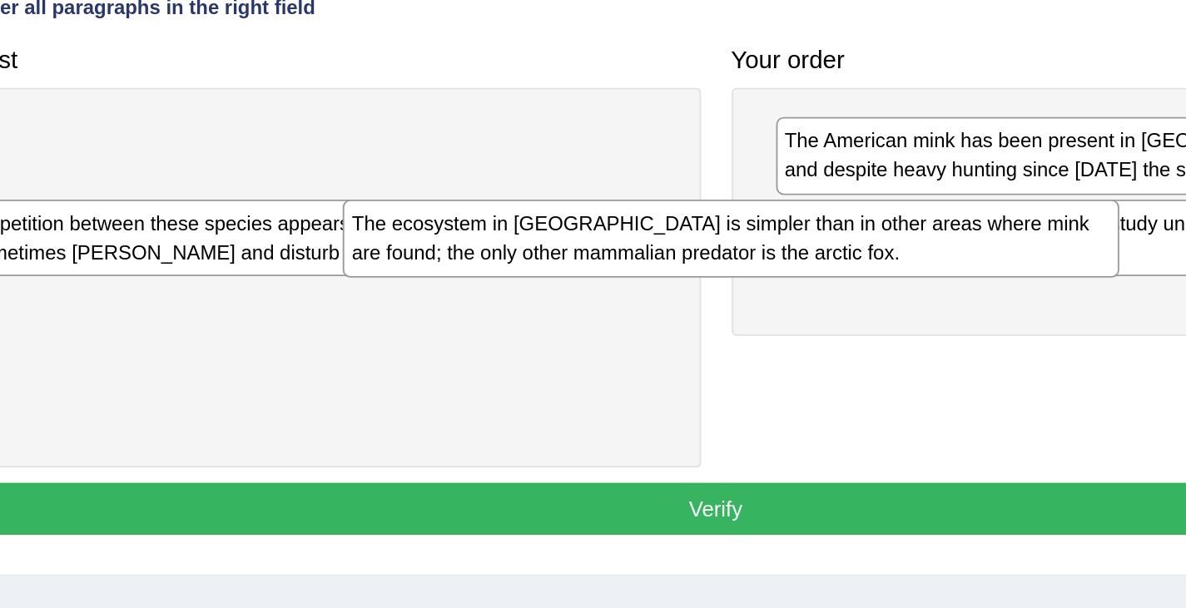
drag, startPoint x: 429, startPoint y: 202, endPoint x: 687, endPoint y: 250, distance: 262.3
click at [682, 249] on div "The ecosystem in Iceland is simpler than in other areas where mink are found; t…" at bounding box center [697, 252] width 422 height 42
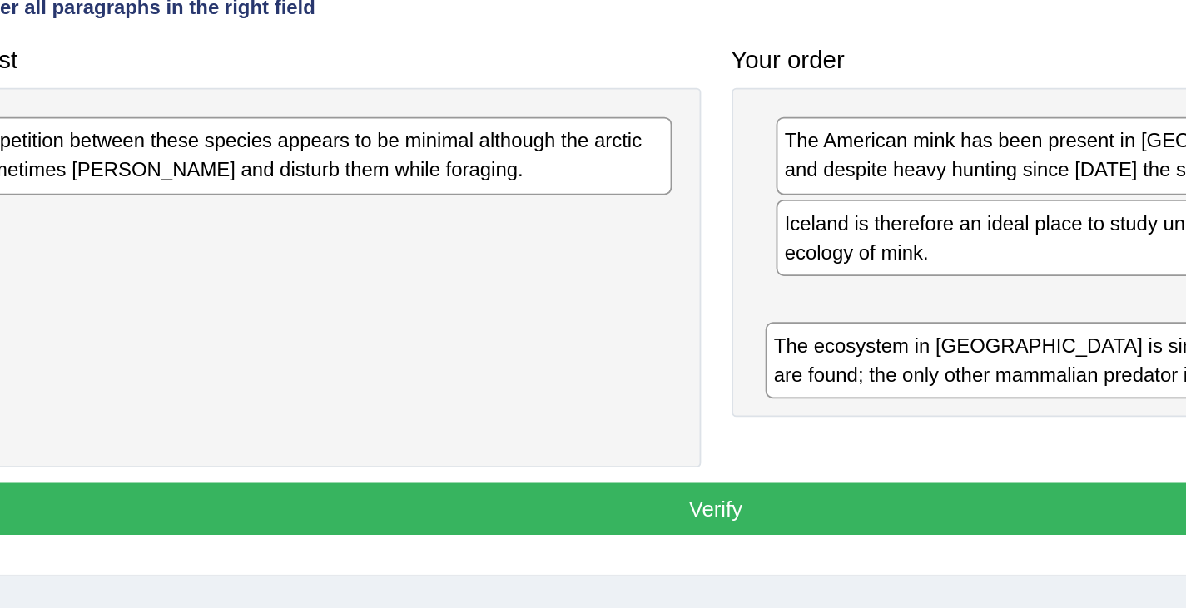
drag, startPoint x: 748, startPoint y: 252, endPoint x: 742, endPoint y: 319, distance: 66.8
click at [742, 319] on div "The ecosystem in Iceland is simpler than in other areas where mink are found; t…" at bounding box center [923, 318] width 414 height 42
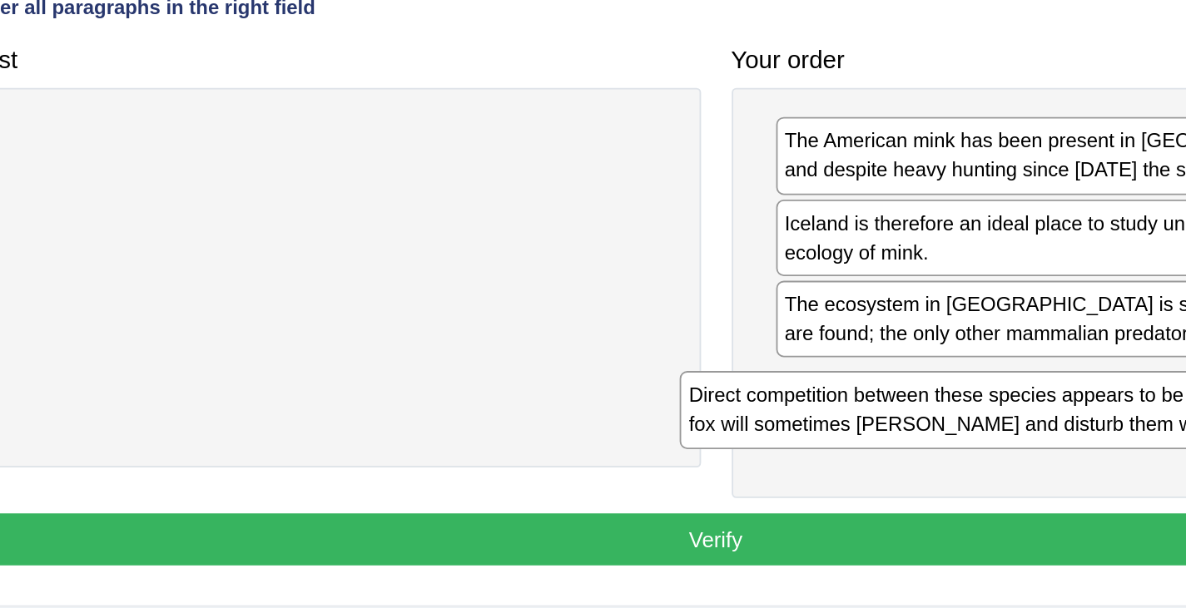
drag, startPoint x: 519, startPoint y: 214, endPoint x: 946, endPoint y: 351, distance: 447.7
click at [946, 351] on html "Toggle navigation Home Practice Questions Speaking Practice Read Aloud Repeat S…" at bounding box center [593, 118] width 1186 height 608
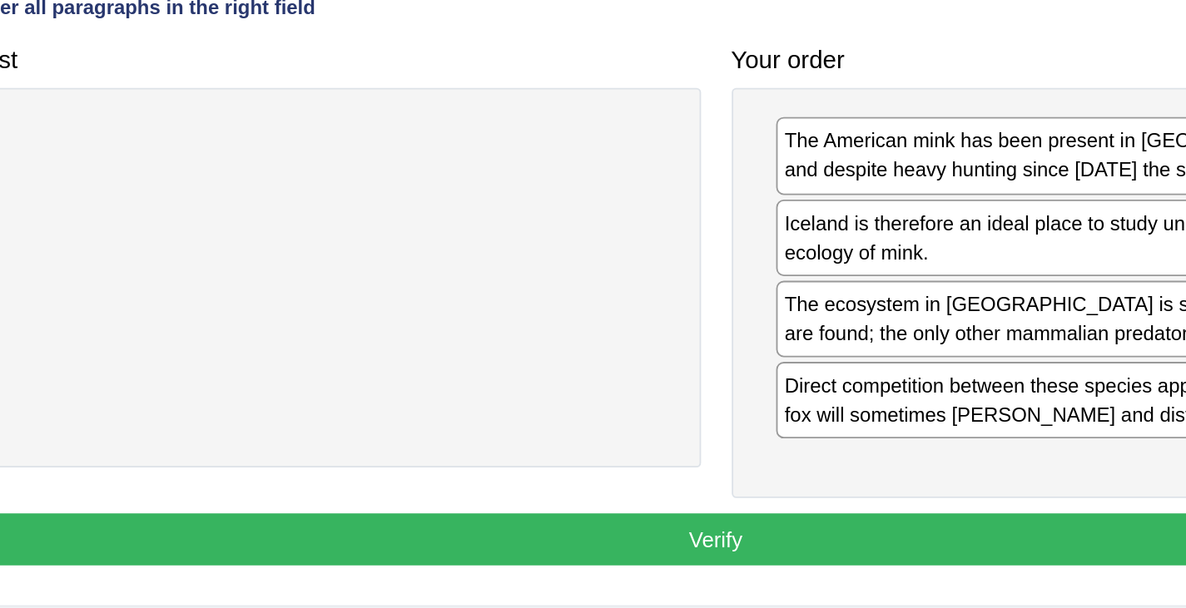
click at [792, 418] on button "Verify" at bounding box center [688, 415] width 923 height 28
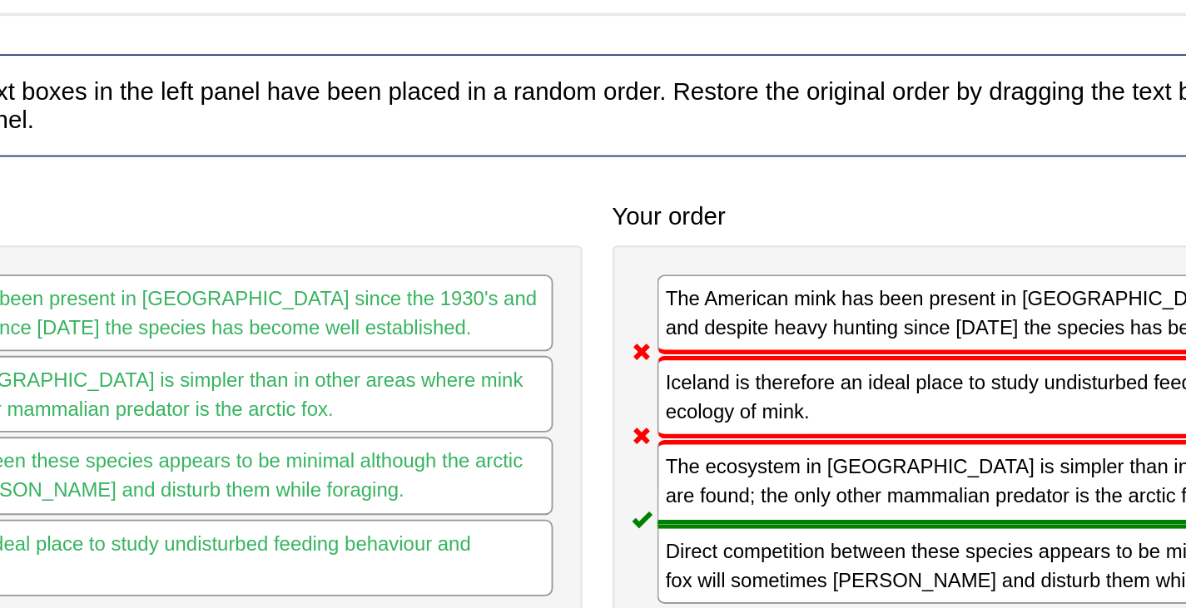
scroll to position [161, 0]
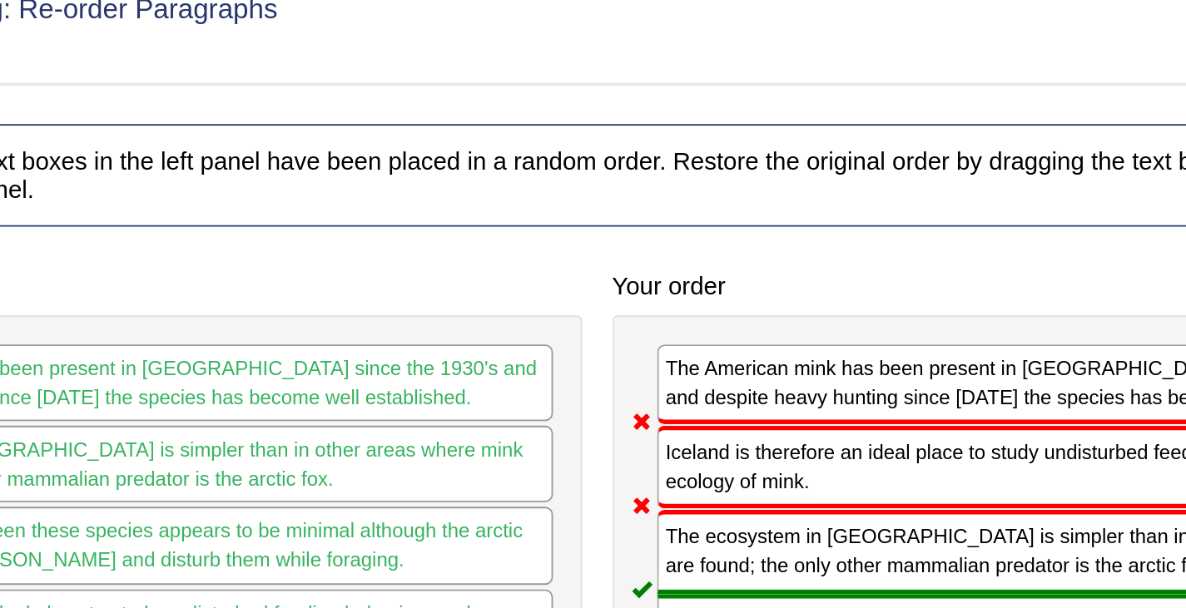
click at [856, 295] on div "The ecosystem in Iceland is simpler than in other areas where mink are found; t…" at bounding box center [929, 299] width 414 height 45
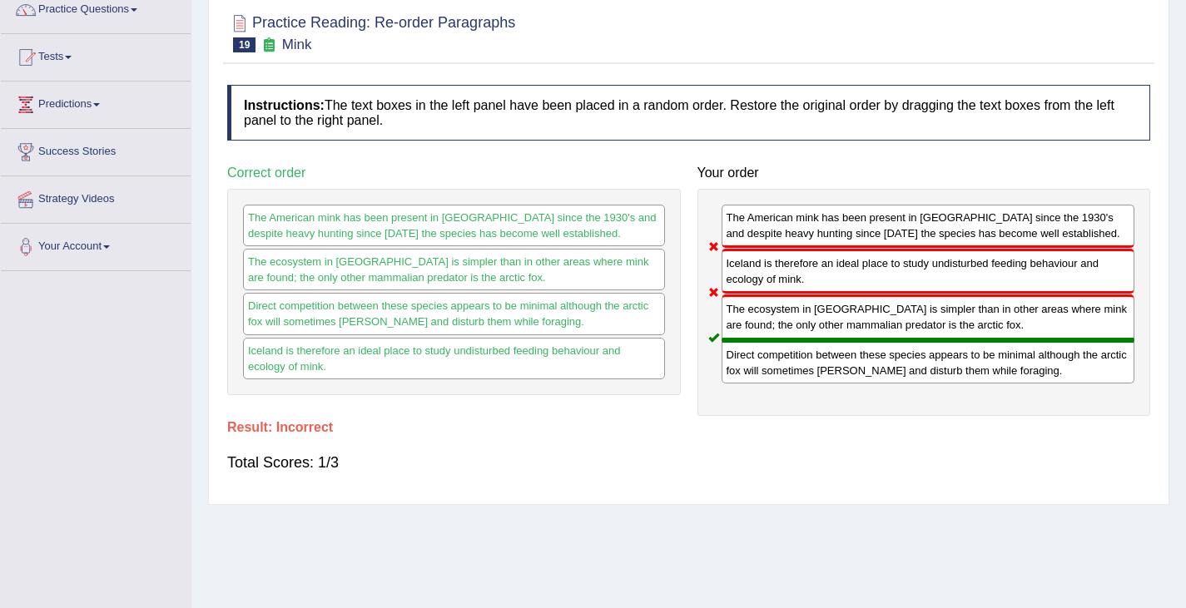
scroll to position [150, 0]
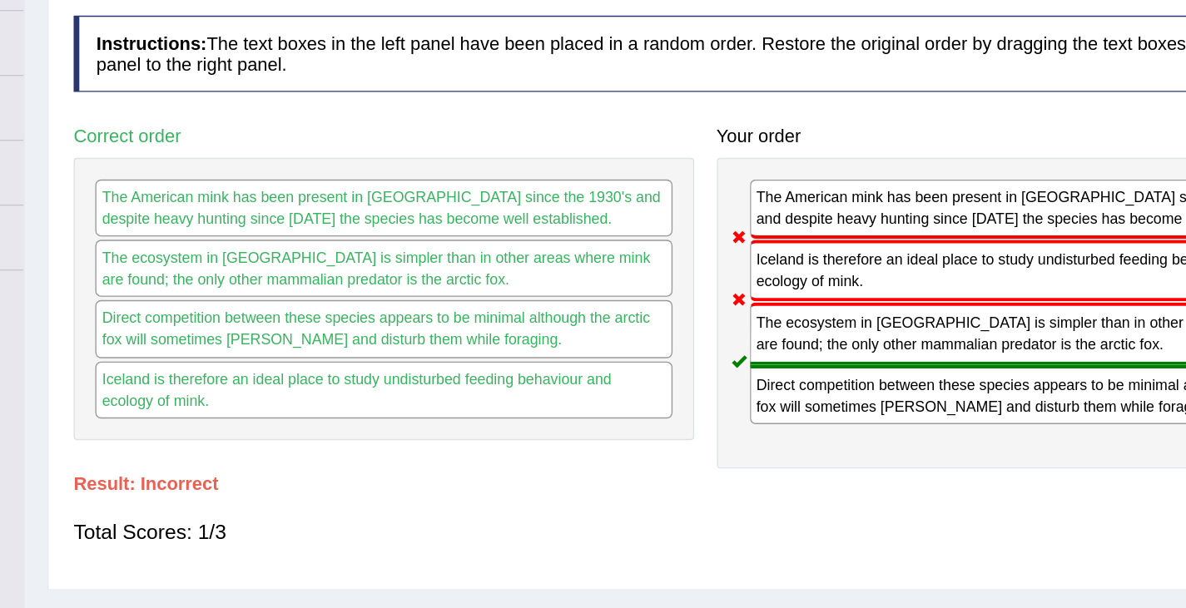
click at [351, 222] on div "The American mink has been present in Iceland since the 1930's and despite heav…" at bounding box center [454, 219] width 422 height 42
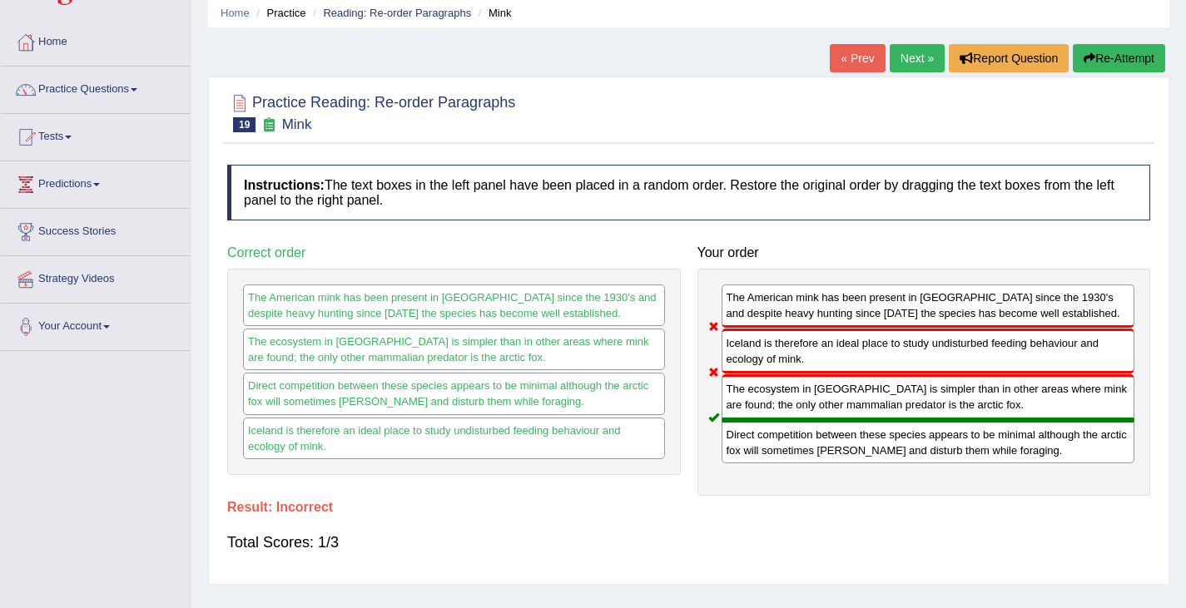
scroll to position [0, 0]
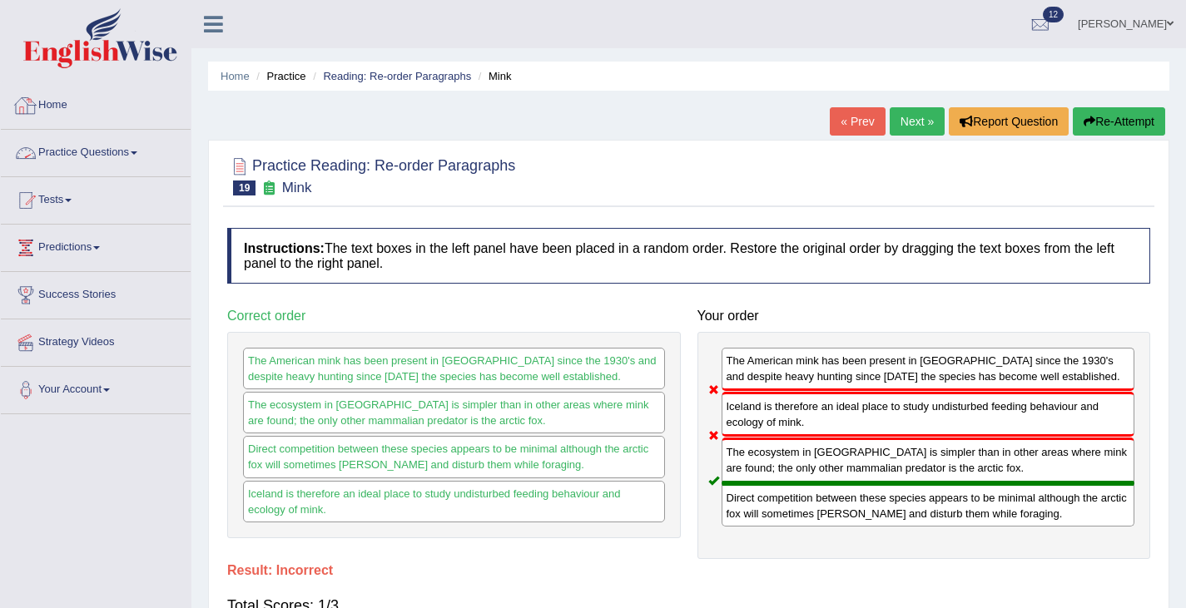
click at [106, 157] on link "Practice Questions" at bounding box center [96, 151] width 190 height 42
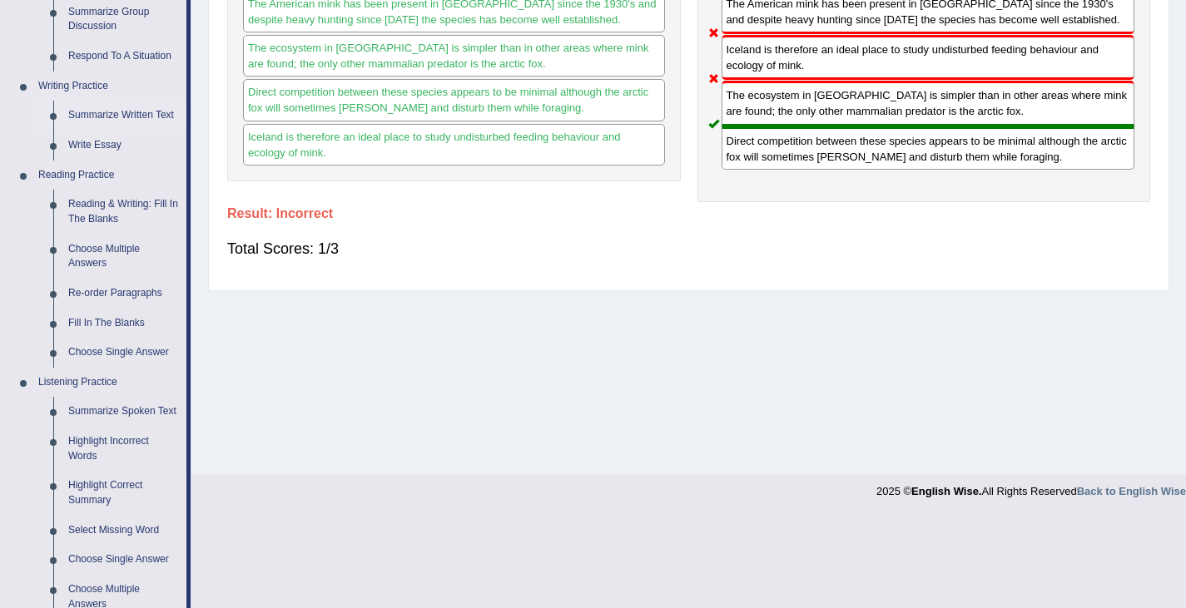
scroll to position [640, 0]
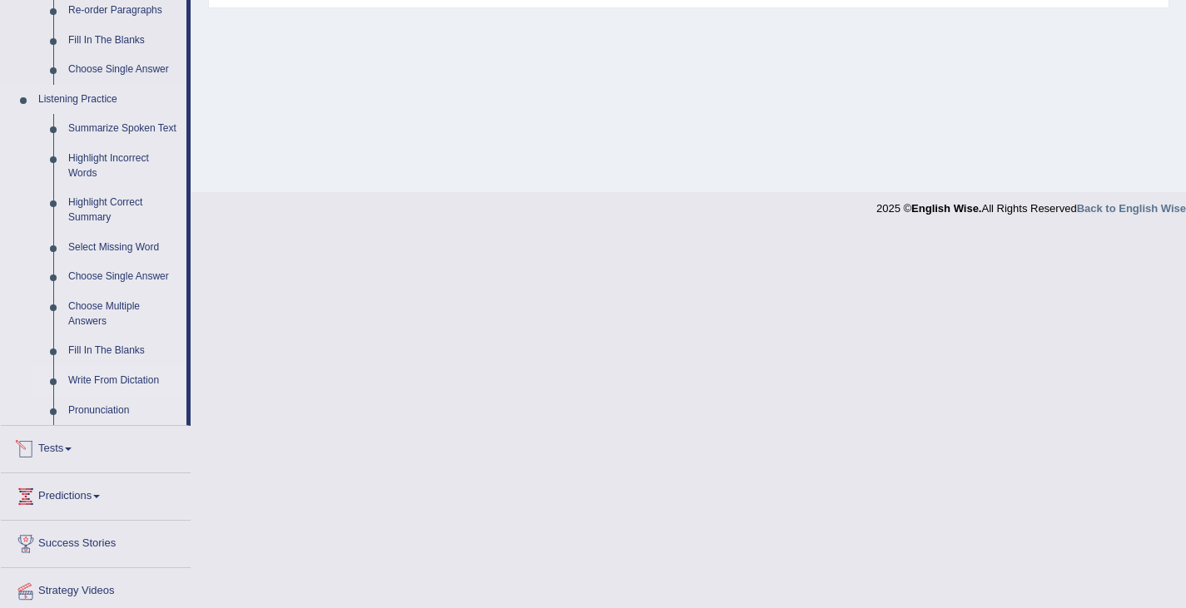
click at [102, 390] on link "Write From Dictation" at bounding box center [124, 381] width 126 height 30
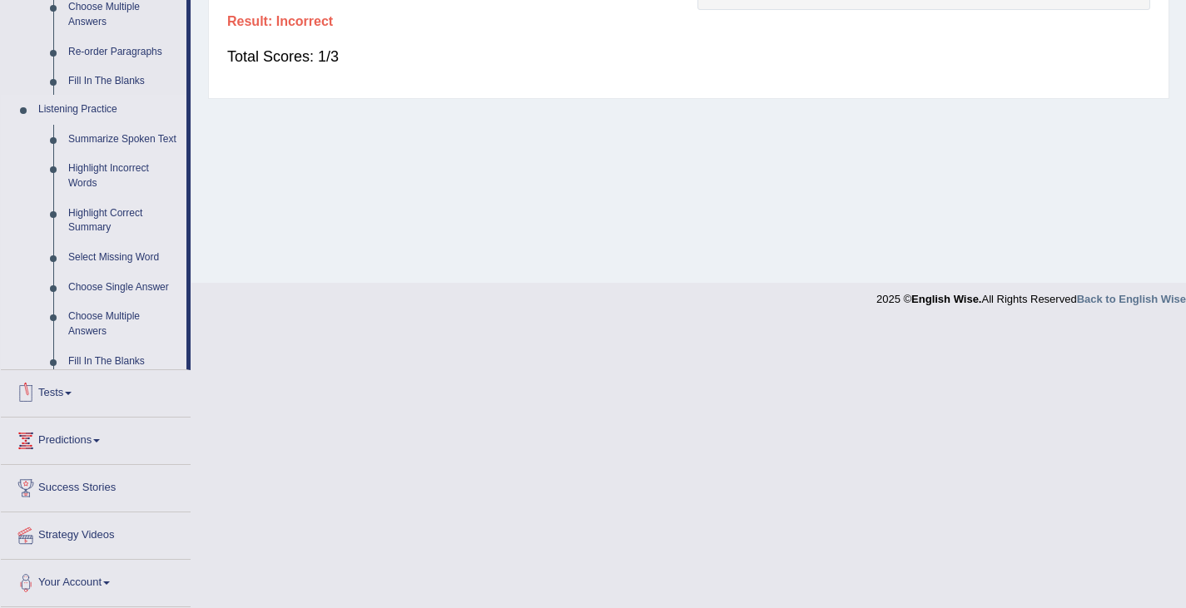
scroll to position [266, 0]
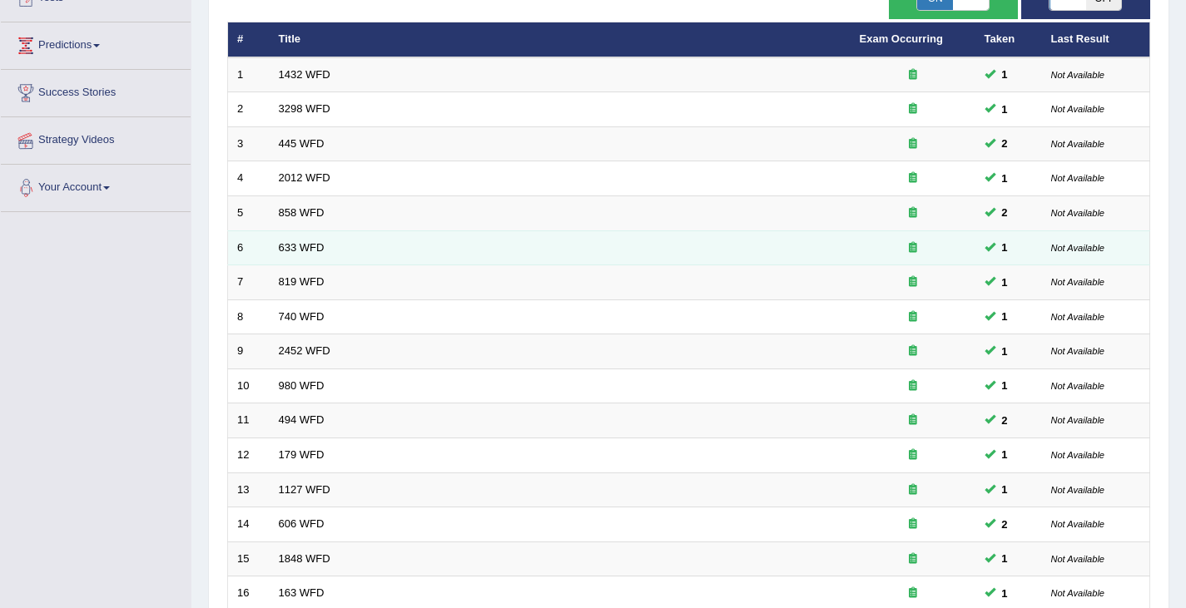
scroll to position [494, 0]
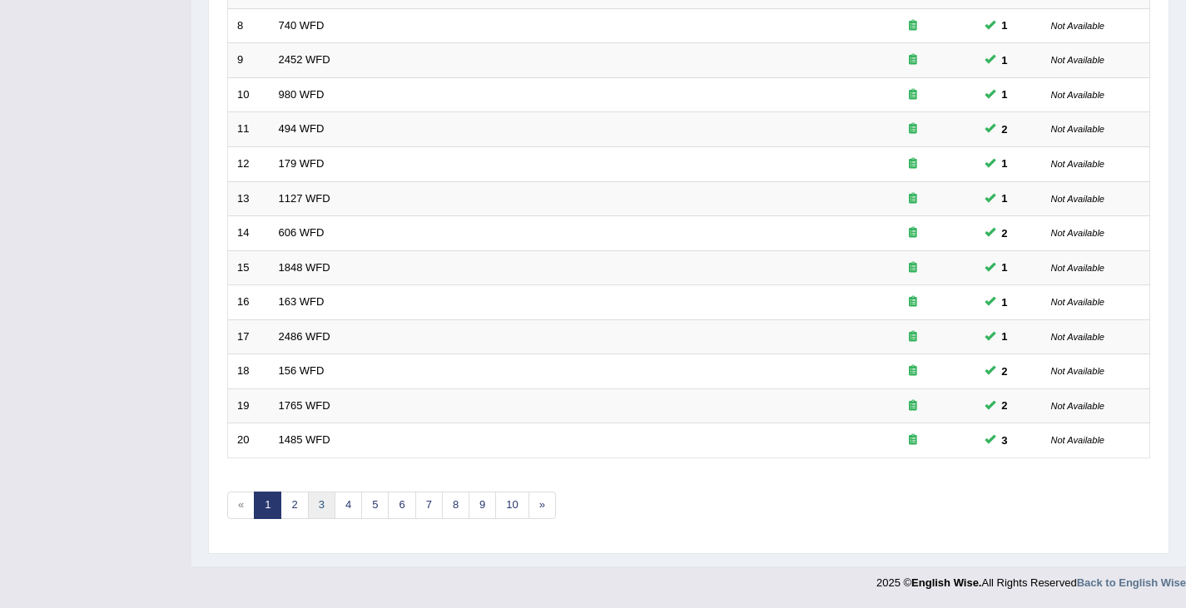
click at [322, 509] on link "3" at bounding box center [321, 505] width 27 height 27
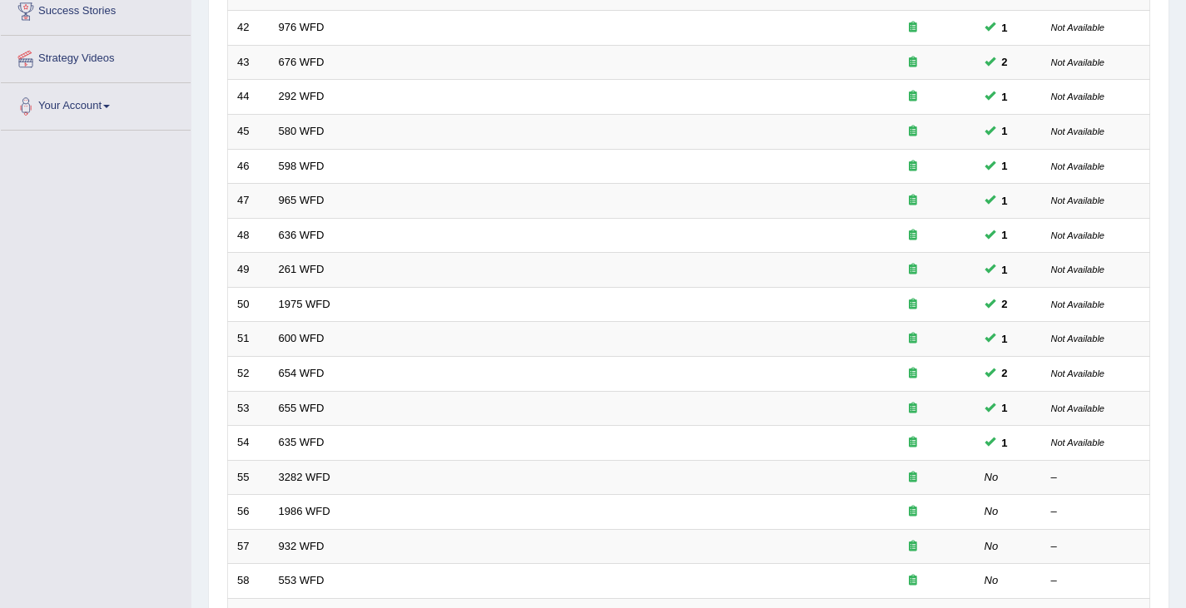
scroll to position [494, 0]
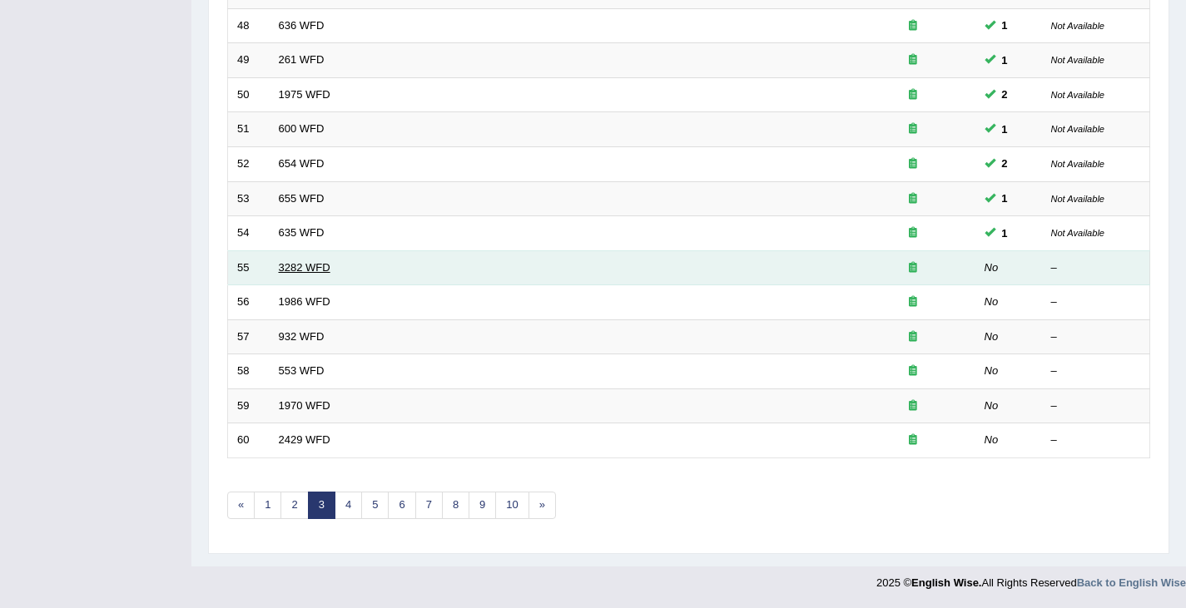
click at [309, 264] on link "3282 WFD" at bounding box center [305, 267] width 52 height 12
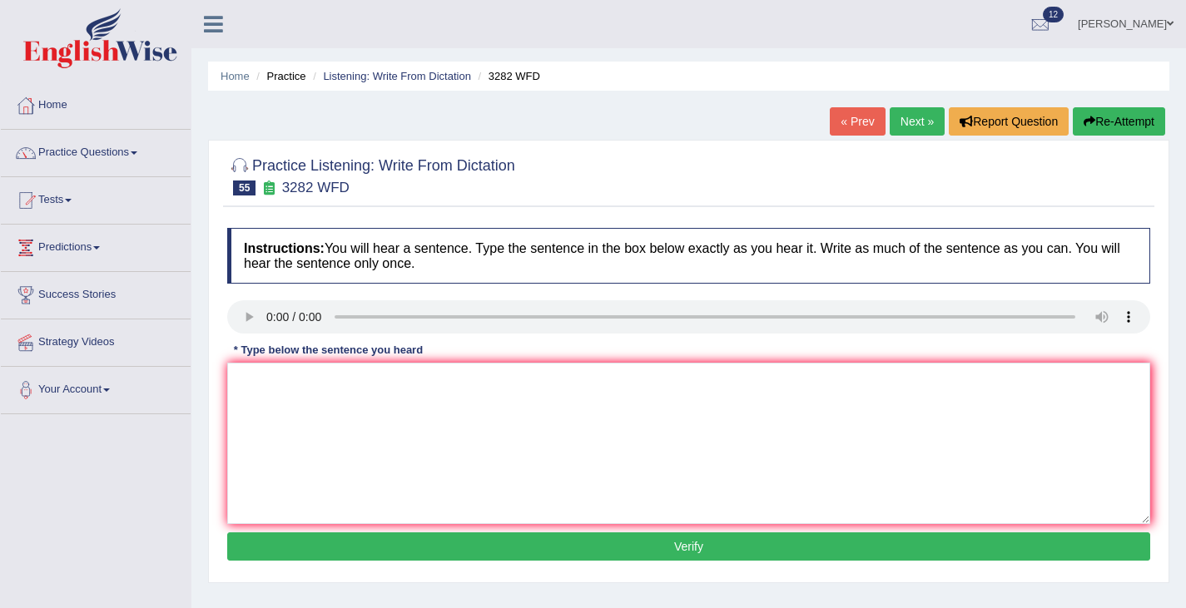
click at [201, 469] on div "Home Practice Listening: Write From Dictation 3282 WFD « Prev Next » Report Que…" at bounding box center [688, 416] width 995 height 832
click at [308, 400] on textarea at bounding box center [688, 443] width 923 height 161
click at [295, 434] on textarea at bounding box center [688, 443] width 923 height 161
click at [260, 408] on textarea at bounding box center [688, 443] width 923 height 161
type textarea "Computers used to be larger than they are now."
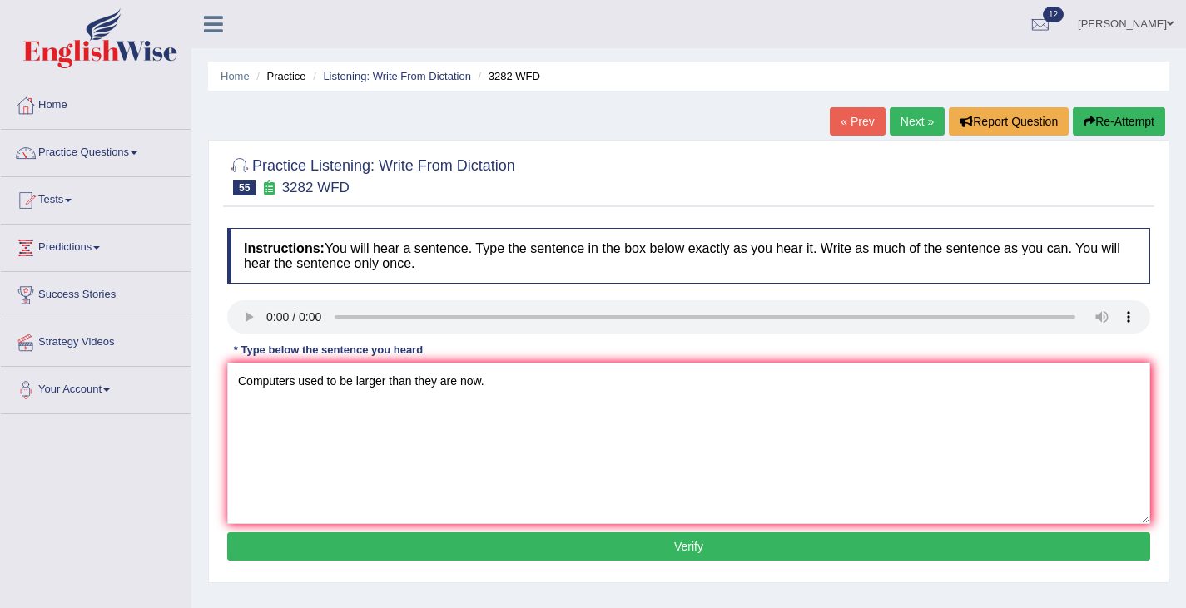
click at [664, 549] on button "Verify" at bounding box center [688, 547] width 923 height 28
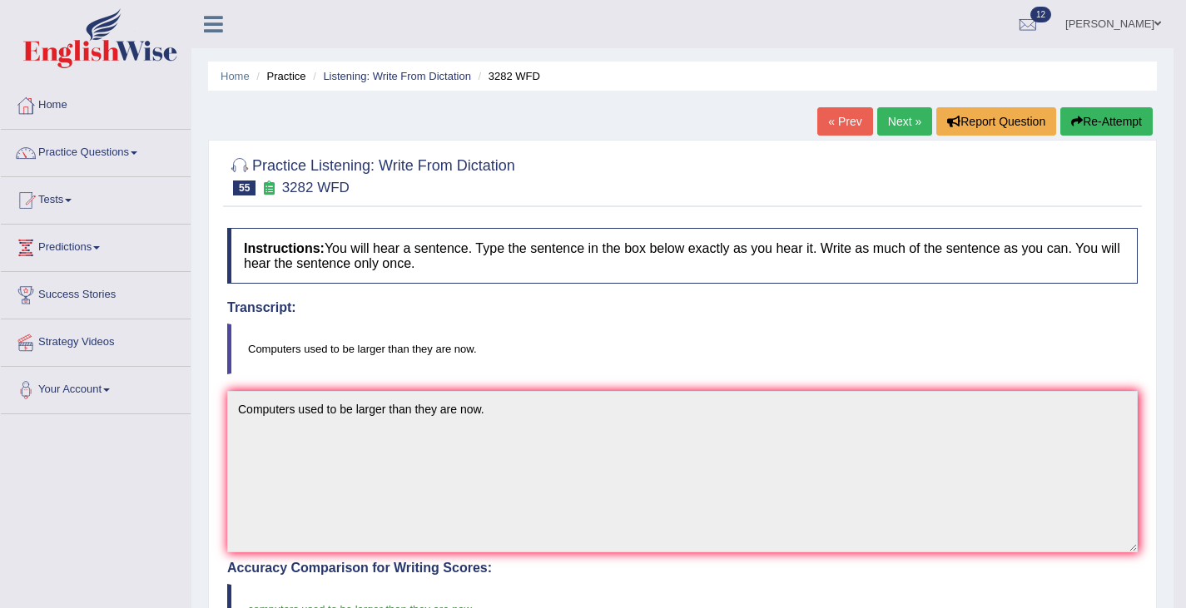
click at [891, 119] on link "Next »" at bounding box center [904, 121] width 55 height 28
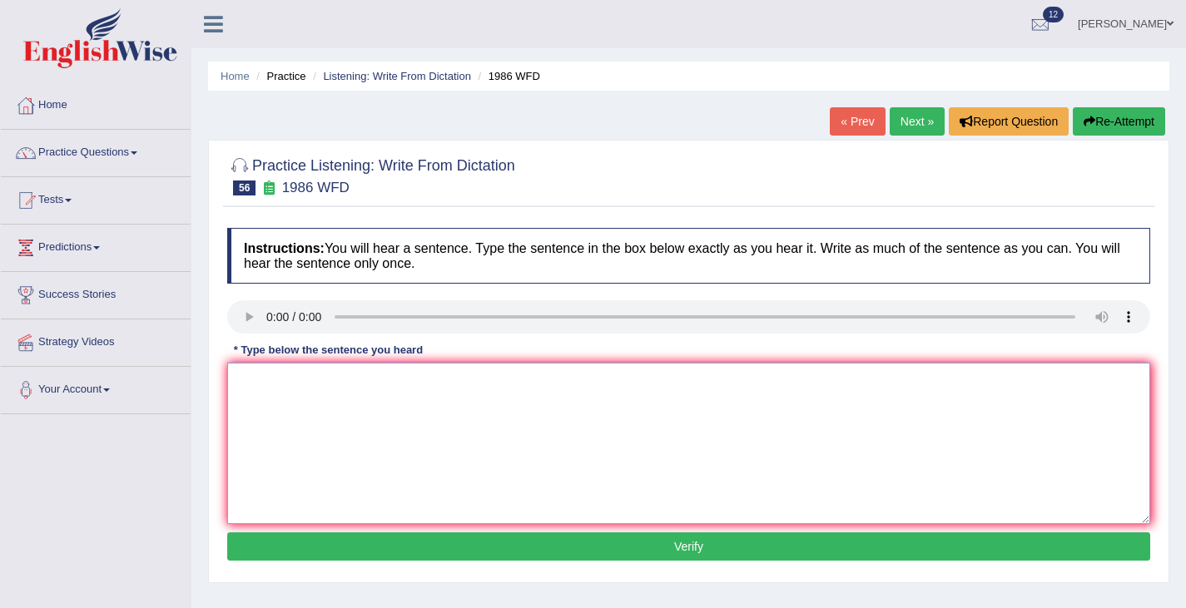
click at [305, 389] on textarea at bounding box center [688, 443] width 923 height 161
type textarea "A good academic paper should present a clear argument."
click at [665, 555] on button "Verify" at bounding box center [688, 547] width 923 height 28
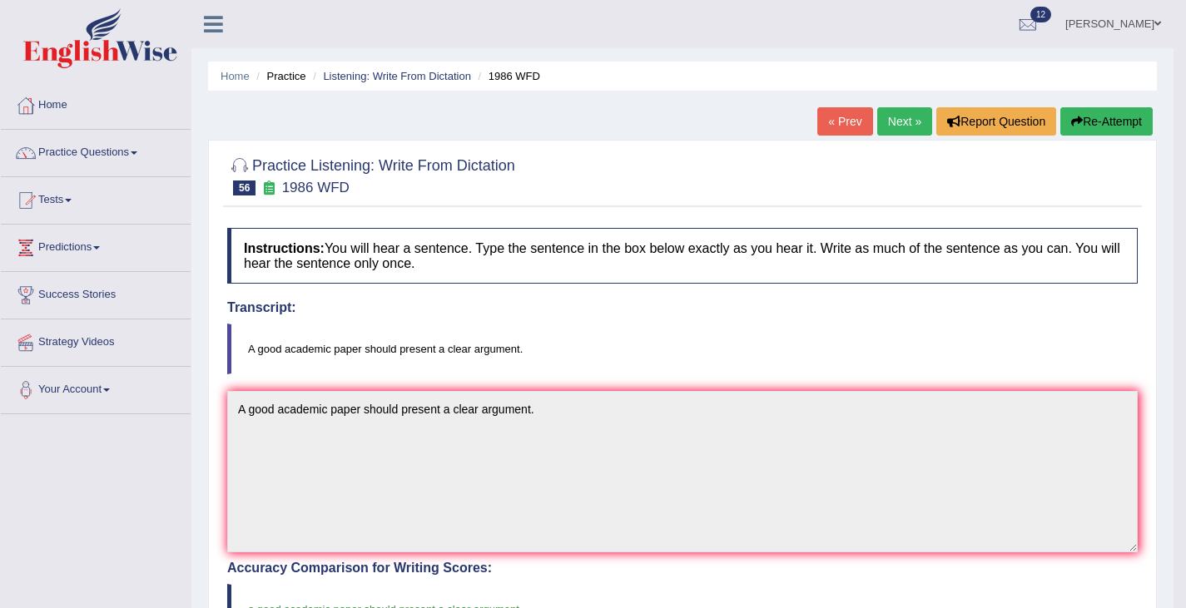
click at [906, 127] on link "Next »" at bounding box center [904, 121] width 55 height 28
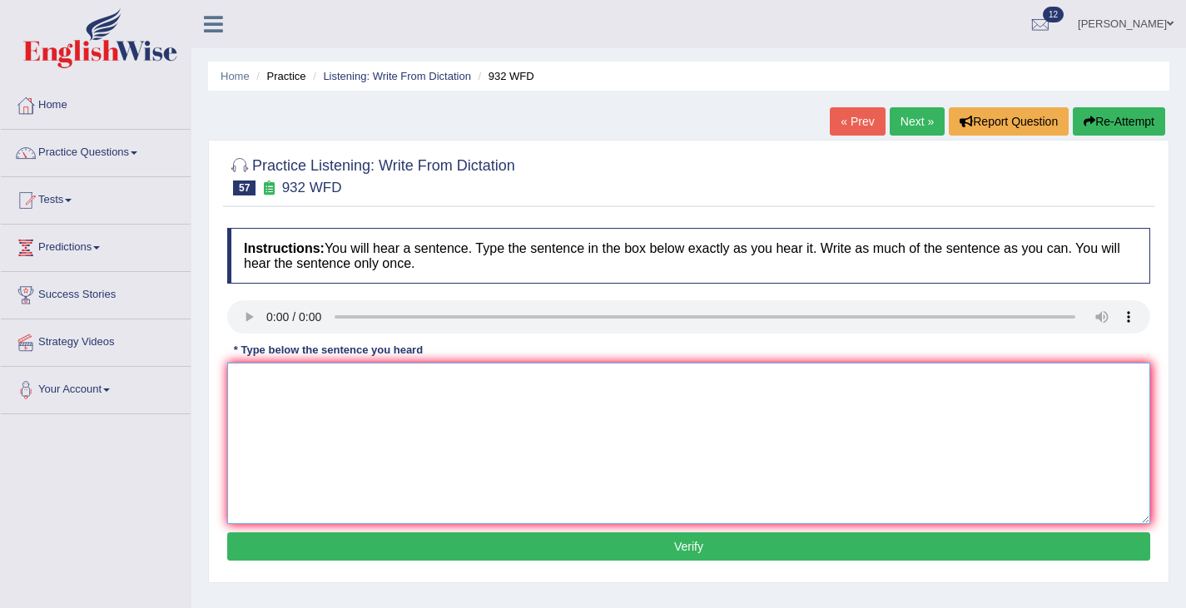
click at [372, 395] on textarea at bounding box center [688, 443] width 923 height 161
click at [246, 407] on textarea at bounding box center [688, 443] width 923 height 161
type textarea "Take the first step by applying for the university scholarship now."
click at [663, 540] on button "Verify" at bounding box center [688, 547] width 923 height 28
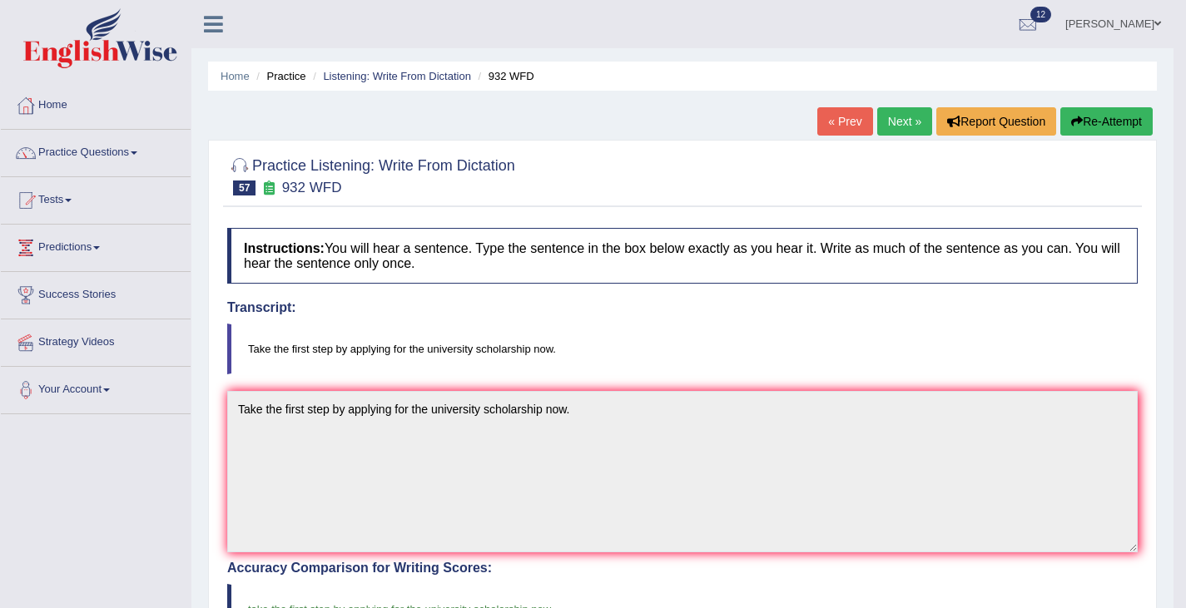
click at [891, 116] on link "Next »" at bounding box center [904, 121] width 55 height 28
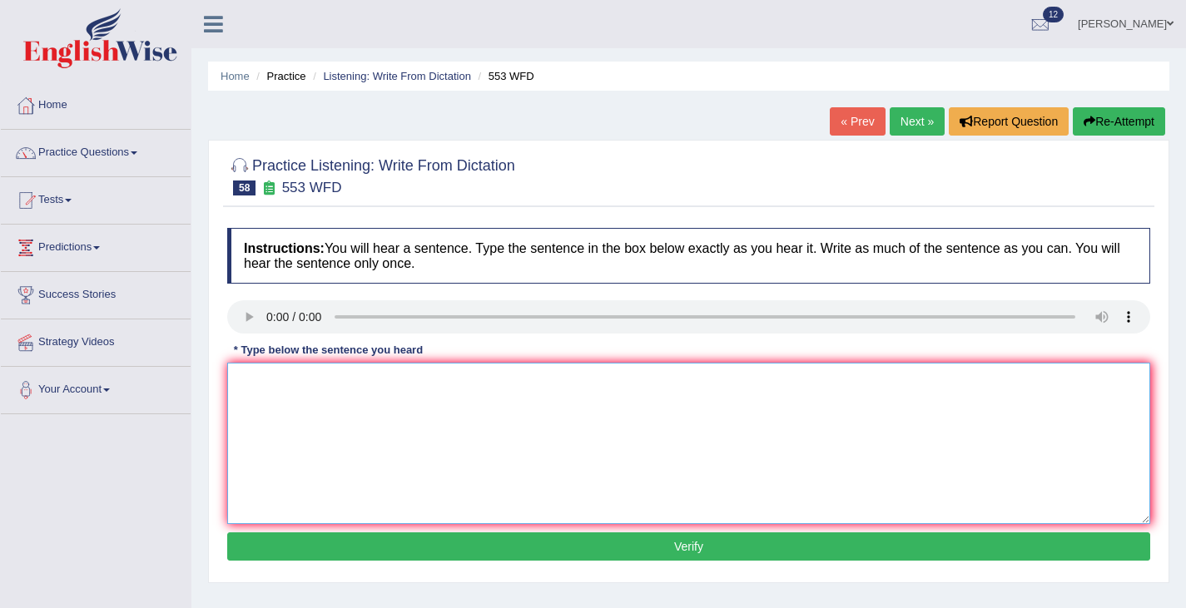
click at [268, 424] on textarea at bounding box center [688, 443] width 923 height 161
click at [464, 379] on textarea "Water filters on campus discourage the necessesity of using plastic bottles." at bounding box center [688, 443] width 923 height 161
click at [489, 381] on textarea "Water filters on campus discourage the necessesity of using plastic bottles." at bounding box center [688, 443] width 923 height 161
click at [386, 458] on textarea "Water filters on campus discourage the necessity of using plastic bottles." at bounding box center [688, 443] width 923 height 161
click at [359, 385] on textarea "Water filters on campus discourage the necessity of using plastic bottles." at bounding box center [688, 443] width 923 height 161
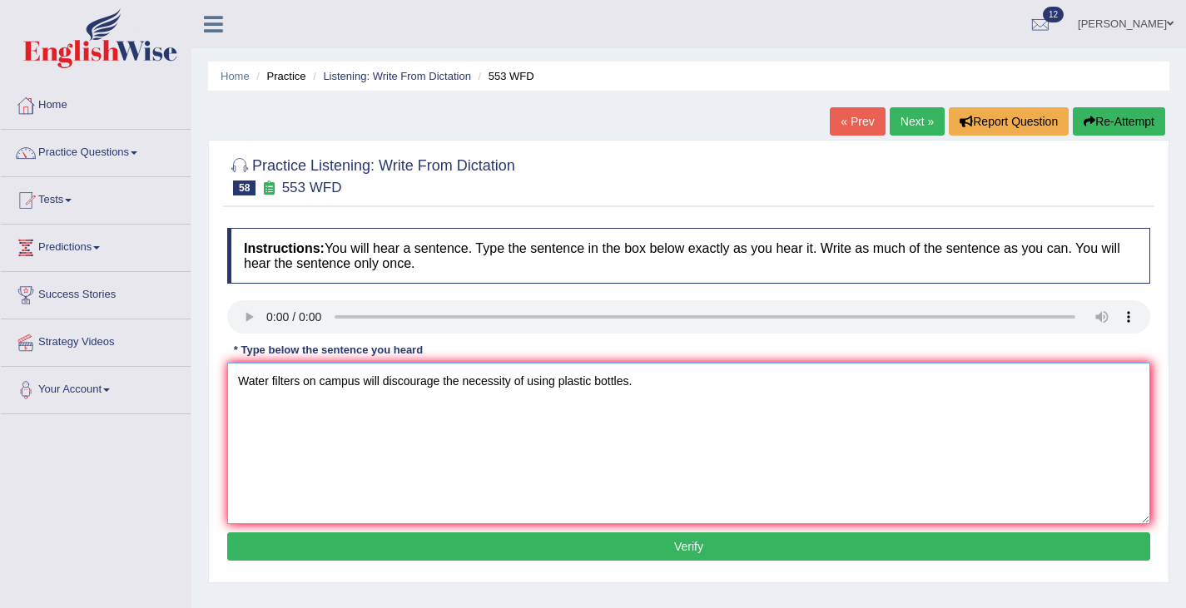
click at [463, 378] on textarea "Water filters on campus will discourage the necessity of using plastic bottles." at bounding box center [688, 443] width 923 height 161
click at [468, 376] on textarea "Water filters on campus will discourage the necessity of using plastic bottles." at bounding box center [688, 443] width 923 height 161
click at [525, 378] on textarea "Water filters on campus will discourage the unnecessity of using plastic bottle…" at bounding box center [688, 443] width 923 height 161
click at [545, 385] on textarea "Water filters on campus will discourage the unnecessary of using plastic bottle…" at bounding box center [688, 443] width 923 height 161
click at [562, 382] on textarea "Water filters on campus will discourage the unnecessary using plastic bottles." at bounding box center [688, 443] width 923 height 161
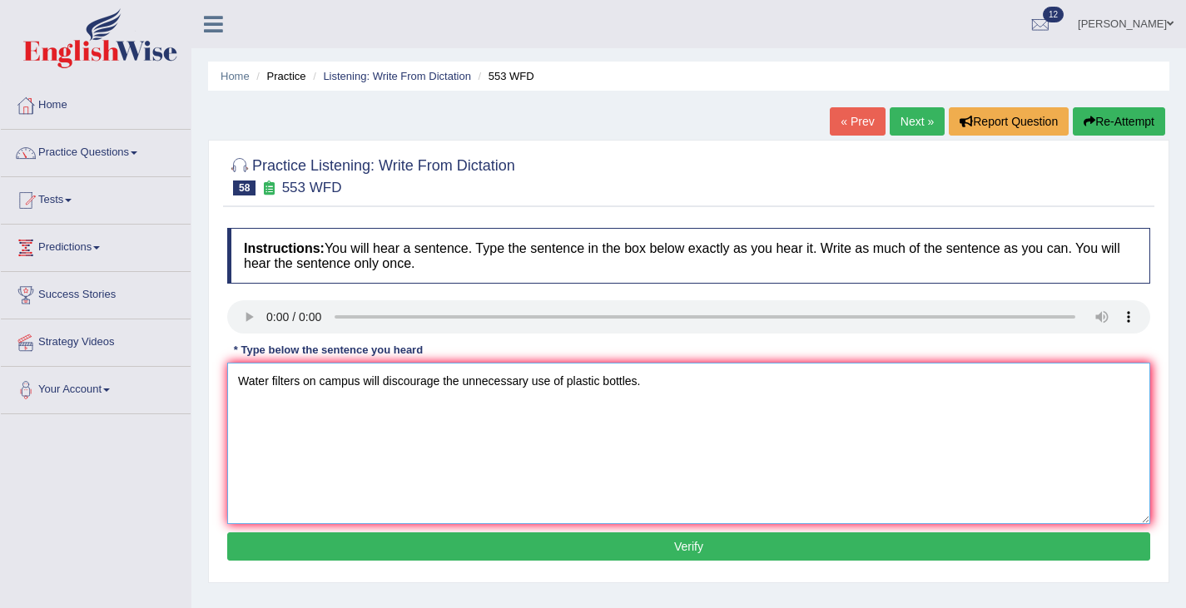
type textarea "Water filters on campus will discourage the unnecessary use of plastic bottles."
click at [667, 546] on button "Verify" at bounding box center [688, 547] width 923 height 28
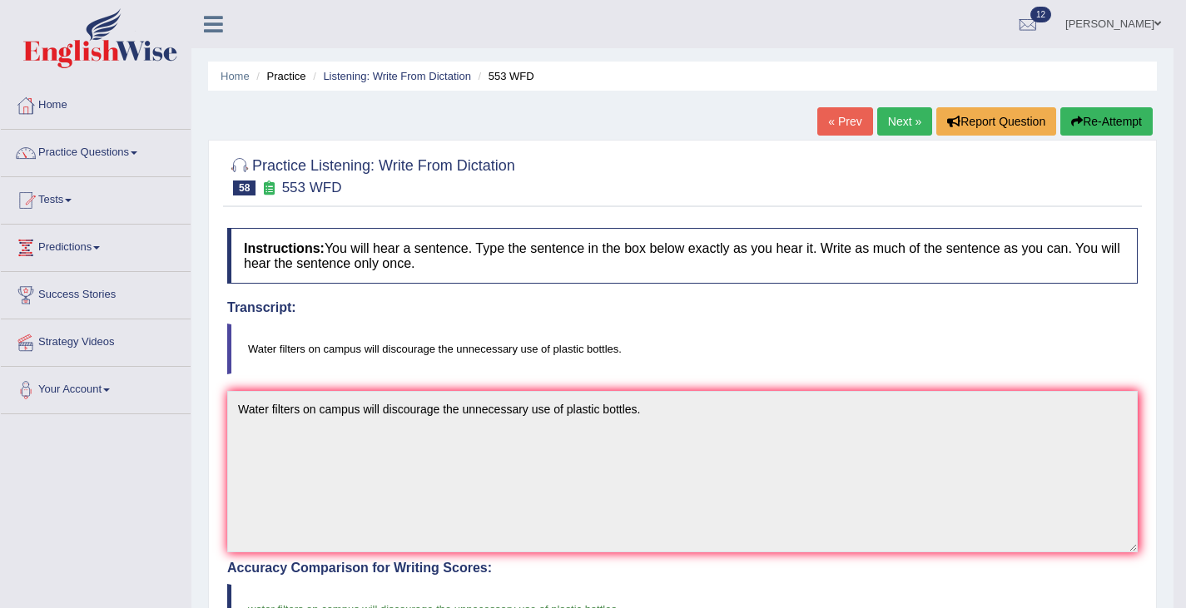
click at [888, 121] on link "Next »" at bounding box center [904, 121] width 55 height 28
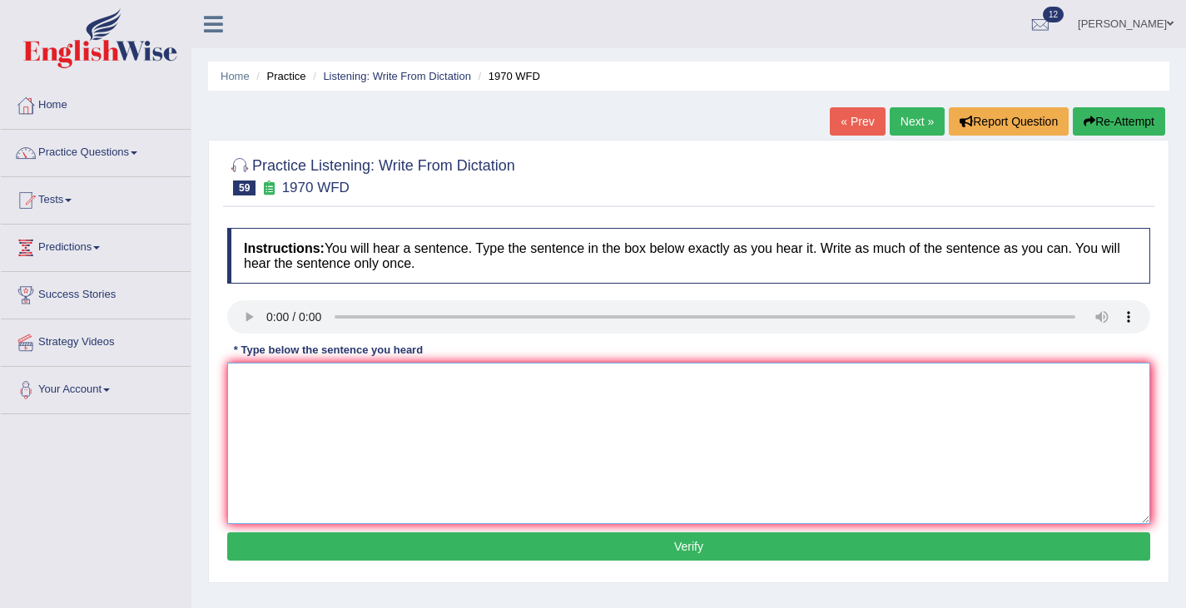
click at [315, 443] on textarea at bounding box center [688, 443] width 923 height 161
click at [460, 380] on textarea "One student representative will be selective for each class." at bounding box center [688, 443] width 923 height 161
click at [462, 380] on textarea "One student representative will be selective for each class." at bounding box center [688, 443] width 923 height 161
click at [575, 461] on textarea "One student representative will be selected for each class." at bounding box center [688, 443] width 923 height 161
type textarea "One student representative will be selected for each class."
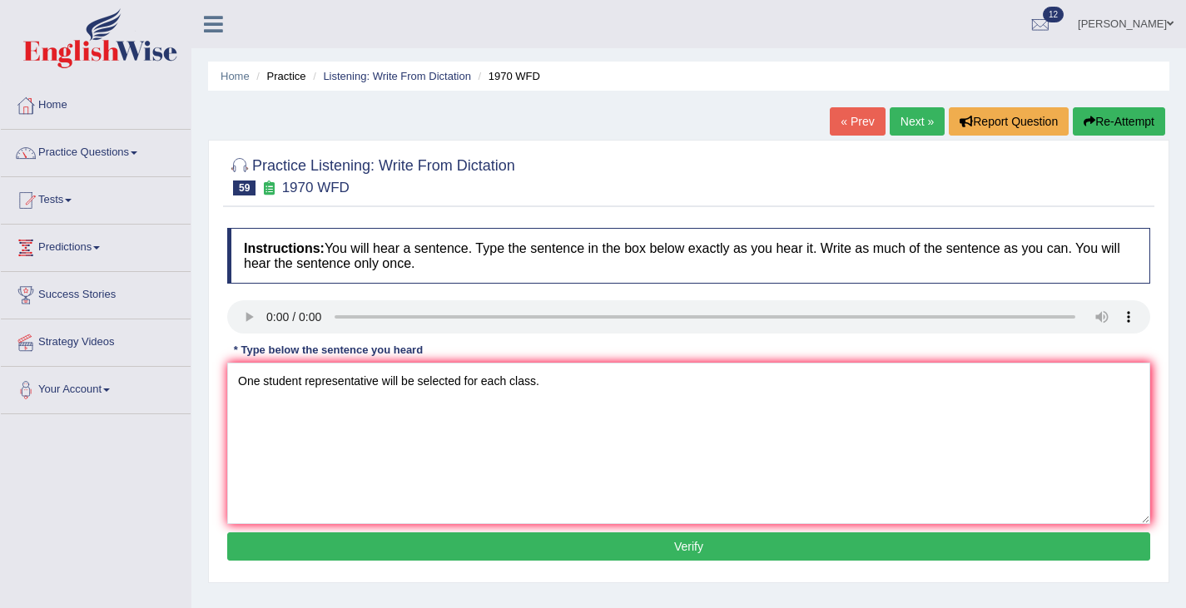
click at [675, 552] on button "Verify" at bounding box center [688, 547] width 923 height 28
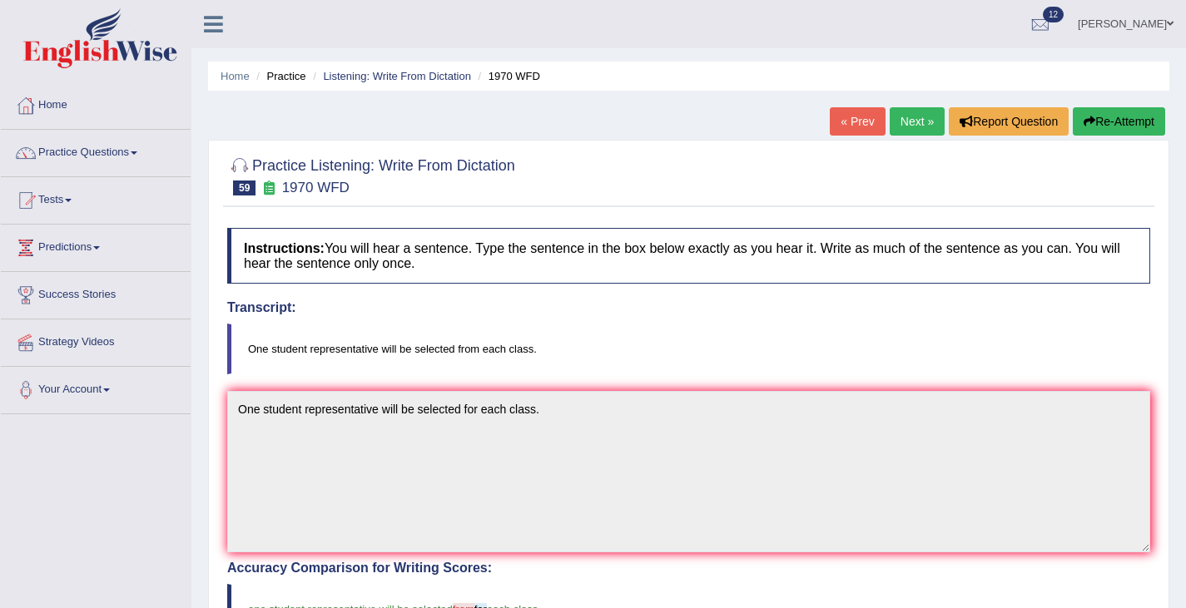
click at [901, 121] on link "Next »" at bounding box center [917, 121] width 55 height 28
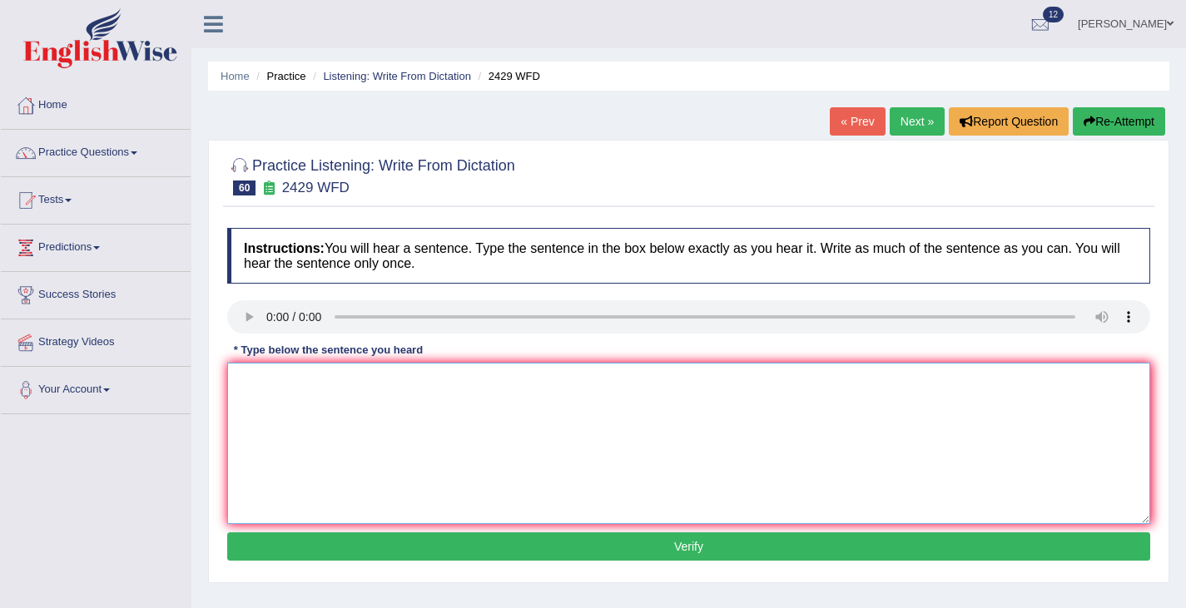
click at [290, 403] on textarea at bounding box center [688, 443] width 923 height 161
click at [325, 379] on textarea "Before choosing university course you should consider your future career." at bounding box center [688, 443] width 923 height 161
click at [426, 380] on textarea "Before choosing a university course you should consider your future career." at bounding box center [688, 443] width 923 height 161
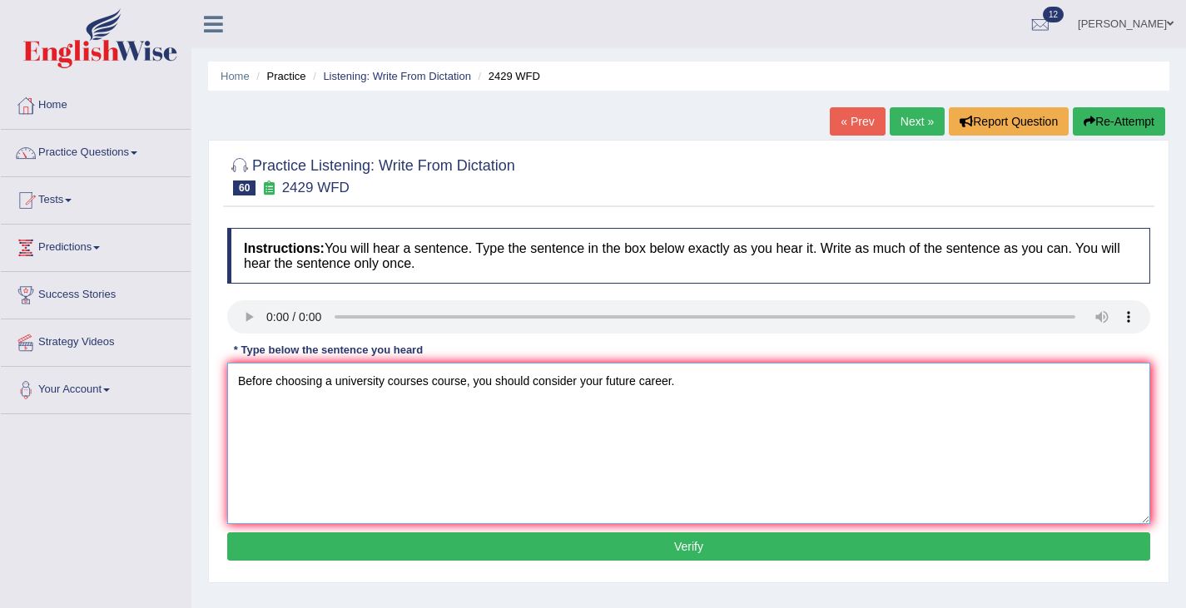
type textarea "Before choosing a university courses course, you should consider your future ca…"
click at [636, 548] on button "Verify" at bounding box center [688, 547] width 923 height 28
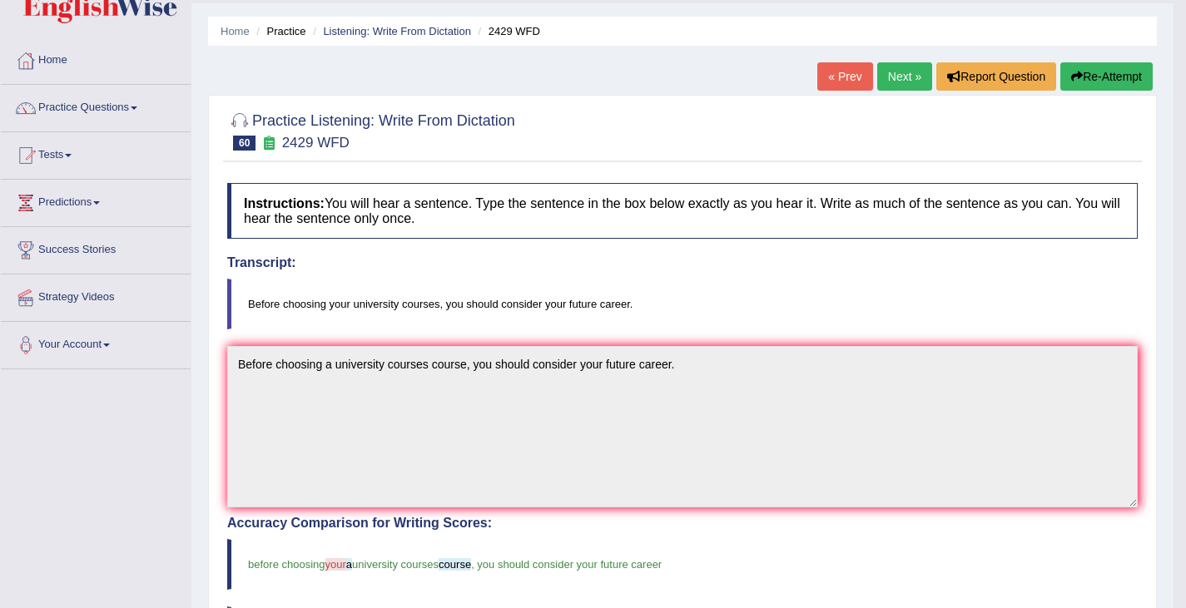
scroll to position [39, 0]
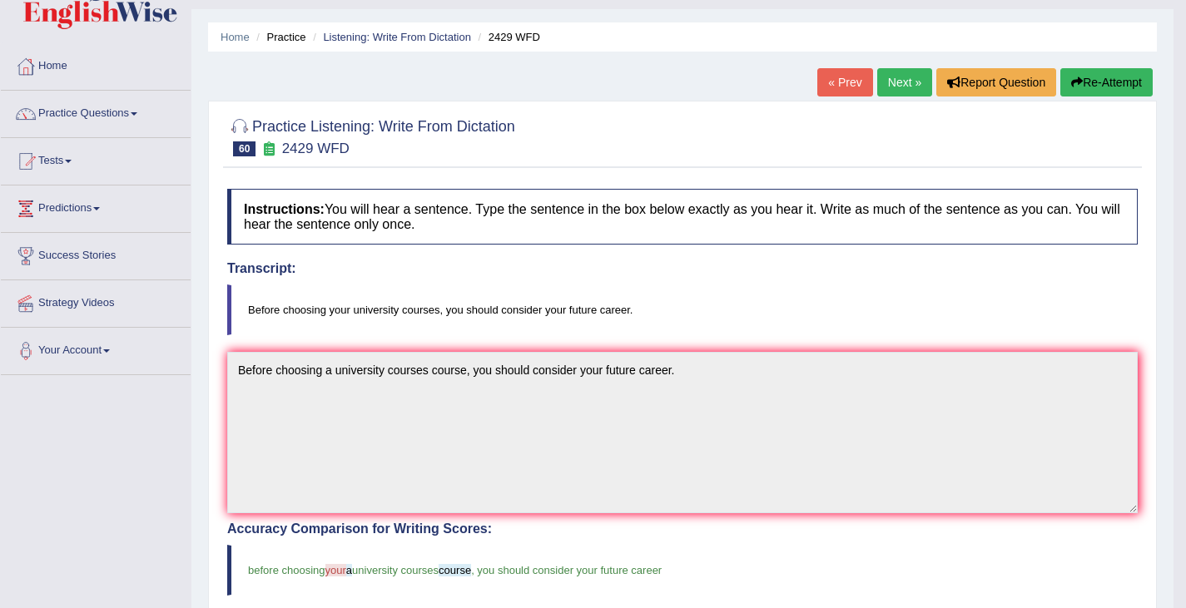
click at [895, 86] on link "Next »" at bounding box center [904, 82] width 55 height 28
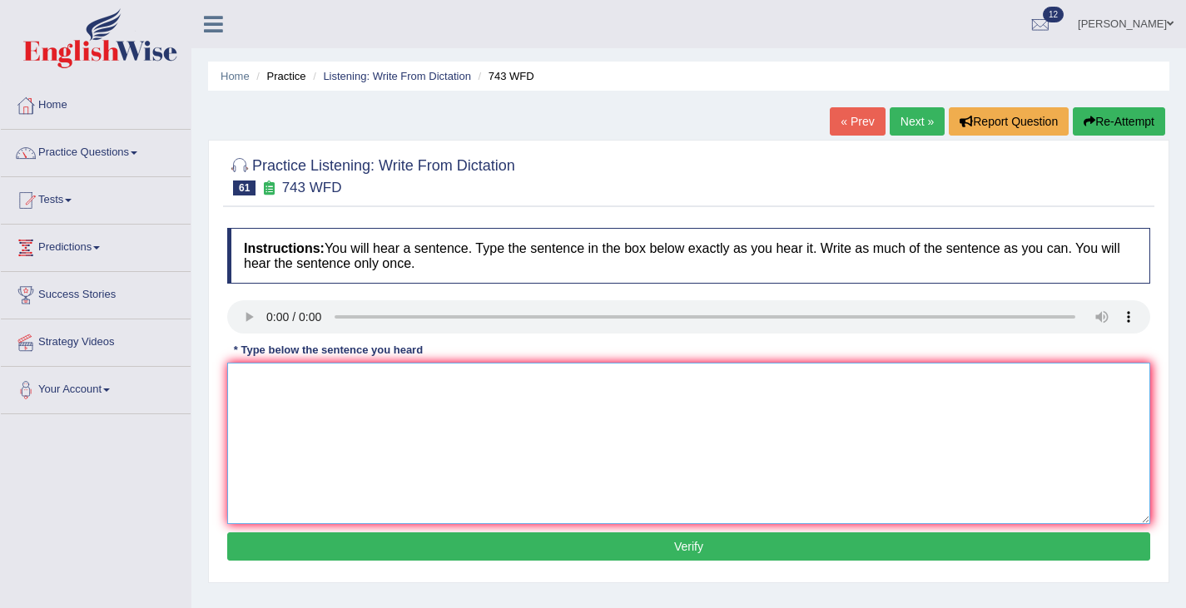
click at [300, 418] on textarea at bounding box center [688, 443] width 923 height 161
click at [317, 374] on textarea "Being bilingual mean" at bounding box center [688, 443] width 923 height 161
click at [414, 400] on textarea "Being bilingual does not mean" at bounding box center [688, 443] width 923 height 161
click at [426, 386] on textarea "Being bilingual does not mean" at bounding box center [688, 443] width 923 height 161
click at [613, 384] on textarea "Being bilingual does not mean having the ability to analyse the language." at bounding box center [688, 443] width 923 height 161
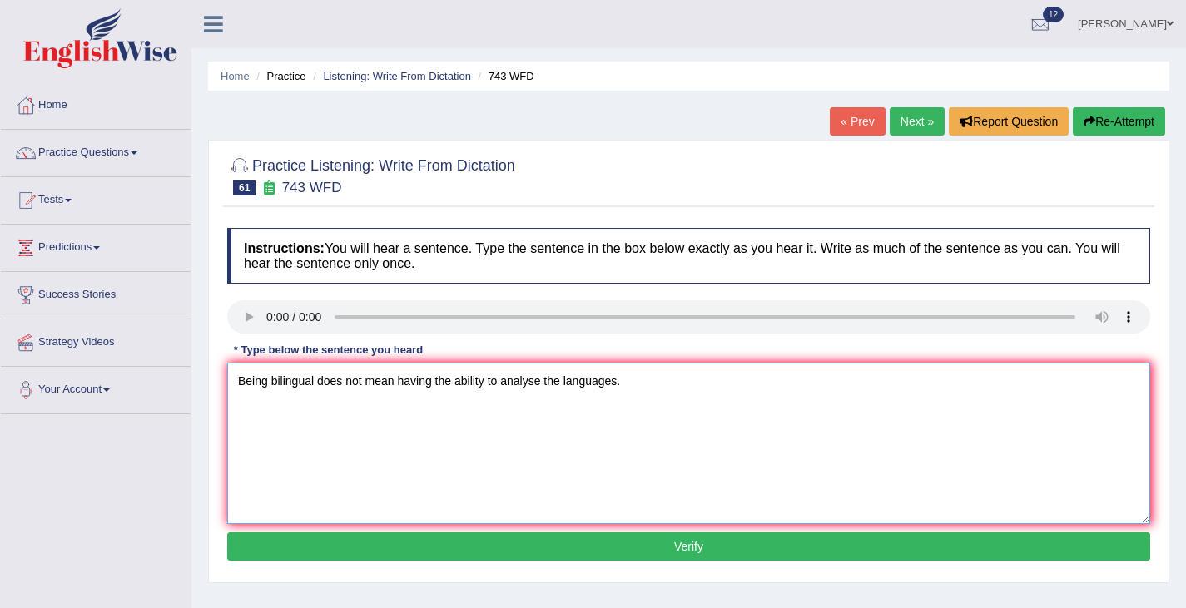
click at [367, 381] on textarea "Being bilingual does not mean having the ability to analyse the languages." at bounding box center [688, 443] width 923 height 161
click at [443, 466] on textarea "Being bilingual does not necessarily mean having the ability to analyse the lan…" at bounding box center [688, 443] width 923 height 161
type textarea "Being bilingual does not necessarily mean having the ability to analyse the lan…"
click at [672, 539] on button "Verify" at bounding box center [688, 547] width 923 height 28
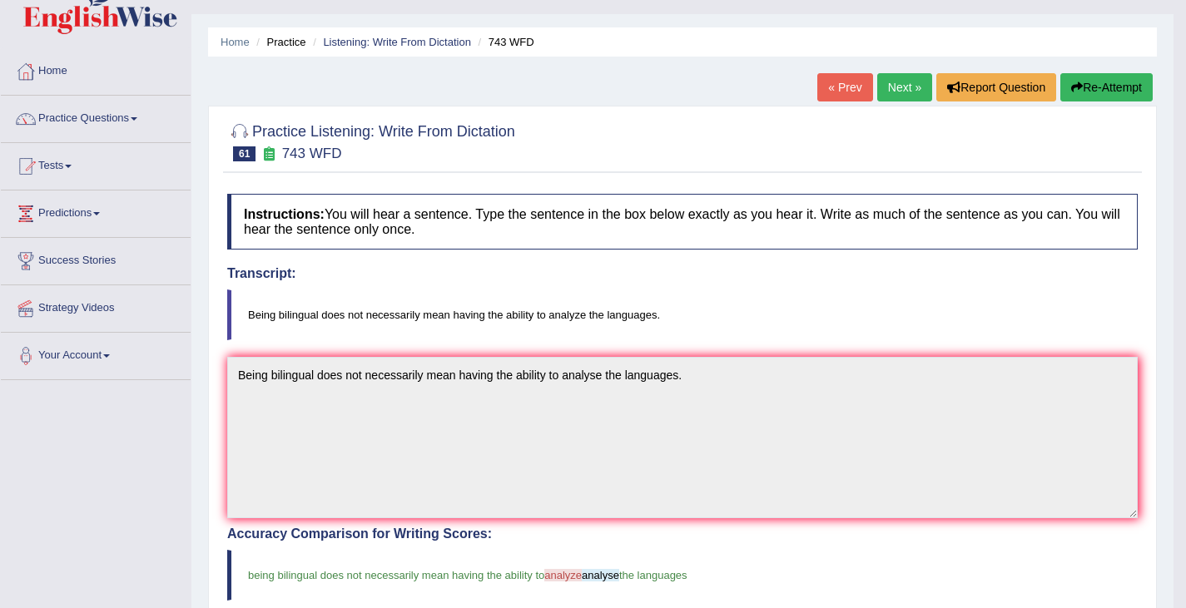
scroll to position [41, 0]
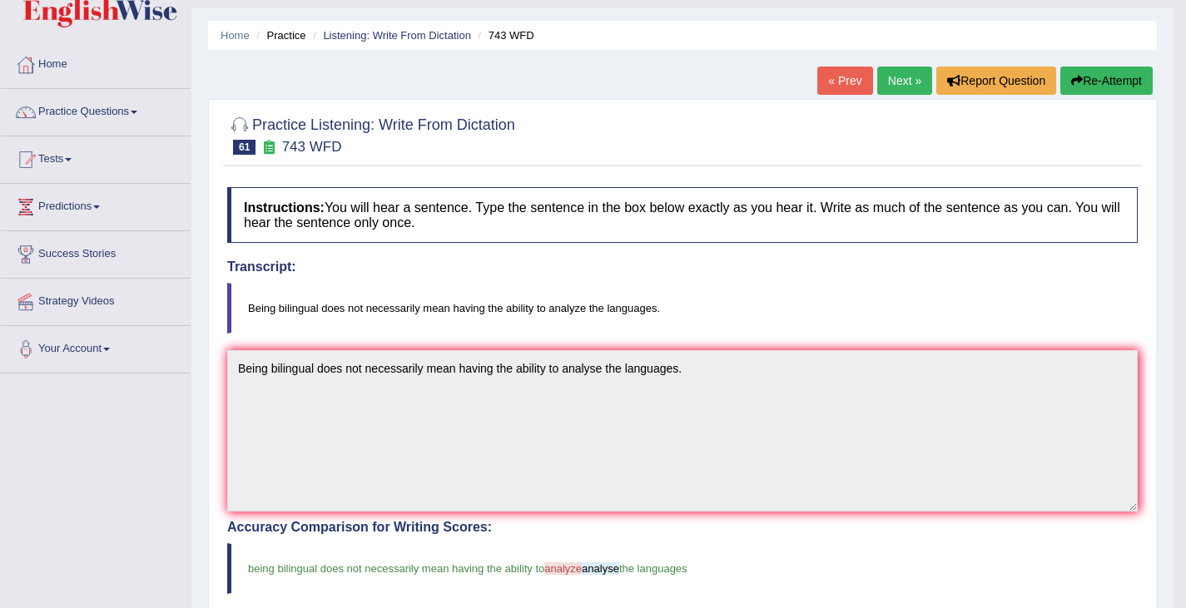
click at [894, 82] on link "Next »" at bounding box center [904, 81] width 55 height 28
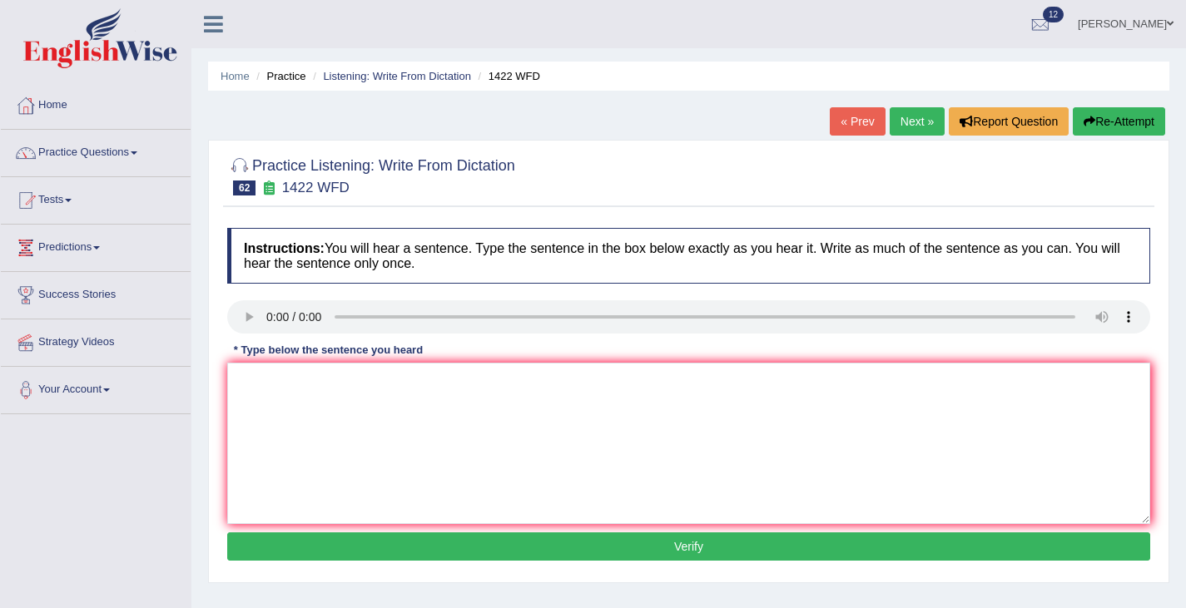
click at [912, 117] on link "Next »" at bounding box center [917, 121] width 55 height 28
click at [852, 128] on link "« Prev" at bounding box center [857, 121] width 55 height 28
click at [335, 390] on textarea at bounding box center [688, 443] width 923 height 161
click at [255, 369] on textarea at bounding box center [688, 443] width 923 height 161
type textarea "We are looking for new ways to engage learners."
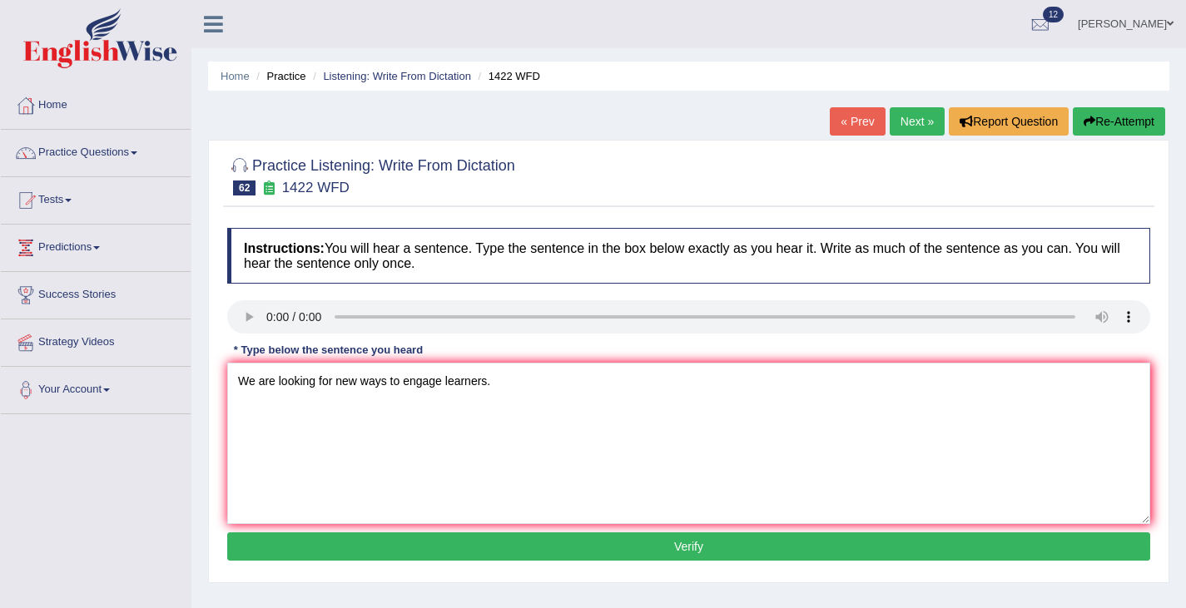
click at [678, 539] on button "Verify" at bounding box center [688, 547] width 923 height 28
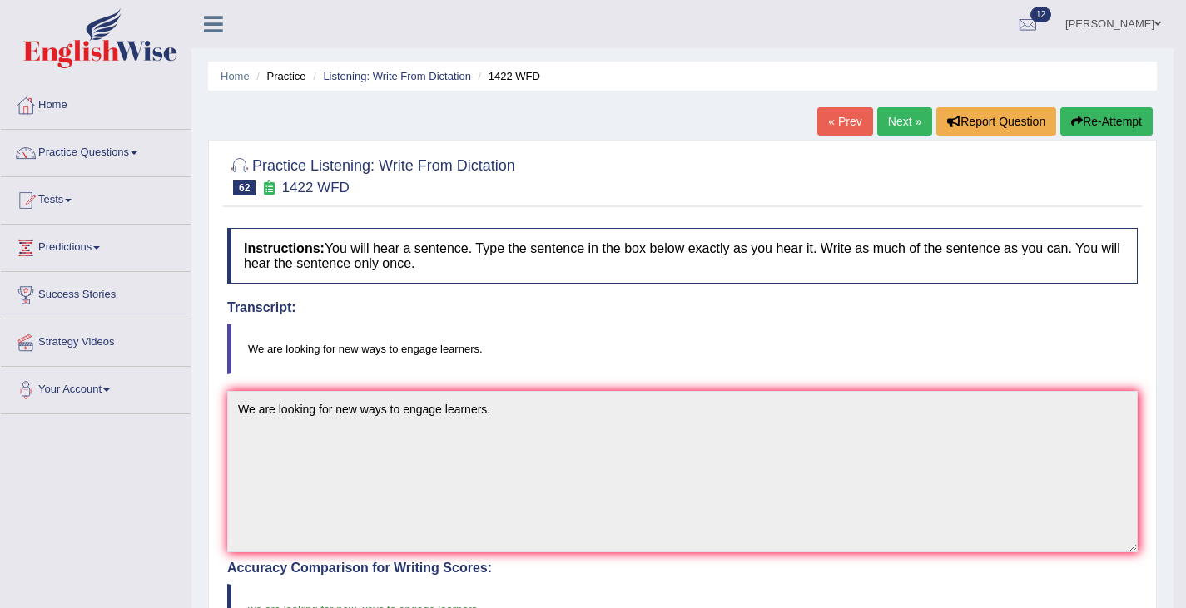
click at [900, 117] on link "Next »" at bounding box center [904, 121] width 55 height 28
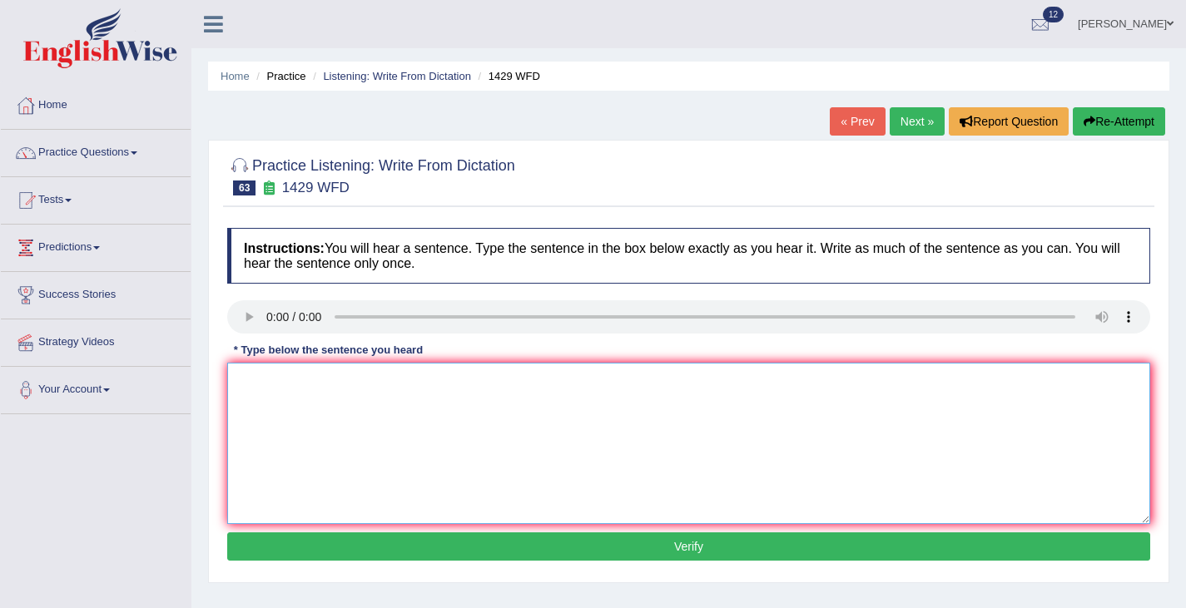
click at [279, 389] on textarea at bounding box center [688, 443] width 923 height 161
click at [729, 465] on textarea "When you attend the job interview puntuality one of the key." at bounding box center [688, 443] width 923 height 161
click at [439, 387] on textarea "When you attend the job interview puntuality one of the key." at bounding box center [688, 443] width 923 height 161
click at [479, 380] on textarea "When you attend the job interview punctuality one of the key." at bounding box center [688, 443] width 923 height 161
click at [415, 381] on textarea "When you attend the job interview punctuality is one of the key." at bounding box center [688, 443] width 923 height 161
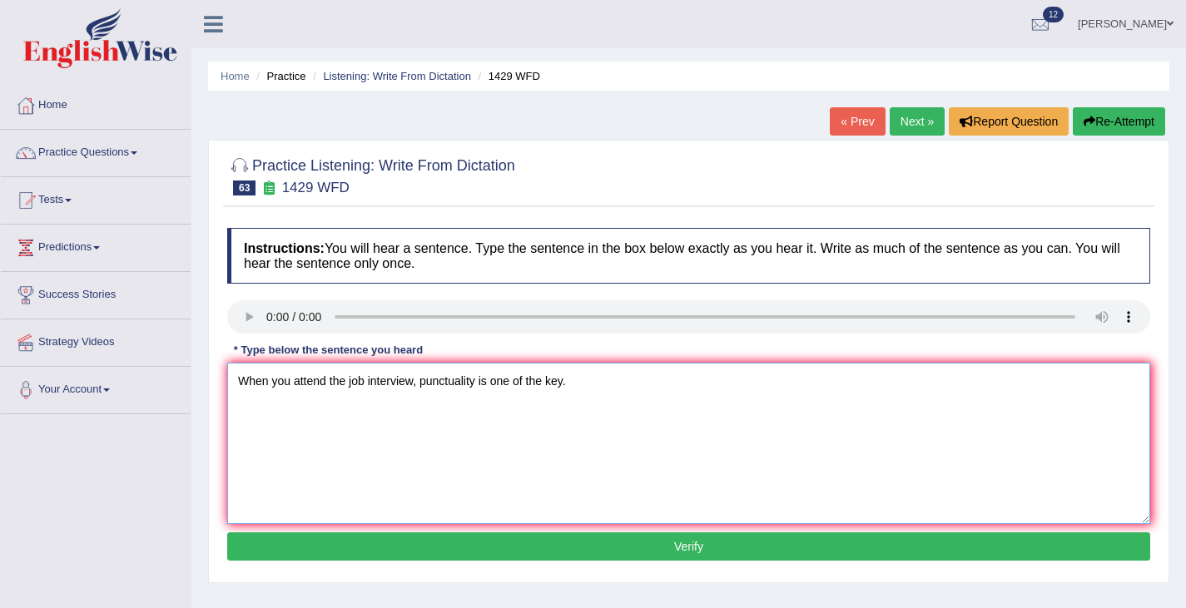
click at [563, 384] on textarea "When you attend the job interview, punctuality is one of the key." at bounding box center [688, 443] width 923 height 161
click at [393, 405] on textarea "When you attend the job interview, punctuality is one of the keys." at bounding box center [688, 443] width 923 height 161
click at [570, 385] on textarea "When you attend the job interview, punctuality is one of the keys." at bounding box center [688, 443] width 923 height 161
type textarea "When you attend the job interview, punctuality is one of the key."
click at [686, 555] on button "Verify" at bounding box center [688, 547] width 923 height 28
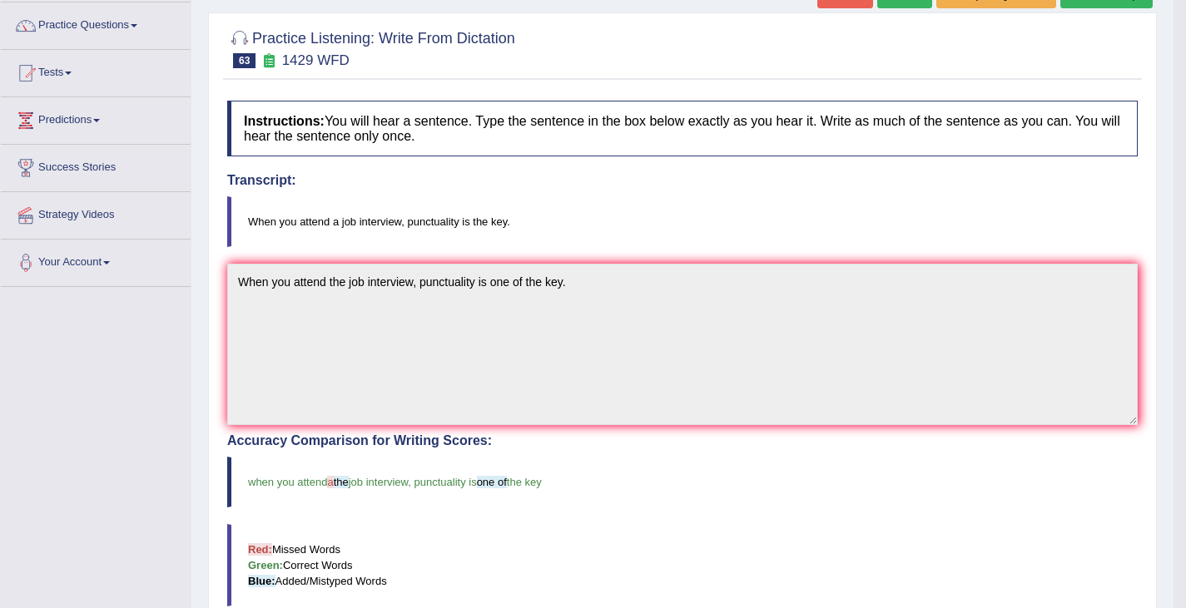
scroll to position [67, 0]
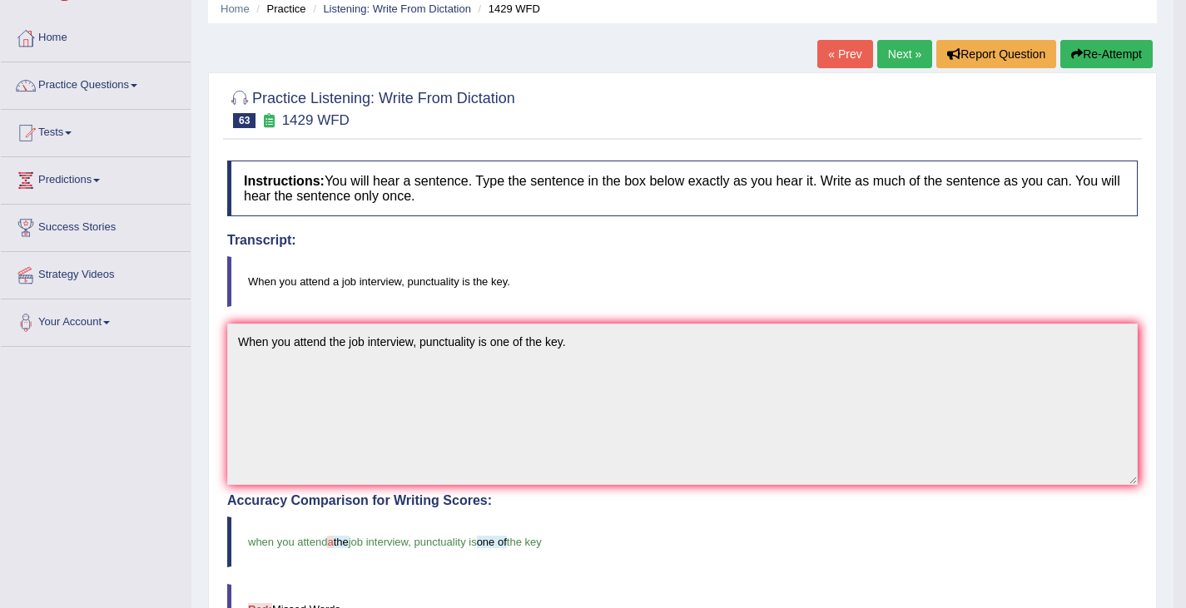
click at [891, 56] on link "Next »" at bounding box center [904, 54] width 55 height 28
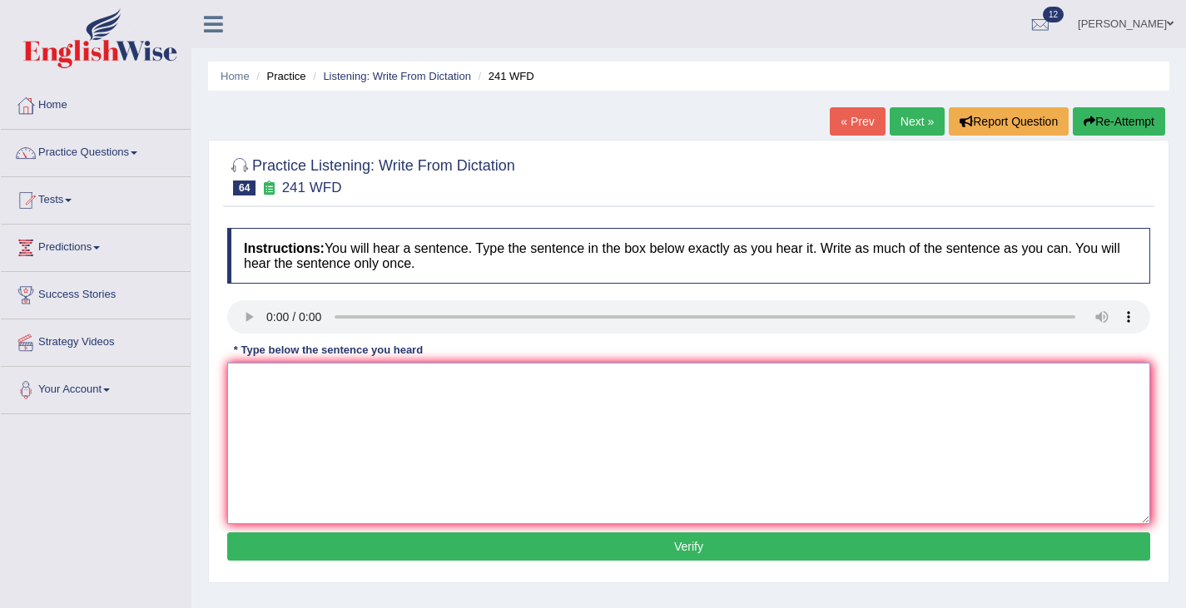
click at [274, 374] on textarea at bounding box center [688, 443] width 923 height 161
click at [658, 453] on textarea "Please check the information for the opening time." at bounding box center [688, 443] width 923 height 161
type textarea "Please check the information for the opening time."
click at [633, 547] on button "Verify" at bounding box center [688, 547] width 923 height 28
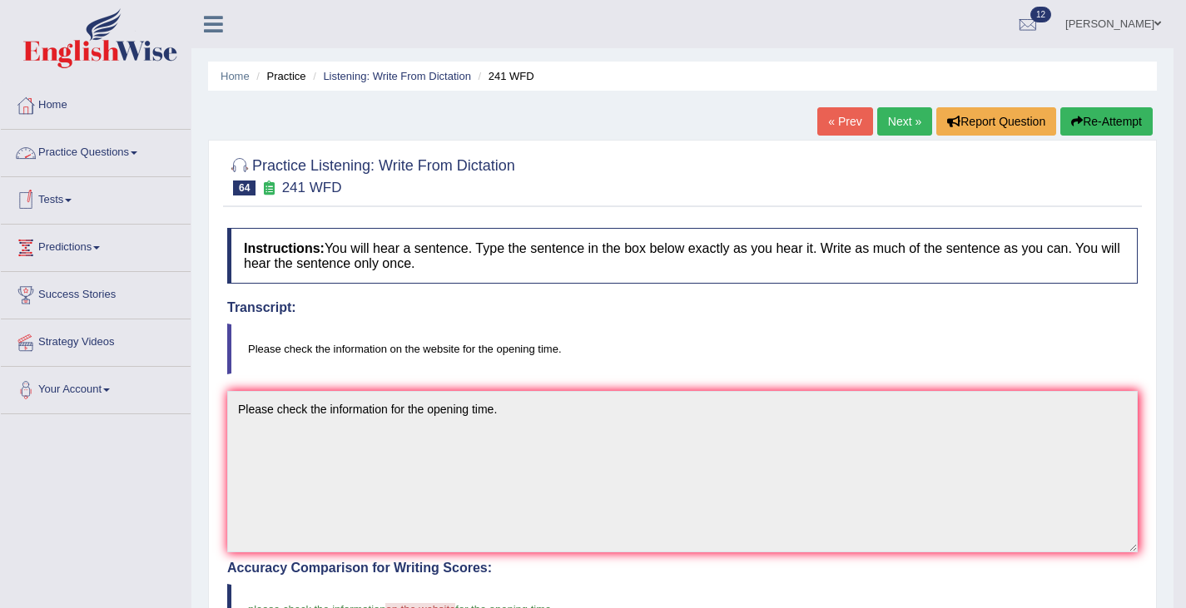
click at [77, 147] on link "Practice Questions" at bounding box center [96, 151] width 190 height 42
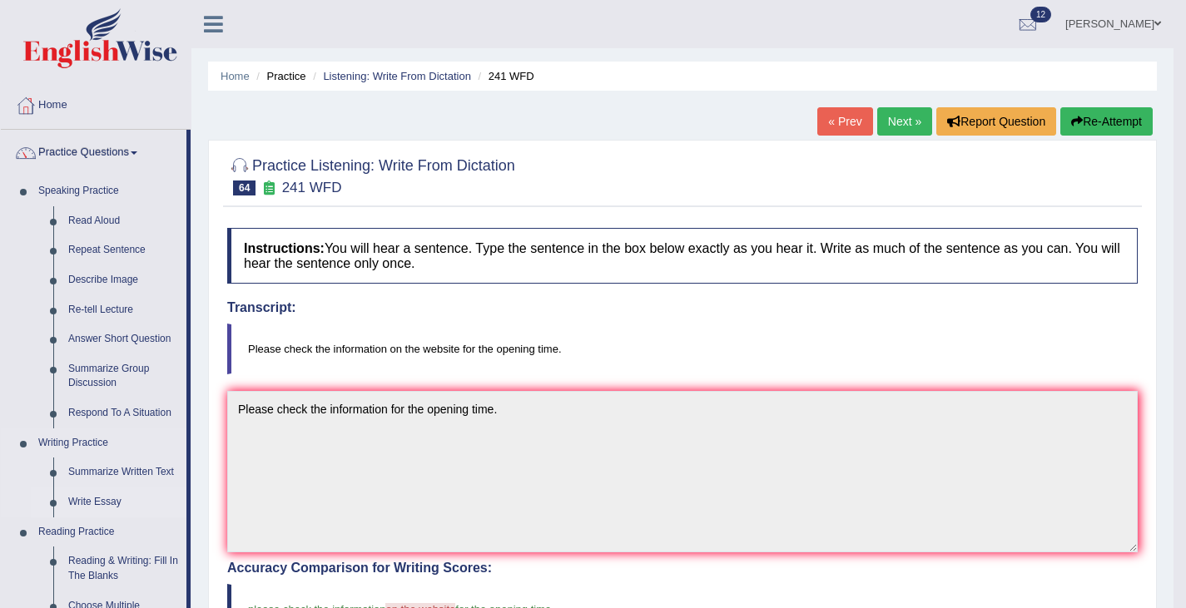
click at [92, 504] on link "Write Essay" at bounding box center [124, 503] width 126 height 30
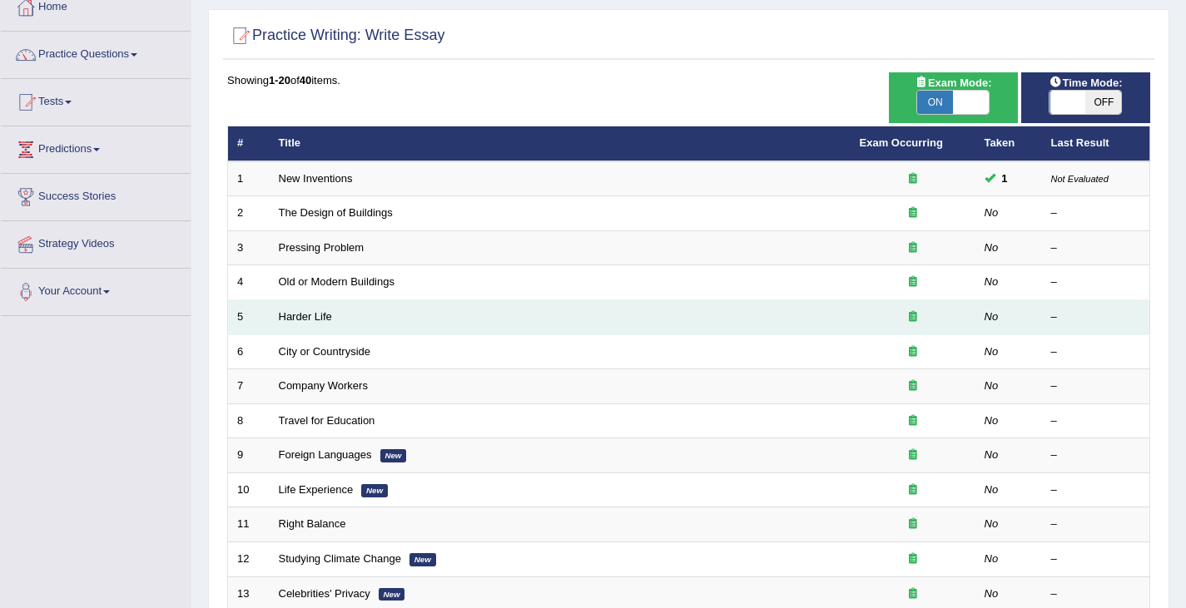
scroll to position [99, 0]
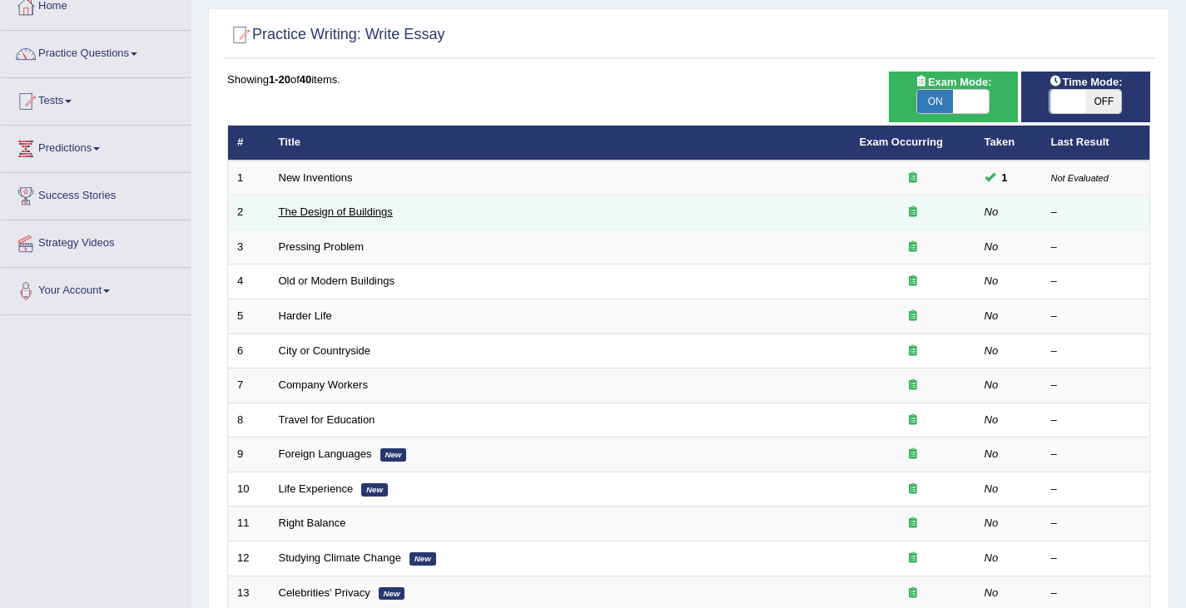
click at [315, 218] on link "The Design of Buildings" at bounding box center [336, 212] width 114 height 12
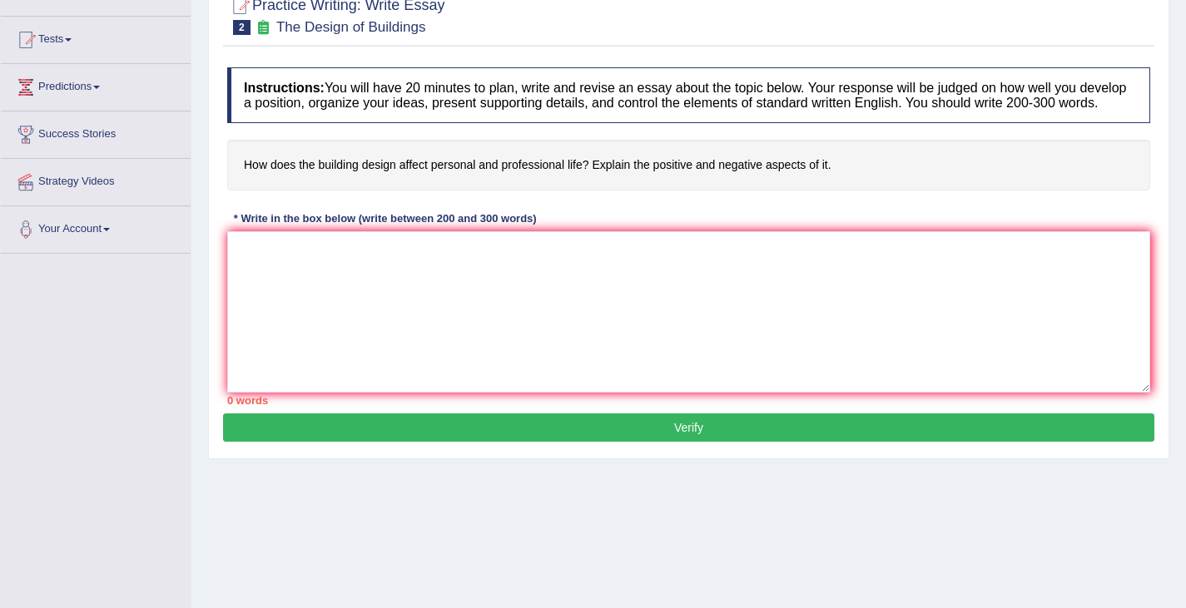
scroll to position [155, 0]
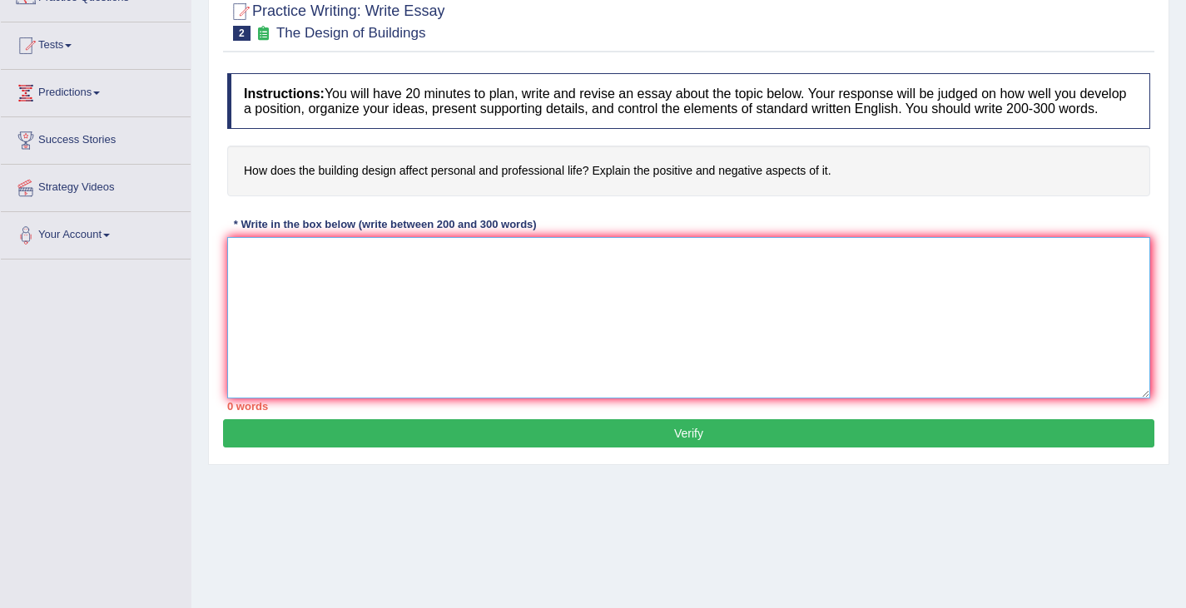
click at [398, 335] on textarea at bounding box center [688, 317] width 923 height 161
type textarea "The increasing influence of EEE on our lives"
